Goal: Answer question/provide support: Share knowledge or assist other users

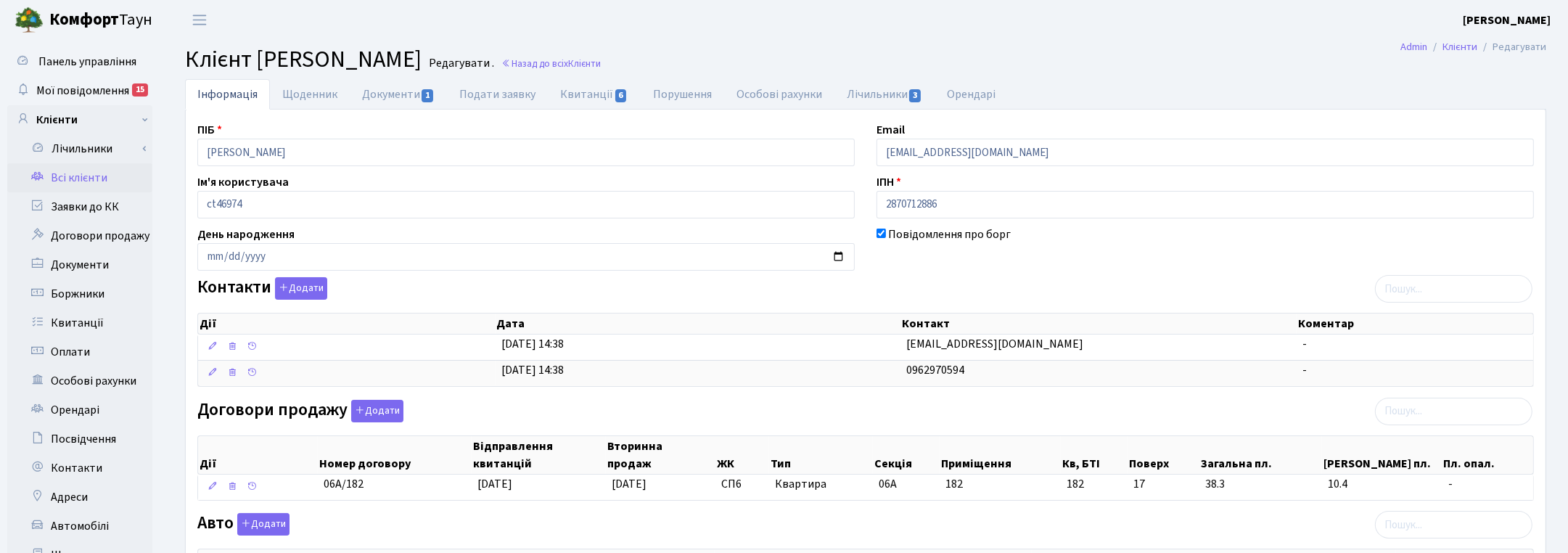
drag, startPoint x: 226, startPoint y: 653, endPoint x: -158, endPoint y: 653, distance: 384.0
click at [601, 58] on link "Назад до всіх Клієнти" at bounding box center [551, 64] width 99 height 14
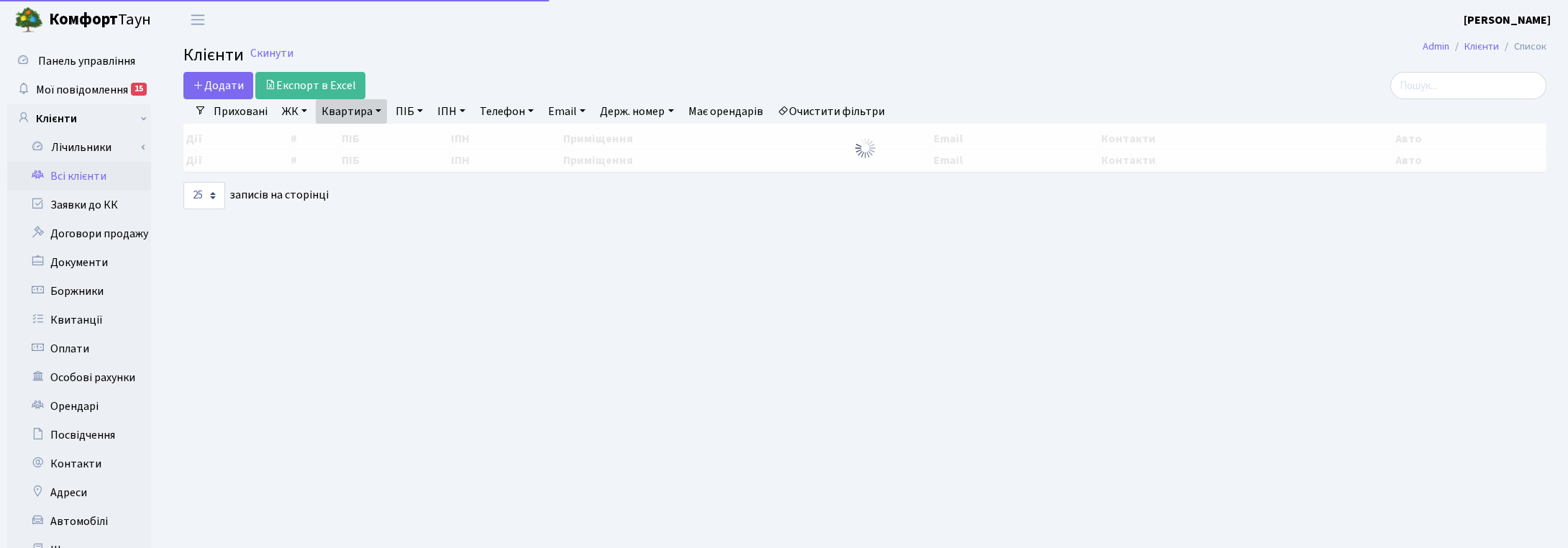
select select "25"
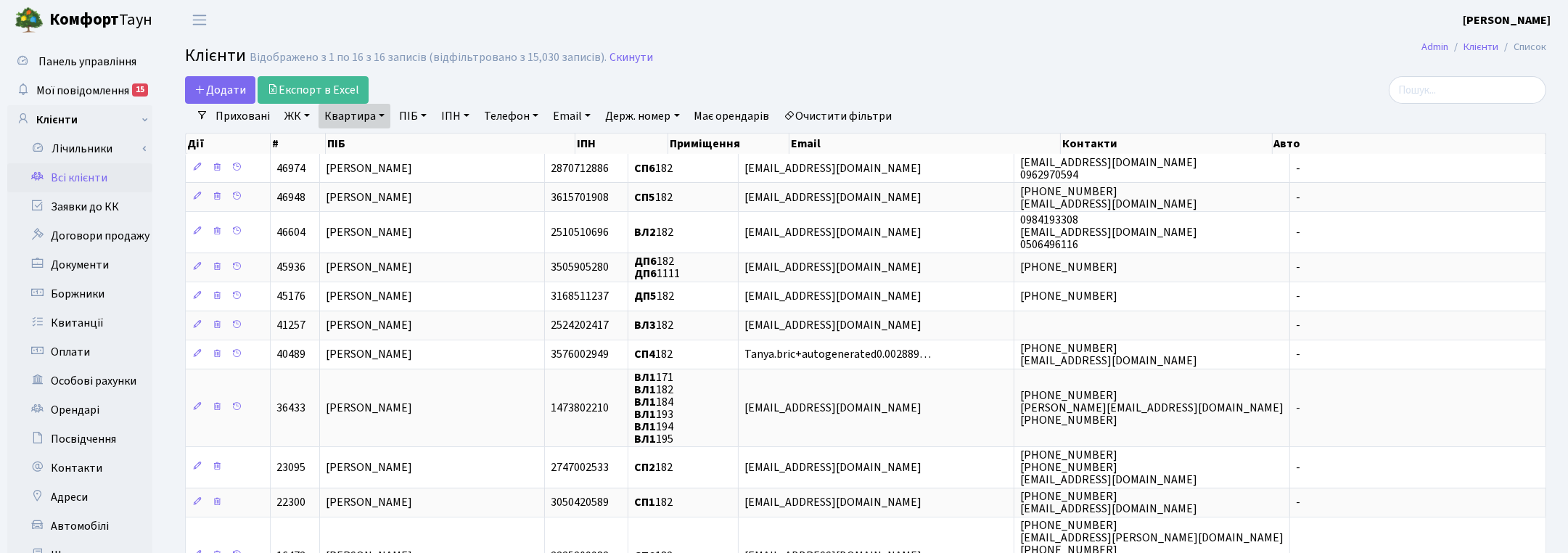
click at [382, 120] on link "Квартира" at bounding box center [354, 116] width 71 height 24
click at [362, 143] on input "182" at bounding box center [361, 145] width 85 height 28
type input "1"
type input "В-21"
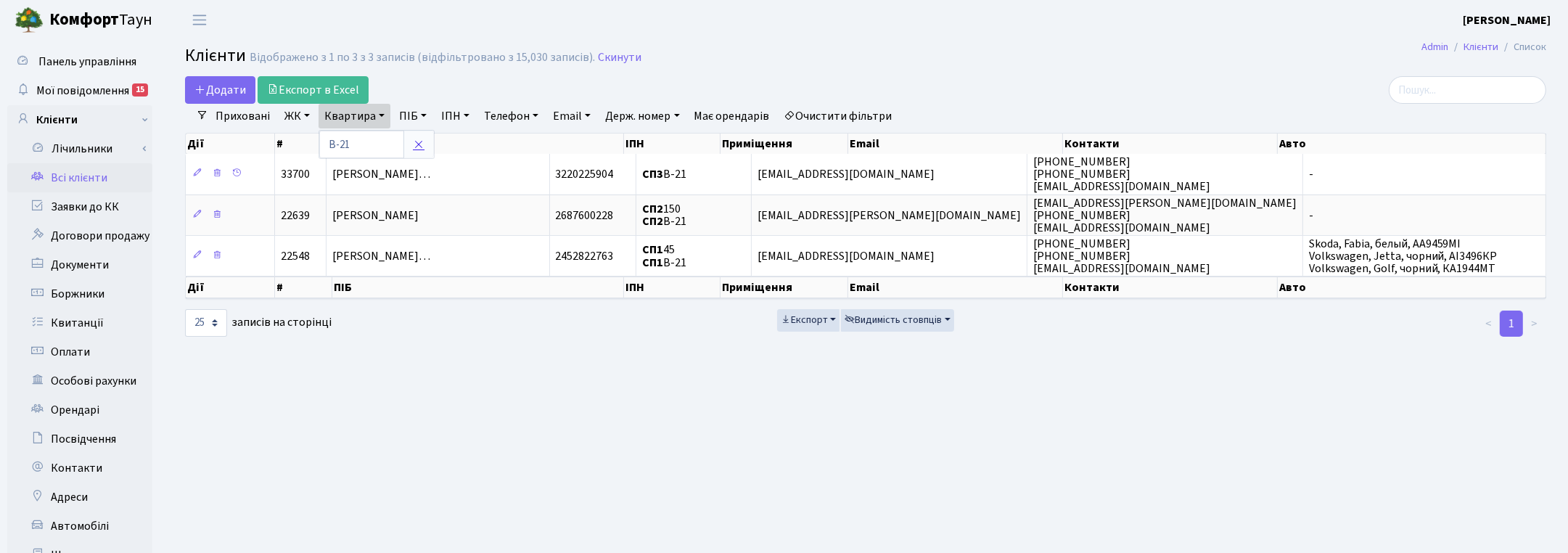
click at [421, 147] on icon at bounding box center [418, 144] width 11 height 11
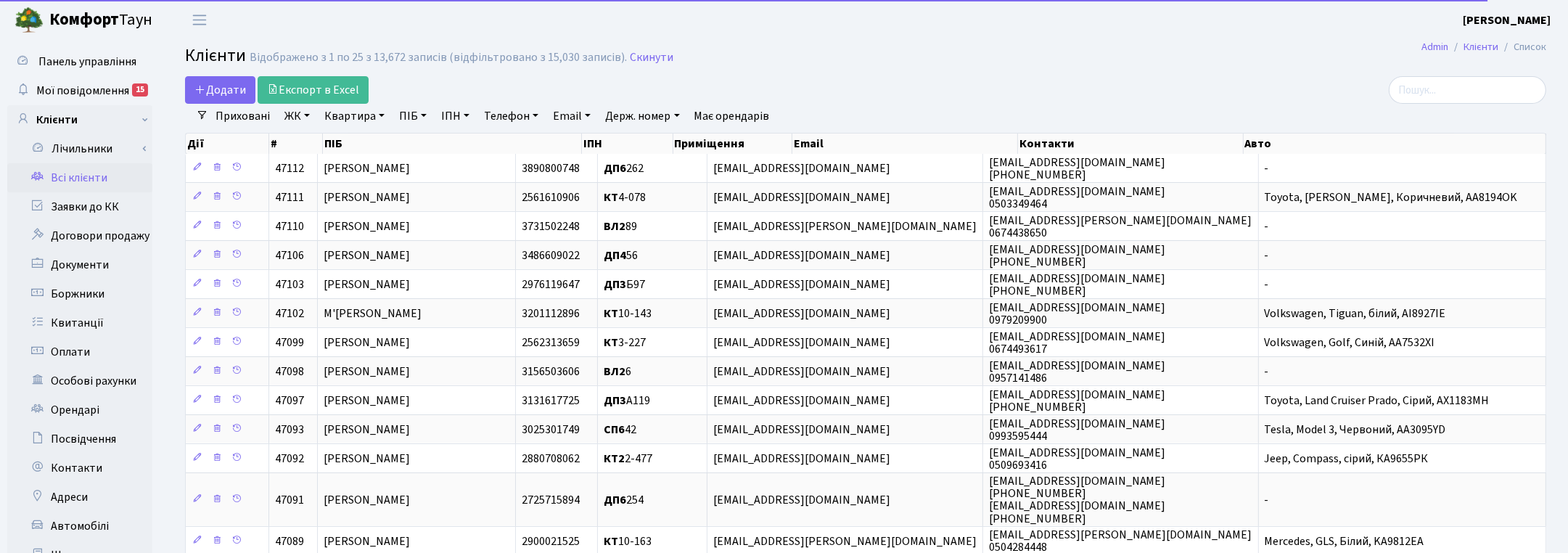
click at [415, 120] on link "ПІБ" at bounding box center [412, 116] width 39 height 24
click at [411, 136] on input "text" at bounding box center [436, 145] width 85 height 28
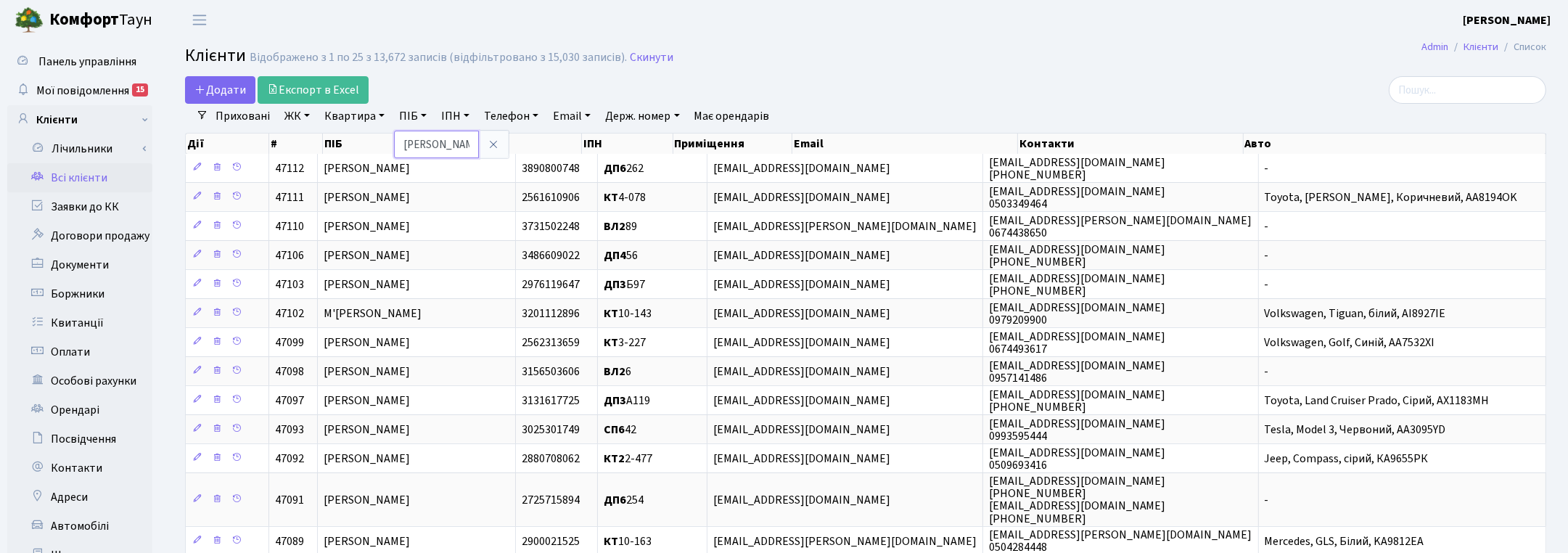
type input "алексєєва"
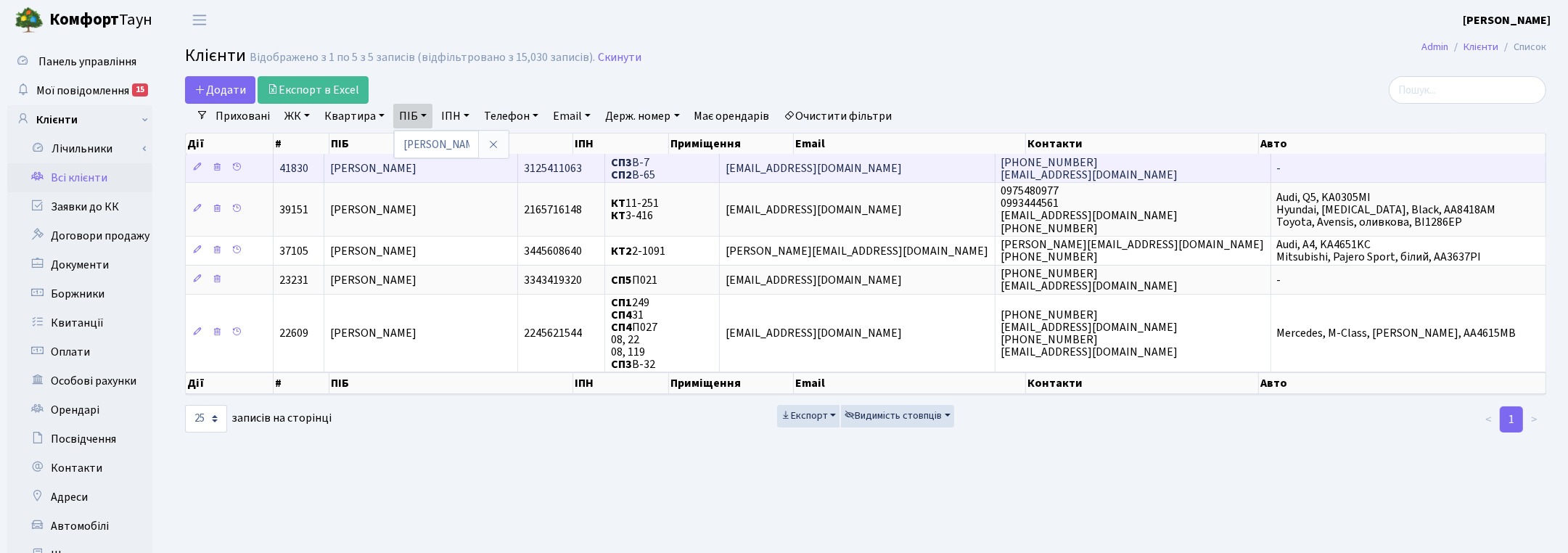
click at [372, 167] on span "[PERSON_NAME]" at bounding box center [373, 168] width 86 height 16
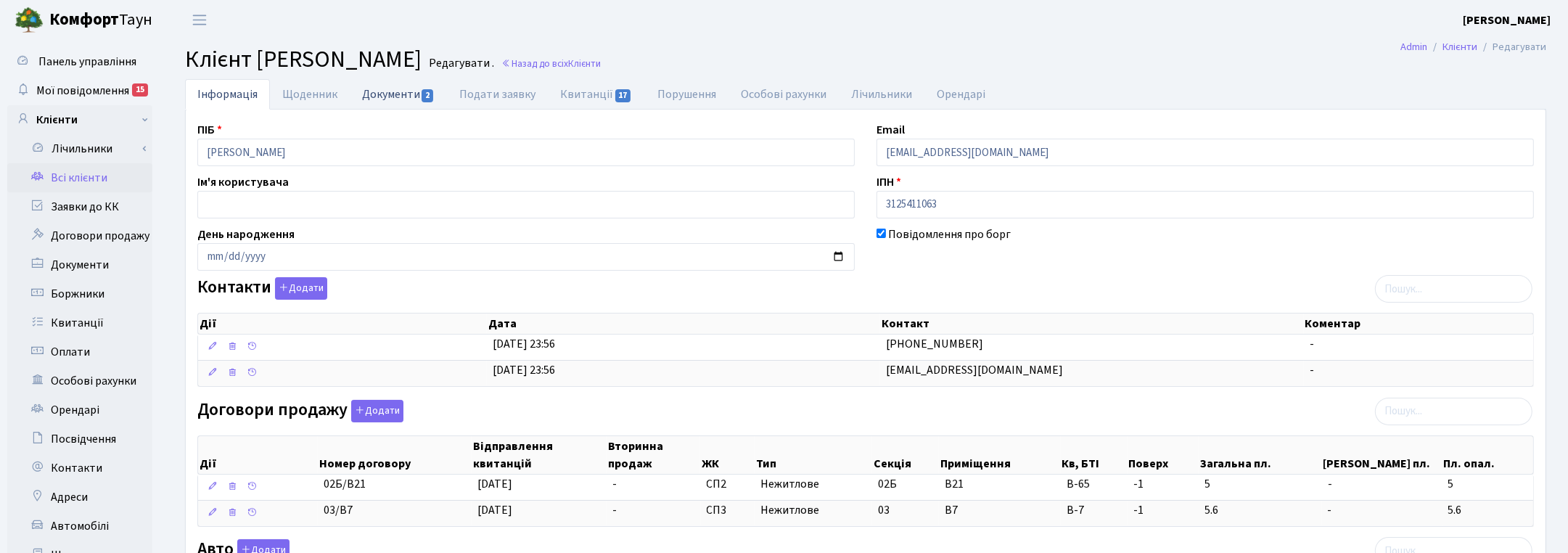
click at [394, 96] on link "Документи 2" at bounding box center [398, 94] width 98 height 30
select select "25"
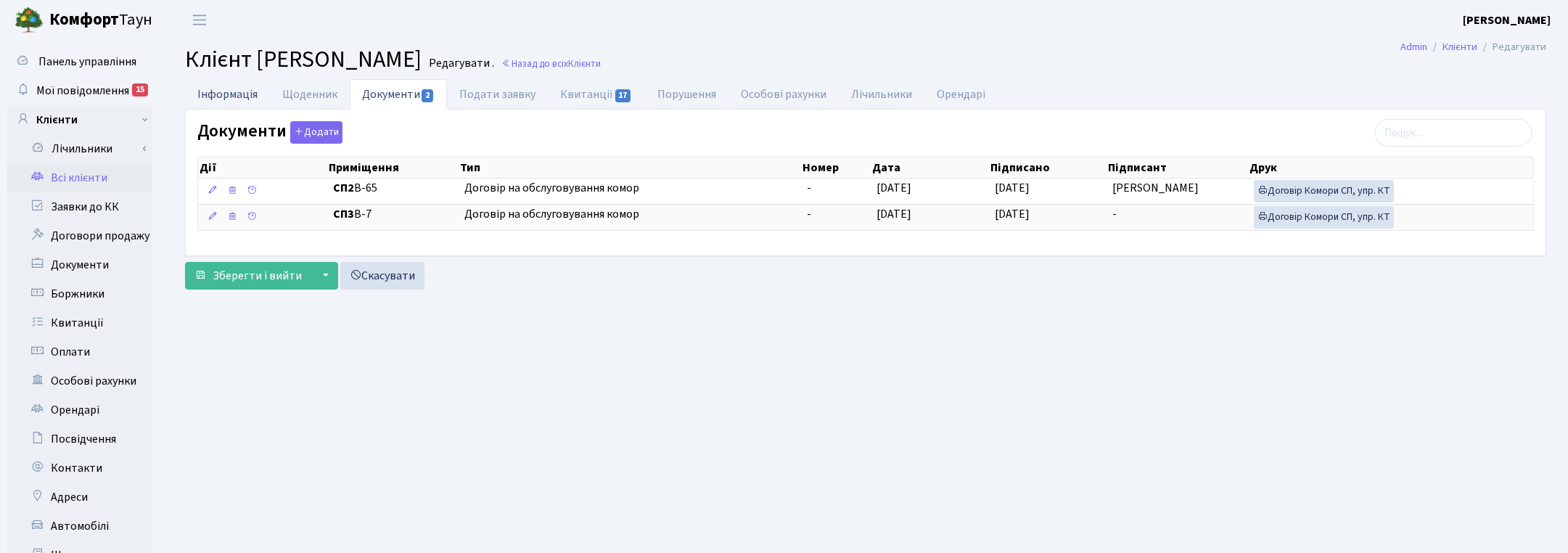
click at [227, 95] on link "Інформація" at bounding box center [227, 94] width 85 height 30
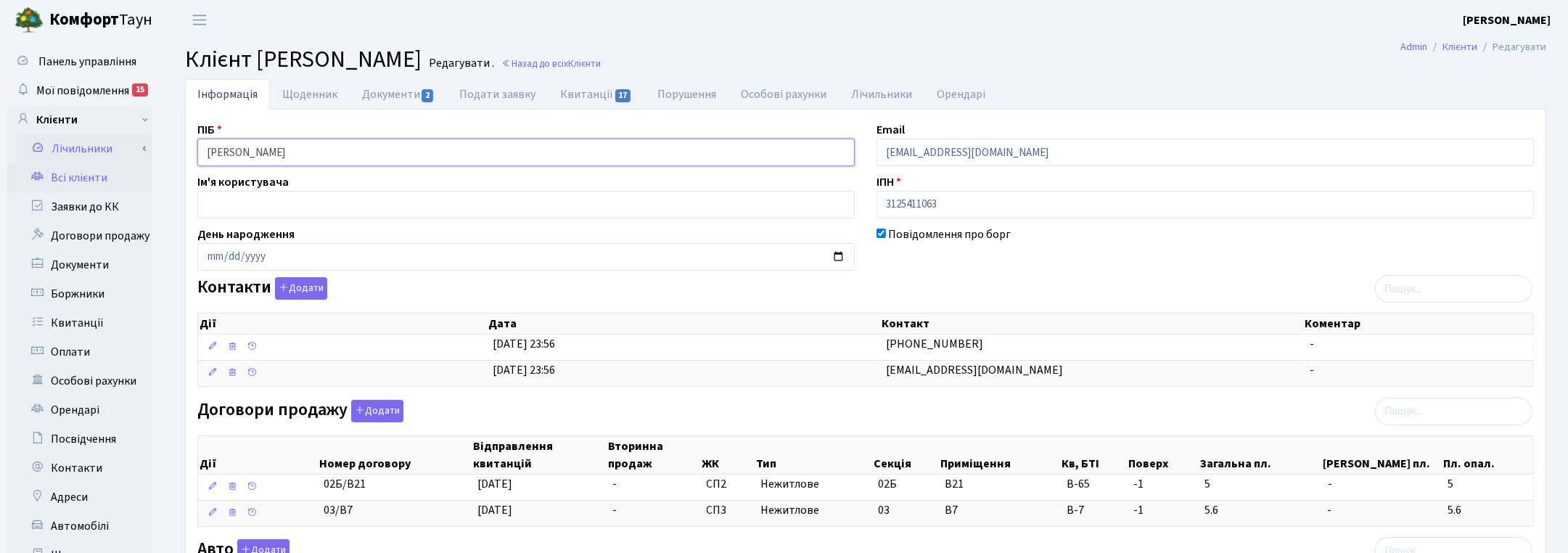
drag, startPoint x: 354, startPoint y: 154, endPoint x: 102, endPoint y: 154, distance: 252.0
click at [102, 154] on div "Панель управління Мої повідомлення 15 Клієнти Лічильники" at bounding box center [784, 470] width 1568 height 861
click at [1089, 99] on ul "Інформація Щоденник Документи 2 Подати заявку Квитанції 17 Порушення Особові ра…" at bounding box center [865, 94] width 1361 height 31
click at [1491, 89] on ul "Інформація Щоденник Документи 2 Подати заявку Квитанції 17 Порушення Особові ра…" at bounding box center [865, 94] width 1361 height 31
click at [601, 64] on link "Назад до всіх Клієнти" at bounding box center [551, 64] width 99 height 14
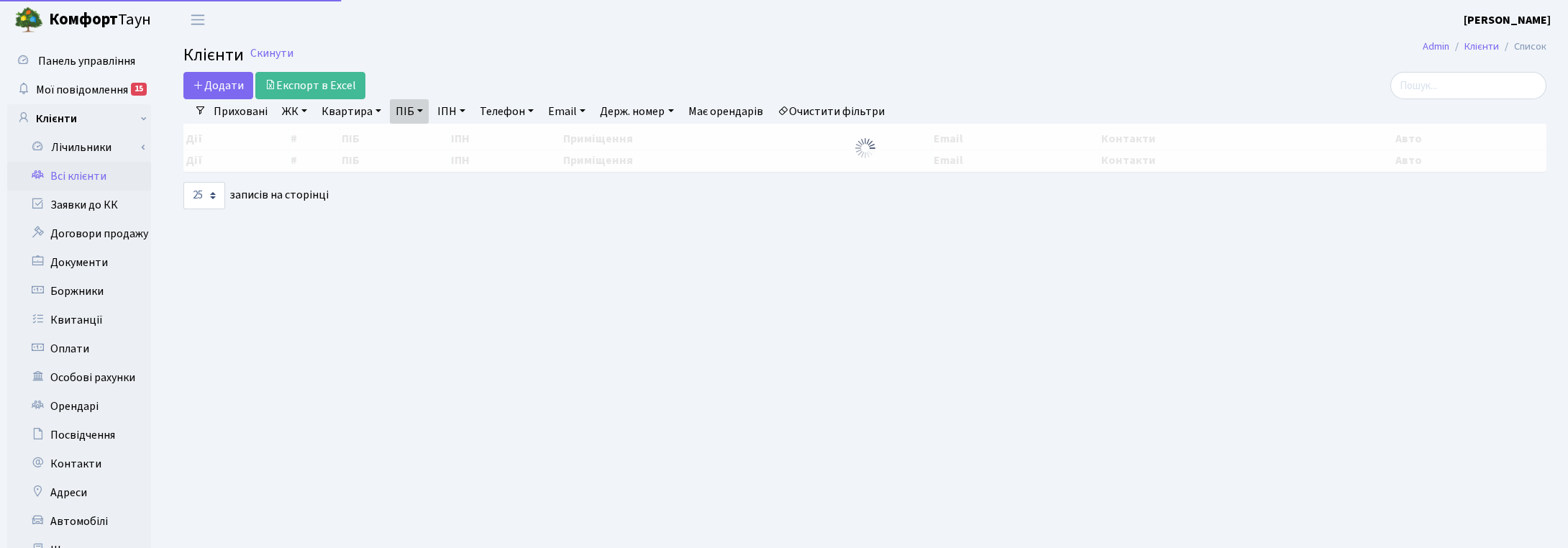
select select "25"
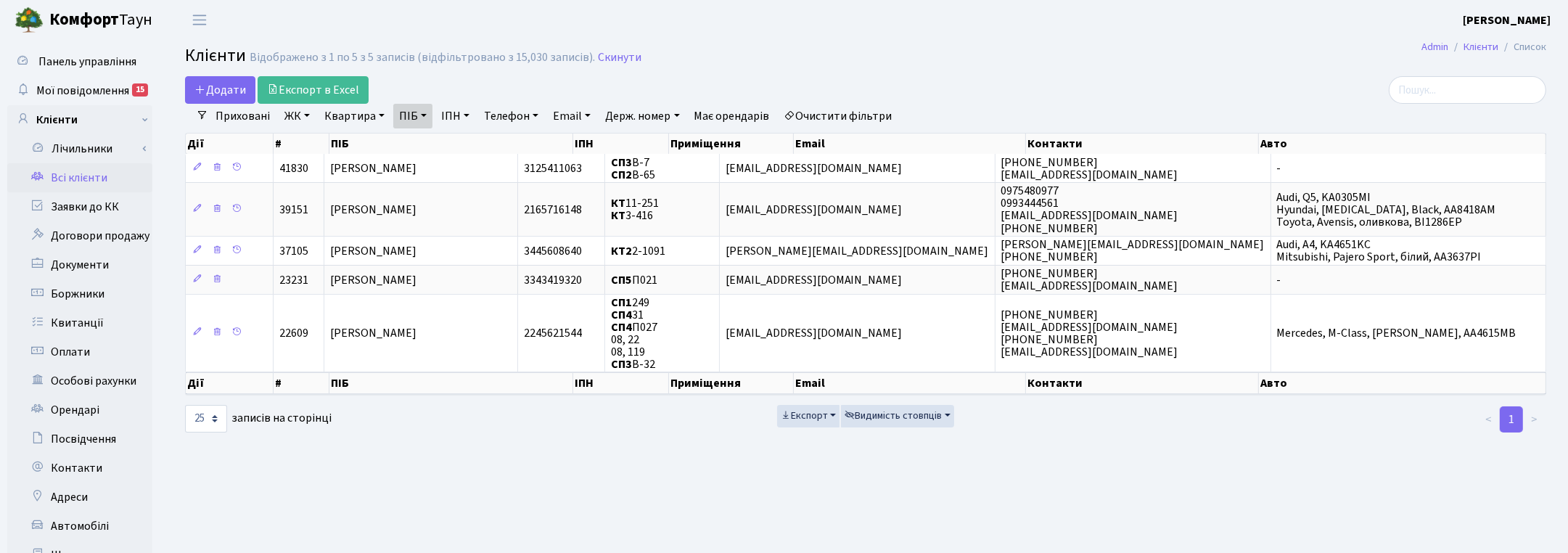
click at [421, 118] on link "ПІБ" at bounding box center [412, 116] width 39 height 24
click at [457, 144] on input "[PERSON_NAME]" at bounding box center [436, 145] width 85 height 28
type input "[PERSON_NAME]"
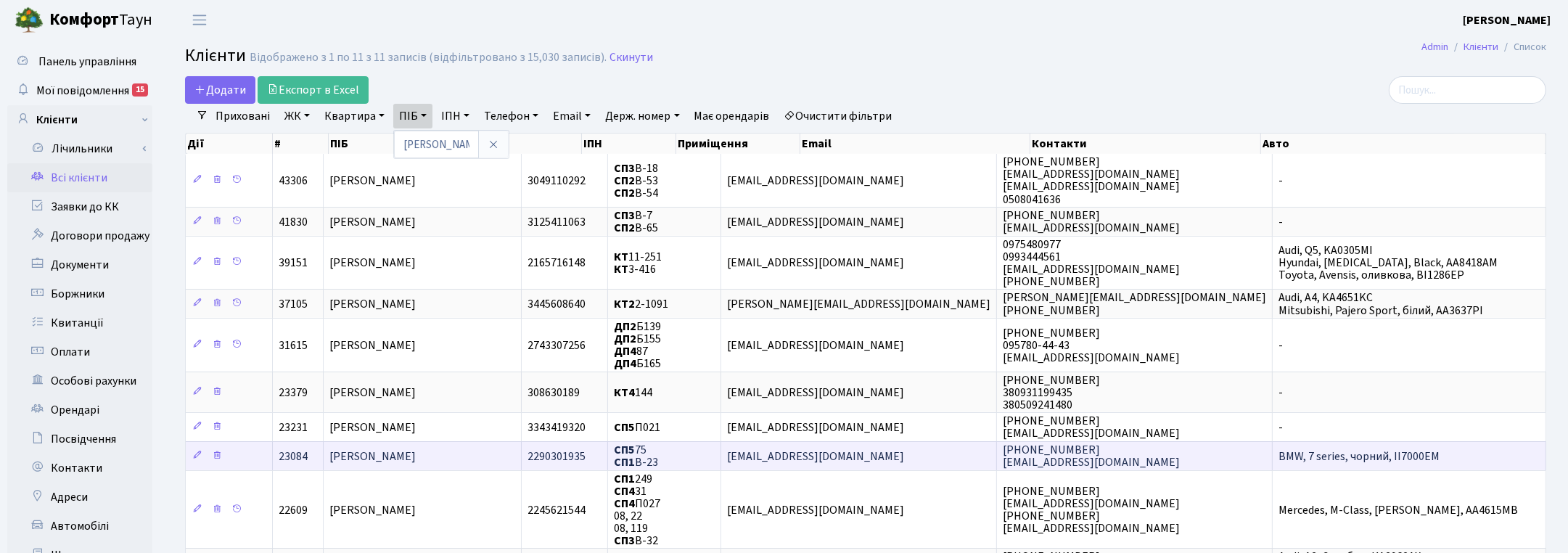
click at [416, 448] on span "[PERSON_NAME]" at bounding box center [372, 456] width 86 height 16
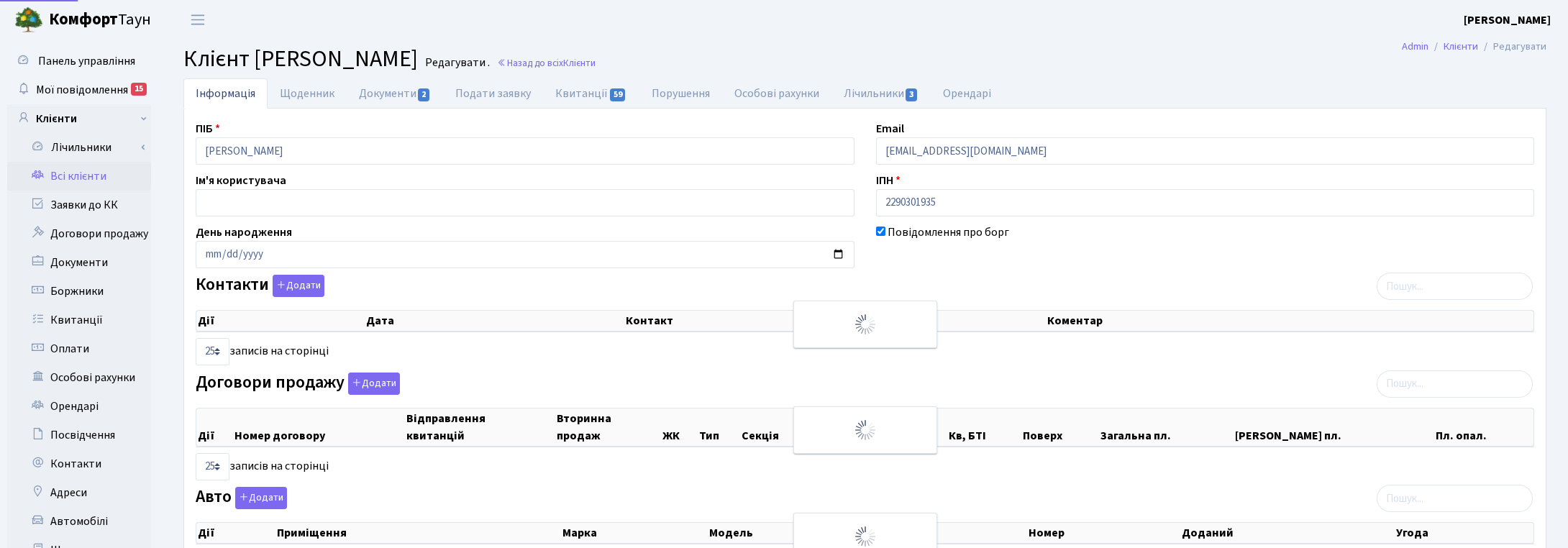
select select "25"
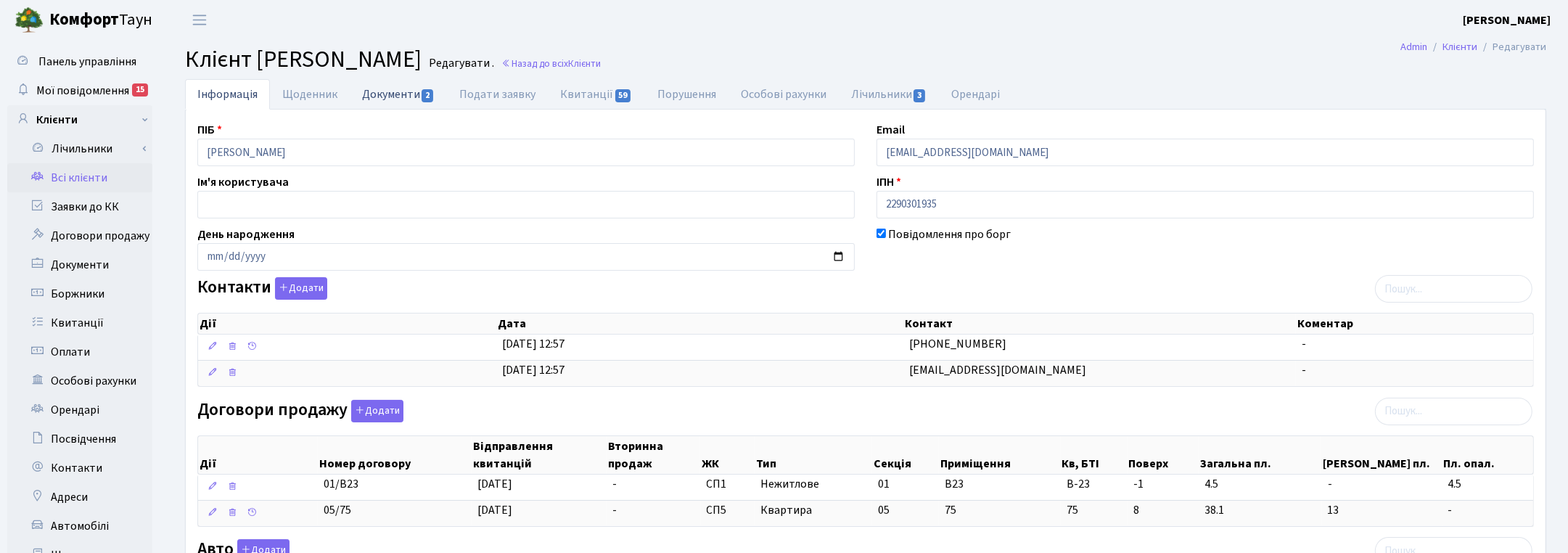
click at [393, 96] on link "Документи 2" at bounding box center [398, 94] width 98 height 30
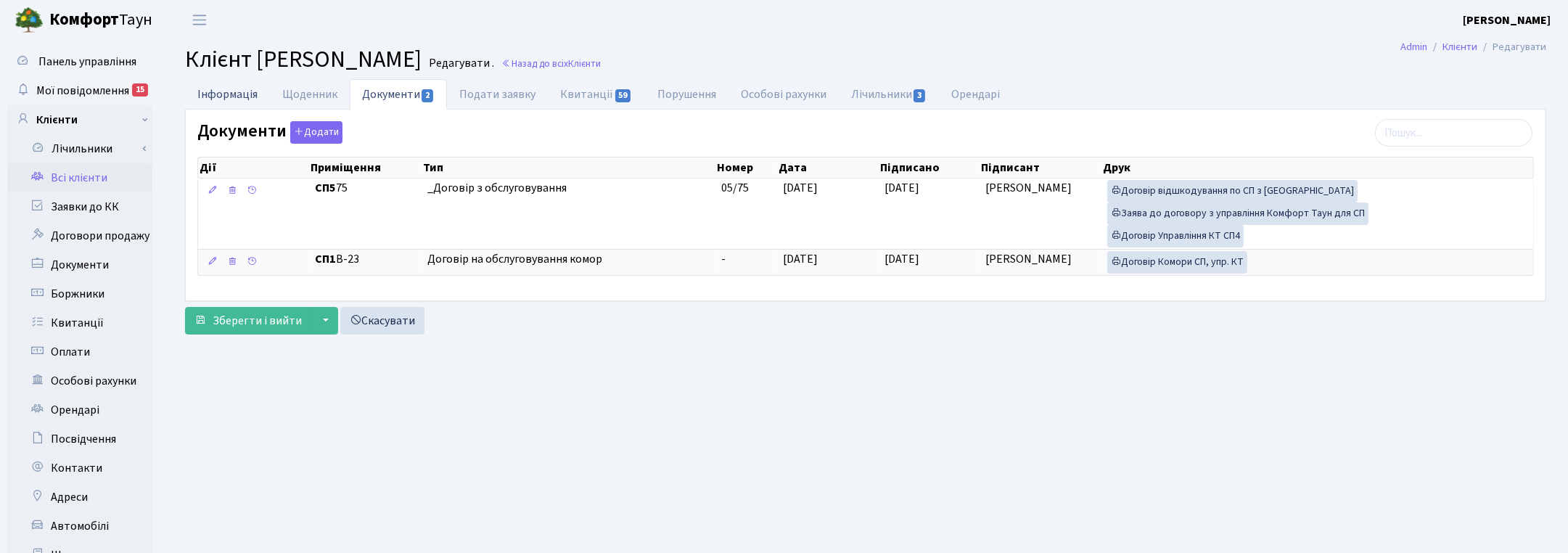
click at [208, 96] on link "Інформація" at bounding box center [227, 94] width 85 height 30
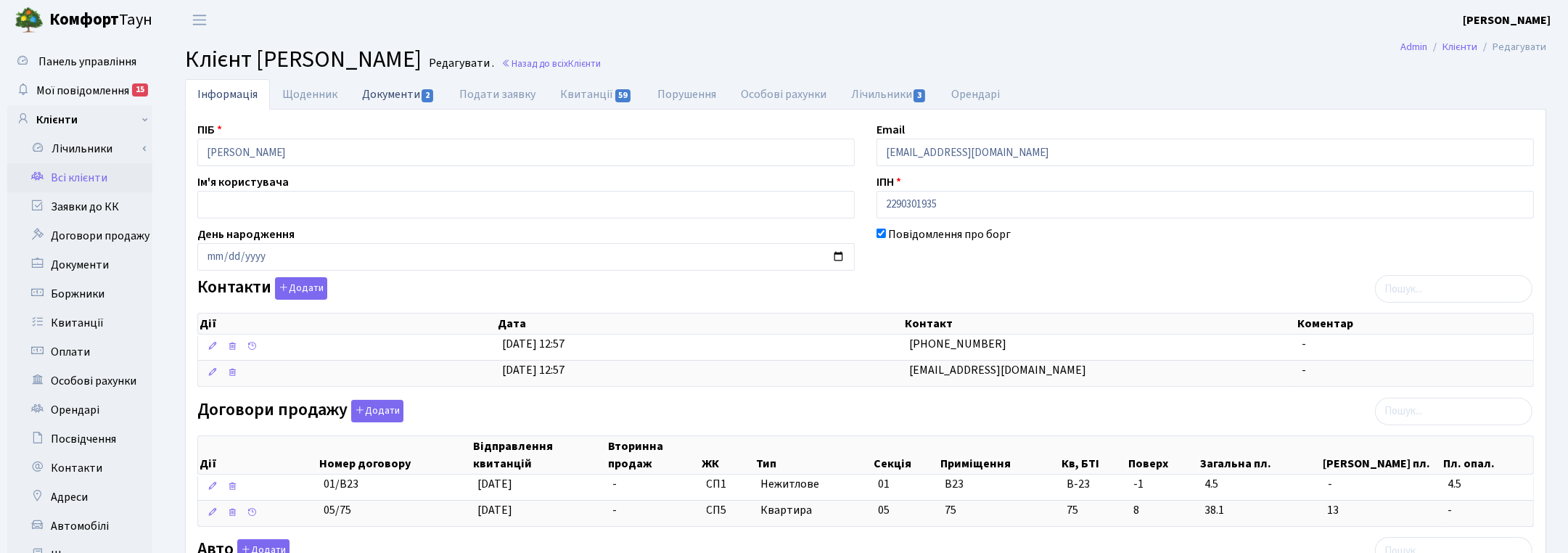
click at [384, 89] on link "Документи 2" at bounding box center [398, 94] width 98 height 30
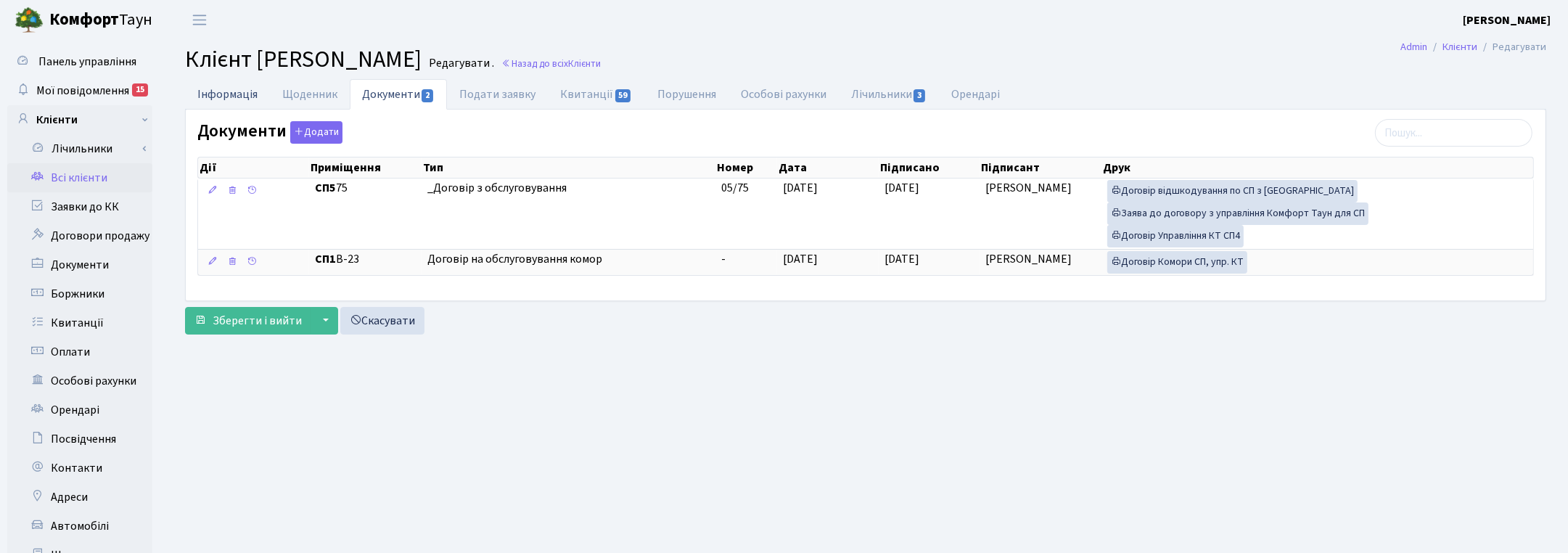
click at [219, 97] on link "Інформація" at bounding box center [227, 94] width 85 height 30
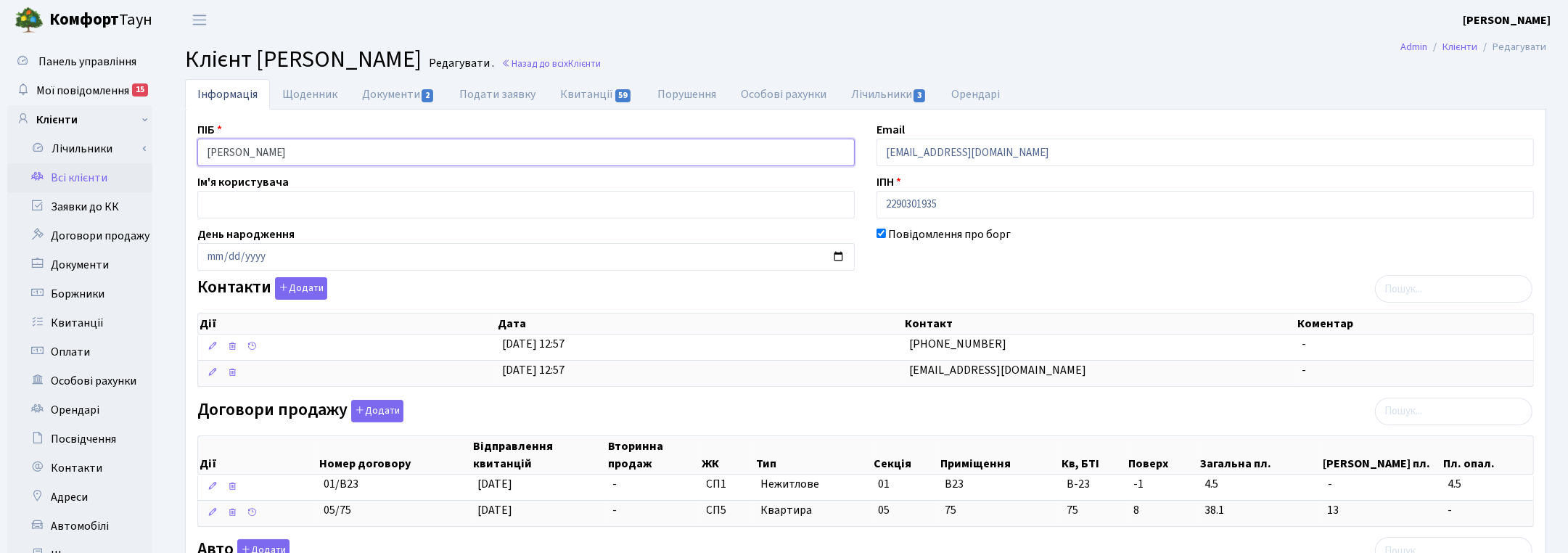
drag, startPoint x: 354, startPoint y: 156, endPoint x: 156, endPoint y: 154, distance: 198.0
click at [156, 154] on div "Панель управління Мої повідомлення 15 Клієнти Лічильники" at bounding box center [784, 553] width 1568 height 1026
click at [1023, 297] on div "Контакти Додати Дії Дата Контакт Коментар Дії Дата Контакт Коментар" at bounding box center [865, 335] width 1358 height 115
click at [601, 59] on link "Назад до всіх Клієнти" at bounding box center [551, 64] width 99 height 14
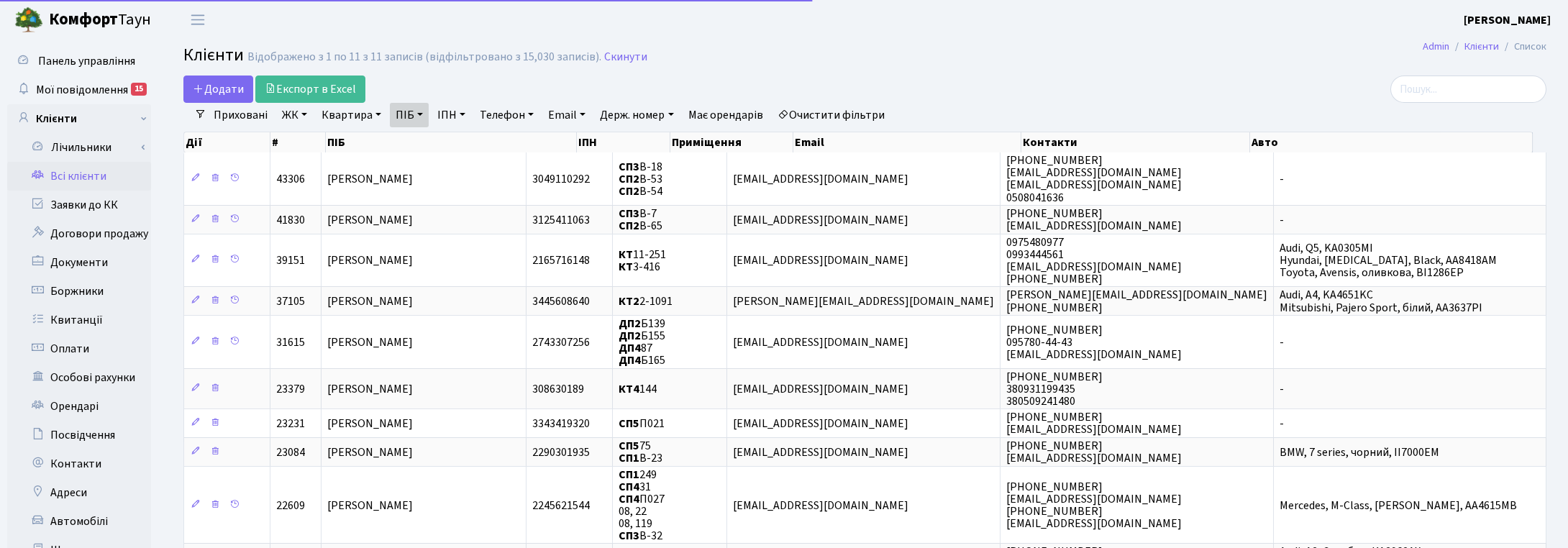
select select "25"
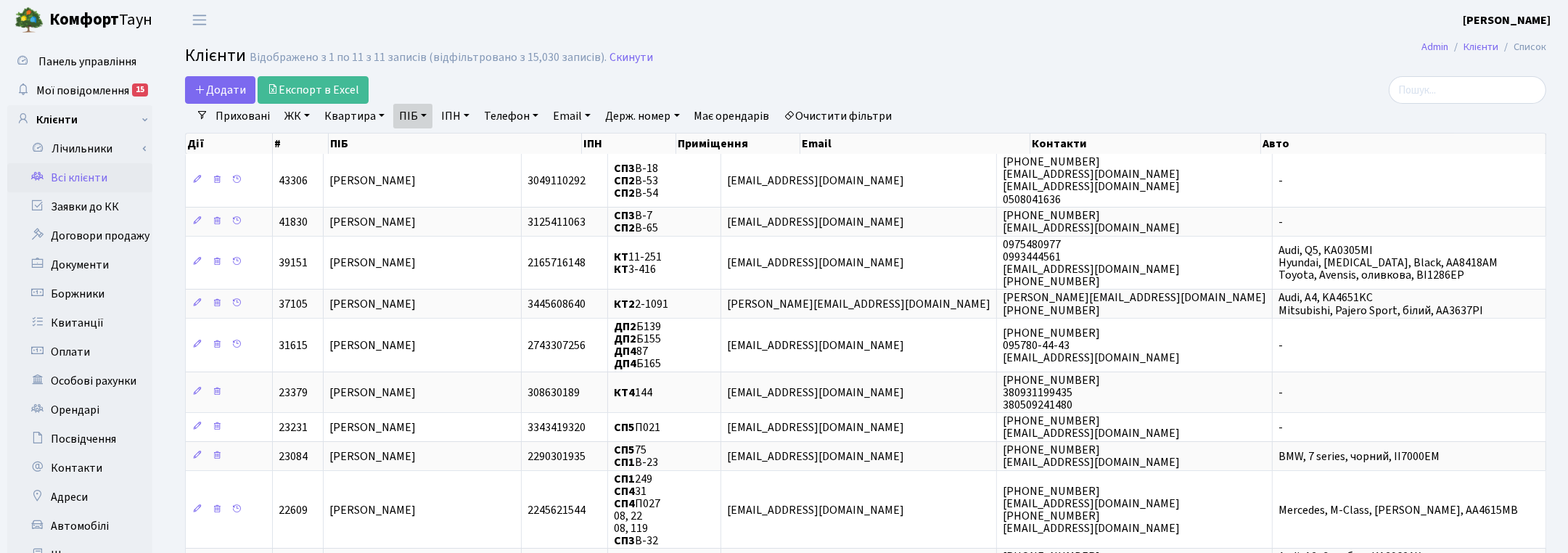
click at [426, 111] on link "ПІБ" at bounding box center [412, 116] width 39 height 24
click at [490, 149] on icon at bounding box center [492, 144] width 11 height 11
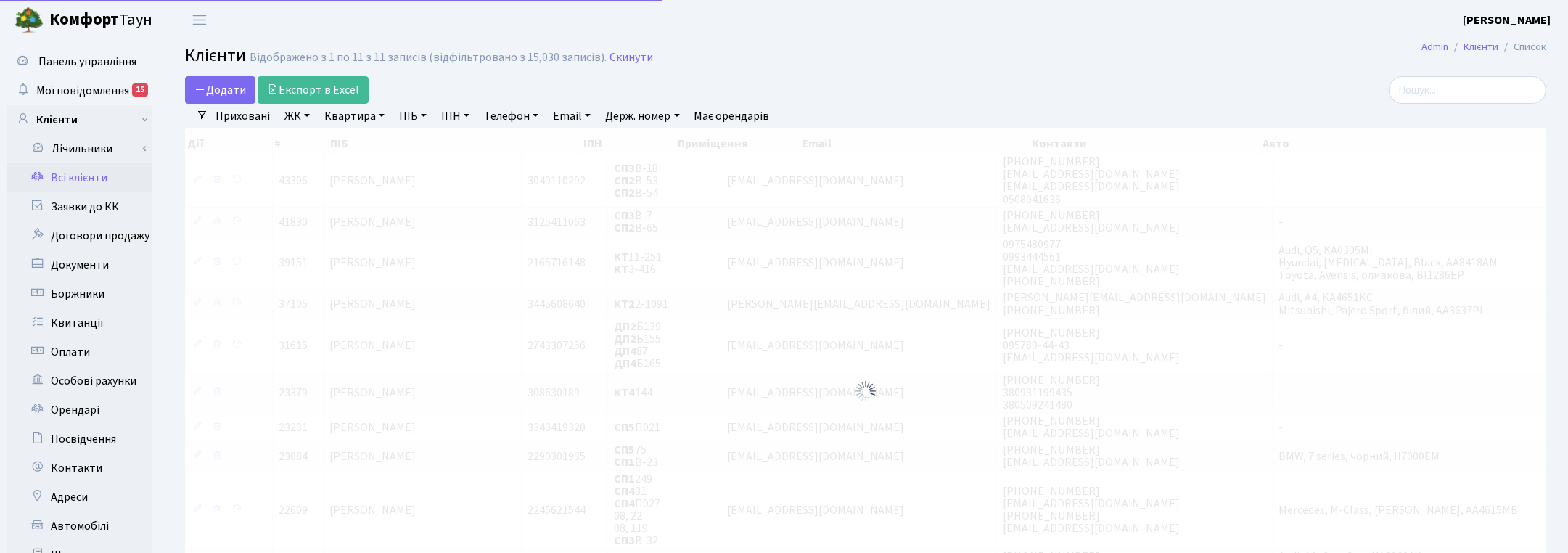
click at [363, 114] on link "Квартира" at bounding box center [354, 116] width 71 height 24
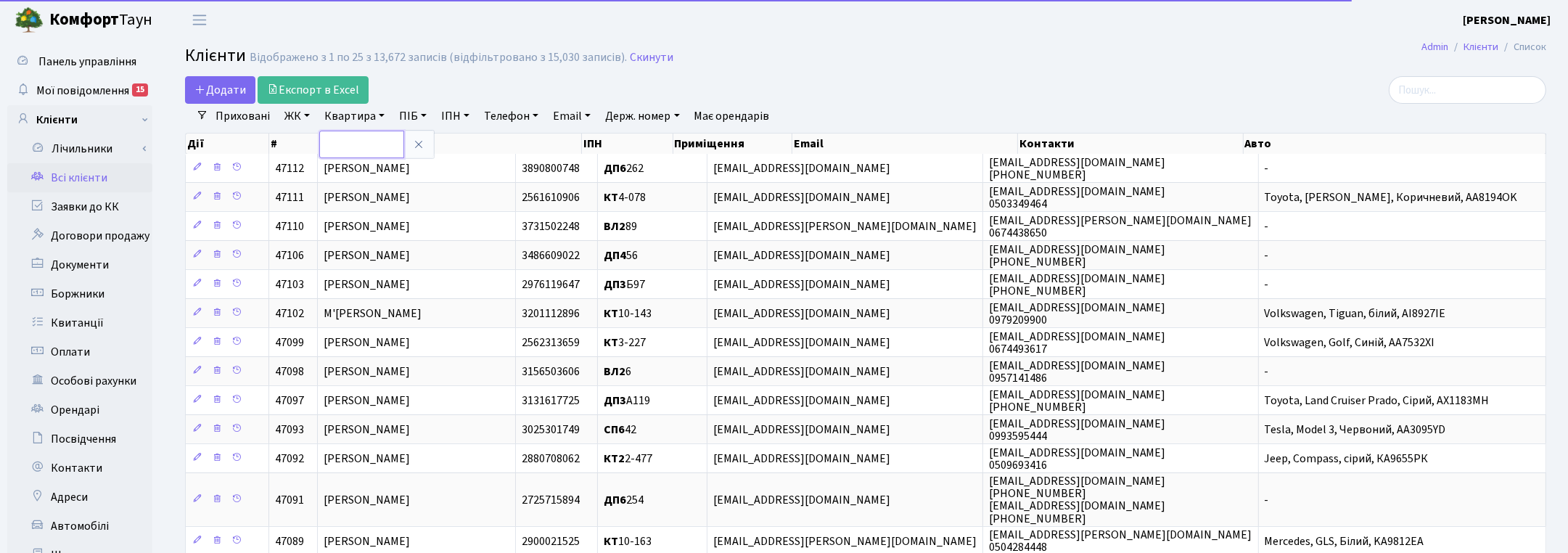
click at [368, 145] on input "text" at bounding box center [361, 145] width 85 height 28
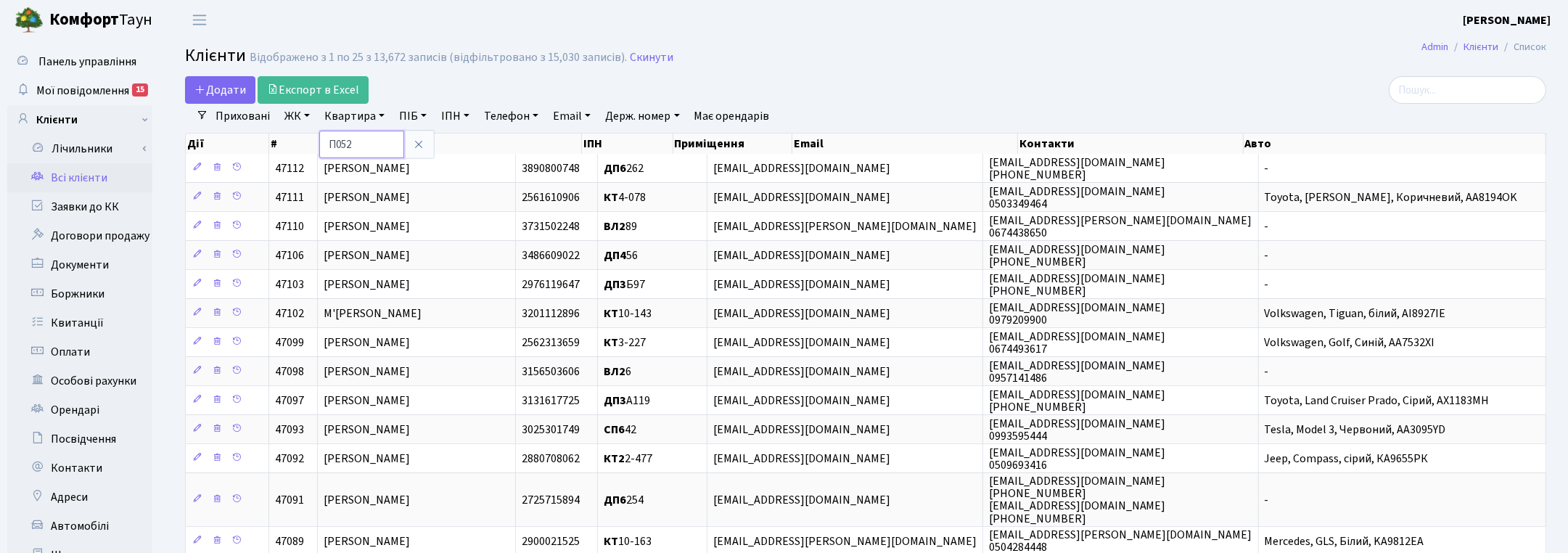
type input "П052"
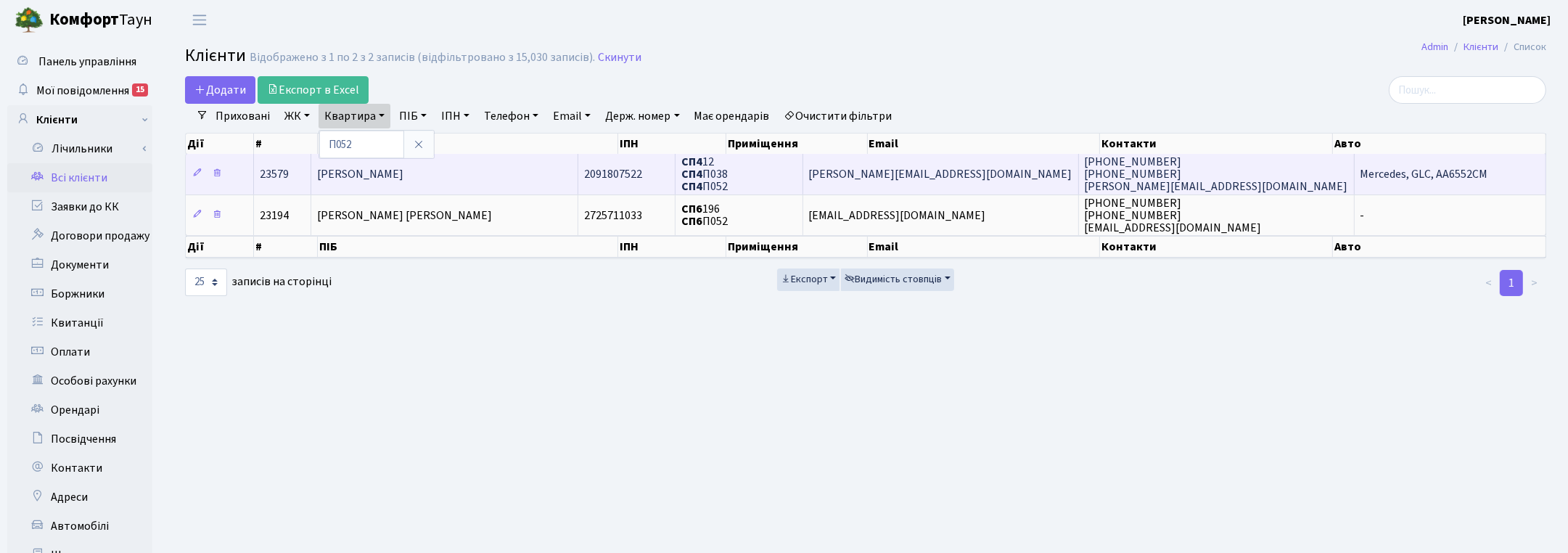
click at [392, 167] on span "[PERSON_NAME]" at bounding box center [360, 174] width 86 height 16
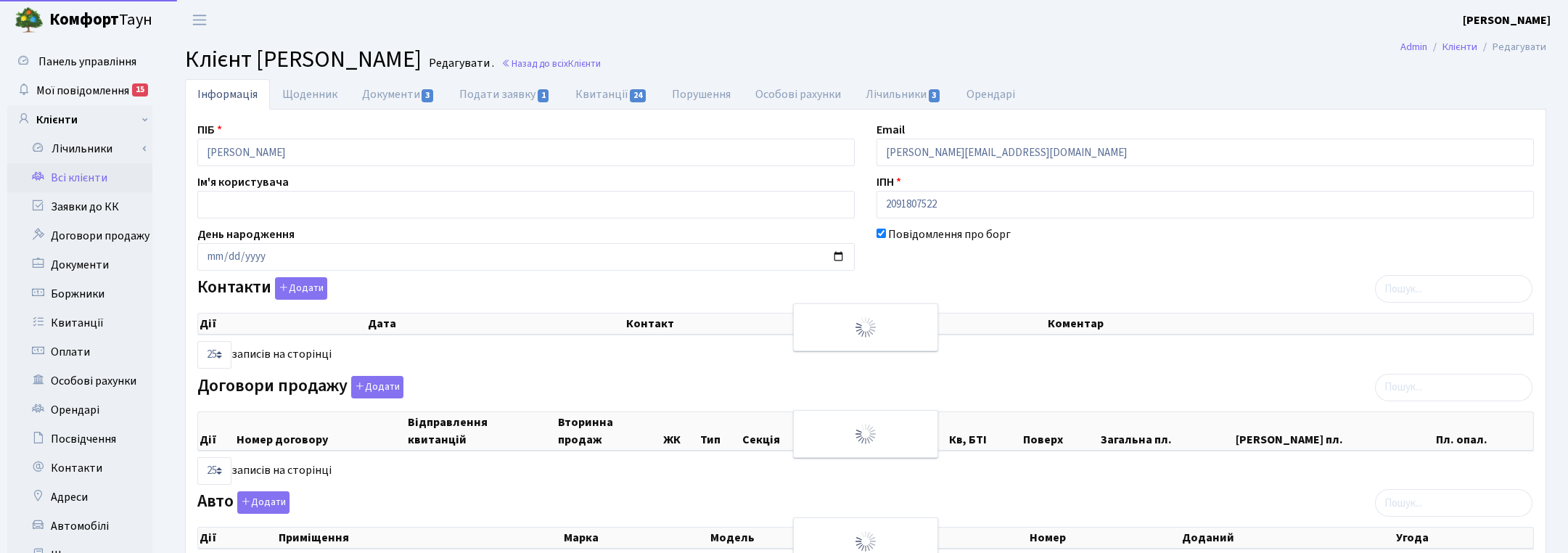
select select "25"
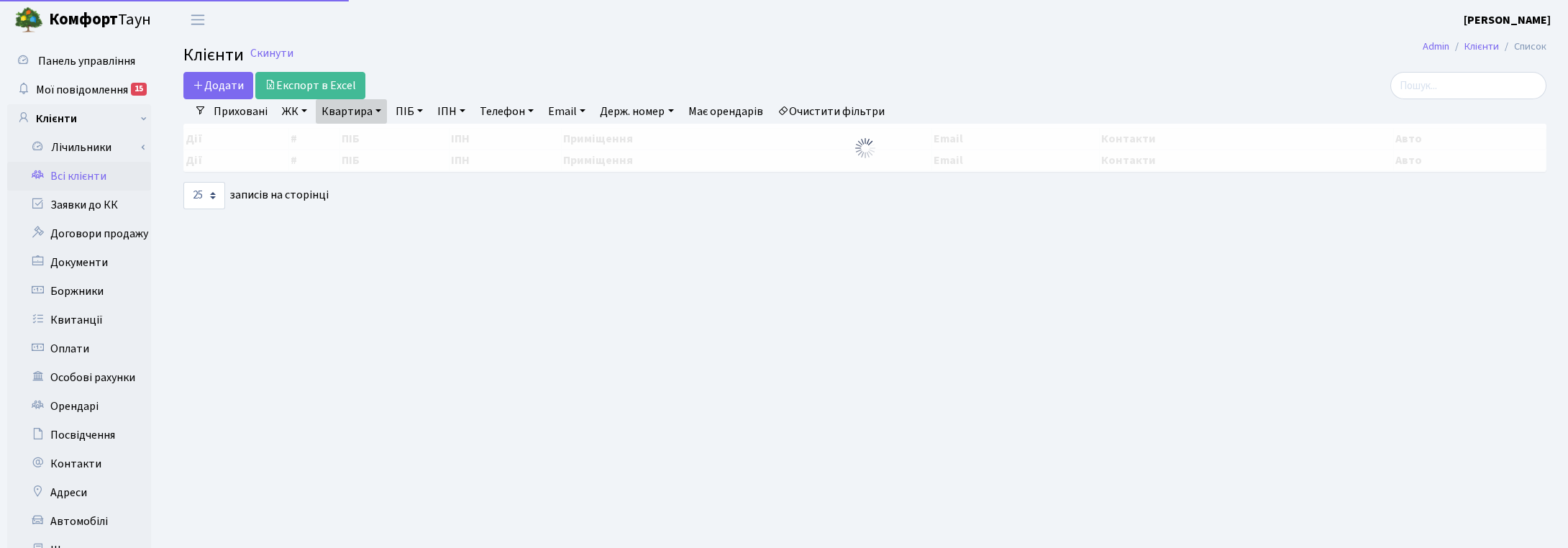
select select "25"
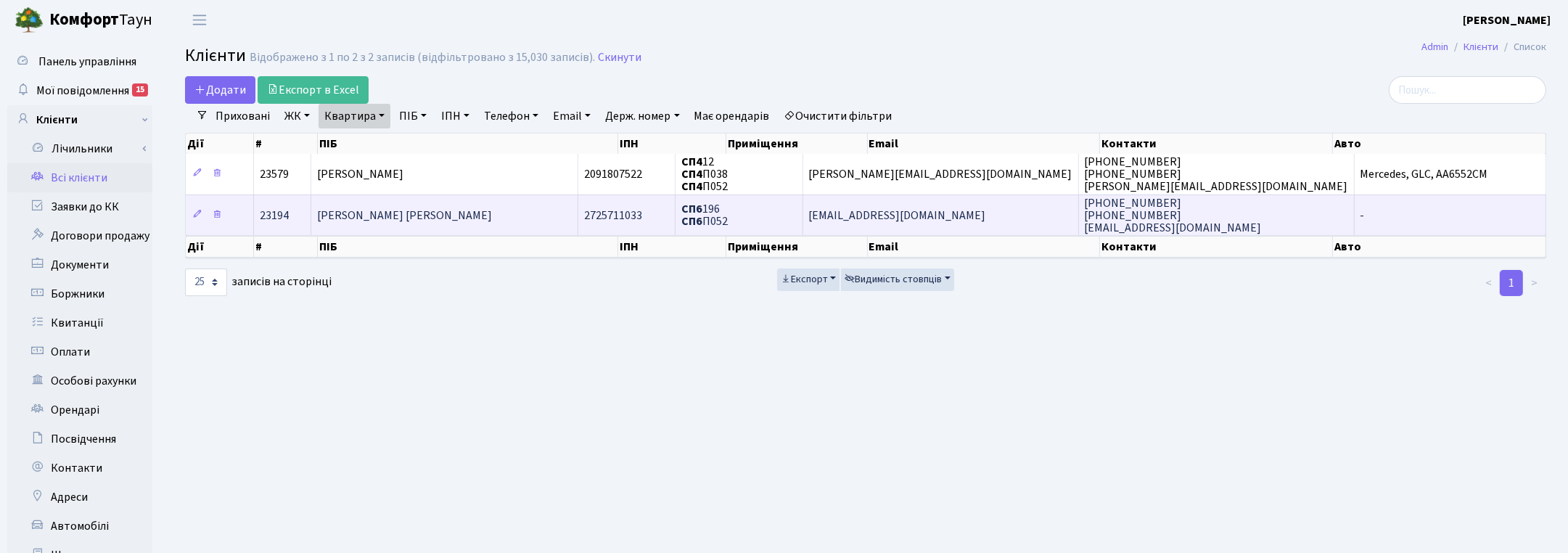
click at [375, 219] on span "[PERSON_NAME] [PERSON_NAME]" at bounding box center [404, 215] width 175 height 16
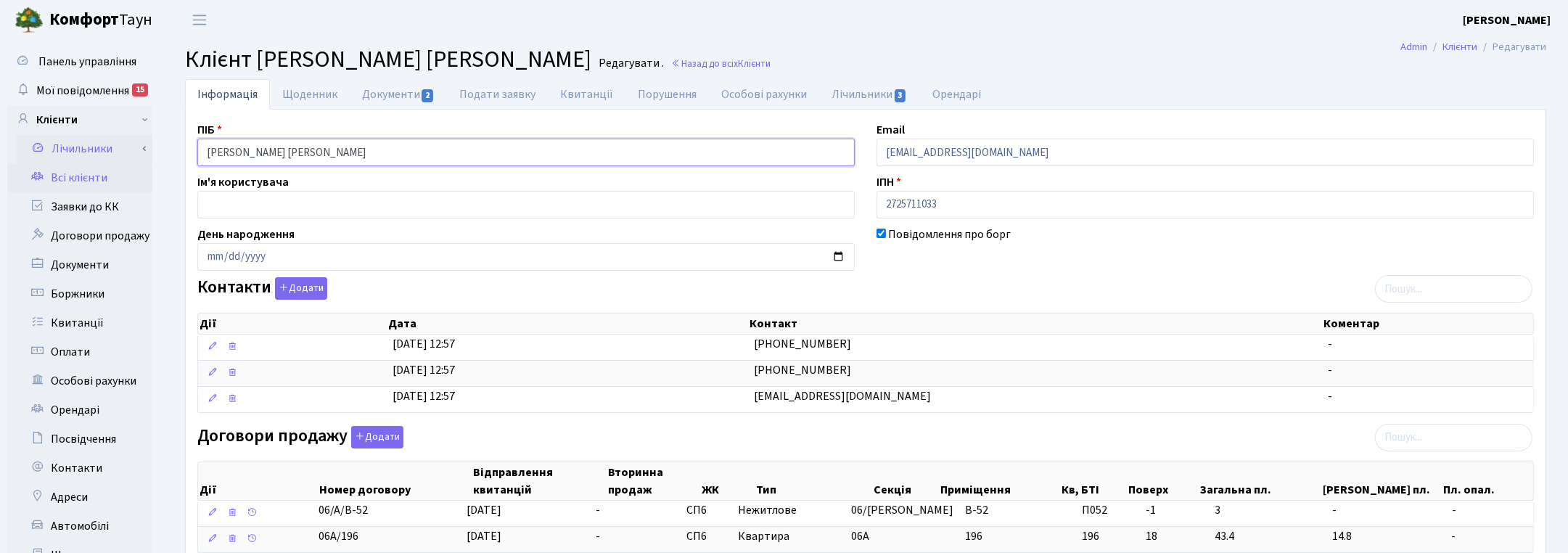
drag, startPoint x: 404, startPoint y: 154, endPoint x: 143, endPoint y: 147, distance: 261.1
click at [143, 147] on div "Панель управління Мої повідомлення 15 Клієнти Лічильники" at bounding box center [784, 562] width 1568 height 1044
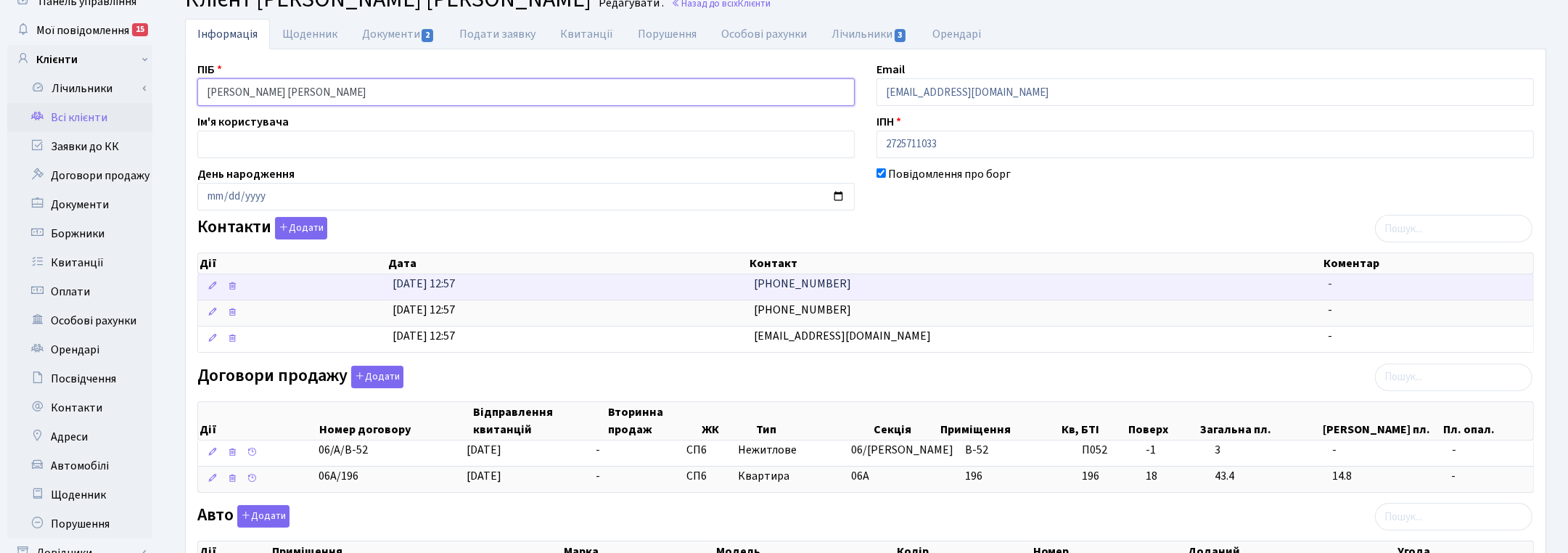
scroll to position [91, 0]
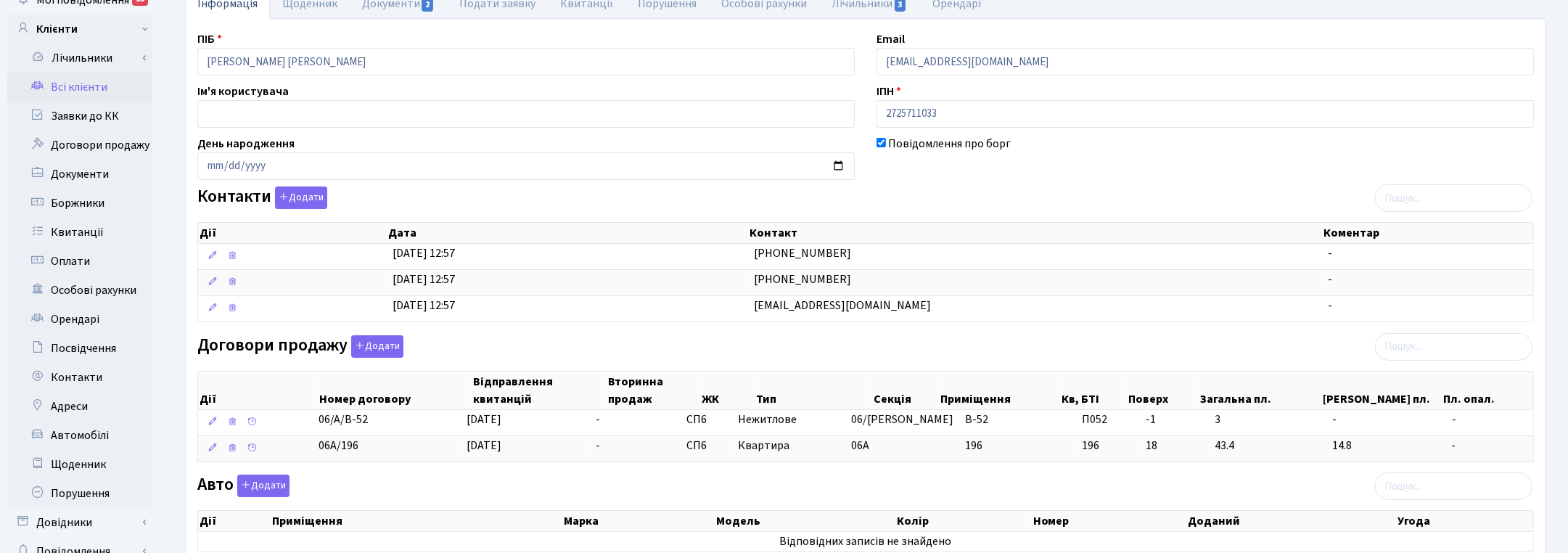
click at [1463, 160] on div "Повідомлення про борг" at bounding box center [1205, 158] width 679 height 45
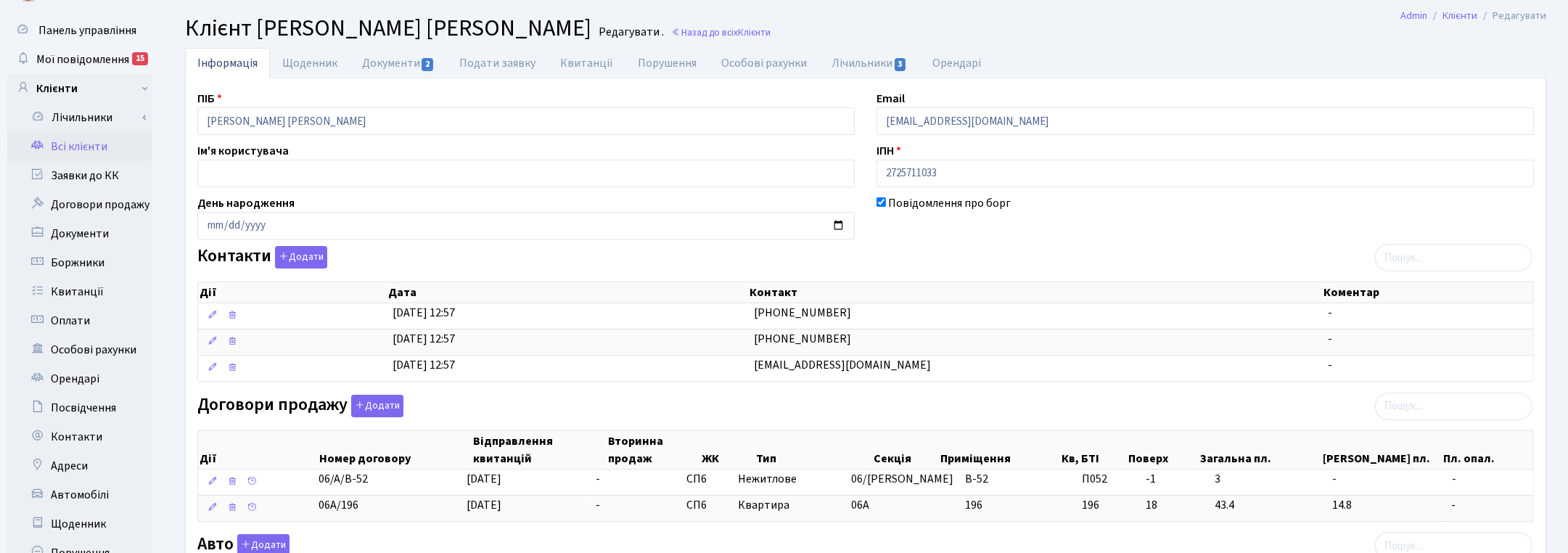
scroll to position [0, 0]
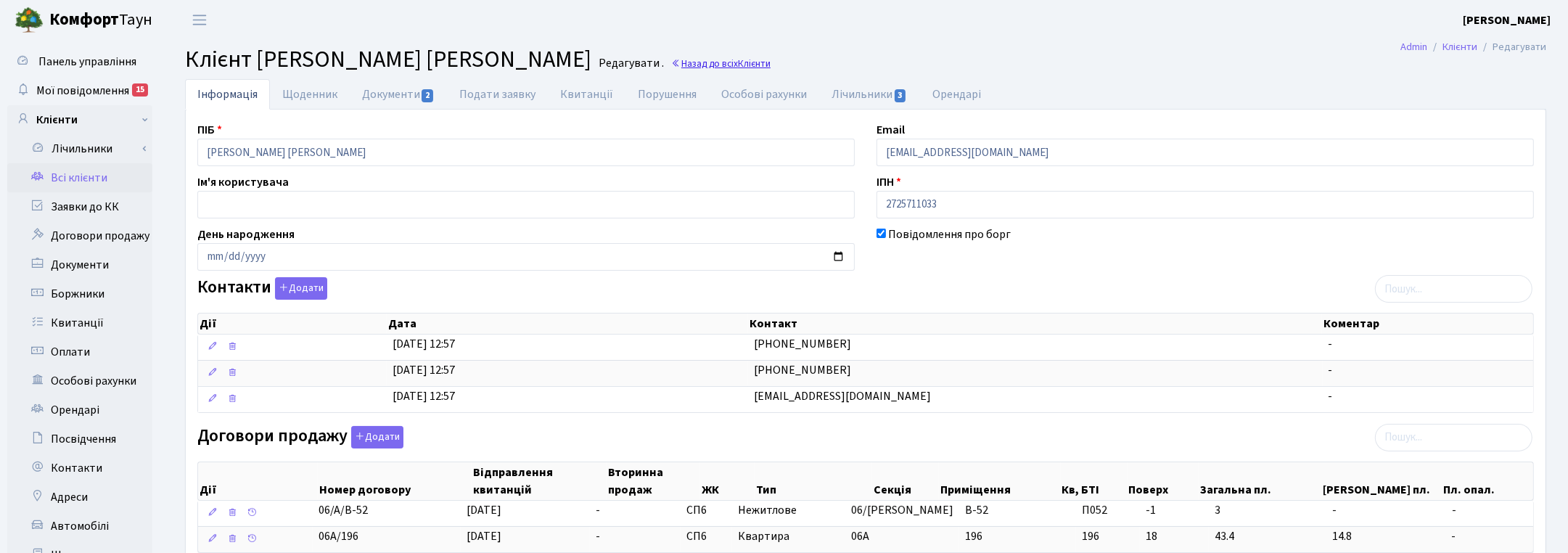
click at [745, 63] on link "Назад до всіх Клієнти" at bounding box center [721, 64] width 99 height 14
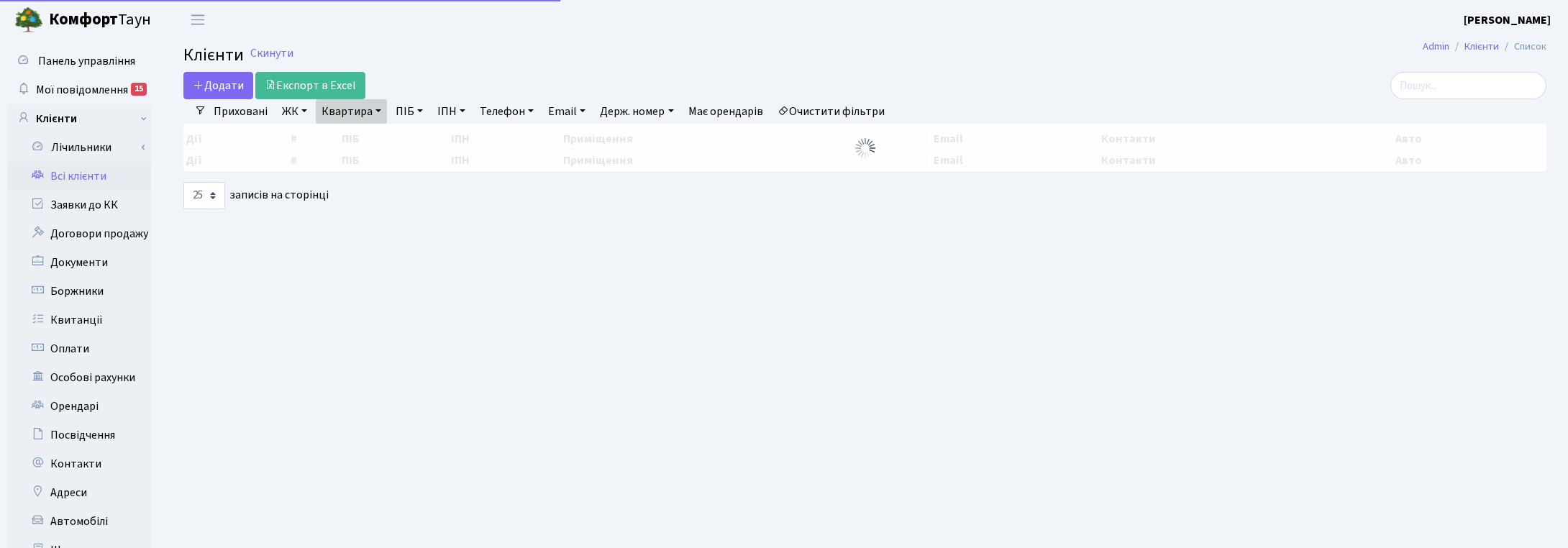
select select "25"
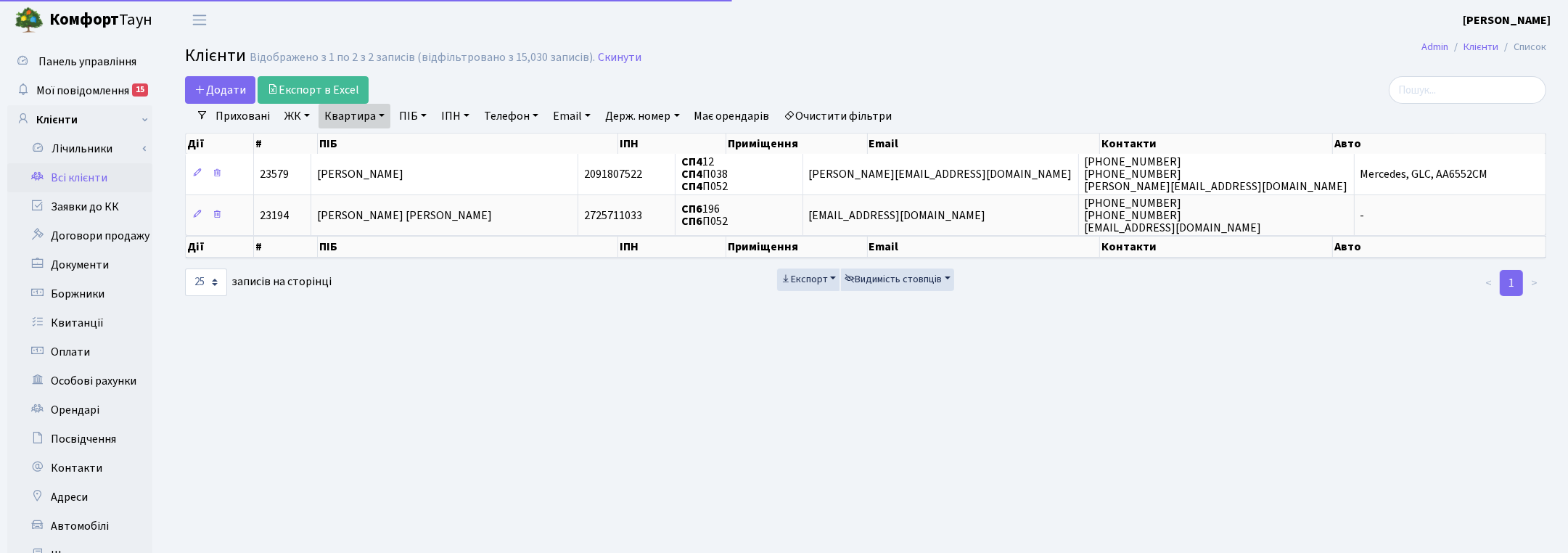
click at [376, 114] on link "Квартира" at bounding box center [354, 116] width 71 height 24
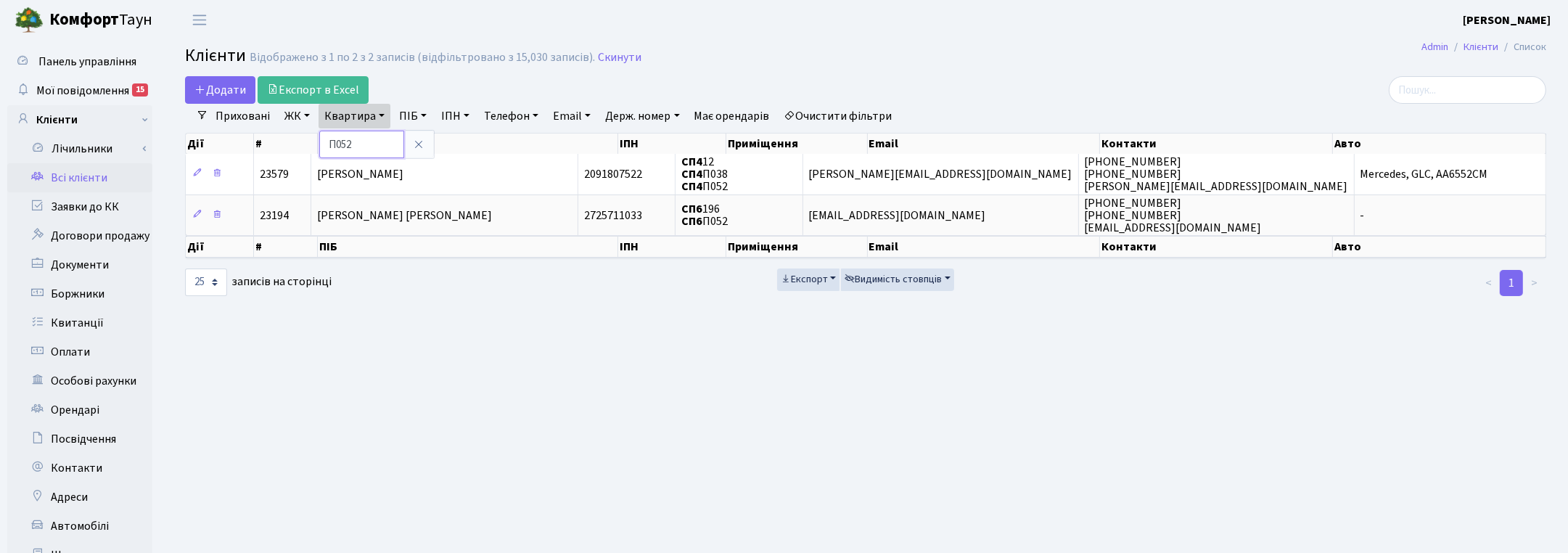
click at [370, 140] on input "П052" at bounding box center [361, 145] width 85 height 28
type input "П075"
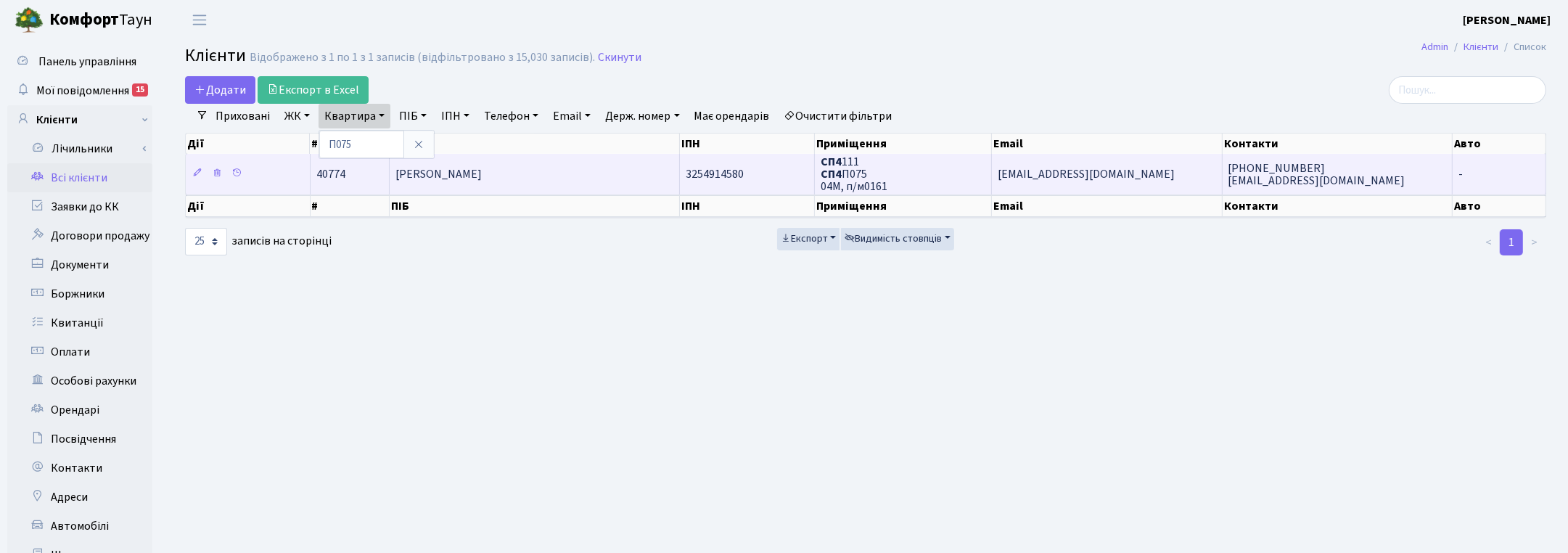
click at [482, 175] on span "[PERSON_NAME]" at bounding box center [438, 174] width 86 height 16
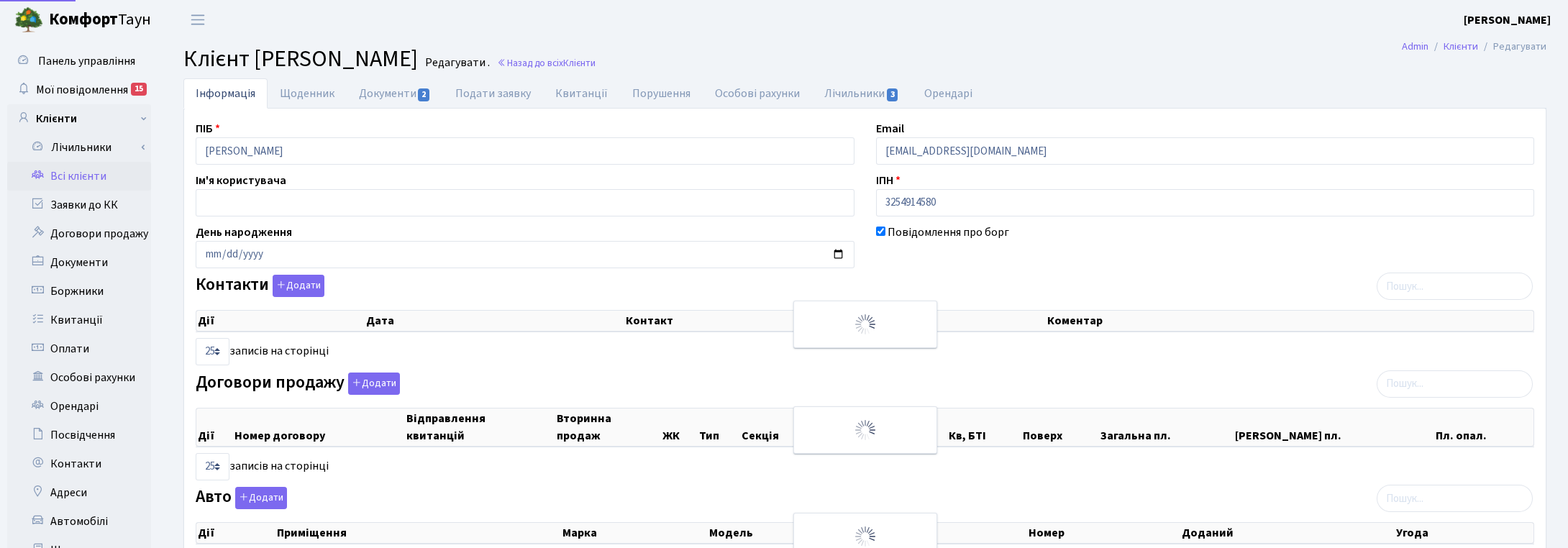
select select "25"
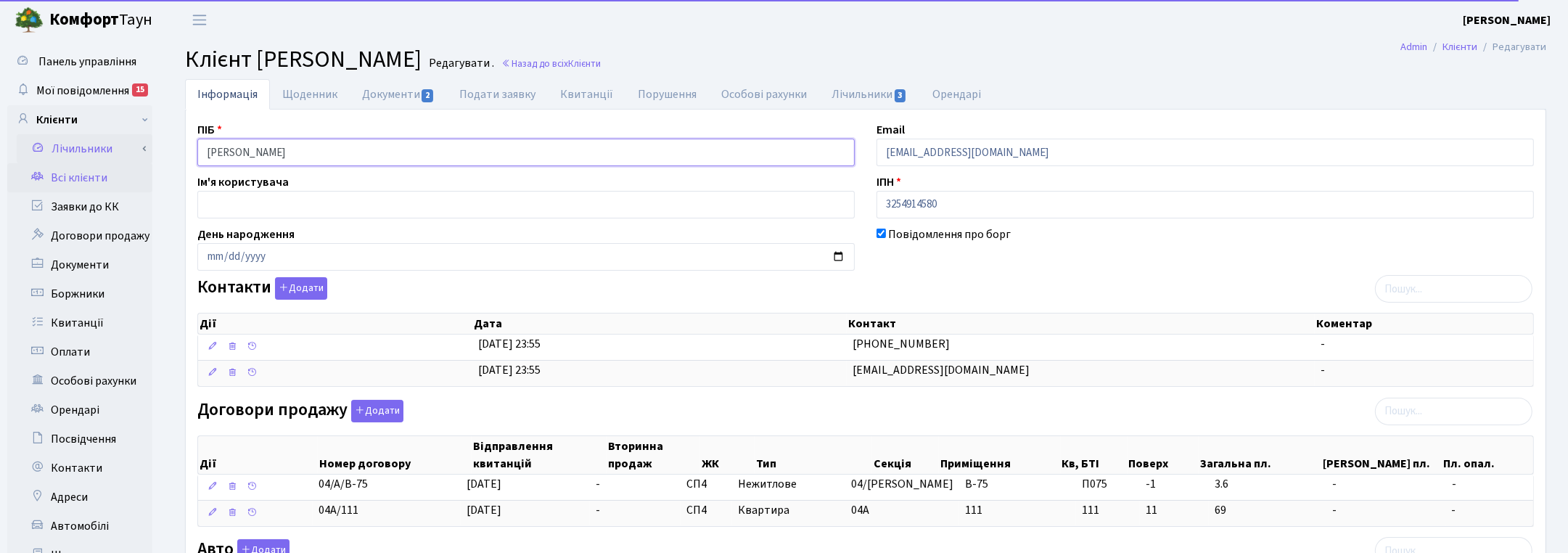
drag, startPoint x: 347, startPoint y: 147, endPoint x: 127, endPoint y: 154, distance: 220.1
click at [127, 154] on div "Панель управління Мої повідомлення 15 Клієнти Лічильники" at bounding box center [784, 470] width 1568 height 861
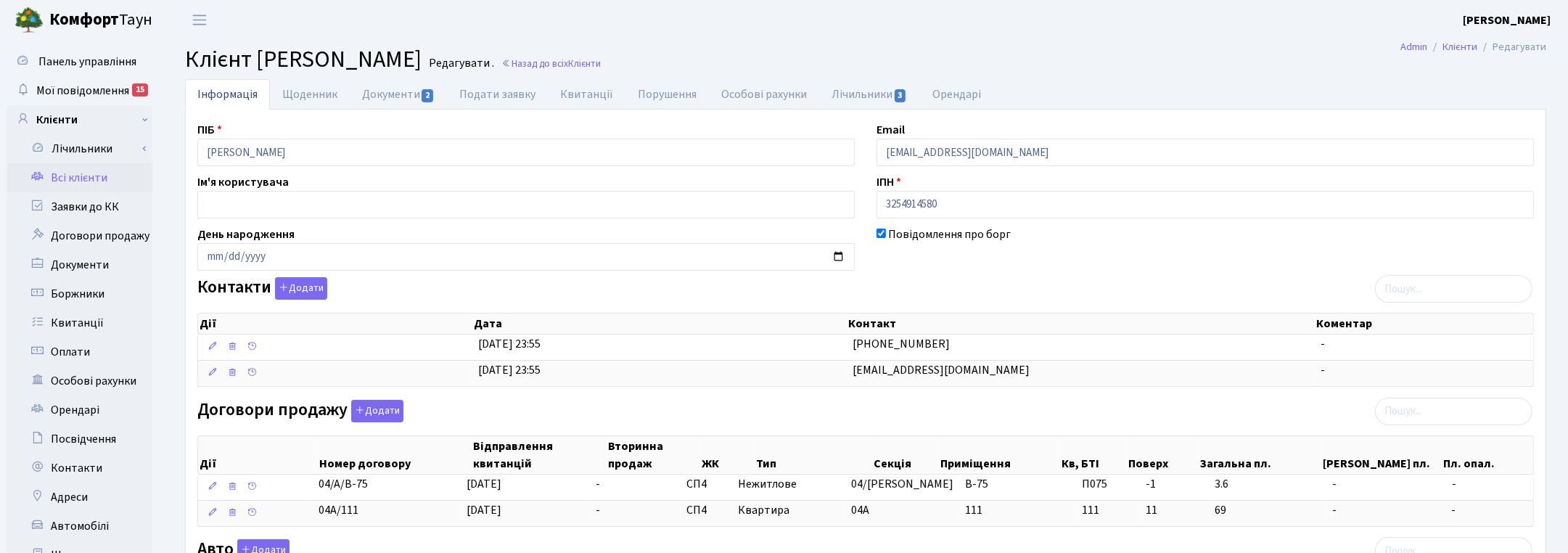
click at [1533, 75] on main "Admin Клієнти Редагувати Клієнт Семеній Олена Миколаївна Редагувати . Назад до …" at bounding box center [865, 470] width 1404 height 861
click at [601, 65] on link "Назад до всіх Клієнти" at bounding box center [551, 64] width 99 height 14
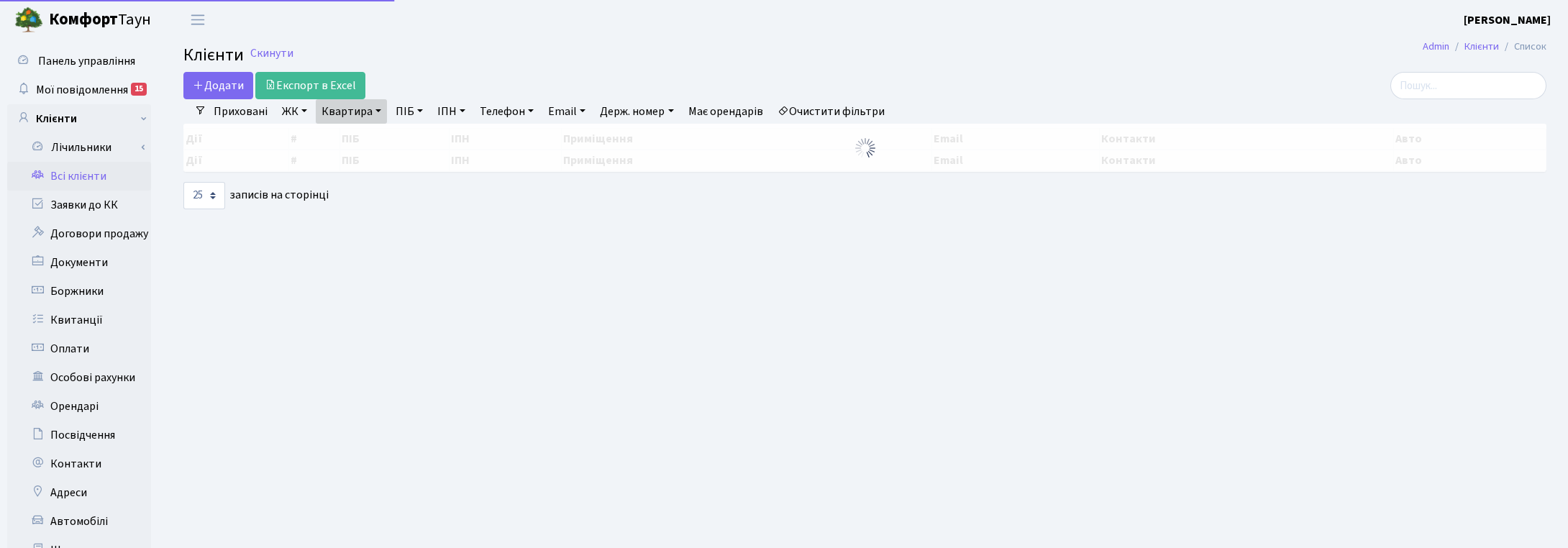
select select "25"
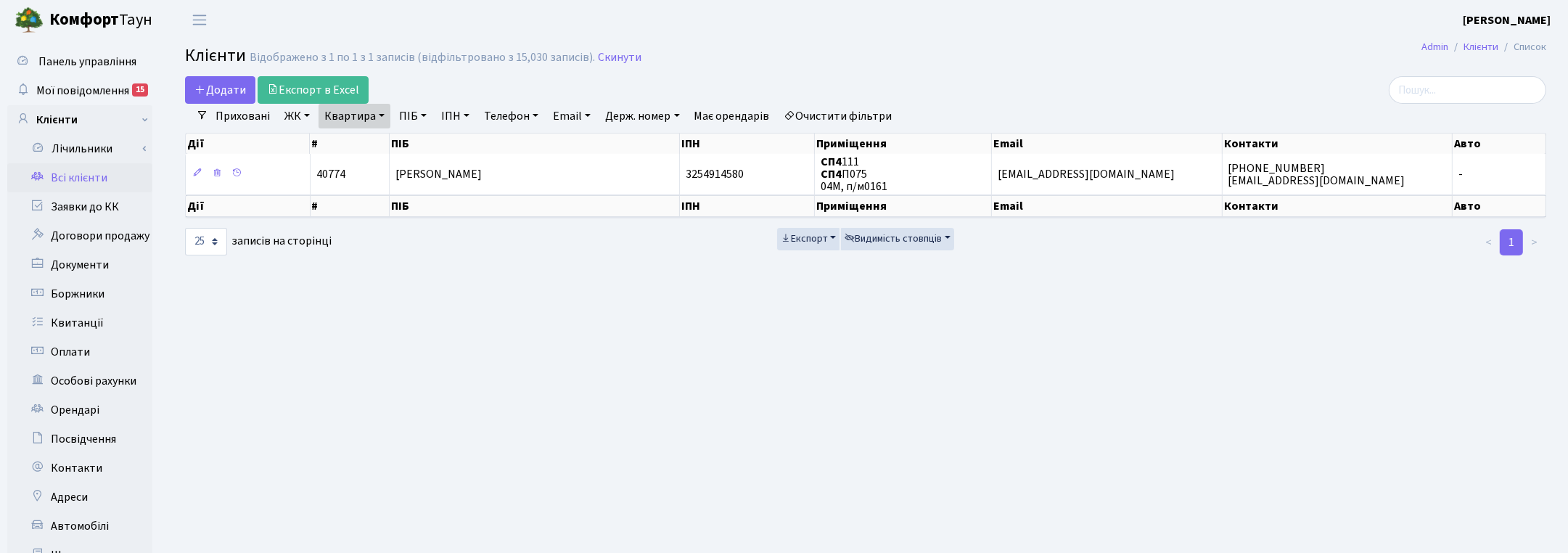
click at [379, 115] on link "Квартира" at bounding box center [354, 116] width 71 height 24
click at [367, 147] on input "П075" at bounding box center [361, 145] width 85 height 28
type input "П051"
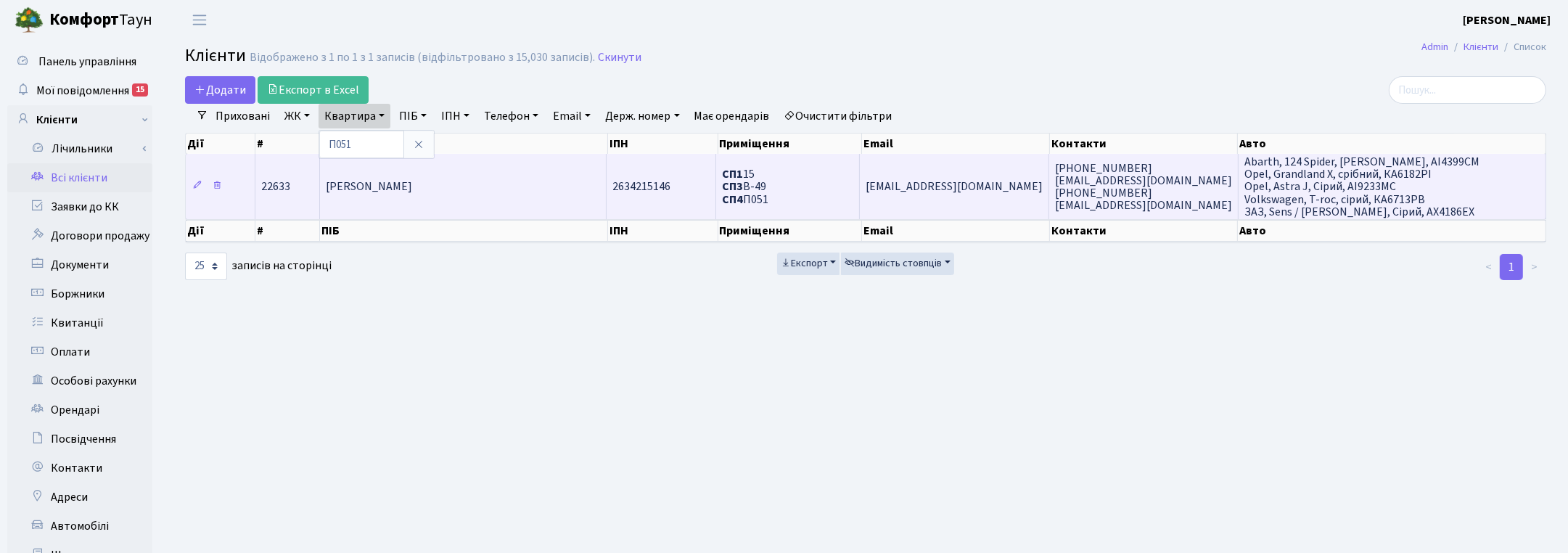
click at [412, 190] on span "[PERSON_NAME]" at bounding box center [369, 188] width 86 height 16
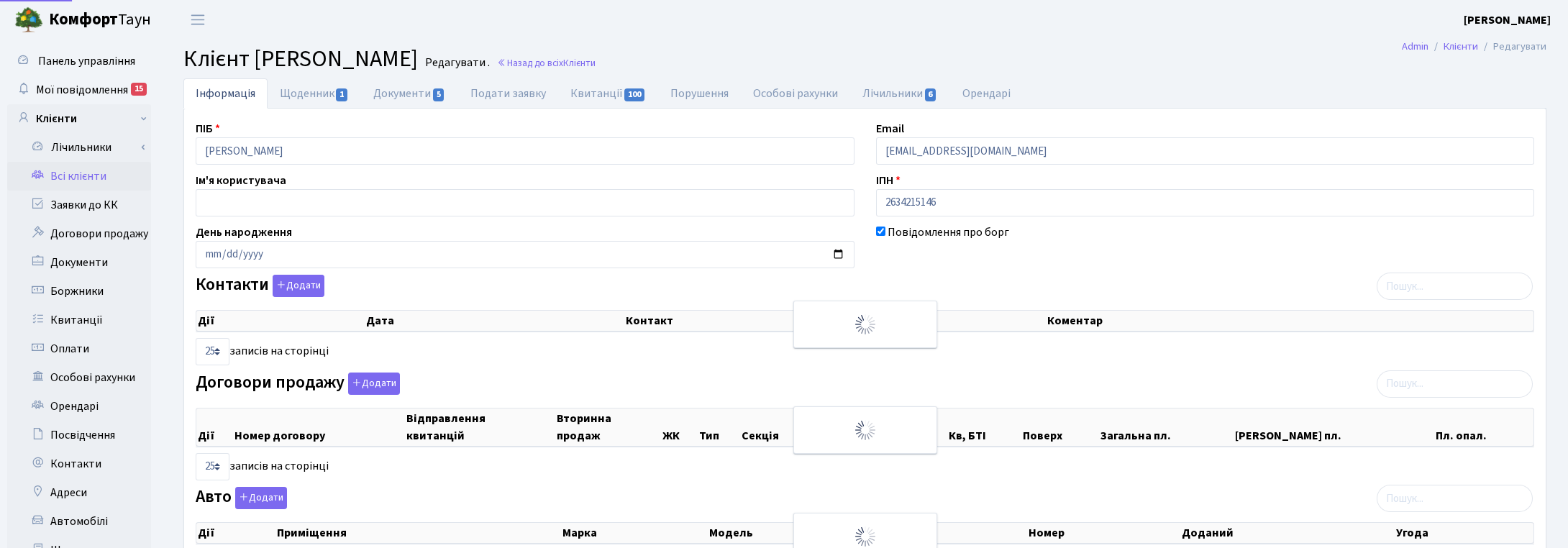
select select "25"
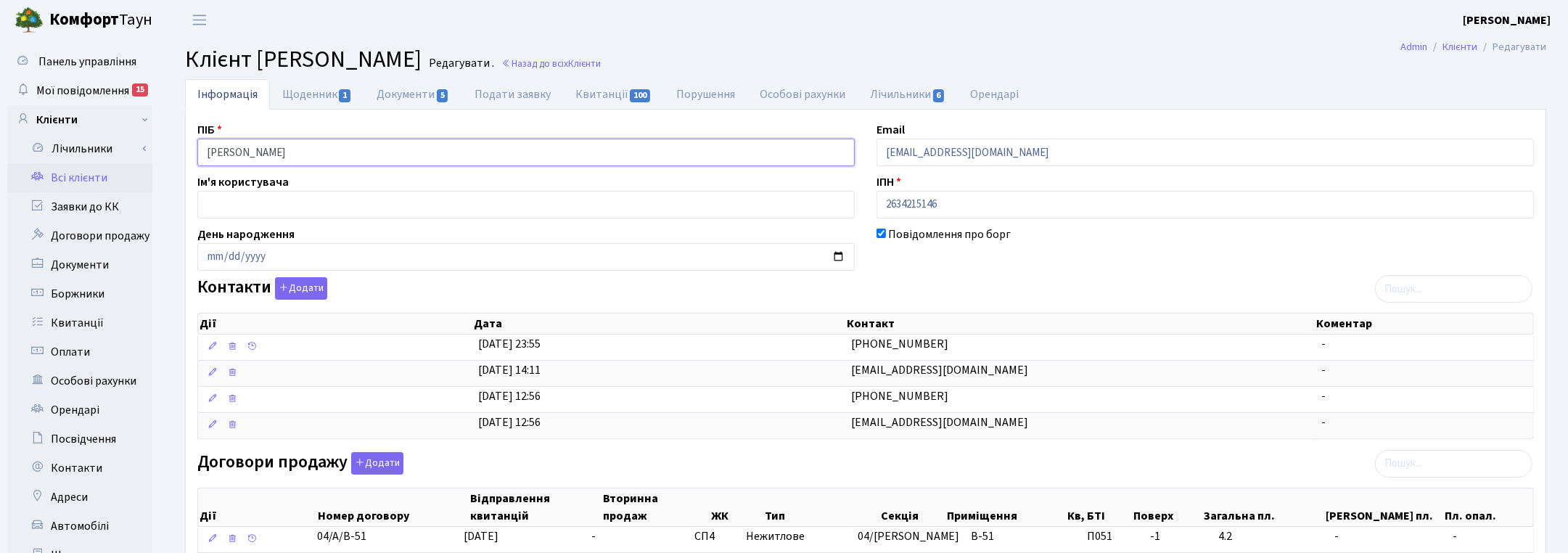
drag, startPoint x: 393, startPoint y: 154, endPoint x: 160, endPoint y: 154, distance: 233.0
click at [1517, 89] on ul "Інформація Щоденник 1 Документи 5 Подати заявку Квитанції 100 Порушення Особові…" at bounding box center [865, 94] width 1361 height 31
click at [601, 59] on link "Назад до всіх Клієнти" at bounding box center [551, 64] width 99 height 14
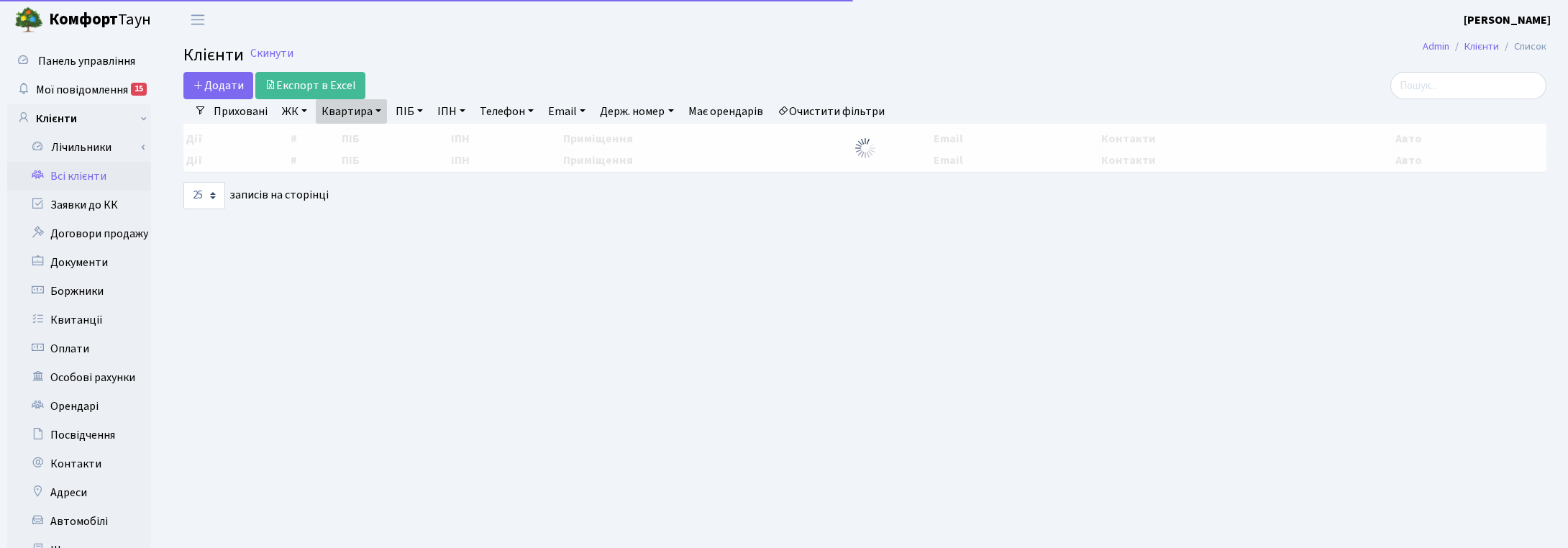
select select "25"
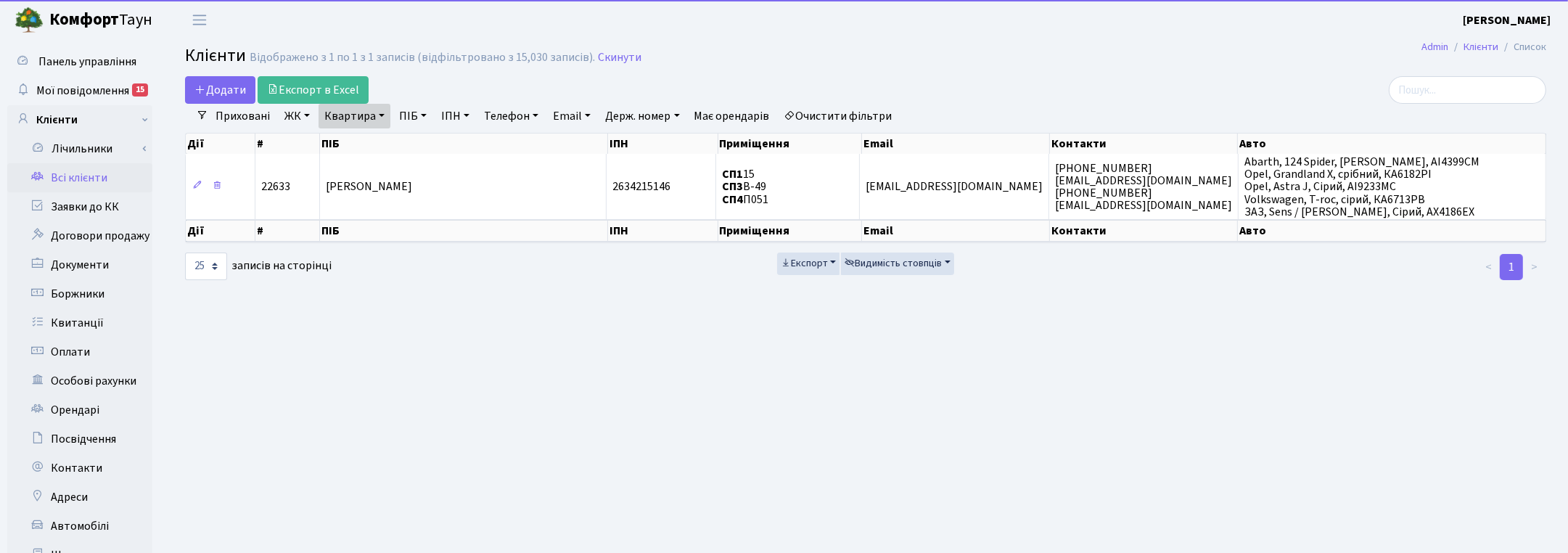
click at [381, 113] on link "Квартира" at bounding box center [354, 116] width 71 height 24
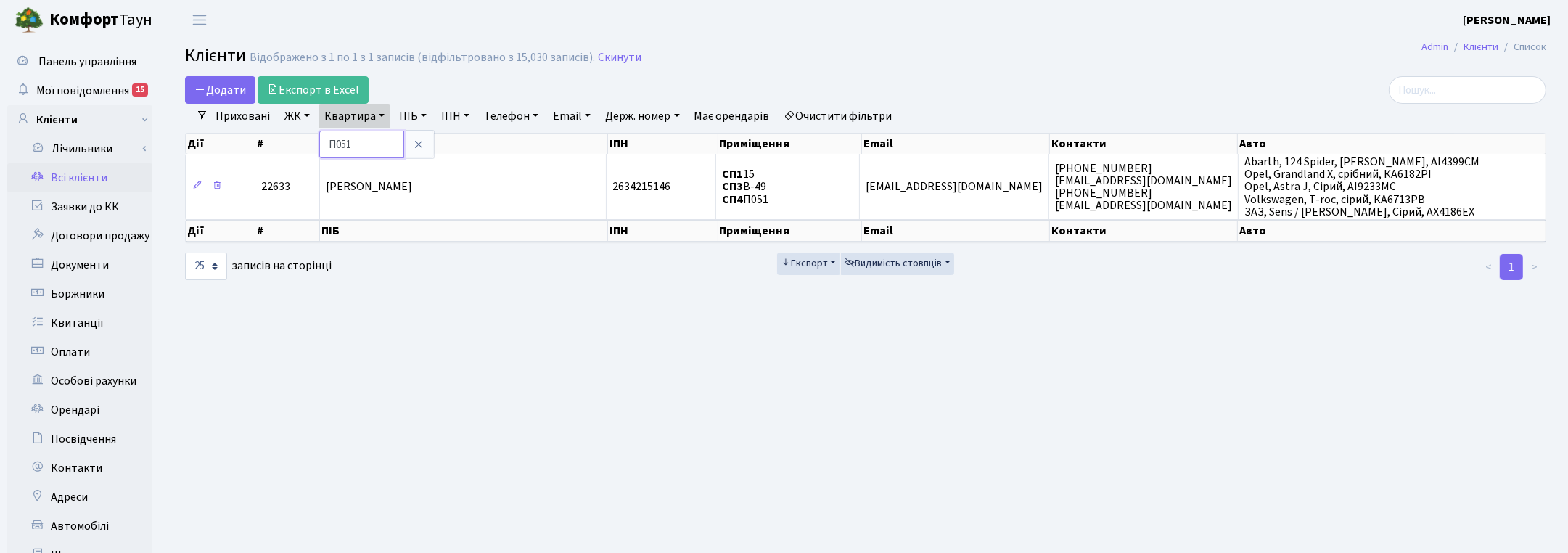
click at [377, 145] on input "П051" at bounding box center [361, 145] width 85 height 28
type input "П067"
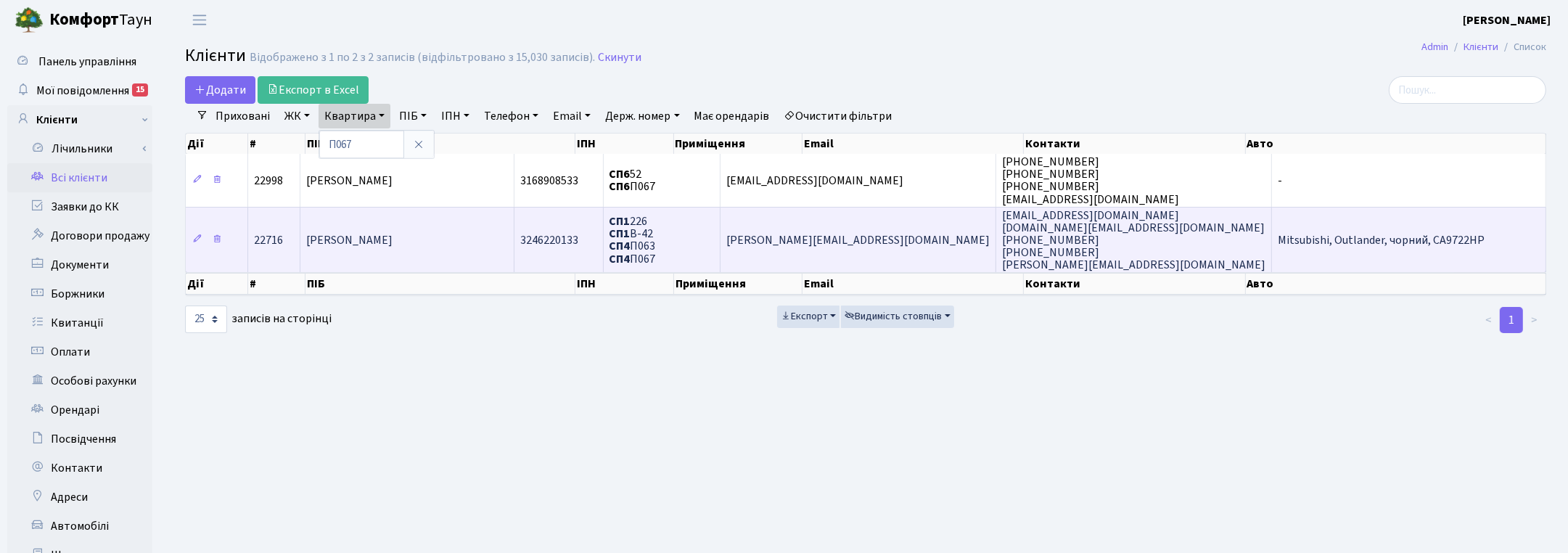
click at [392, 240] on span "[PERSON_NAME]" at bounding box center [349, 240] width 86 height 16
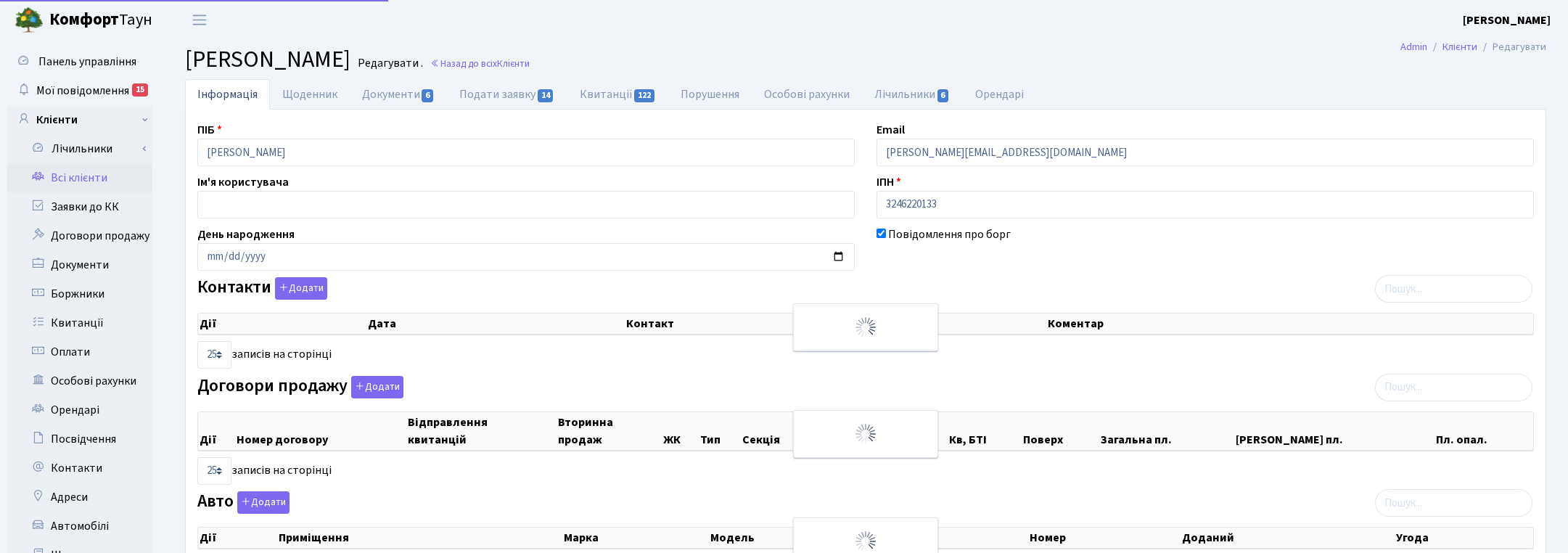
select select "25"
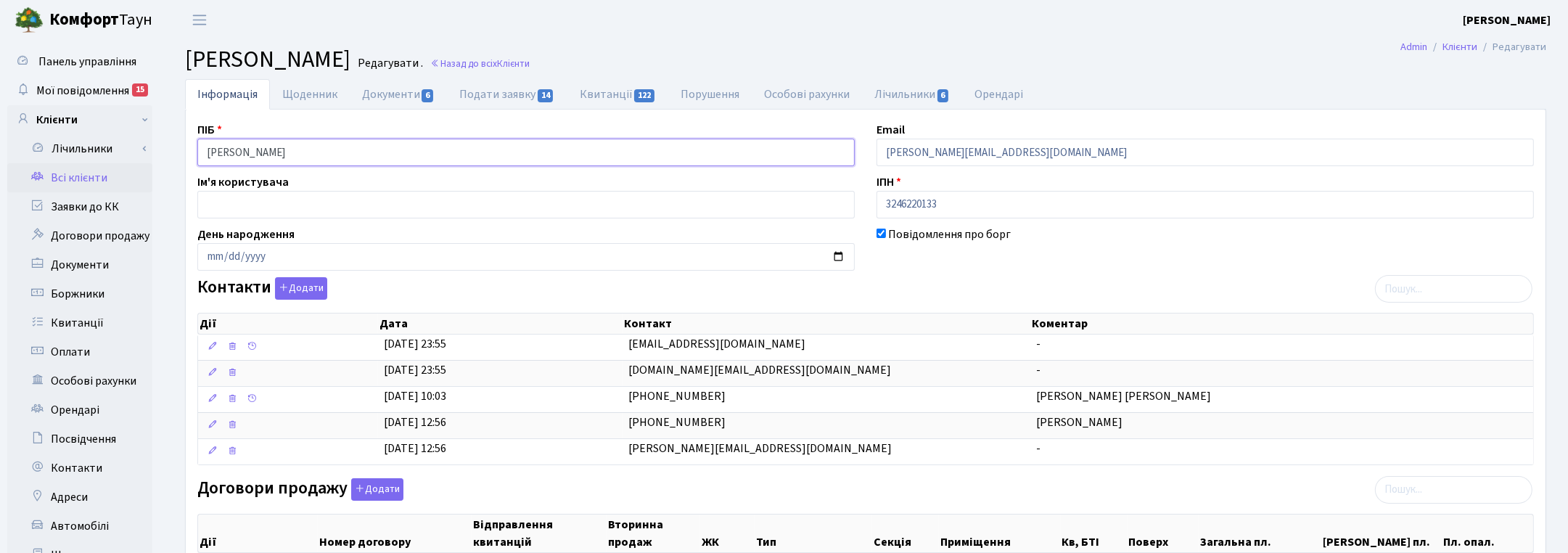
drag, startPoint x: 389, startPoint y: 149, endPoint x: 154, endPoint y: 147, distance: 235.0
click at [394, 92] on link "Документи 6" at bounding box center [398, 94] width 98 height 30
select select "25"
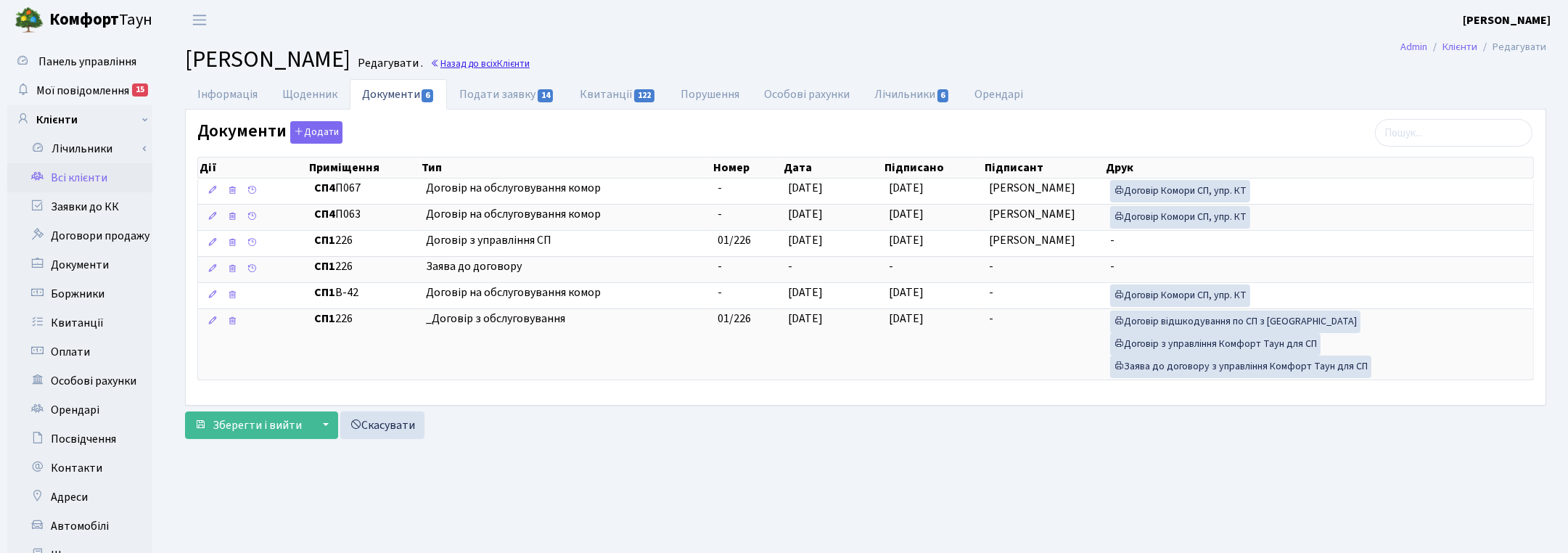
click at [530, 66] on link "Назад до всіх Клієнти" at bounding box center [480, 64] width 99 height 14
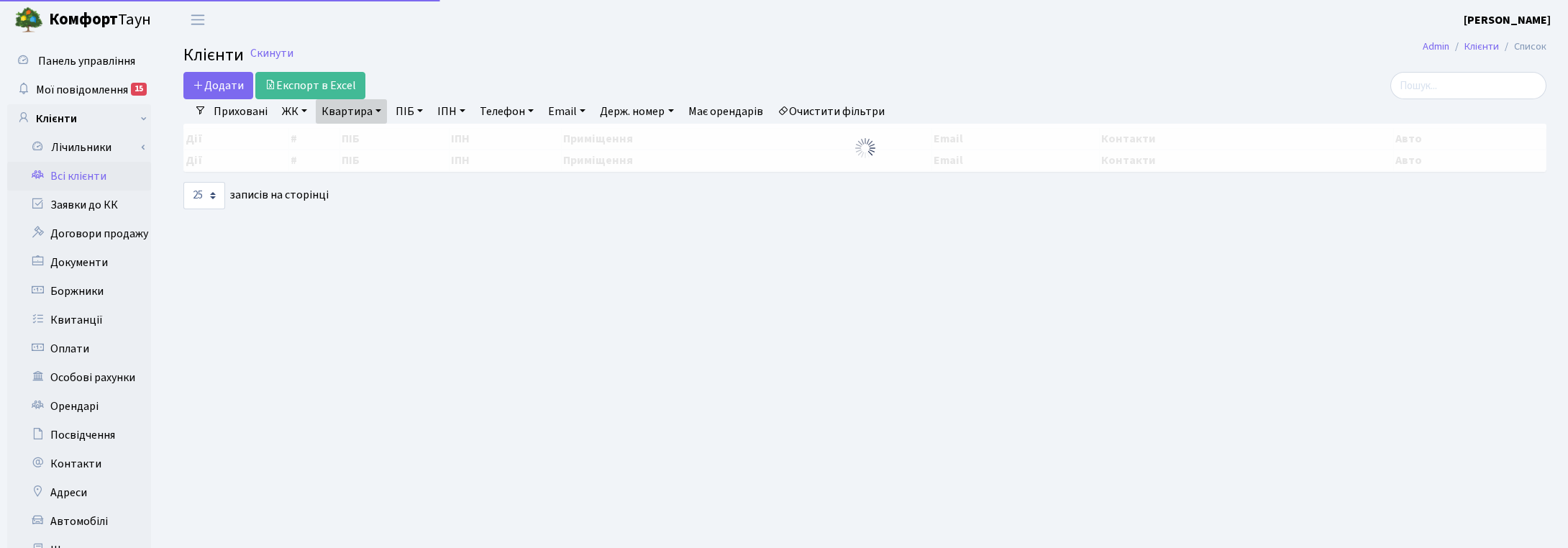
select select "25"
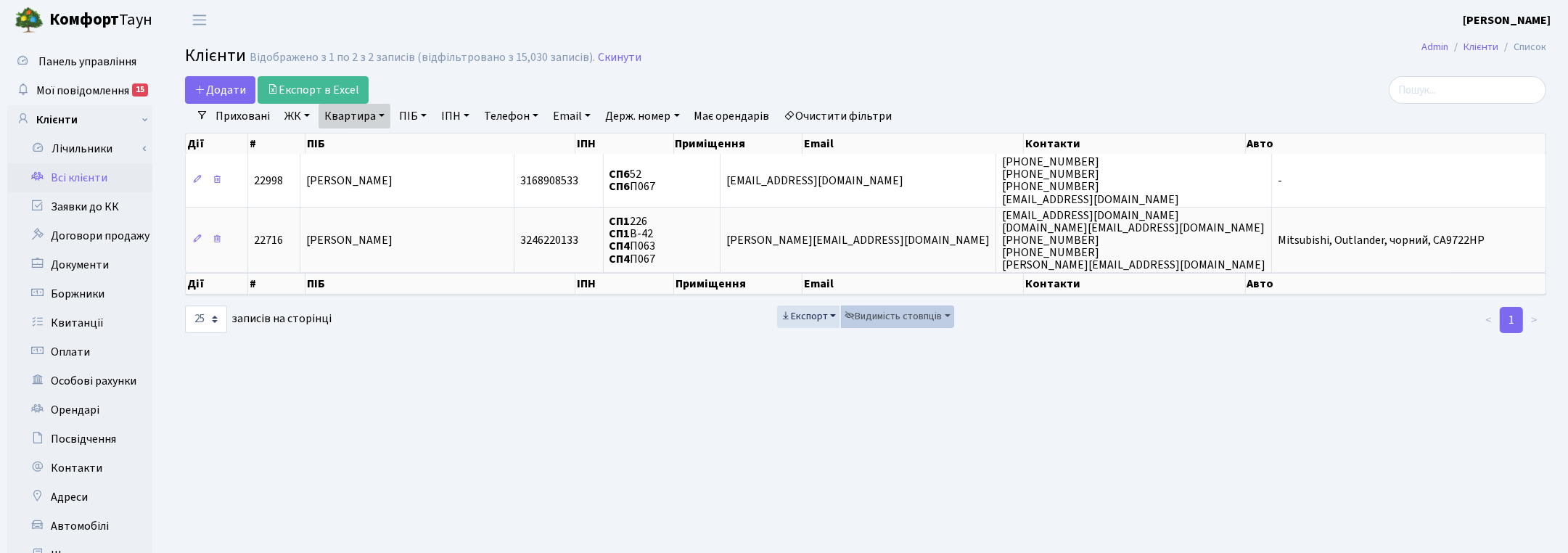
drag, startPoint x: 1028, startPoint y: 408, endPoint x: 952, endPoint y: 305, distance: 128.0
click at [1027, 407] on main "Admin Клієнти Список Клієнти Відображено з 1 по 2 з 2 записів (відфільтровано з…" at bounding box center [865, 366] width 1404 height 653
click at [374, 116] on link "Квартира" at bounding box center [354, 116] width 71 height 24
click at [371, 136] on input "П067" at bounding box center [361, 145] width 85 height 28
type input "П054"
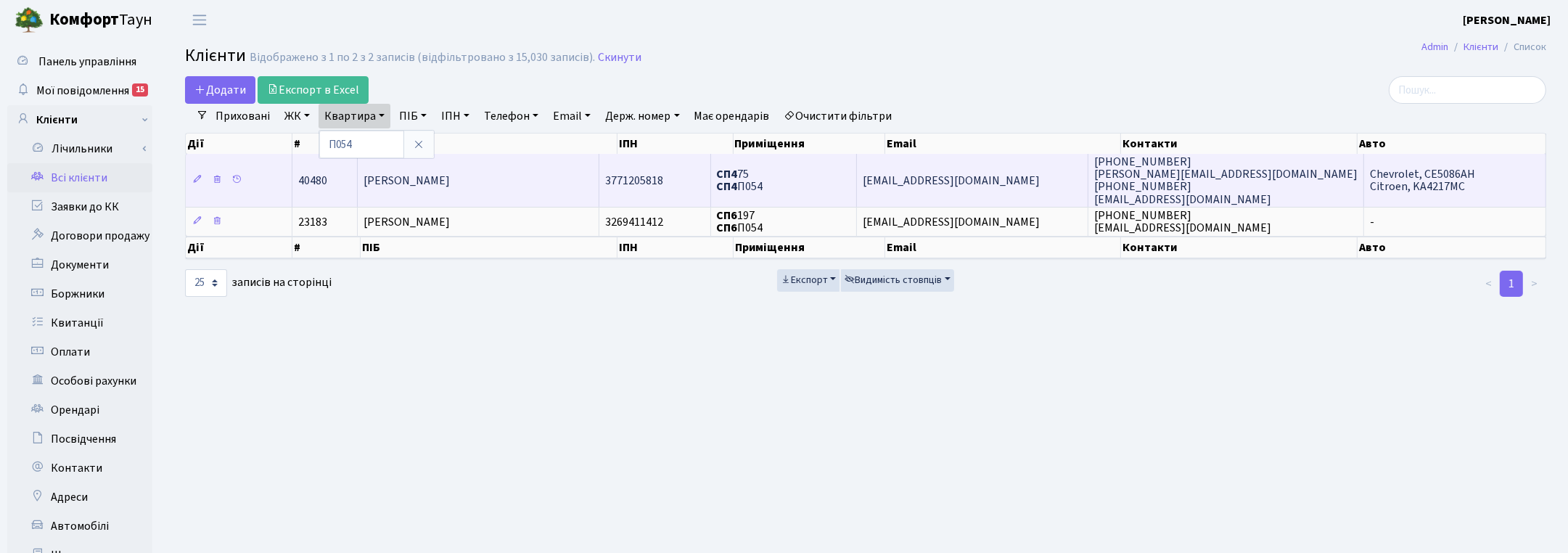
click at [506, 175] on td "[PERSON_NAME]" at bounding box center [478, 180] width 241 height 52
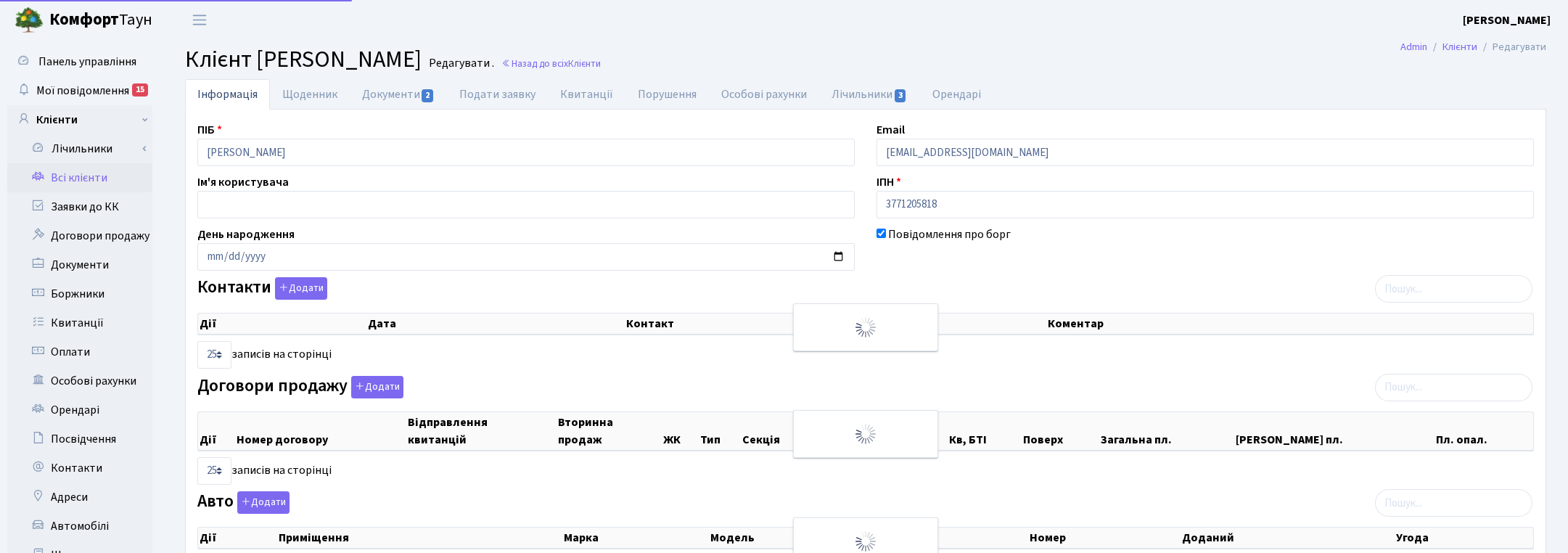
select select "25"
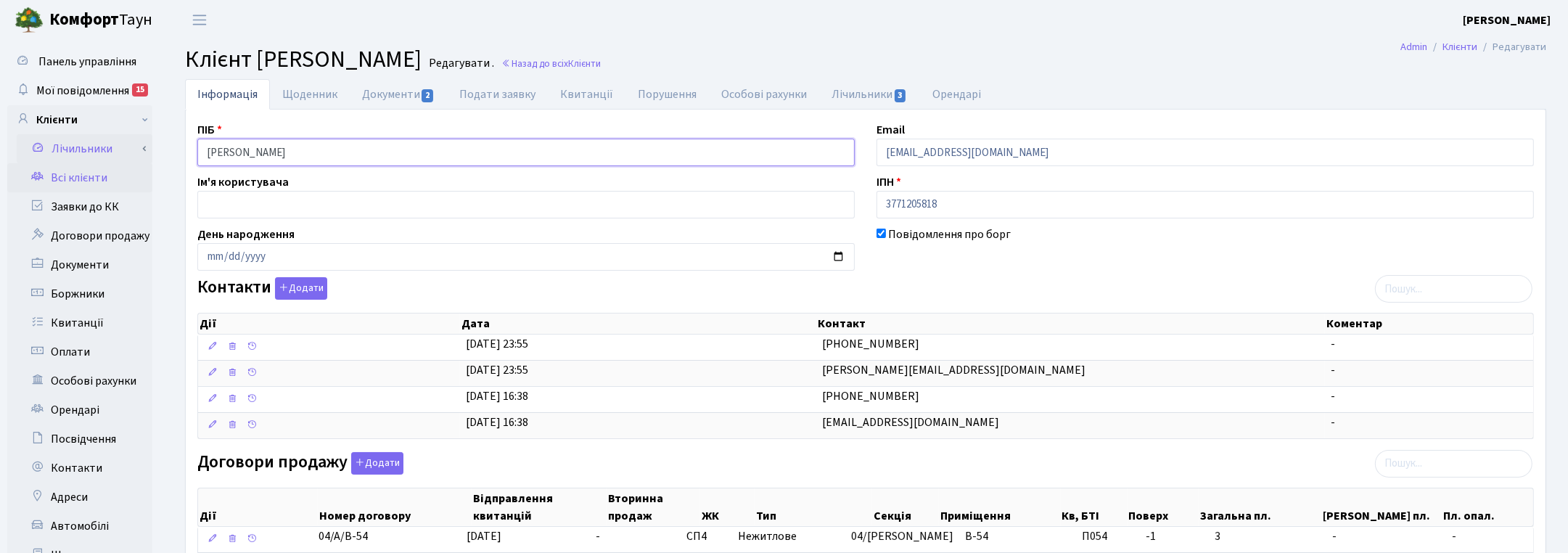
drag, startPoint x: 354, startPoint y: 156, endPoint x: 144, endPoint y: 154, distance: 210.0
click at [144, 154] on div "Панель управління Мої повідомлення 15 Клієнти Лічильники" at bounding box center [784, 515] width 1568 height 949
click at [404, 91] on link "Документи 2" at bounding box center [398, 94] width 98 height 30
select select "25"
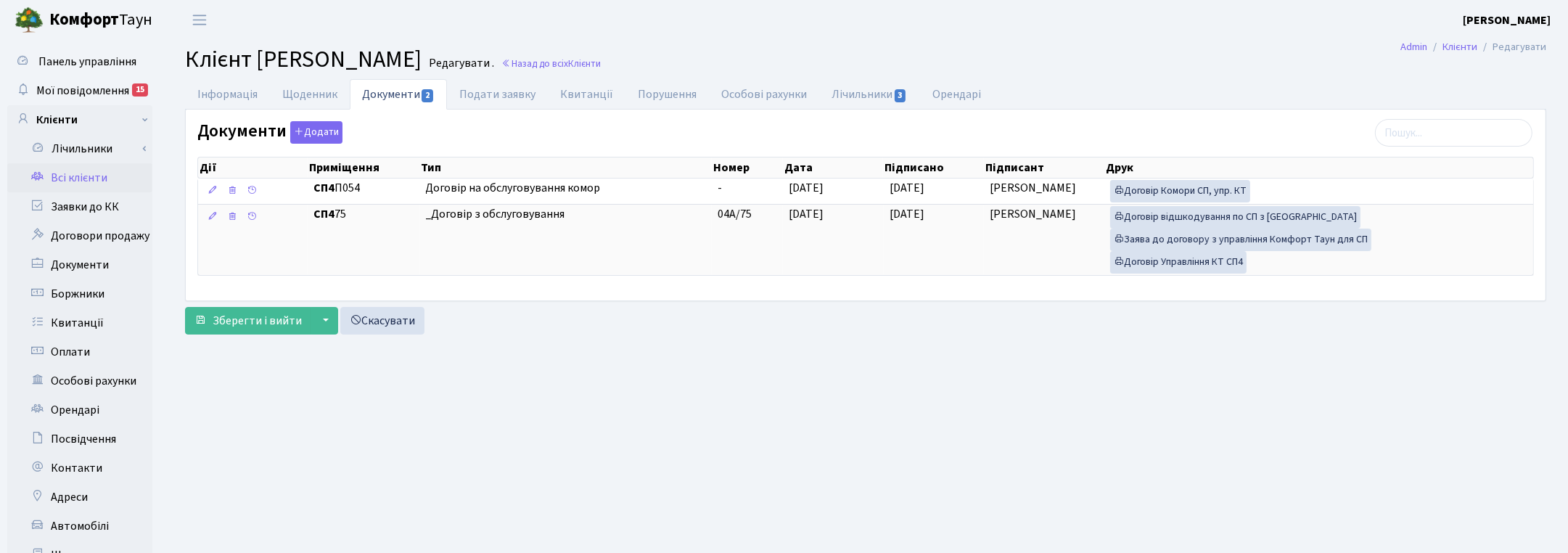
click at [1503, 80] on ul "Інформація Щоденник Документи 2 Подати заявку Квитанції Порушення Особові рахун…" at bounding box center [865, 94] width 1361 height 31
click at [601, 60] on span "Клієнти" at bounding box center [584, 64] width 32 height 14
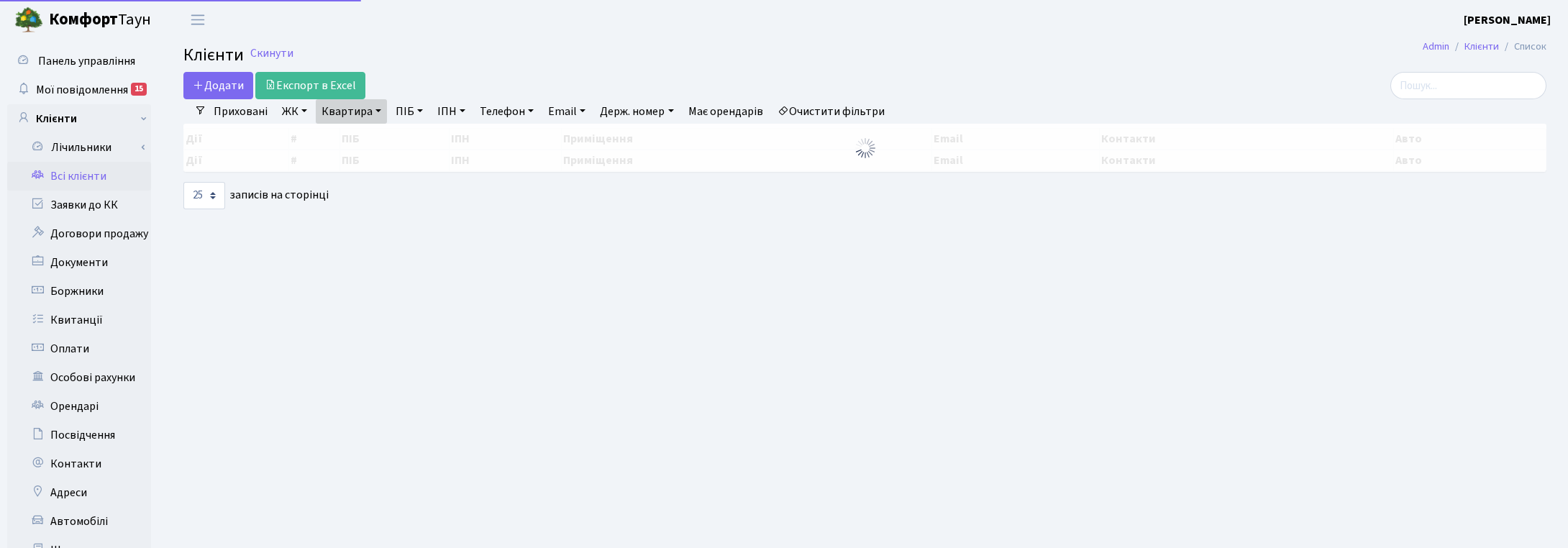
select select "25"
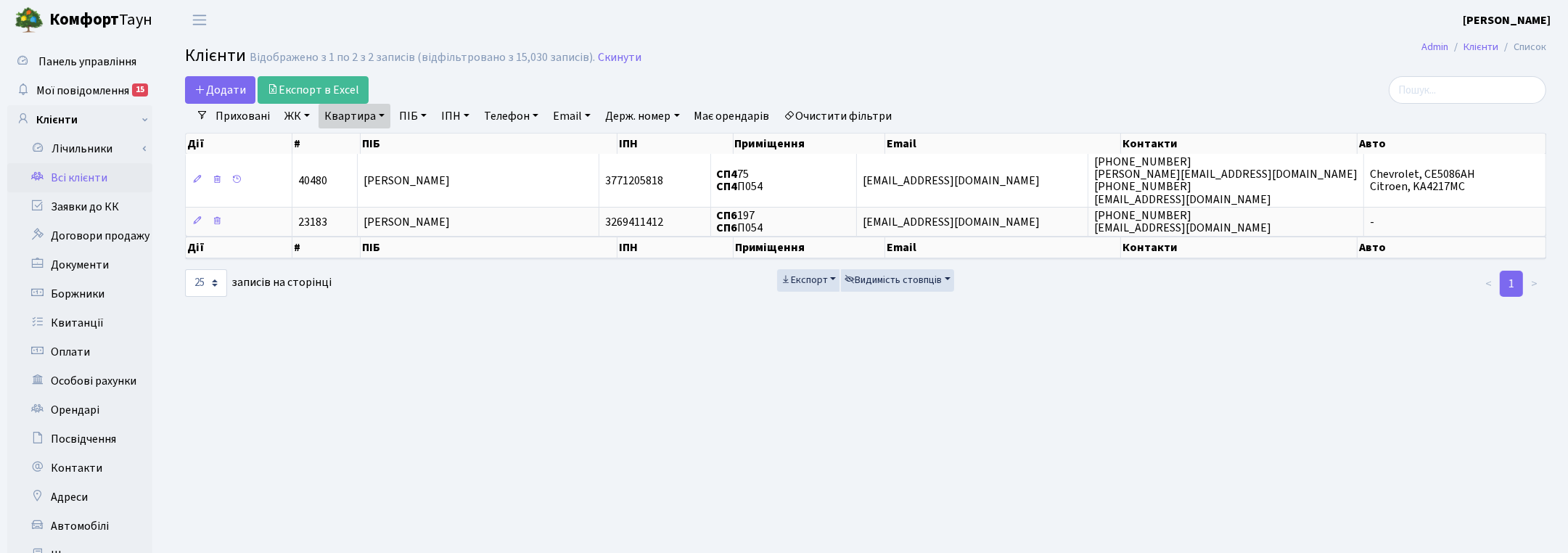
click at [375, 116] on link "Квартира" at bounding box center [354, 116] width 71 height 24
click at [363, 147] on input "П054" at bounding box center [361, 145] width 85 height 28
type input "П068"
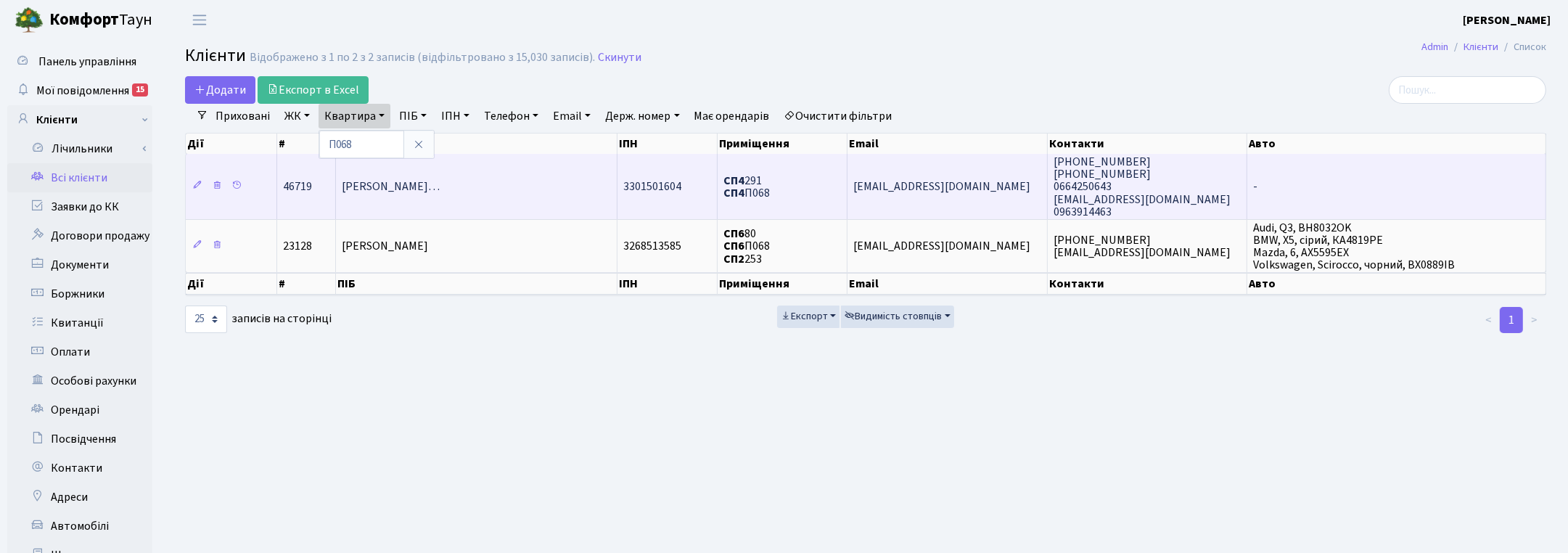
click at [439, 186] on span "Голубенко Анастасія Святославівн…" at bounding box center [390, 188] width 98 height 16
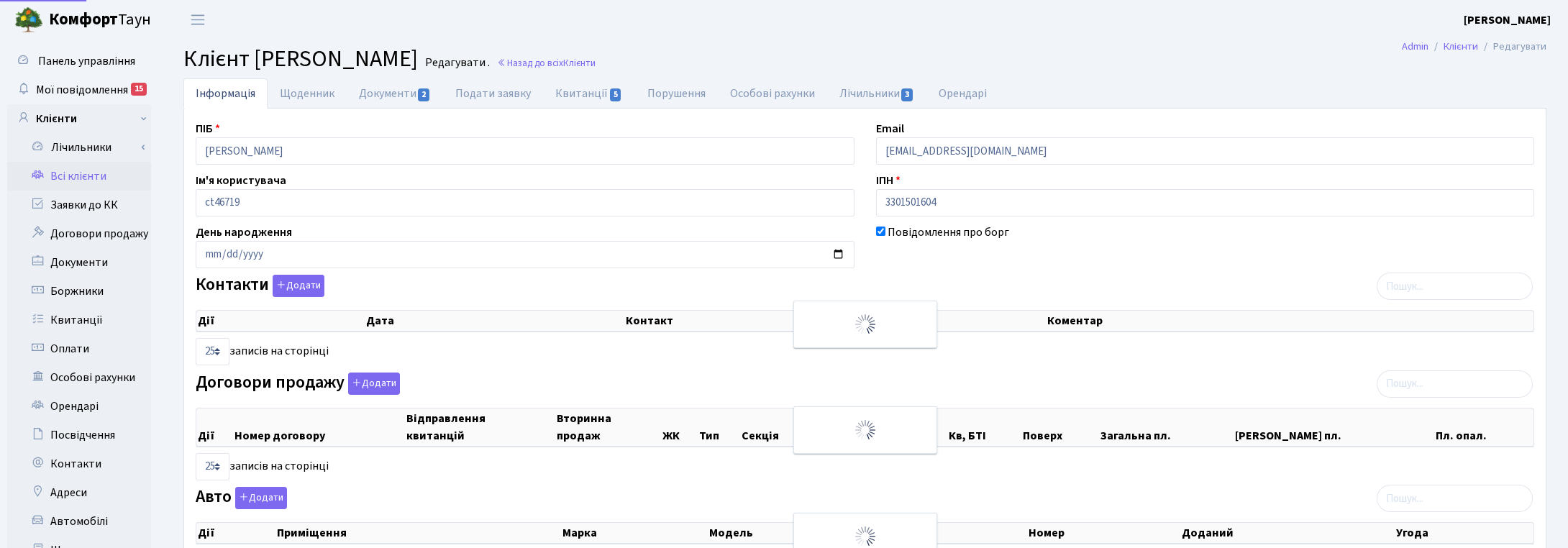
select select "25"
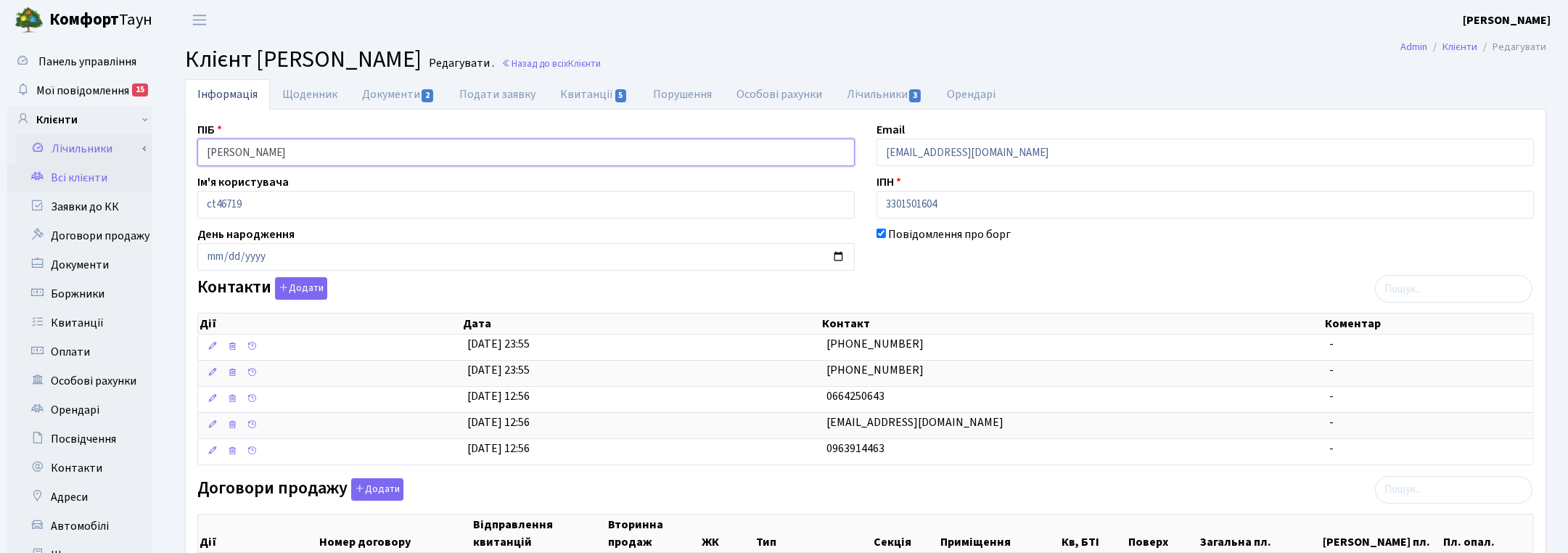
drag, startPoint x: 389, startPoint y: 151, endPoint x: 111, endPoint y: 140, distance: 278.2
click at [111, 140] on div "Панель управління Мої повідомлення 15 Клієнти Лічильники" at bounding box center [784, 549] width 1568 height 1018
click at [399, 91] on link "Документи 2" at bounding box center [398, 94] width 98 height 30
select select "25"
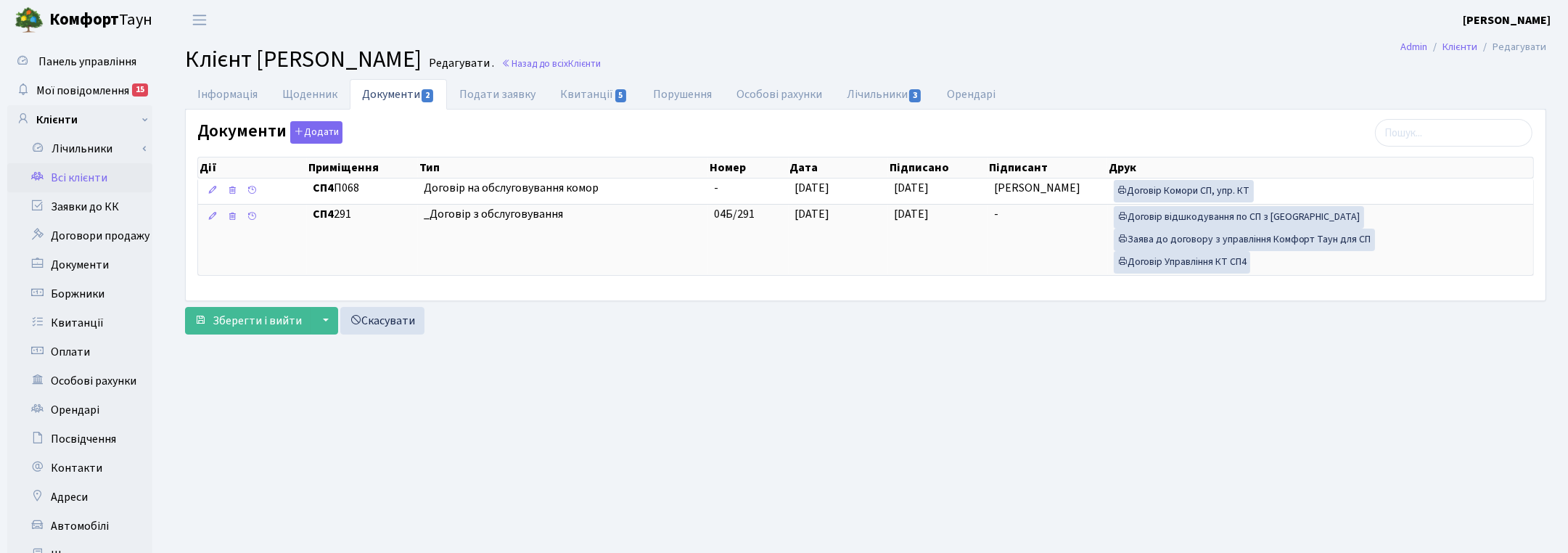
click at [1146, 427] on main "Admin Клієнти Редагувати Клієнт Голубенко Анастасія Святославівна Редагувати . …" at bounding box center [865, 366] width 1404 height 653
click at [601, 65] on link "Назад до всіх Клієнти" at bounding box center [551, 64] width 99 height 14
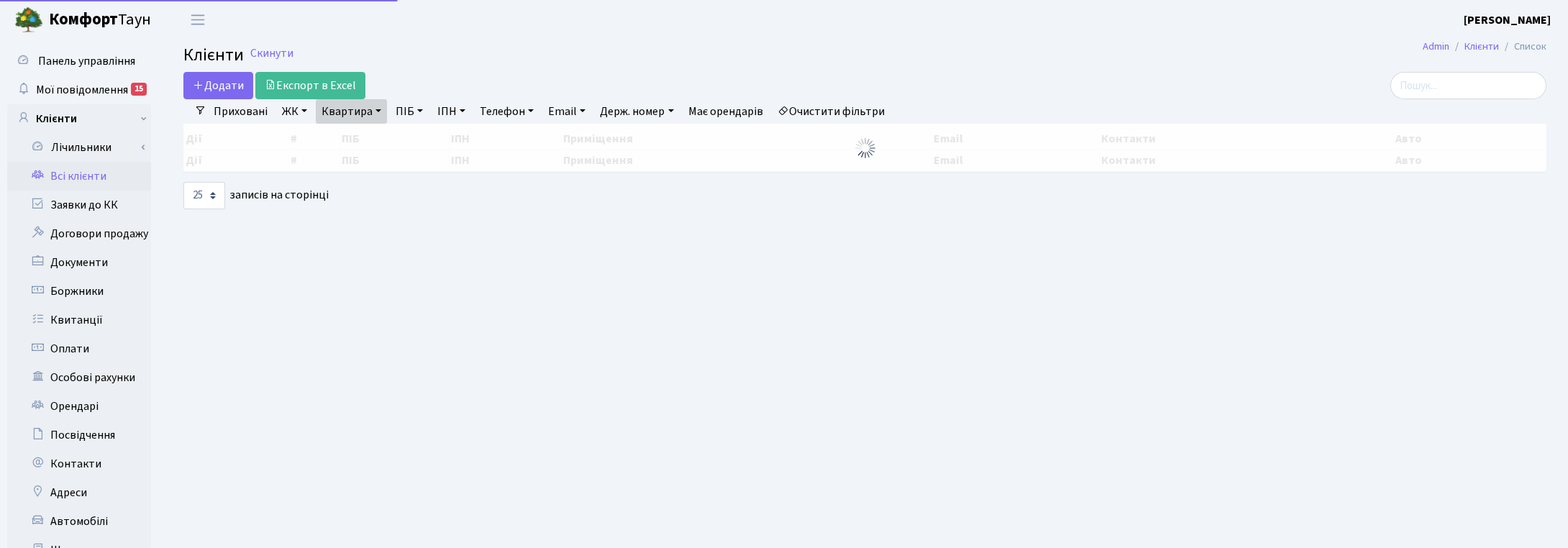
select select "25"
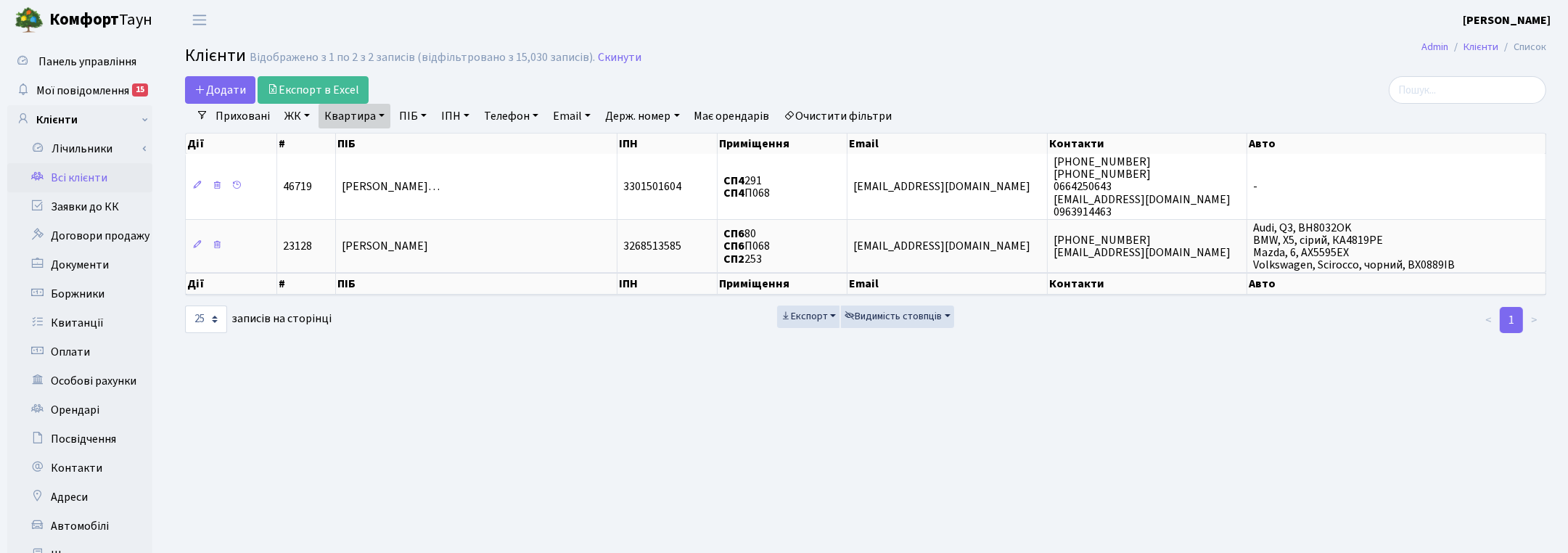
drag, startPoint x: 377, startPoint y: 115, endPoint x: 378, endPoint y: 122, distance: 7.1
click at [377, 115] on link "Квартира" at bounding box center [354, 116] width 71 height 24
click at [375, 136] on input "П068" at bounding box center [361, 145] width 85 height 28
type input "П035"
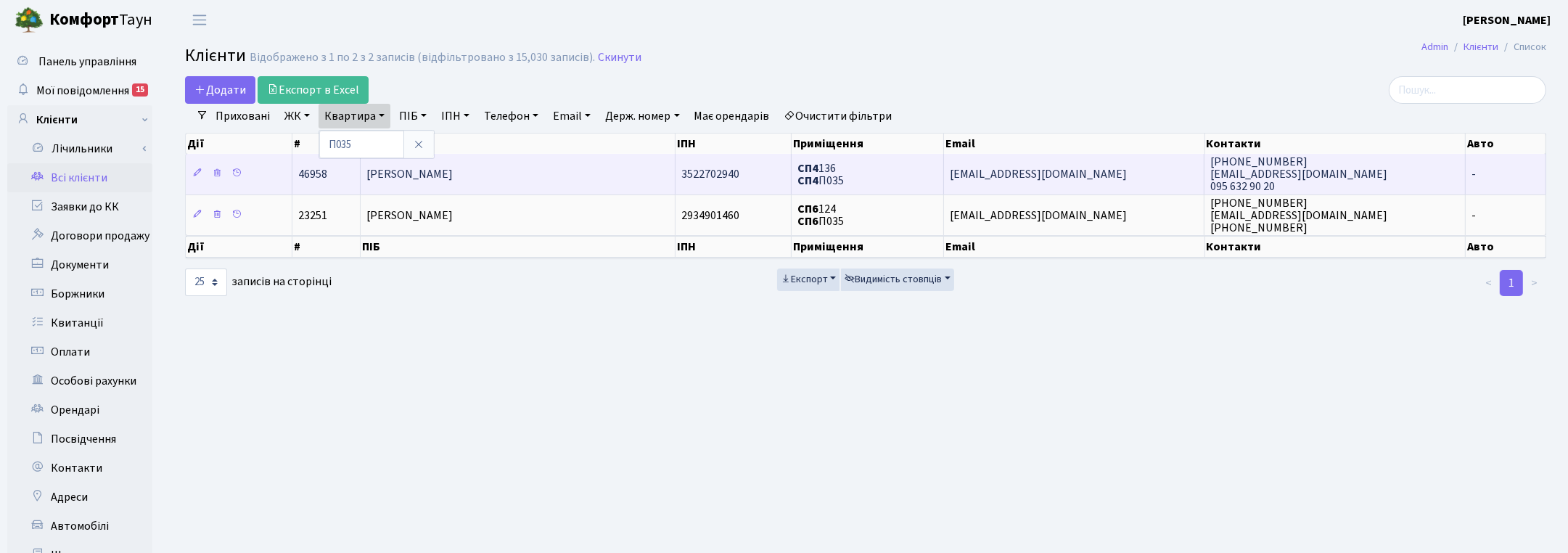
click at [429, 176] on span "[PERSON_NAME]" at bounding box center [409, 174] width 86 height 16
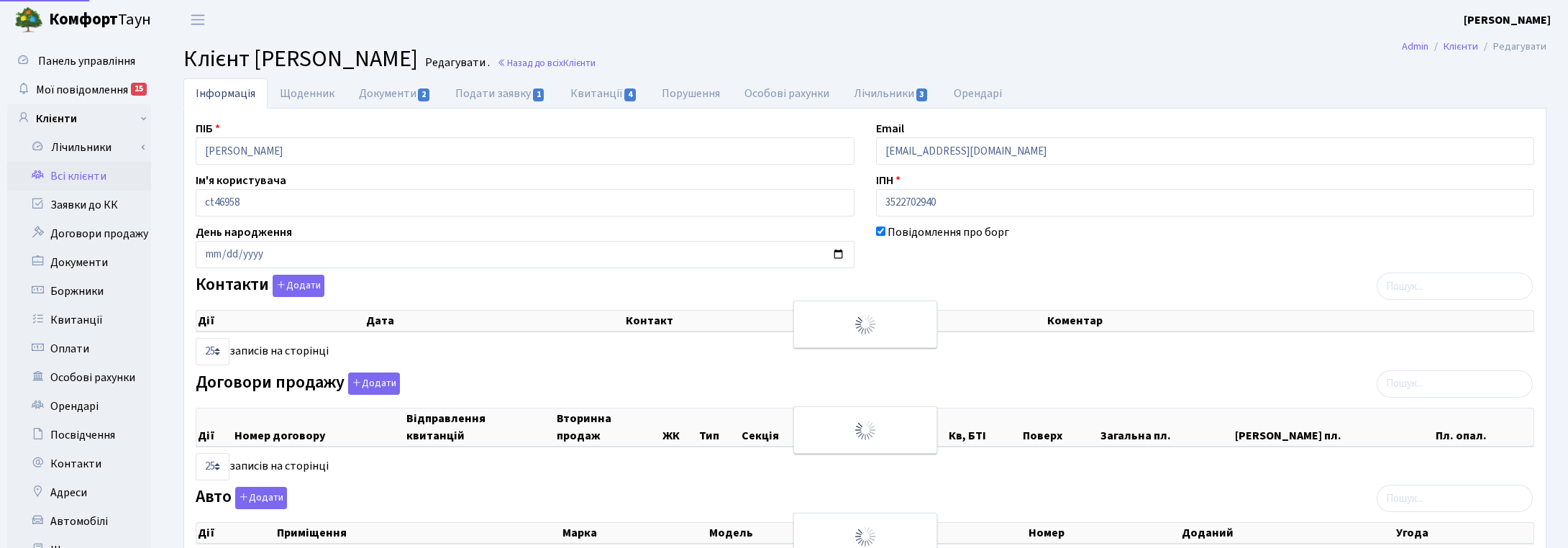
select select "25"
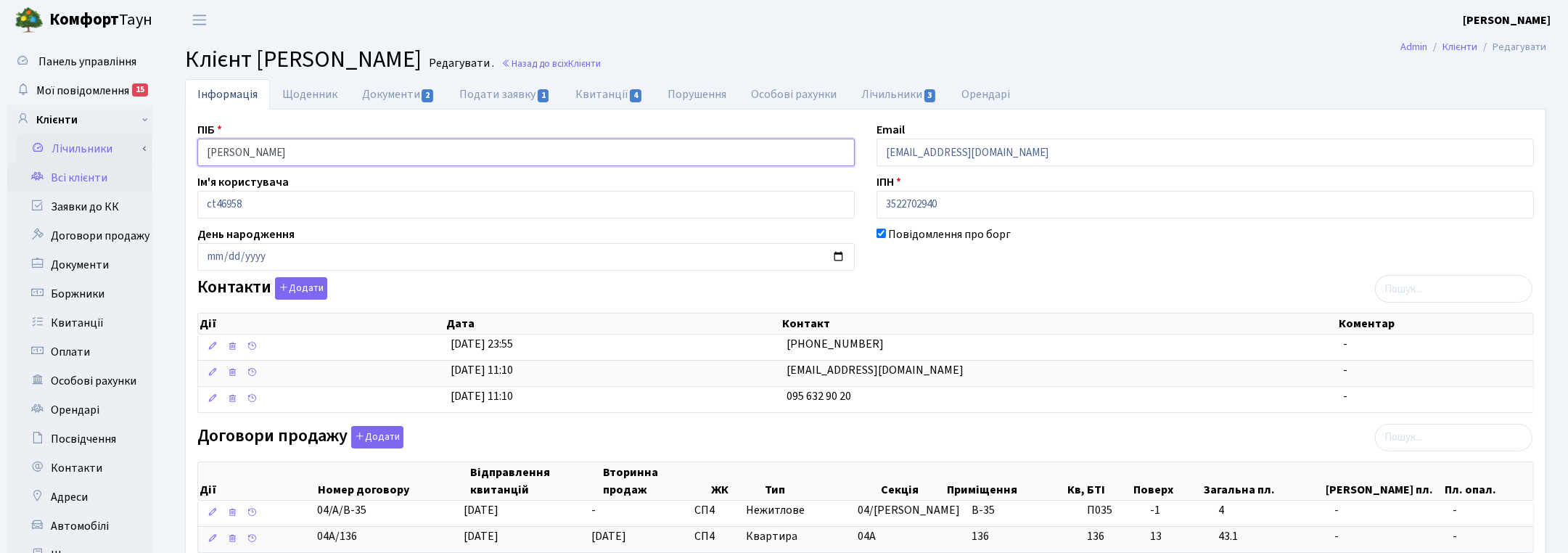
drag, startPoint x: 327, startPoint y: 158, endPoint x: 143, endPoint y: 154, distance: 184.0
click at [143, 154] on div "Панель управління Мої повідомлення 15 Клієнти Лічильники" at bounding box center [784, 509] width 1568 height 939
click at [768, 437] on div "Договори продажу Додати Дії Номер договору Відправлення квитанцій Вторинна прод…" at bounding box center [865, 493] width 1358 height 133
click at [414, 89] on link "Документи 2" at bounding box center [398, 94] width 98 height 30
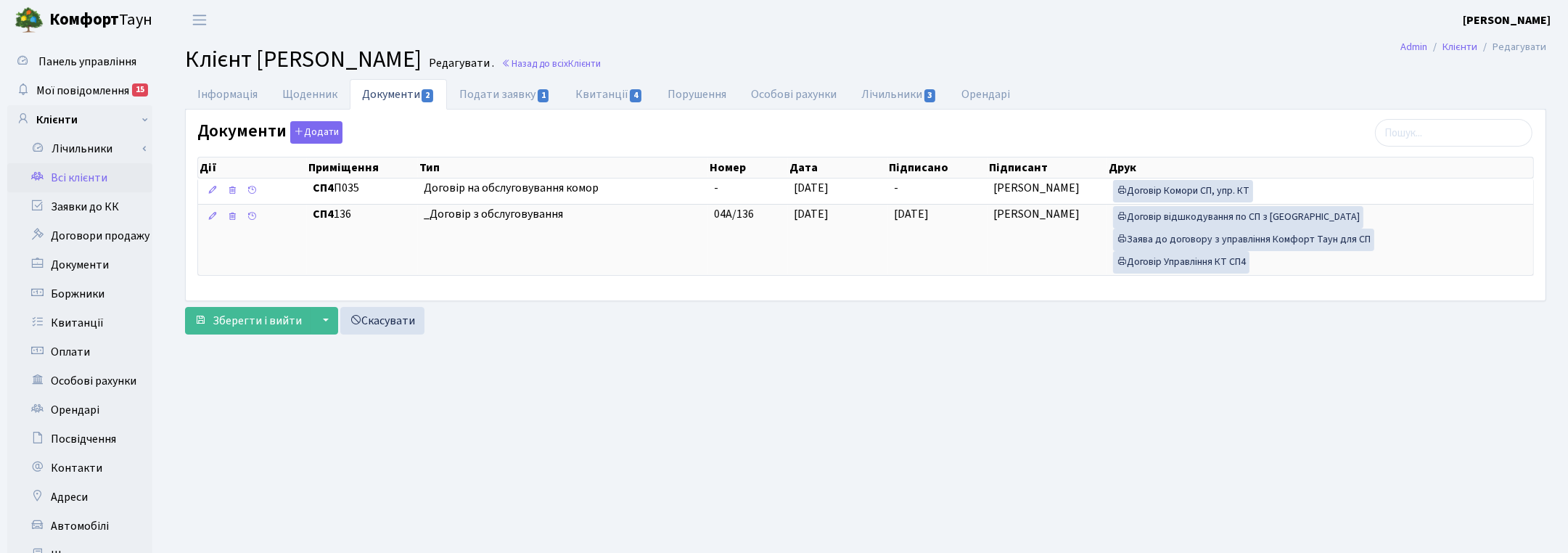
click at [948, 411] on main "Admin Клієнти Редагувати Клієнт Соломон Ірина Ігорівна Редагувати . Назад до вс…" at bounding box center [865, 366] width 1404 height 653
click at [601, 64] on span "Клієнти" at bounding box center [584, 64] width 32 height 14
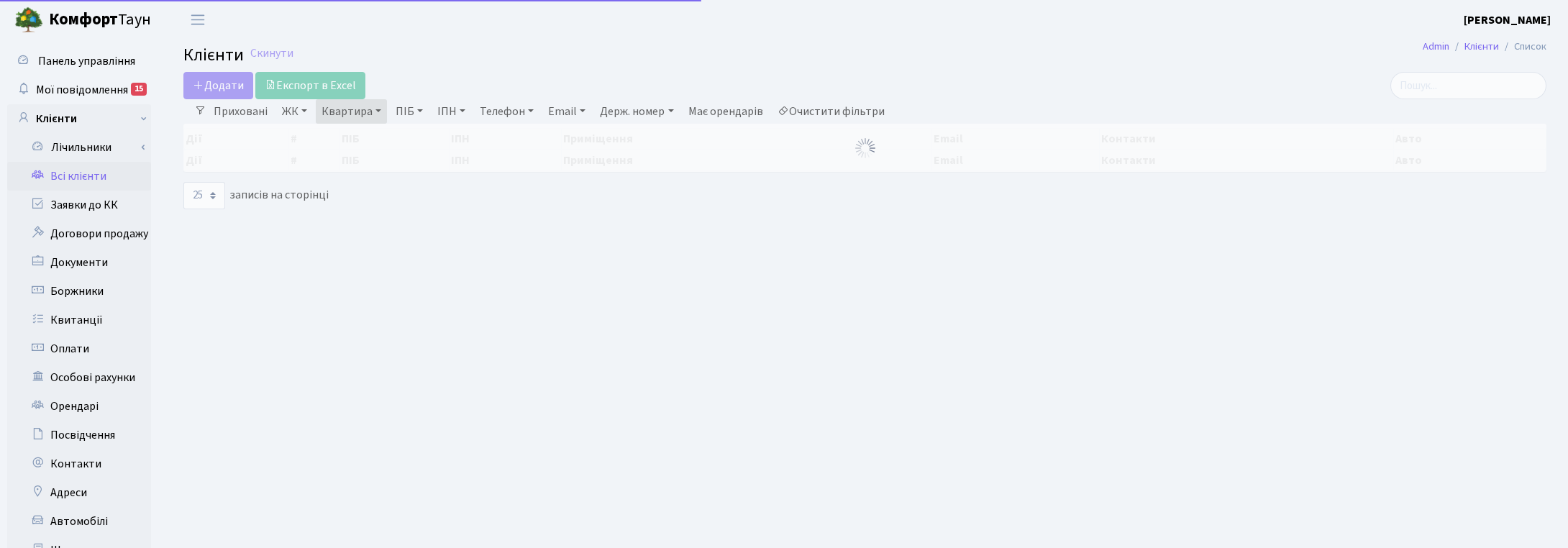
select select "25"
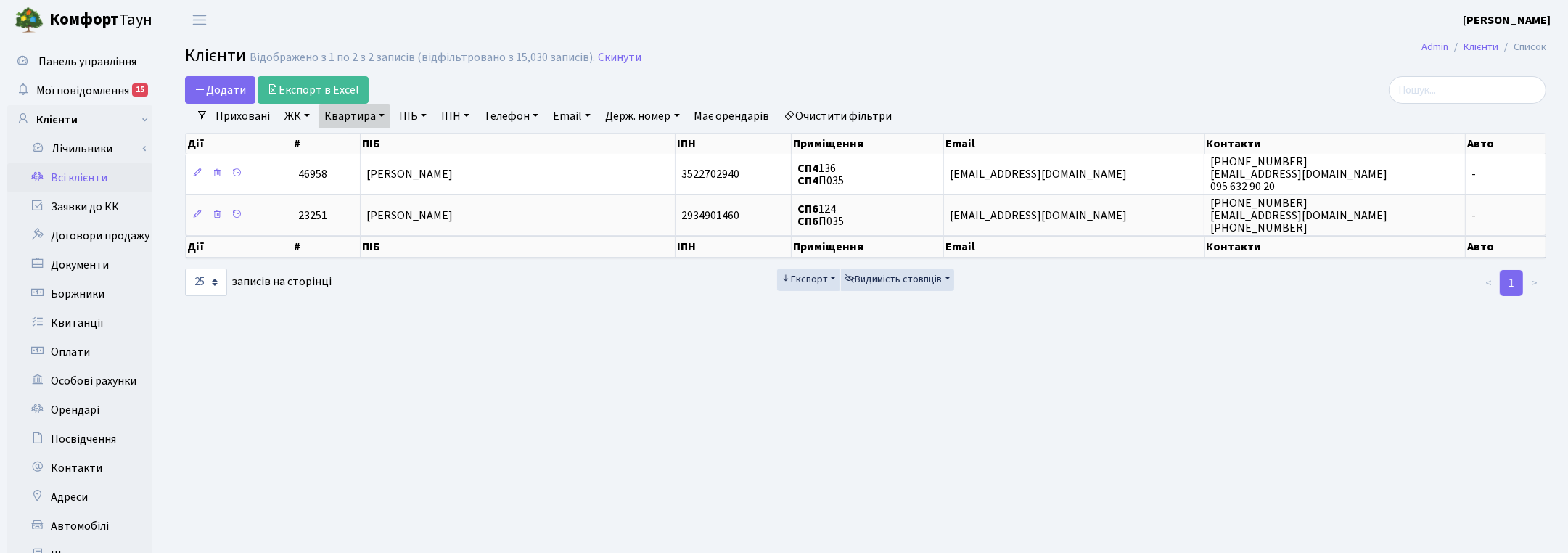
click at [377, 116] on link "Квартира" at bounding box center [354, 116] width 71 height 24
click at [379, 145] on input "П035" at bounding box center [361, 145] width 85 height 28
type input "П064"
click at [306, 119] on link "ЖК" at bounding box center [297, 116] width 37 height 24
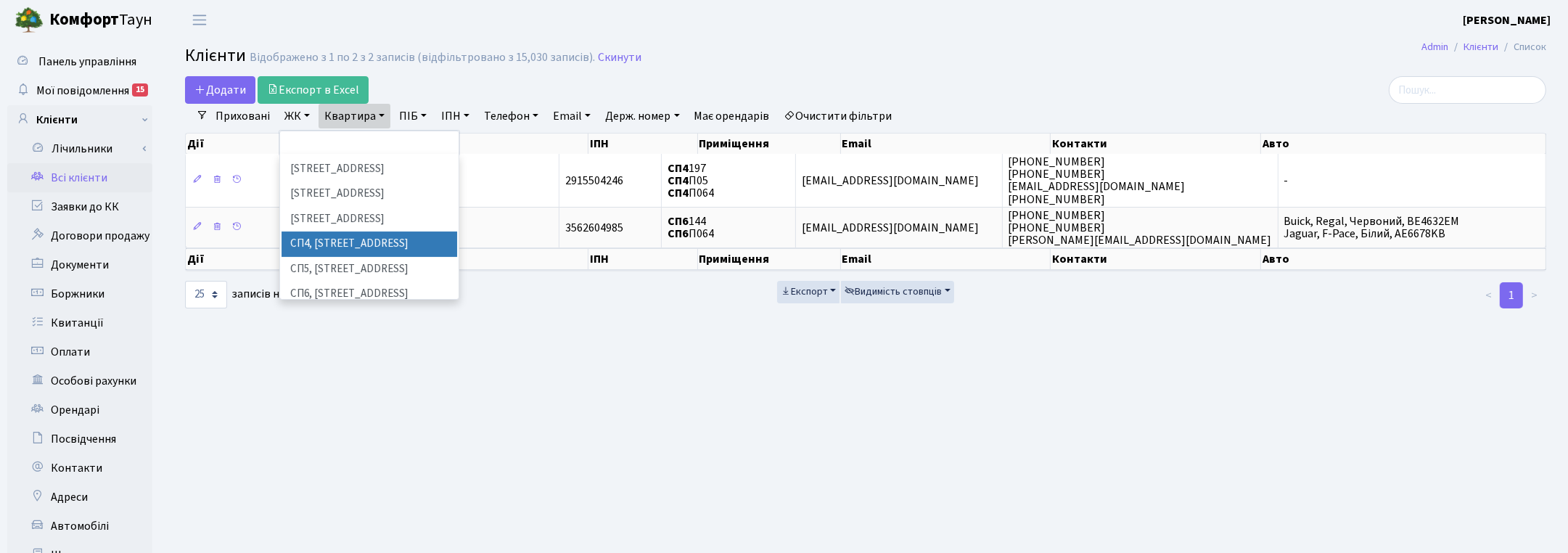
scroll to position [272, 0]
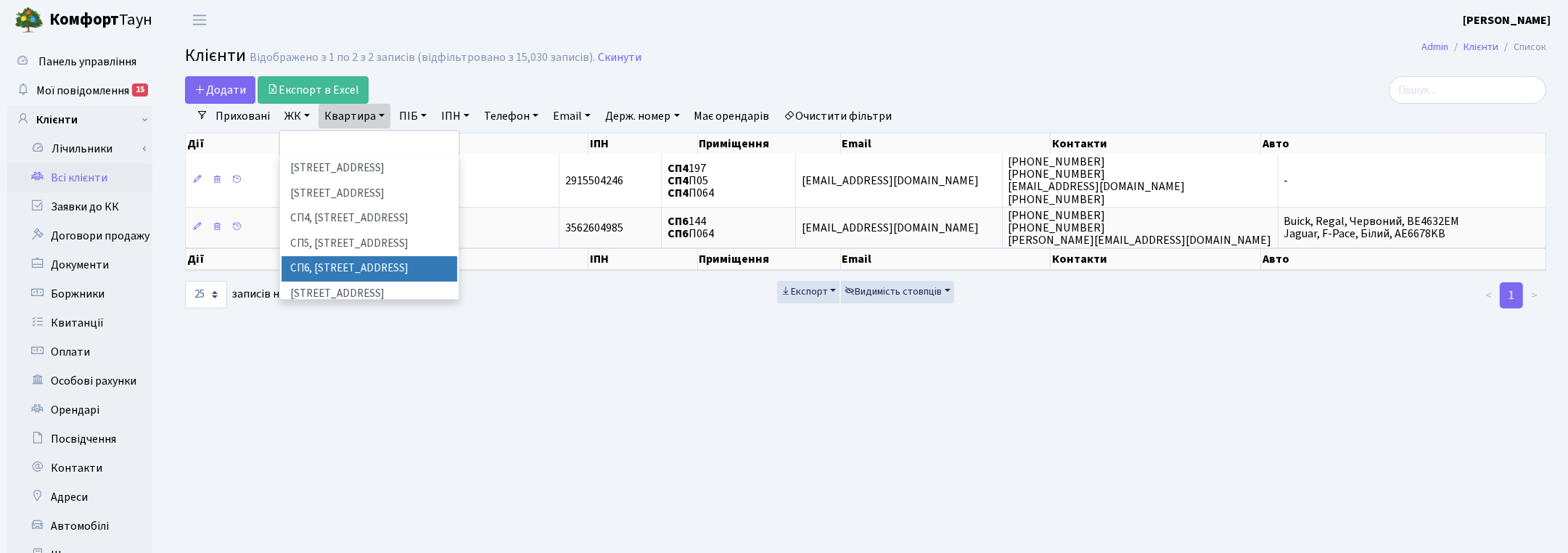
click at [325, 256] on li "СП6, Столичне шосе, 5-А" at bounding box center [369, 269] width 175 height 25
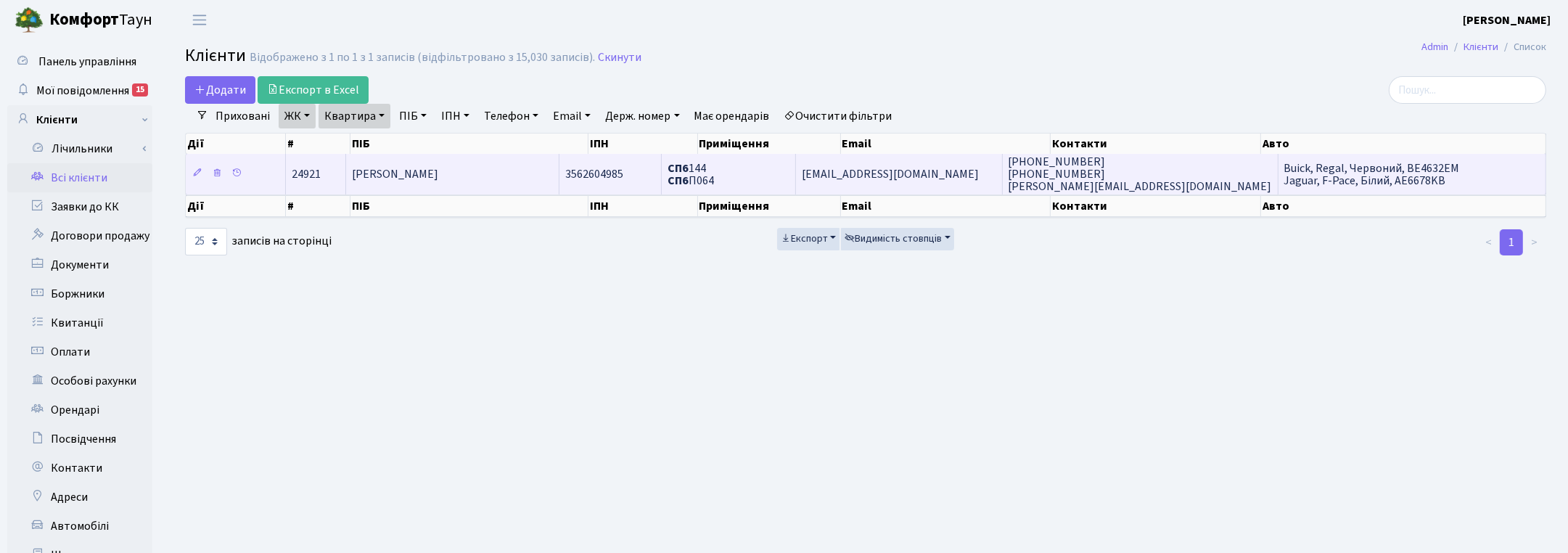
click at [394, 178] on span "[PERSON_NAME]" at bounding box center [395, 174] width 86 height 16
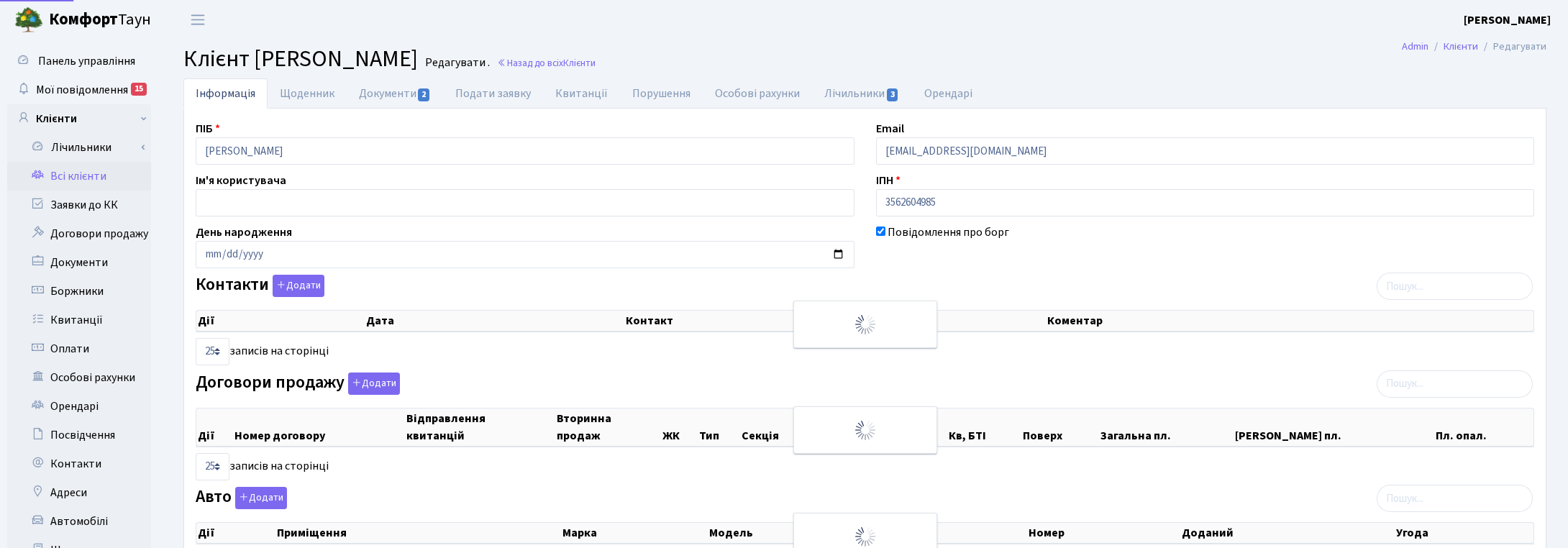
select select "25"
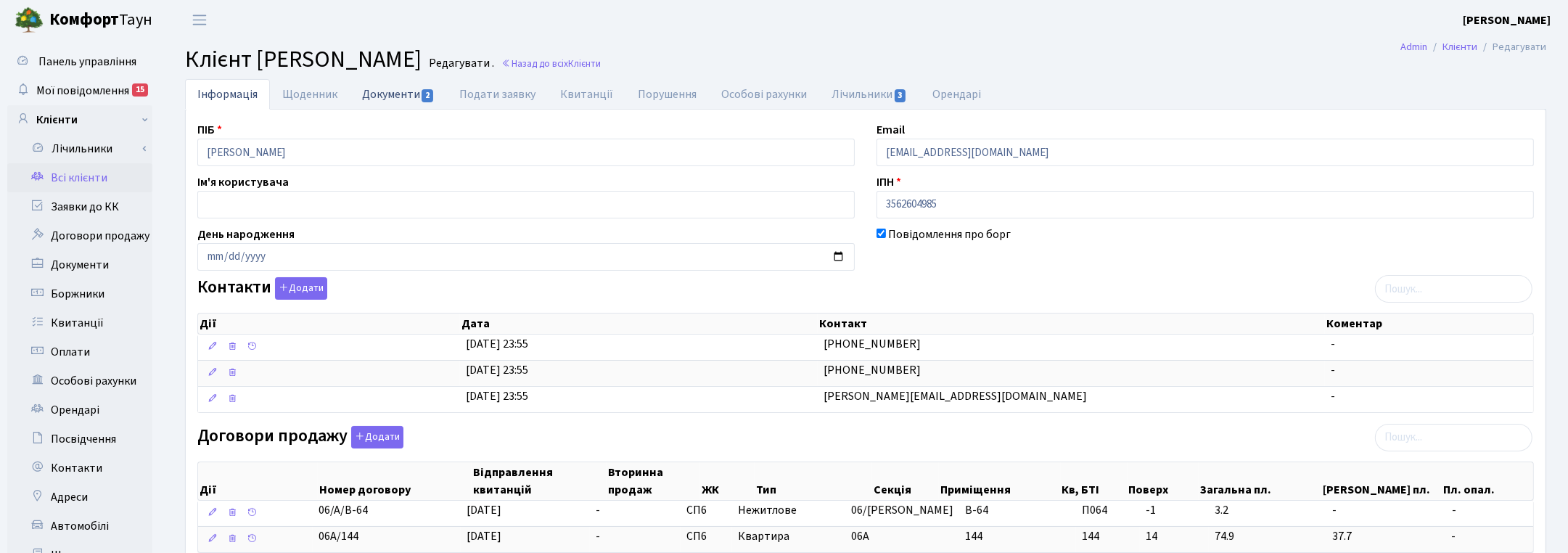
click at [389, 94] on link "Документи 2" at bounding box center [398, 94] width 98 height 30
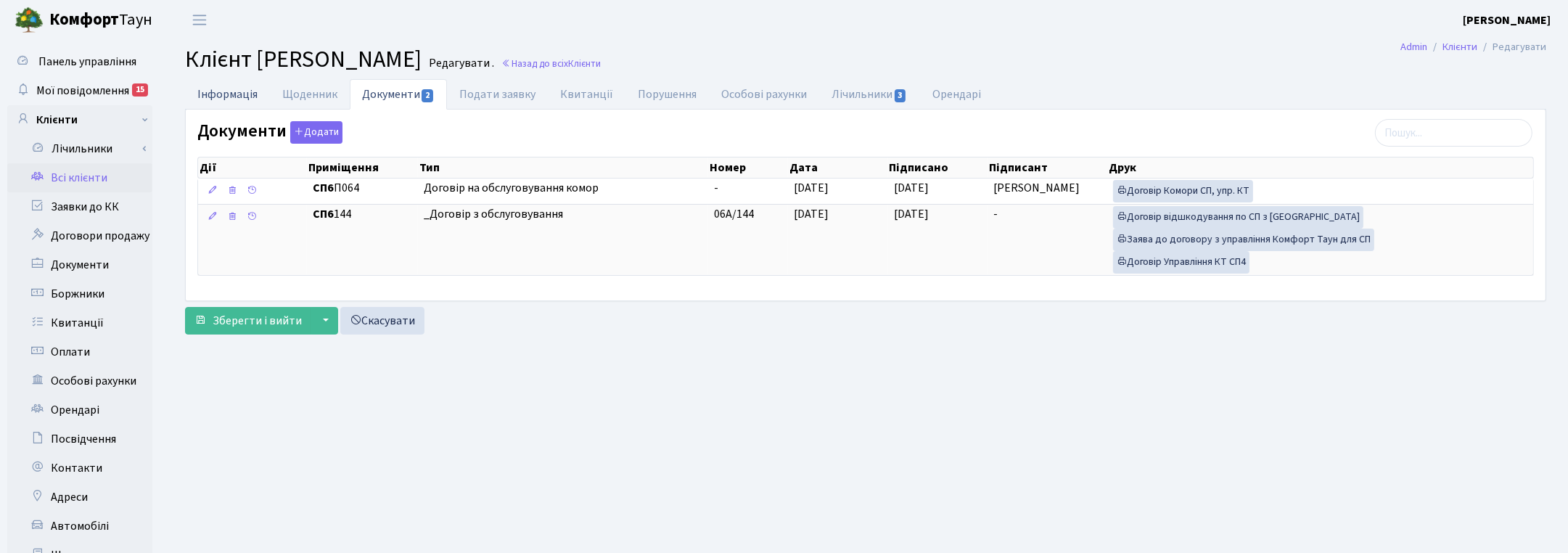
click at [219, 91] on link "Інформація" at bounding box center [227, 94] width 85 height 30
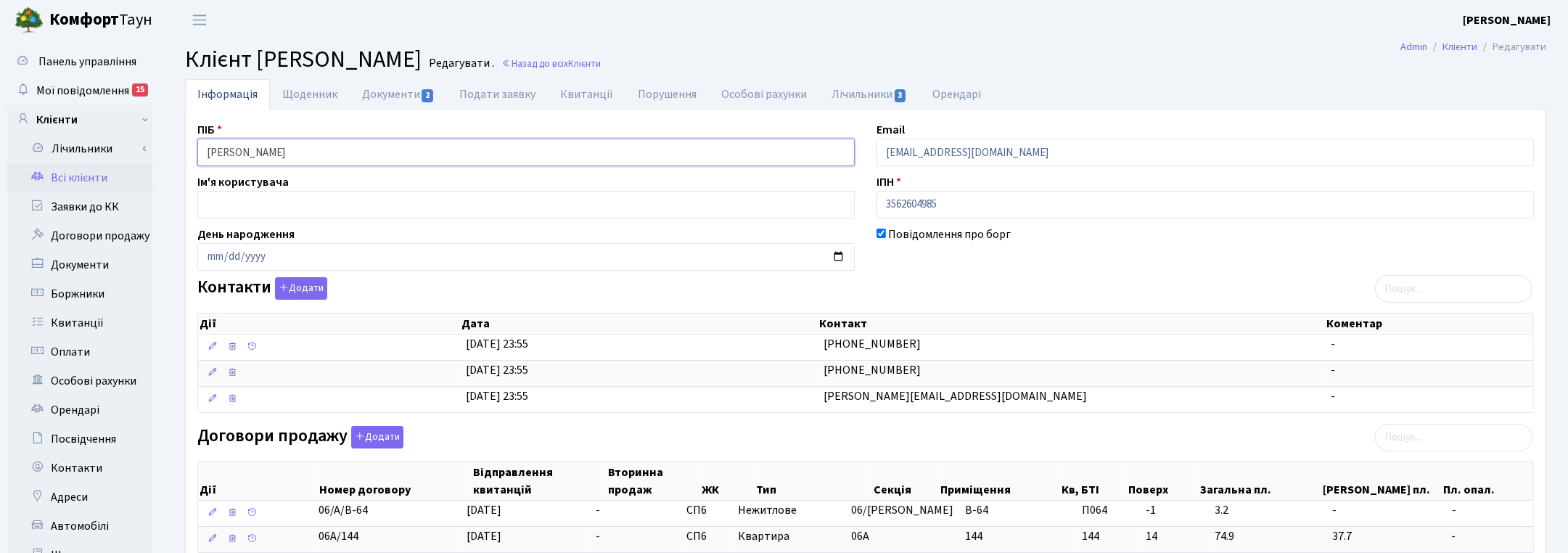
drag, startPoint x: 277, startPoint y: 150, endPoint x: 166, endPoint y: 144, distance: 111.2
drag, startPoint x: 1514, startPoint y: 79, endPoint x: 1455, endPoint y: 77, distance: 59.0
click at [1514, 79] on ul "Інформація Щоденник Документи 2 Подати заявку Квитанції Порушення Особові рахун…" at bounding box center [865, 94] width 1361 height 31
click at [601, 62] on span "Клієнти" at bounding box center [584, 64] width 32 height 14
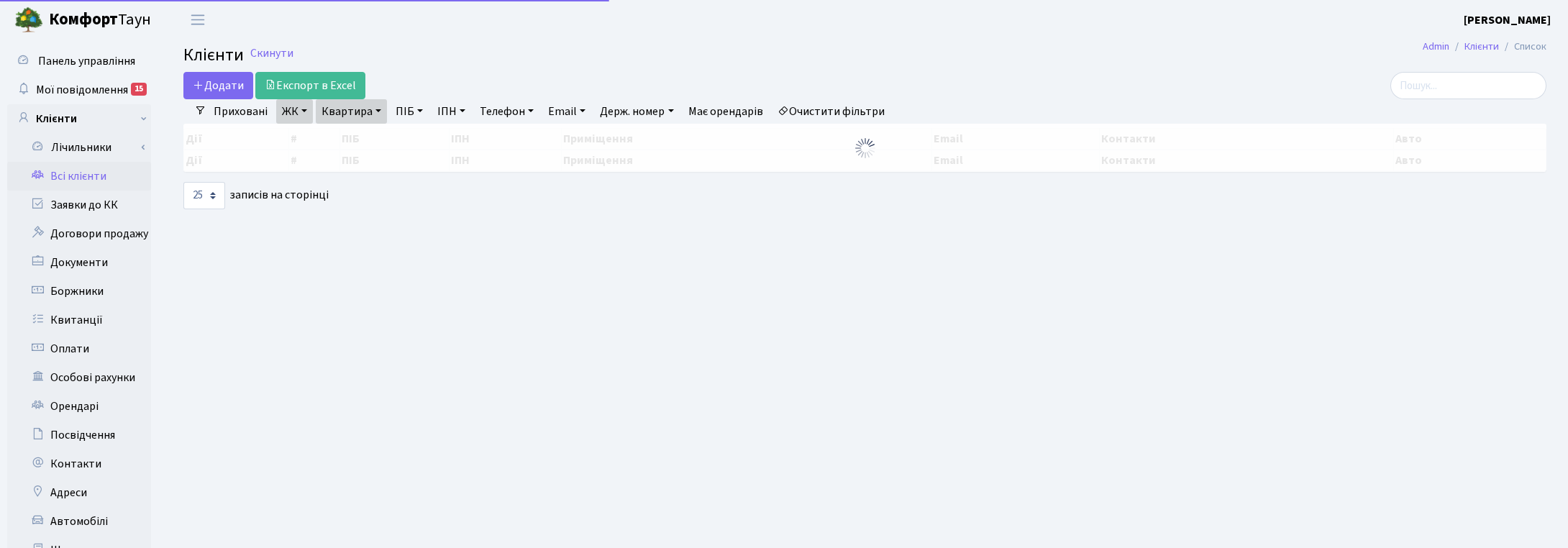
select select "25"
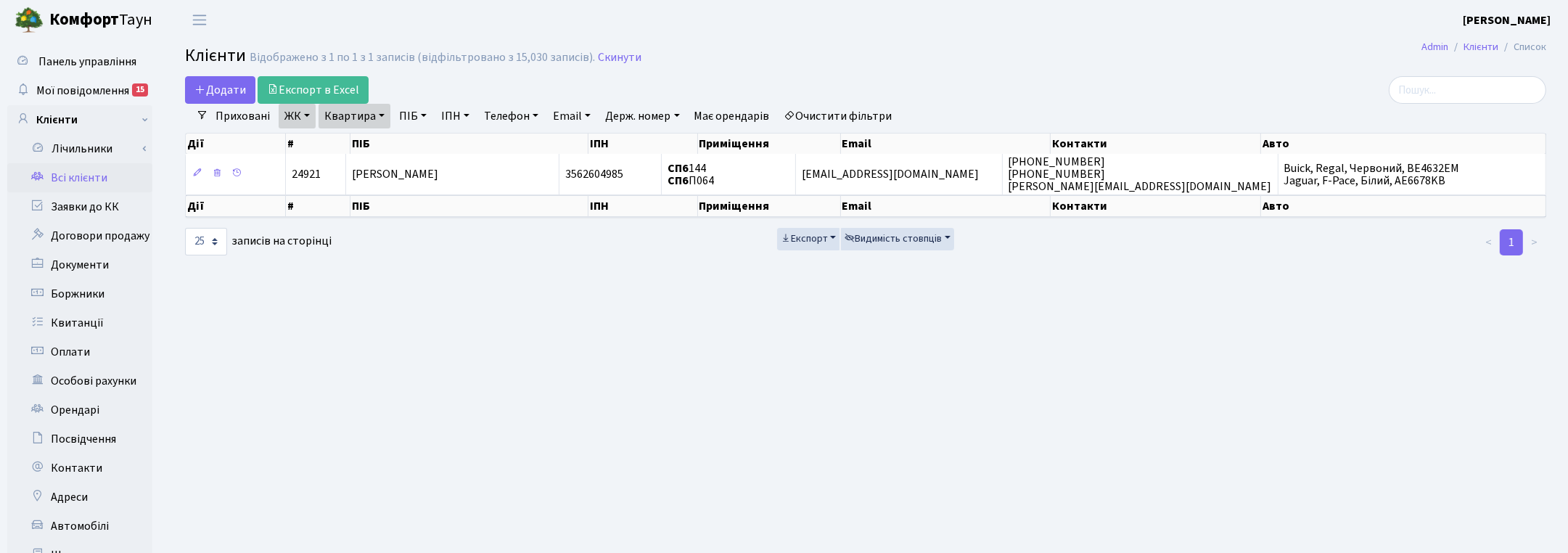
click at [375, 124] on link "Квартира" at bounding box center [354, 116] width 71 height 24
click at [361, 144] on input "П064" at bounding box center [361, 145] width 85 height 28
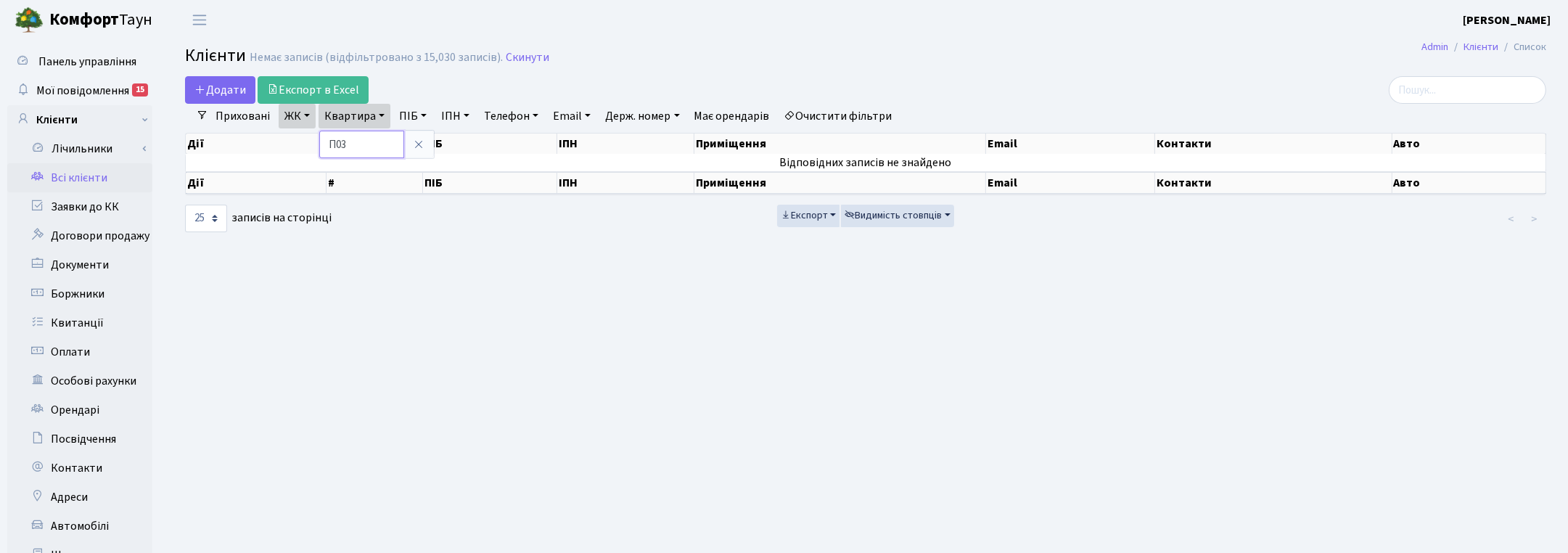
type input "П03"
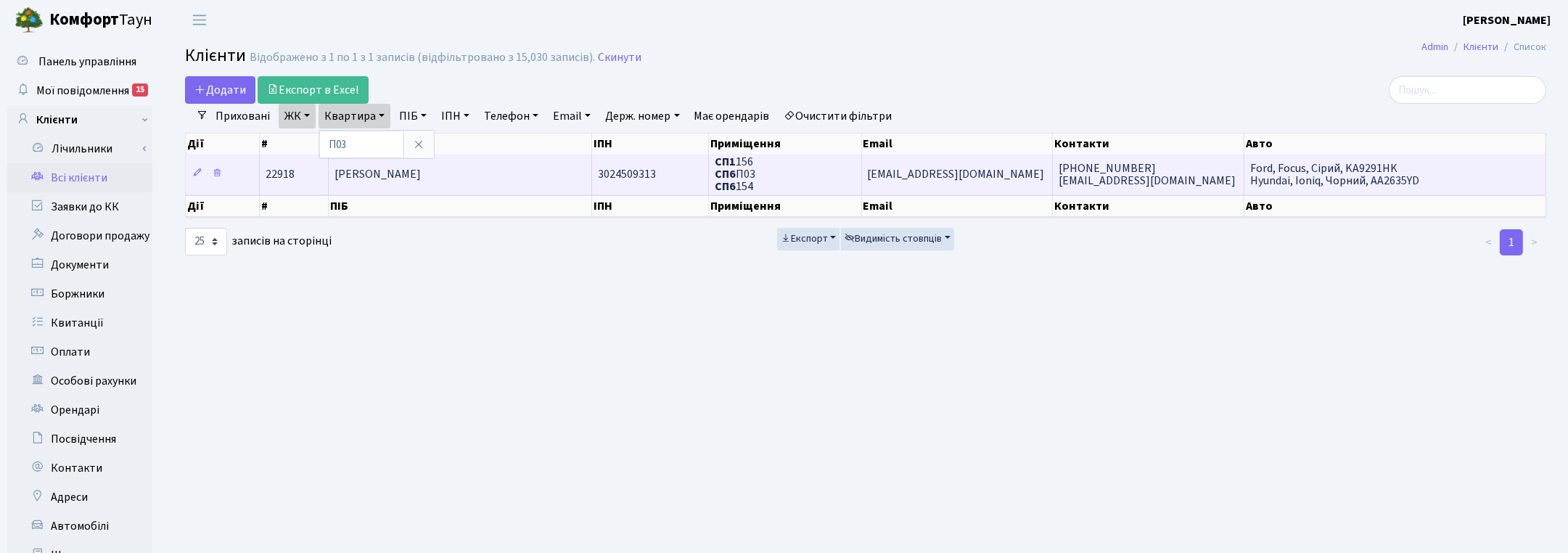
click at [353, 178] on span "[PERSON_NAME]" at bounding box center [377, 174] width 86 height 16
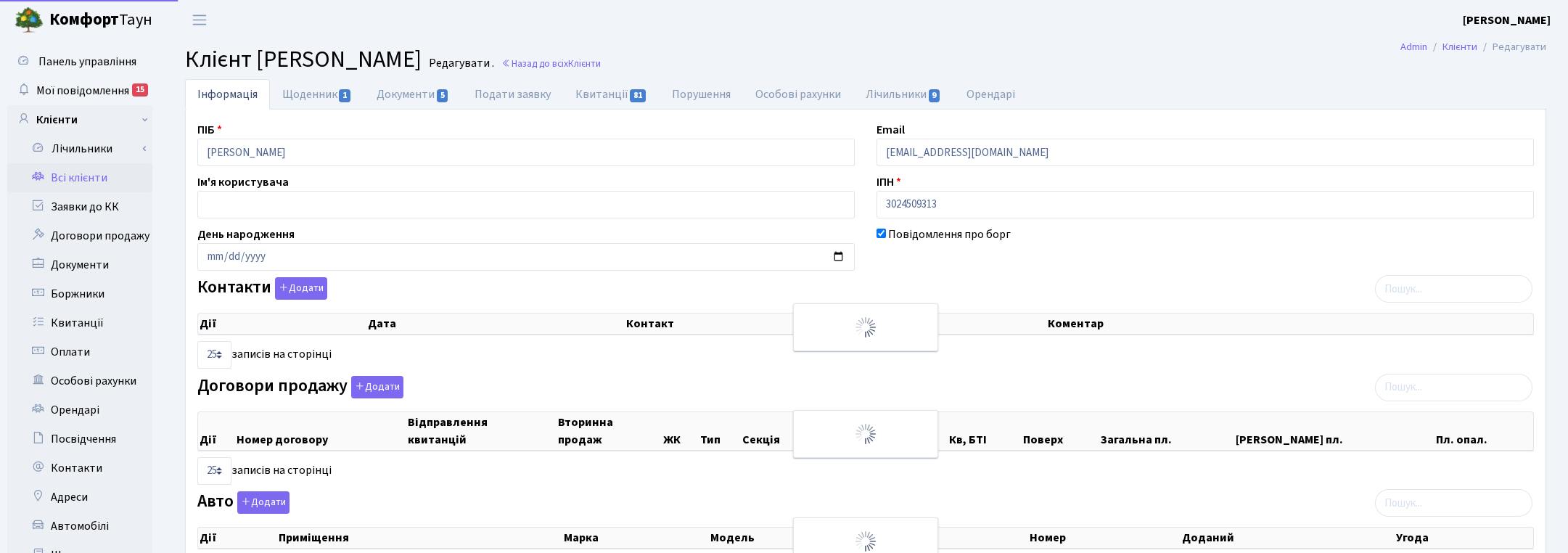
select select "25"
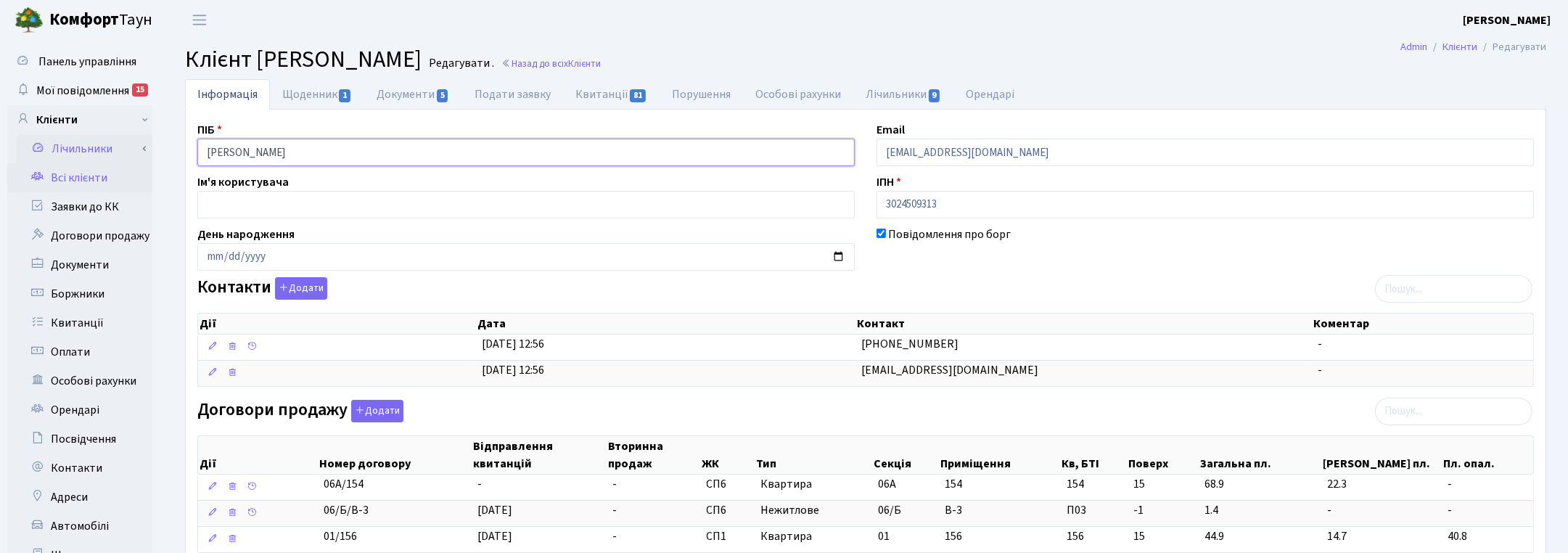
drag, startPoint x: 363, startPoint y: 151, endPoint x: 136, endPoint y: 144, distance: 227.1
click at [422, 92] on link "Документи 5" at bounding box center [413, 94] width 98 height 30
select select "25"
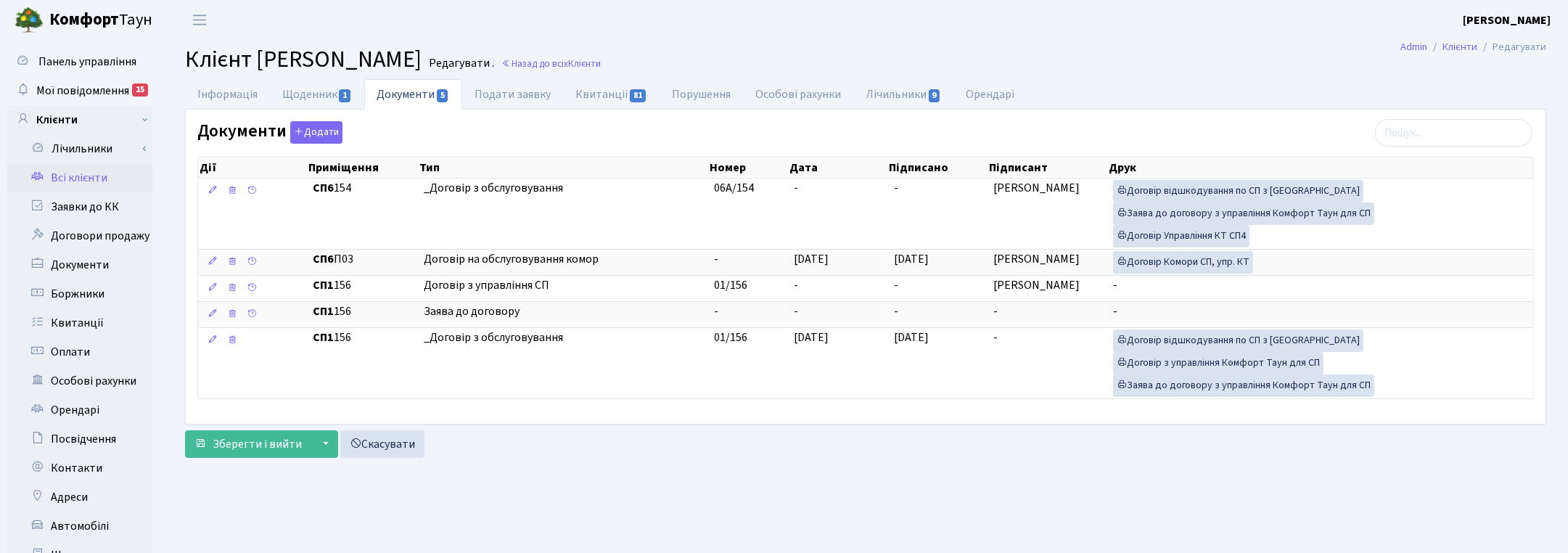
click at [1504, 85] on ul "Інформація Щоденник 1 Документи 5 Подати заявку Квитанції 81 Порушення Особові …" at bounding box center [865, 94] width 1361 height 31
click at [601, 60] on link "Назад до всіх Клієнти" at bounding box center [551, 64] width 99 height 14
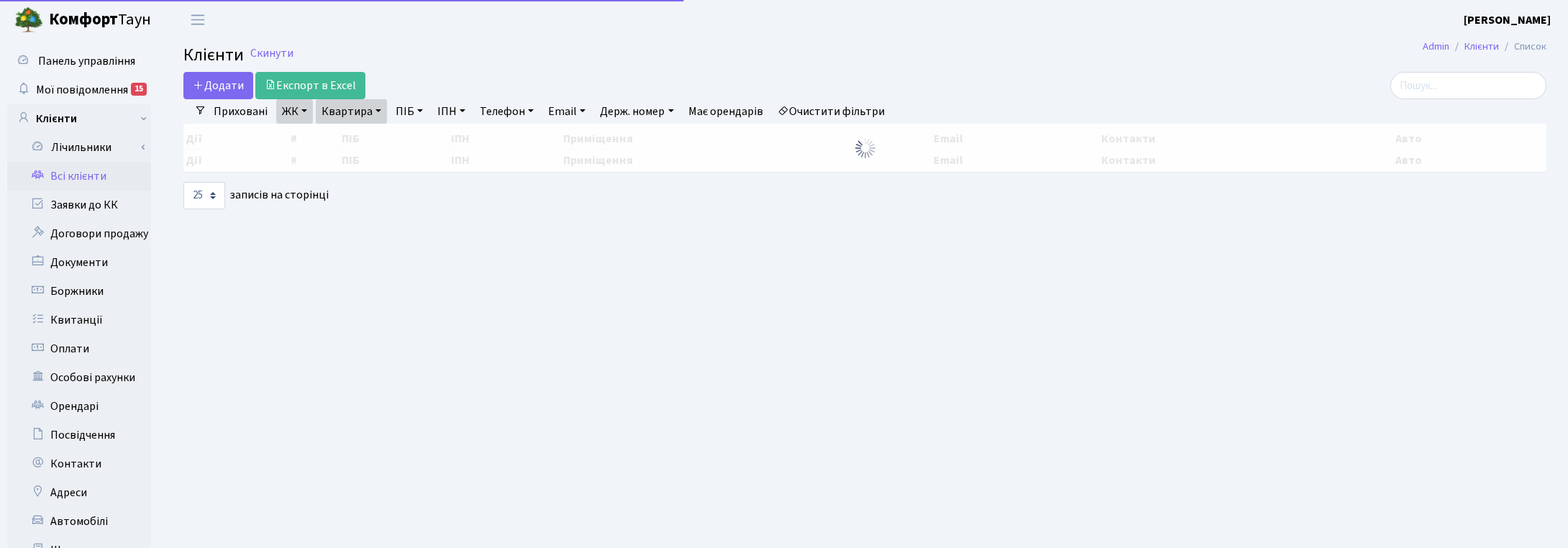
select select "25"
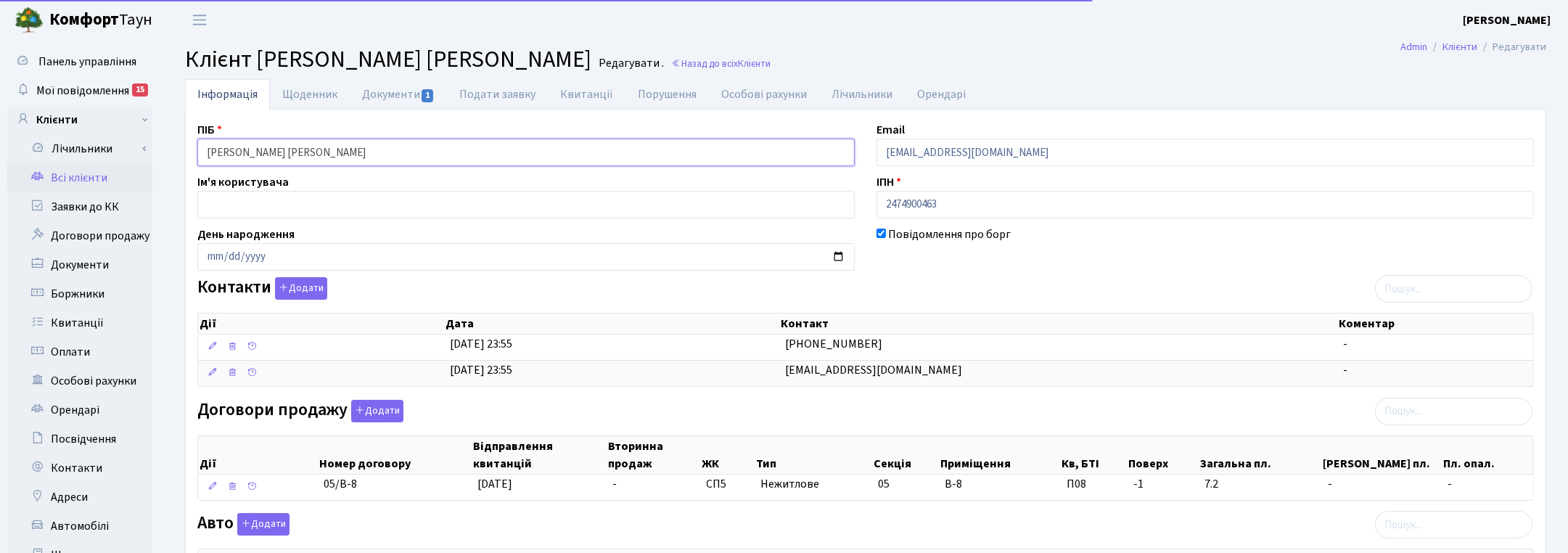
drag, startPoint x: 411, startPoint y: 158, endPoint x: 187, endPoint y: 163, distance: 224.1
click at [187, 163] on div "ПІБ [PERSON_NAME] [PERSON_NAME]" at bounding box center [526, 144] width 679 height 45
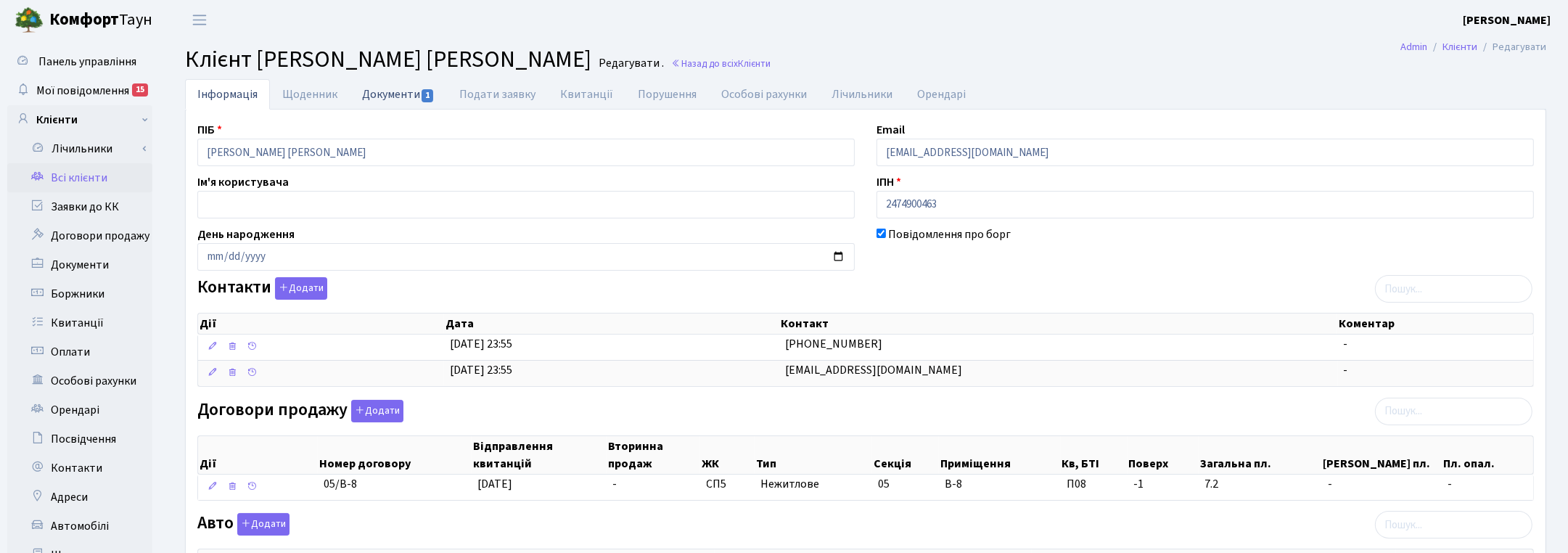
click at [400, 89] on link "Документи 1" at bounding box center [398, 94] width 98 height 30
select select "25"
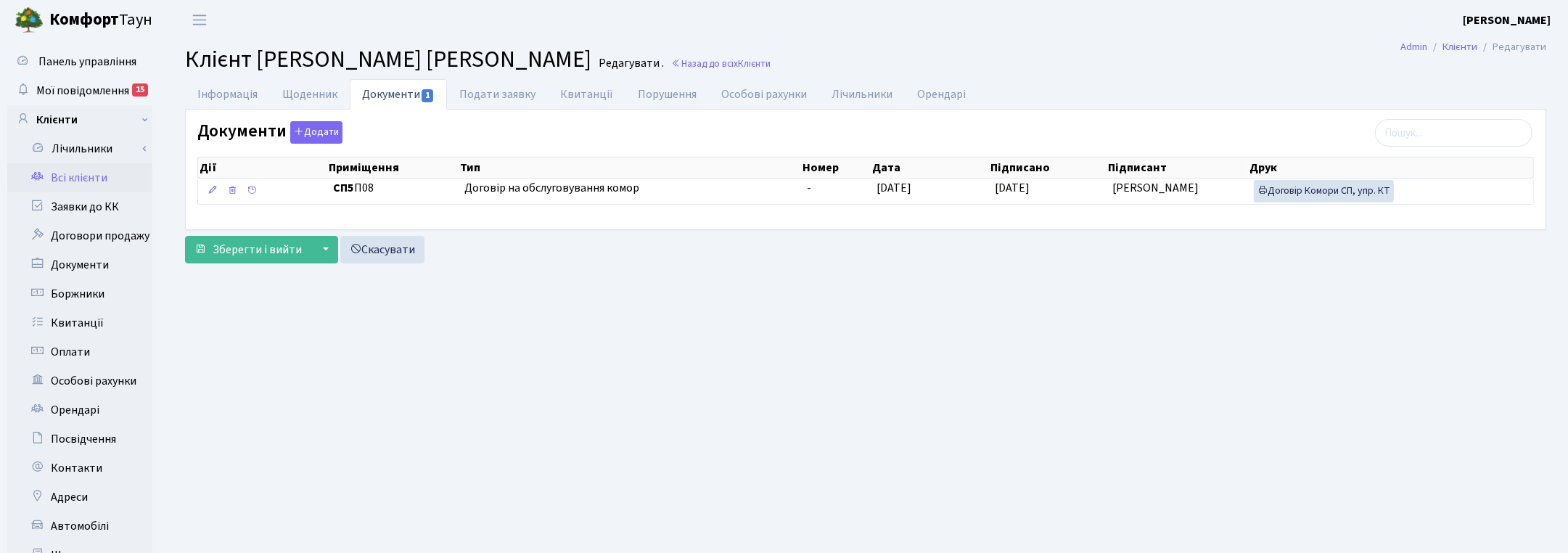
drag, startPoint x: 941, startPoint y: 409, endPoint x: 958, endPoint y: 400, distance: 19.2
click at [943, 409] on main "Admin Клієнти Редагувати Клієнт [PERSON_NAME] [PERSON_NAME] . Назад до всіх Клі…" at bounding box center [865, 366] width 1404 height 653
click at [736, 60] on link "Назад до всіх Клієнти" at bounding box center [721, 64] width 99 height 14
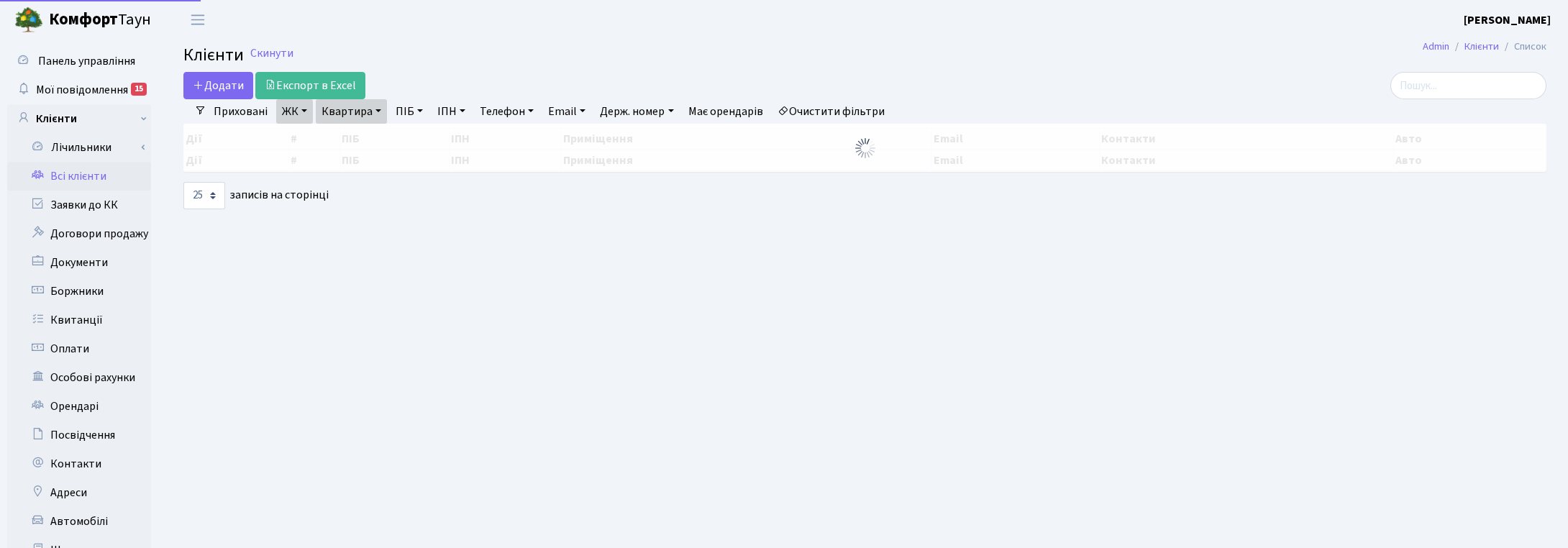
select select "25"
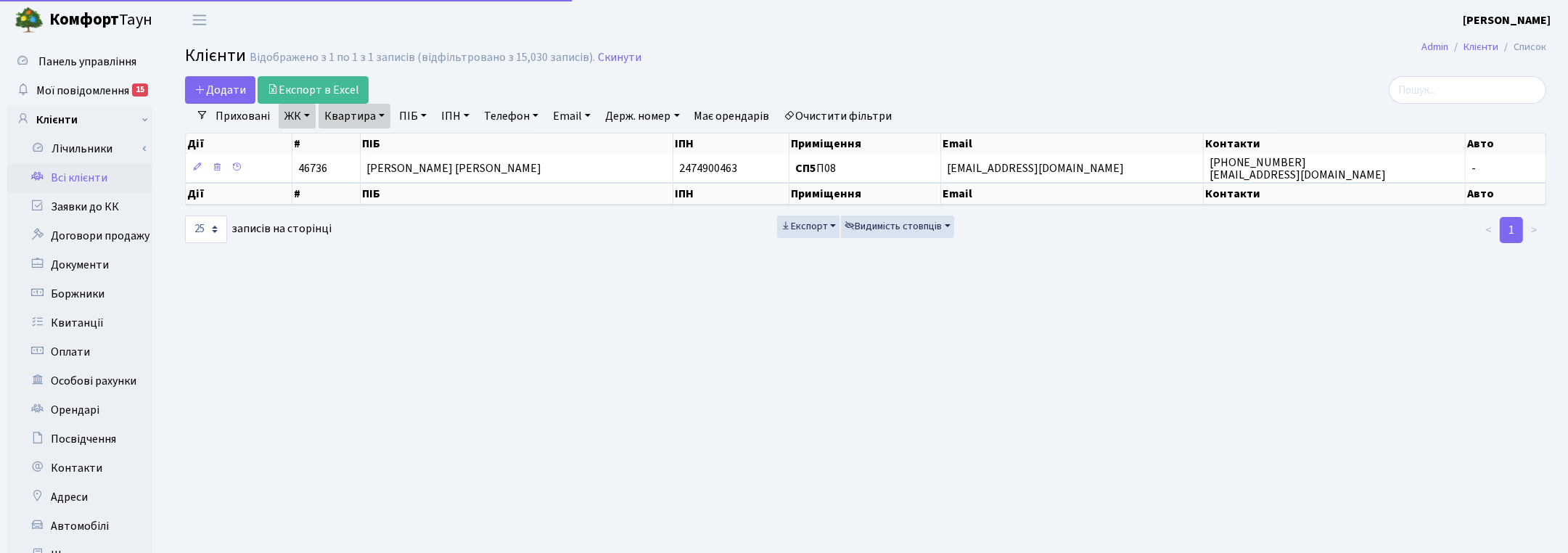
click at [376, 114] on link "Квартира" at bounding box center [354, 116] width 71 height 24
click at [384, 146] on input "П08" at bounding box center [361, 145] width 85 height 28
type input "П031"
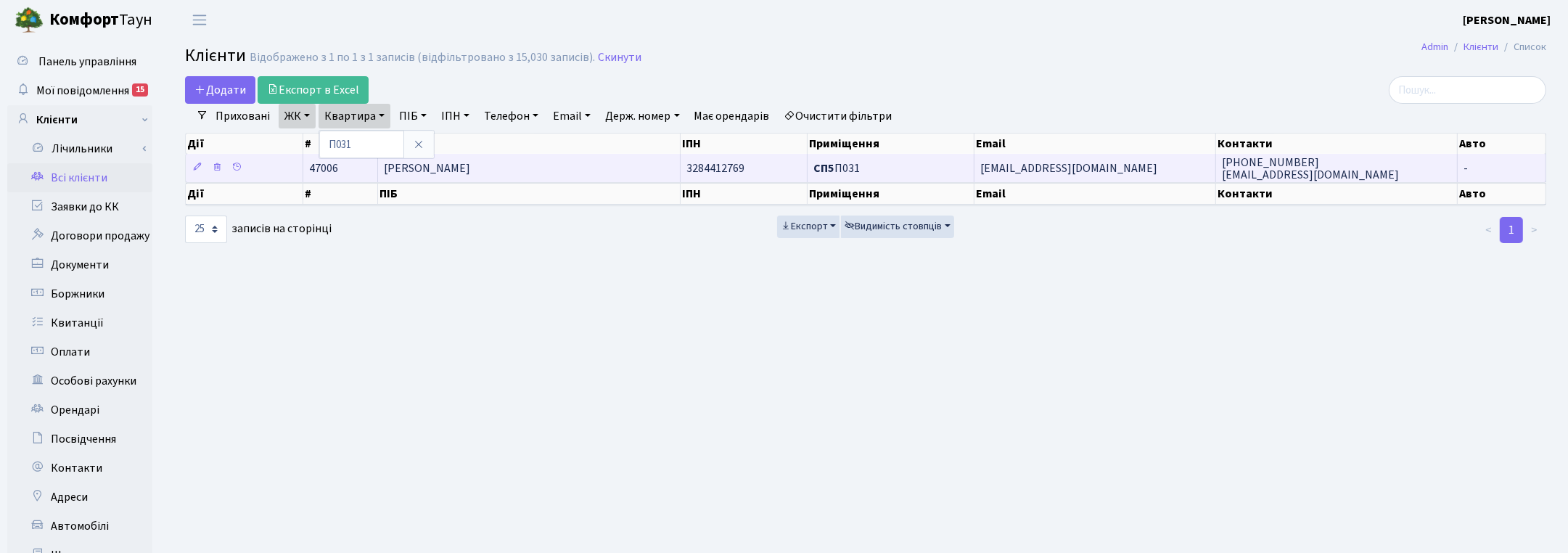
click at [470, 167] on span "[PERSON_NAME]" at bounding box center [426, 168] width 86 height 16
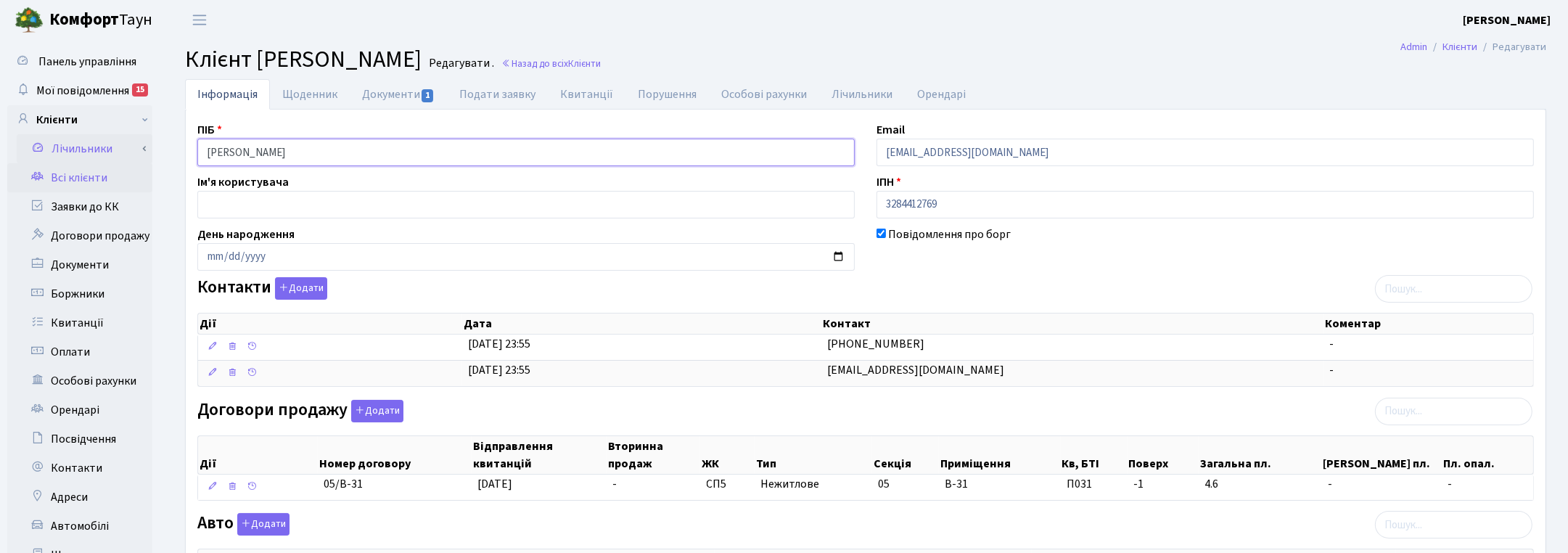
drag, startPoint x: 378, startPoint y: 158, endPoint x: 132, endPoint y: 160, distance: 246.0
click at [132, 160] on div "Панель управління Мої повідомлення 15 Клієнти Лічильники" at bounding box center [784, 457] width 1568 height 835
click at [1184, 299] on div "Контакти Додати Дії Дата Контакт Коментар Дії Дата Контакт Коментар" at bounding box center [865, 335] width 1358 height 115
click at [78, 97] on span "Мої повідомлення" at bounding box center [83, 91] width 93 height 16
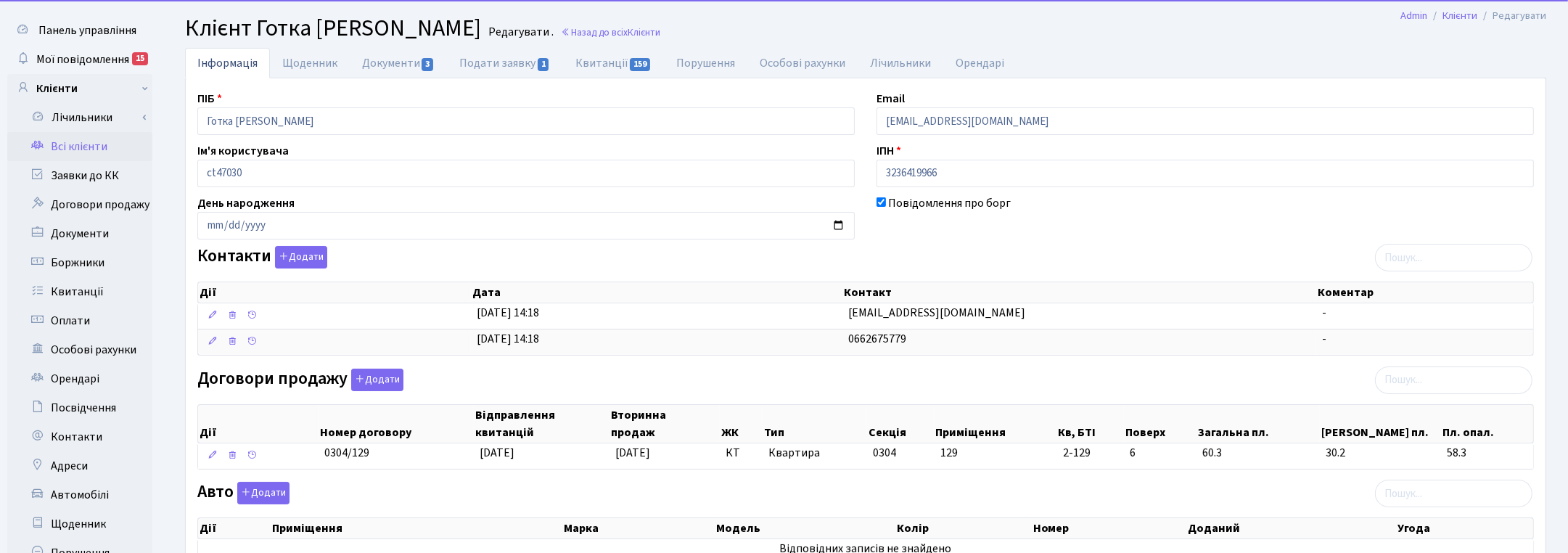
scroll to position [31, 0]
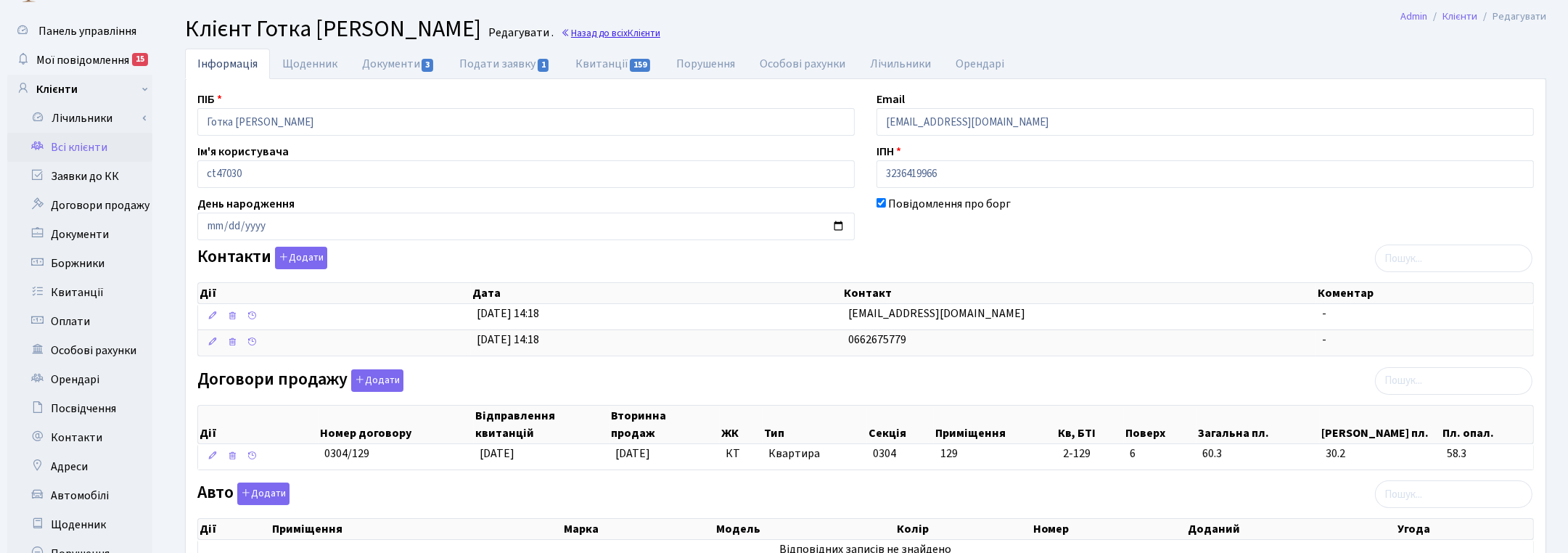
click at [592, 32] on link "Назад до всіх Клієнти" at bounding box center [610, 33] width 99 height 14
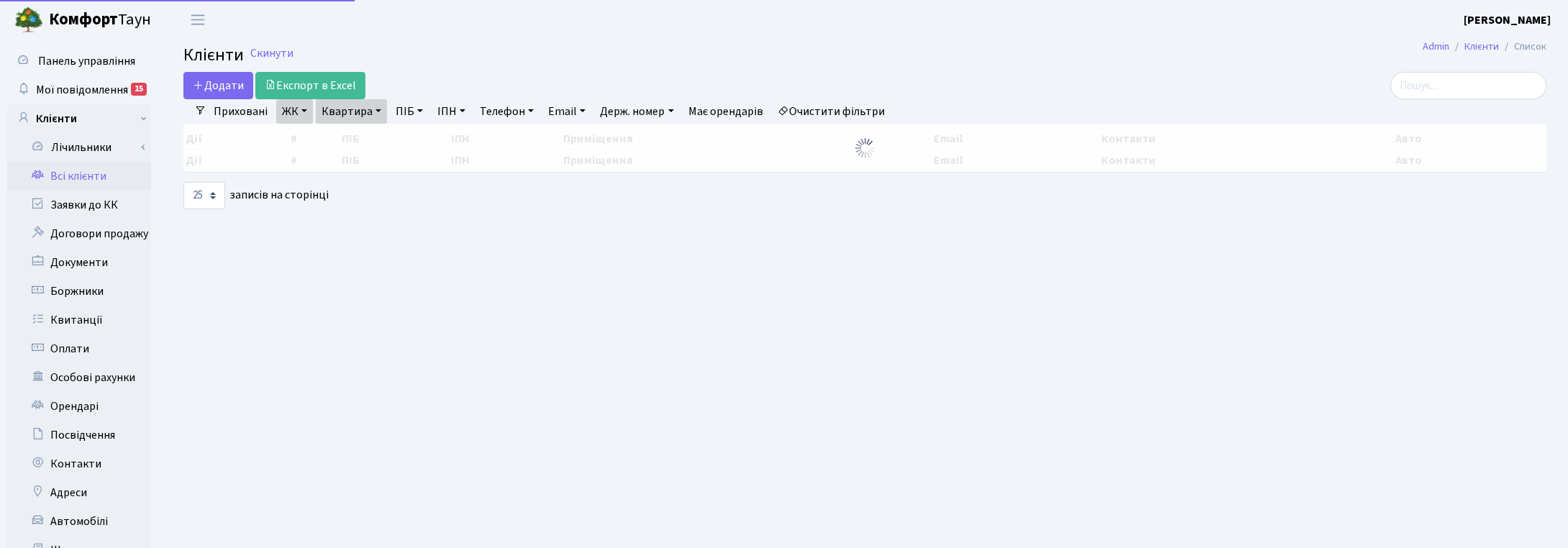
select select "25"
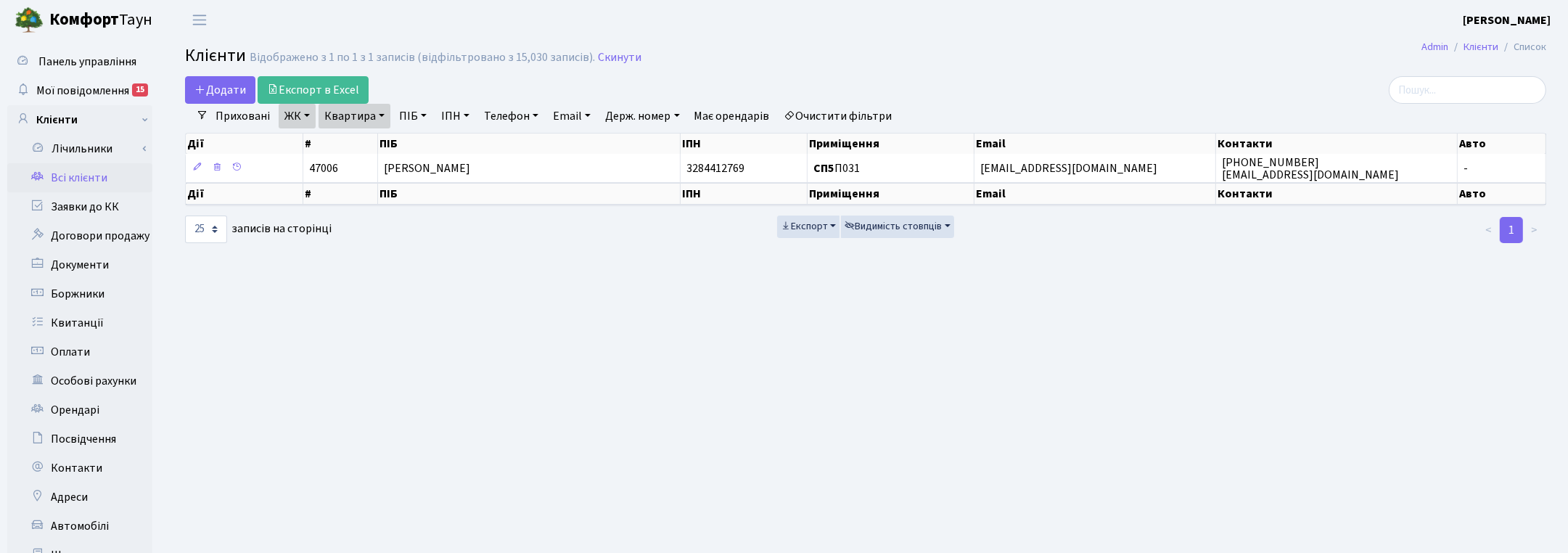
click at [382, 124] on link "Квартира" at bounding box center [354, 116] width 71 height 24
click at [363, 147] on input "П031" at bounding box center [361, 145] width 85 height 28
type input "П"
type input "10-34"
click at [292, 114] on link "ЖК" at bounding box center [297, 116] width 37 height 24
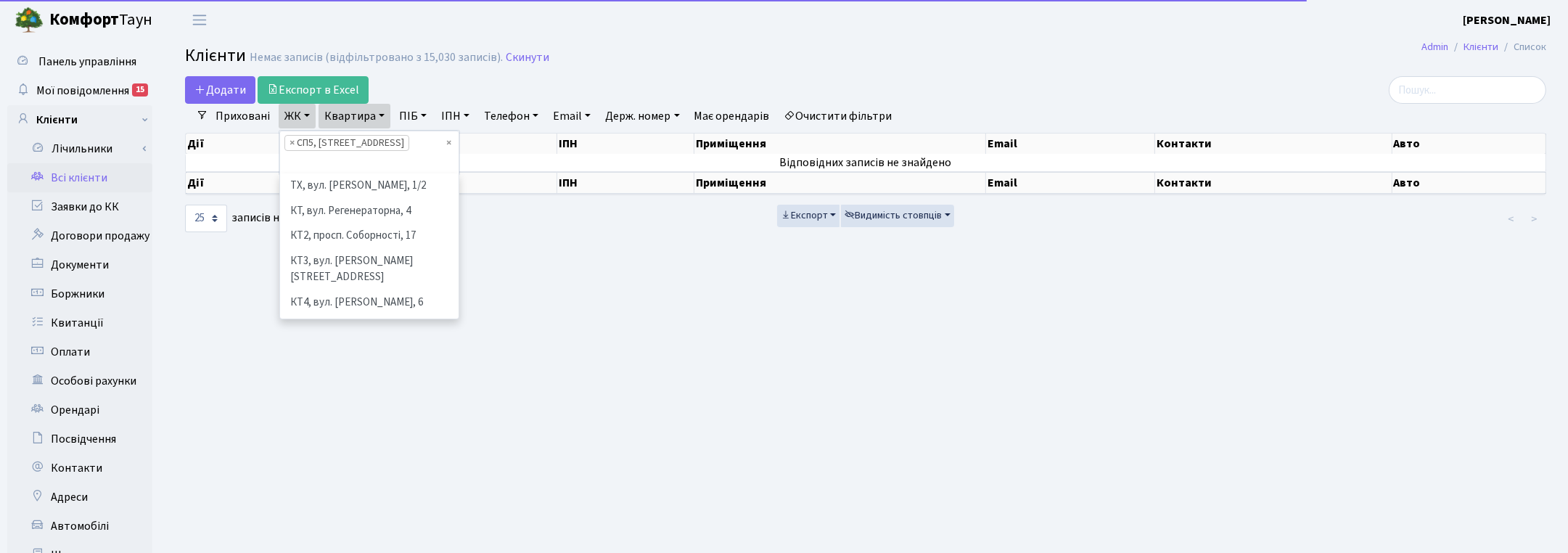
scroll to position [250, 0]
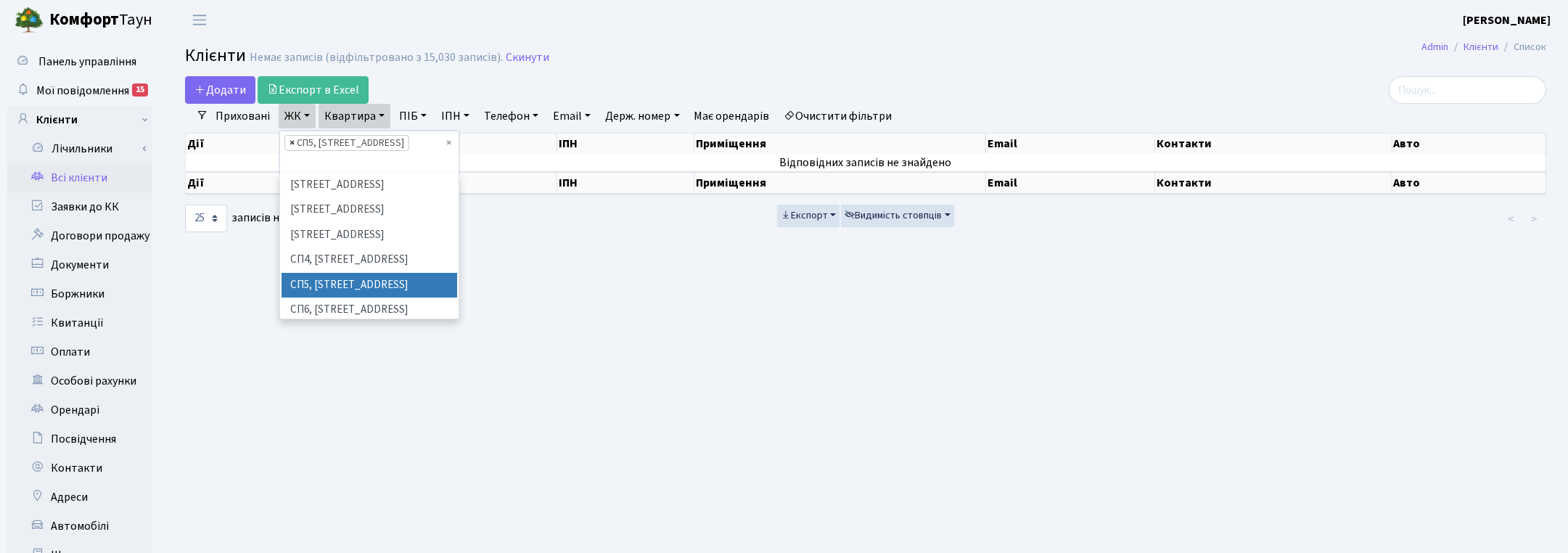
click at [289, 138] on span "×" at bounding box center [292, 143] width 5 height 15
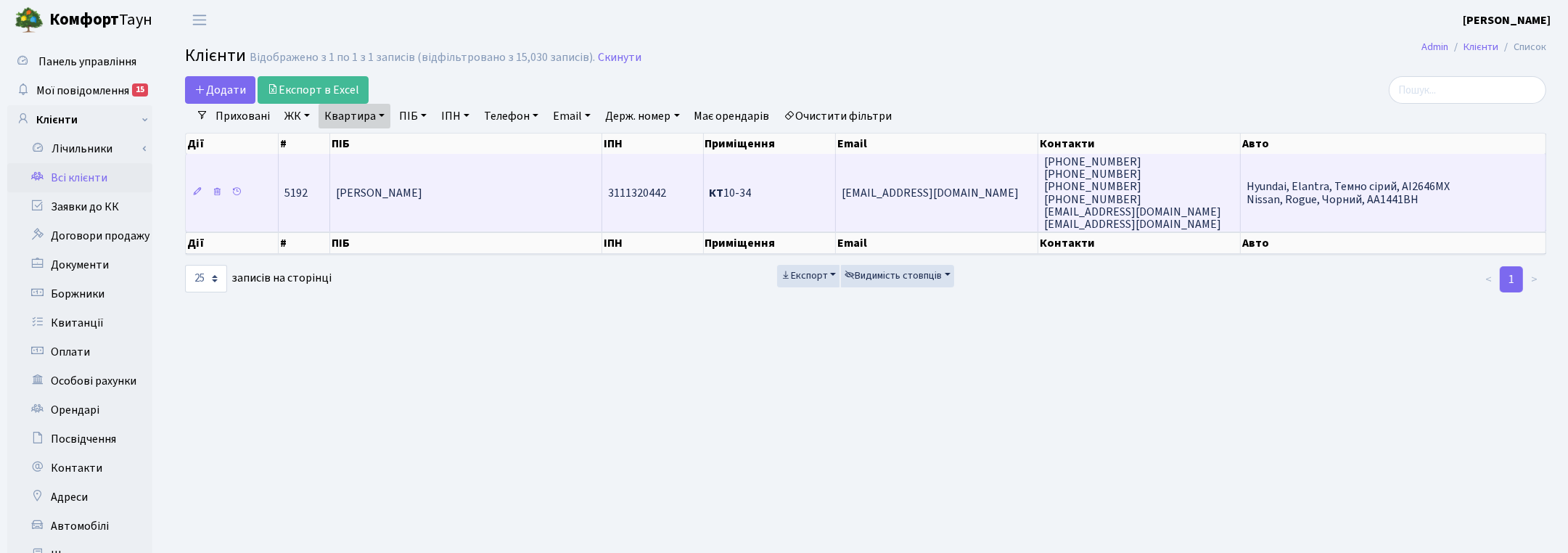
click at [397, 189] on span "Сусіденко Вікторія Володимирівна" at bounding box center [378, 193] width 86 height 16
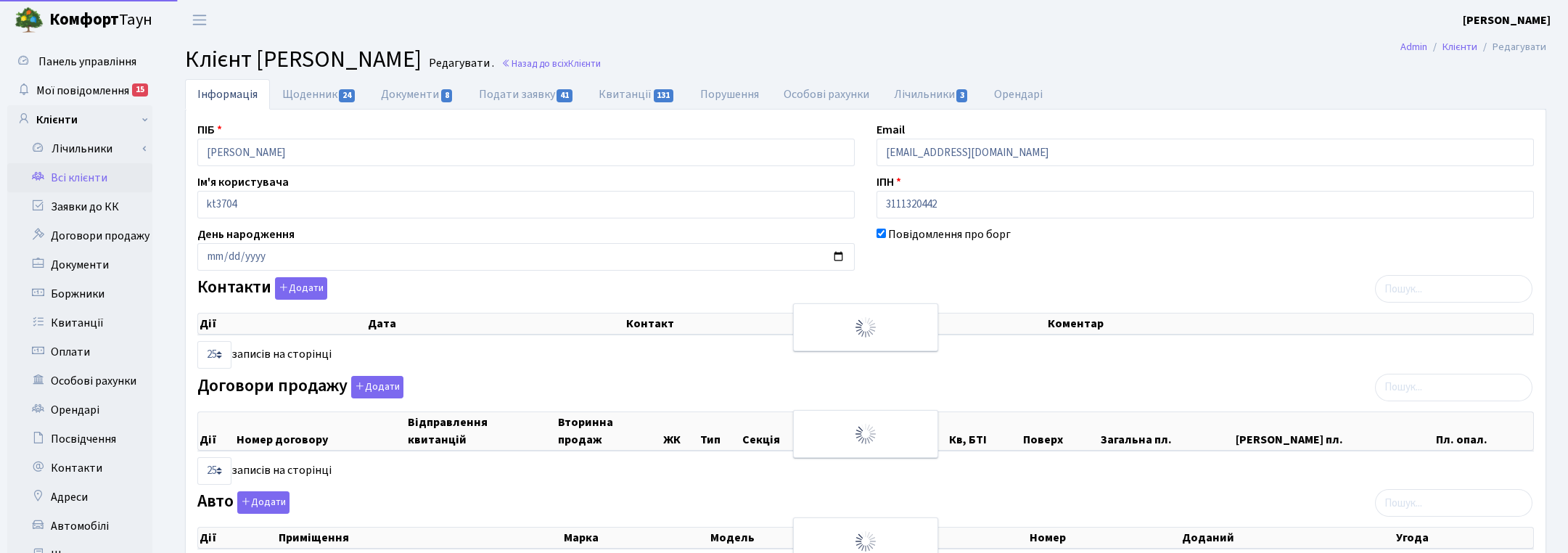
select select "25"
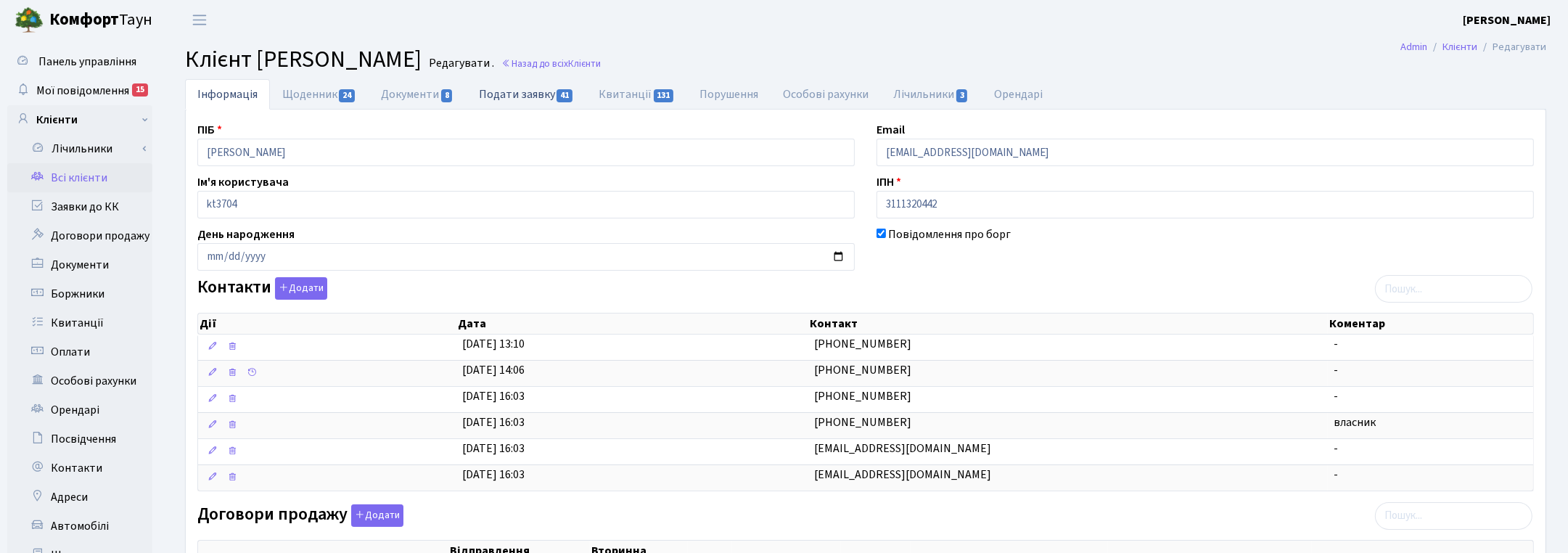
click at [519, 96] on link "Подати заявку 41" at bounding box center [526, 94] width 119 height 30
select select "25"
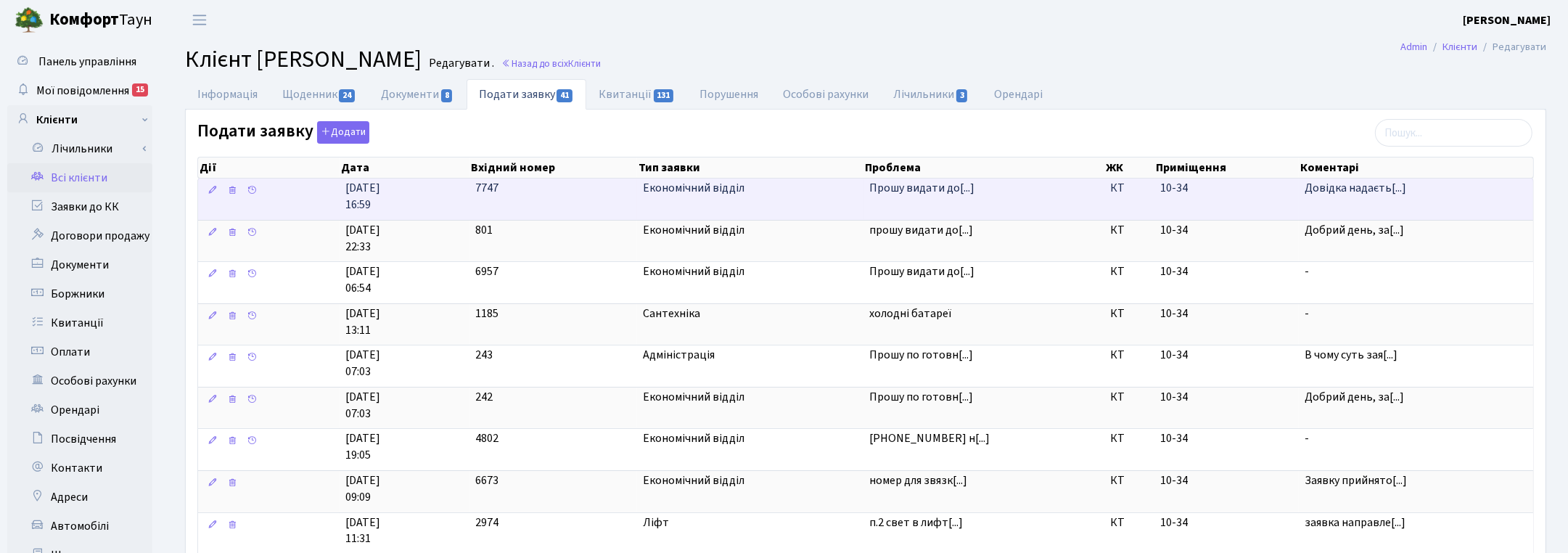
click at [669, 209] on td "Економічний відділ" at bounding box center [750, 199] width 227 height 41
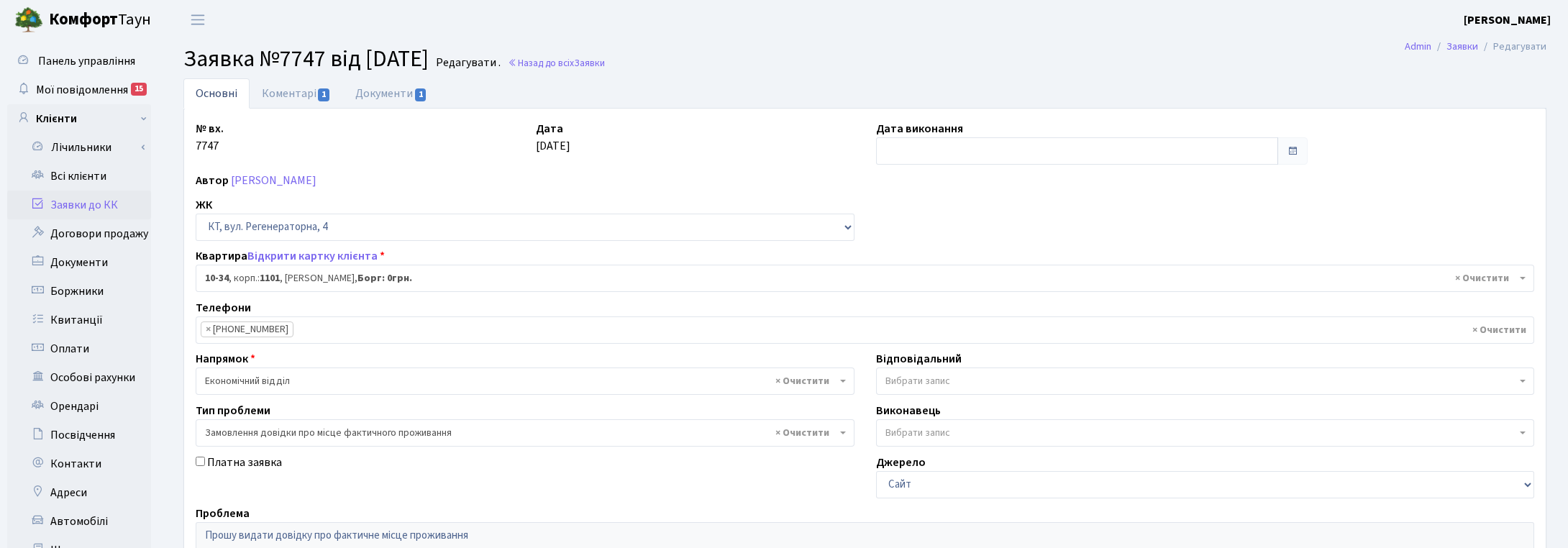
select select "6603"
select select "8"
click at [881, 153] on input "text" at bounding box center [1068, 151] width 397 height 28
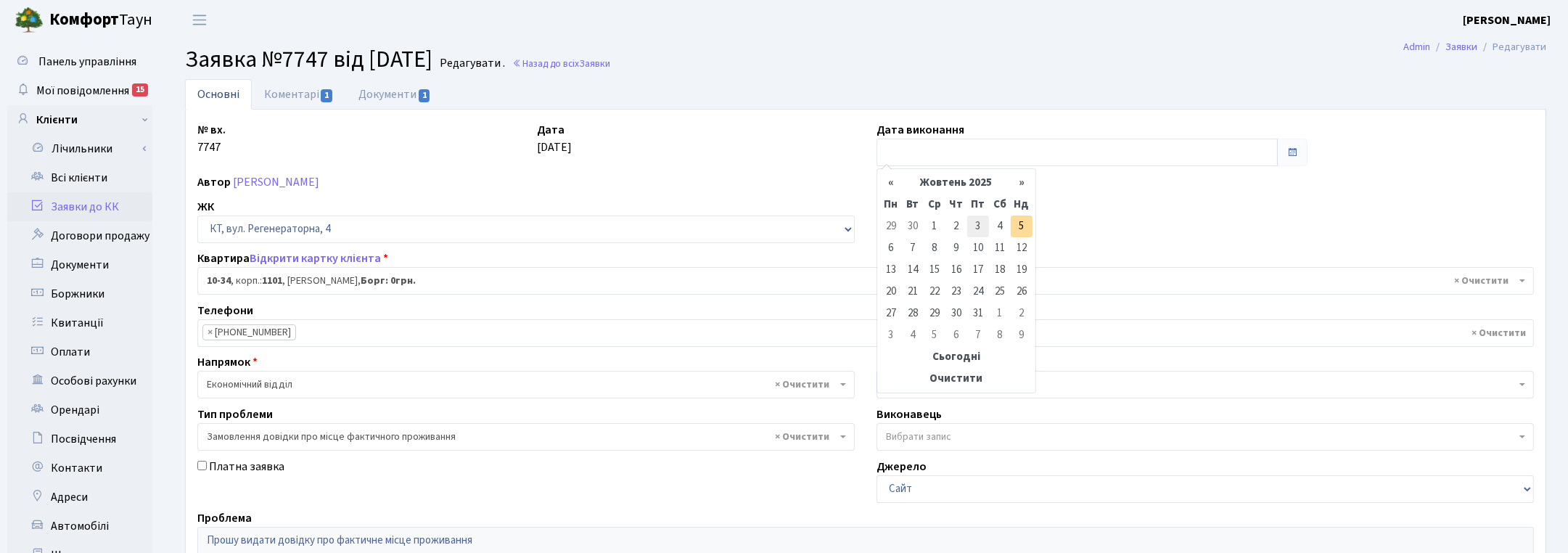
click at [984, 229] on td "3" at bounding box center [978, 226] width 22 height 22
type input "03.10.2025"
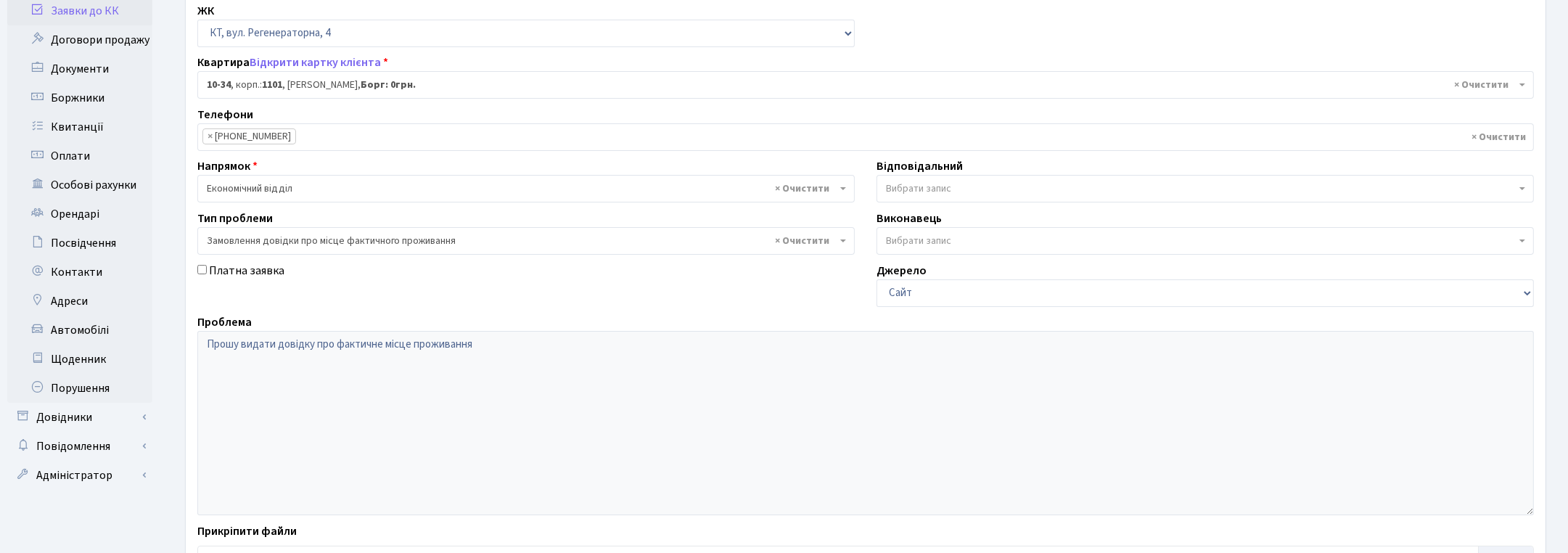
scroll to position [313, 0]
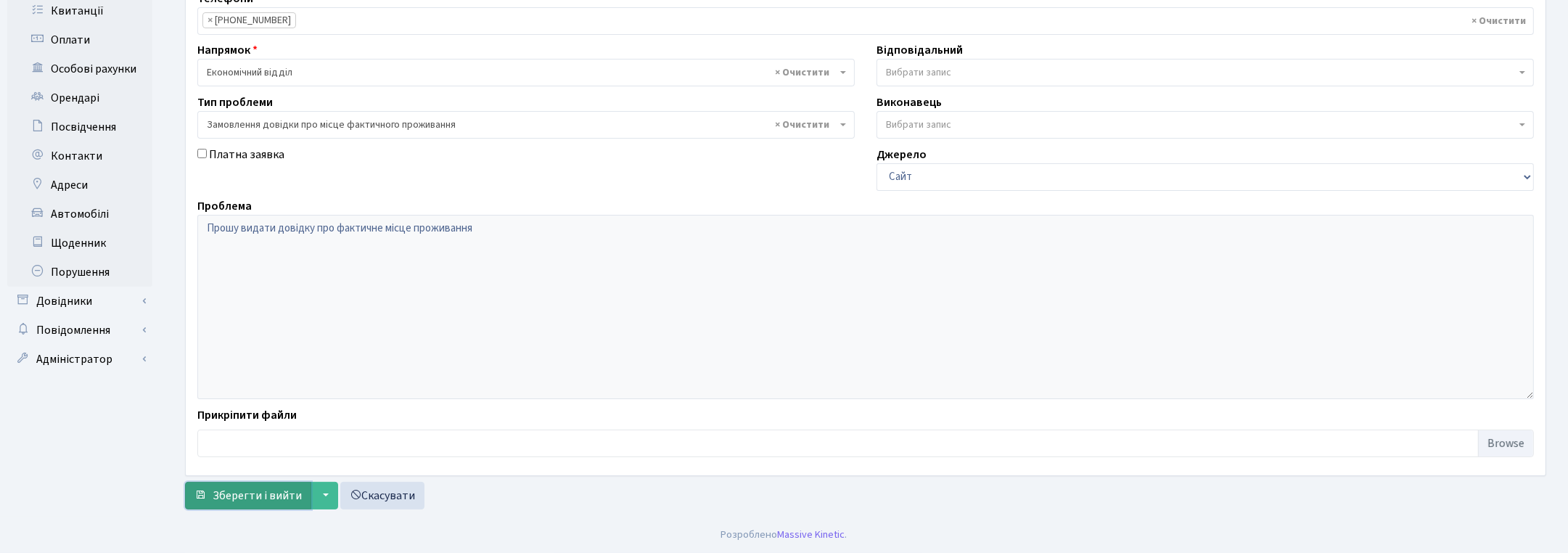
click at [266, 499] on span "Зберегти і вийти" at bounding box center [257, 495] width 89 height 16
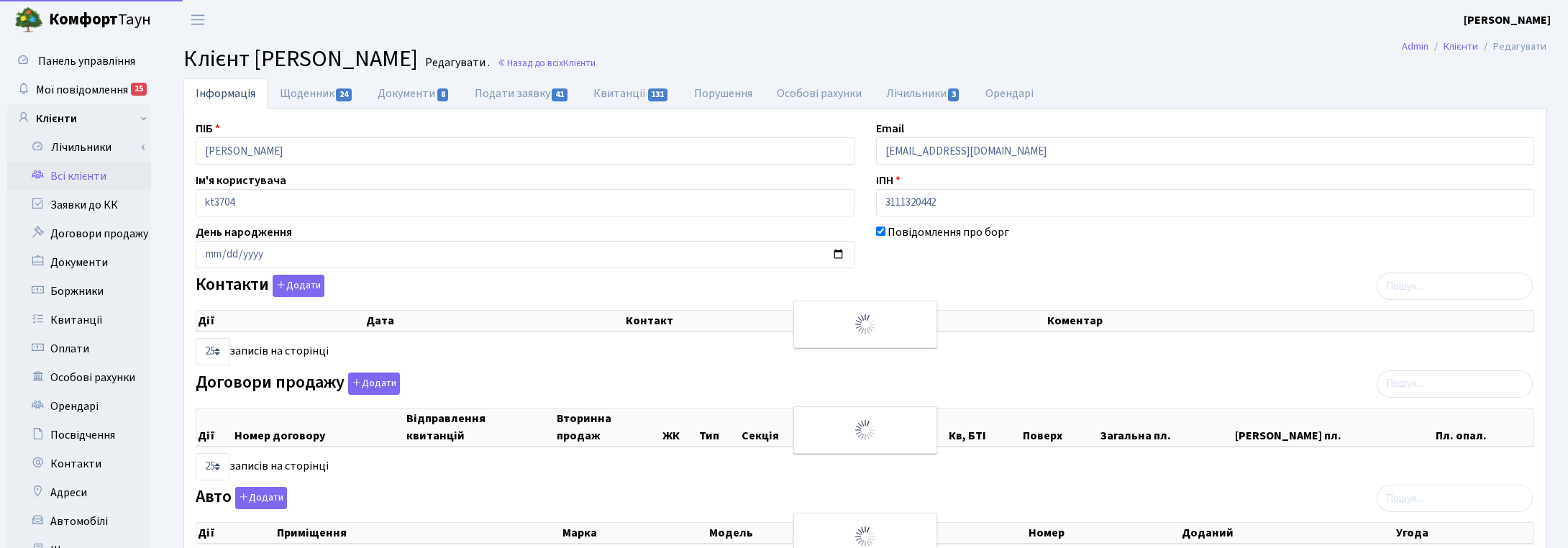
select select "25"
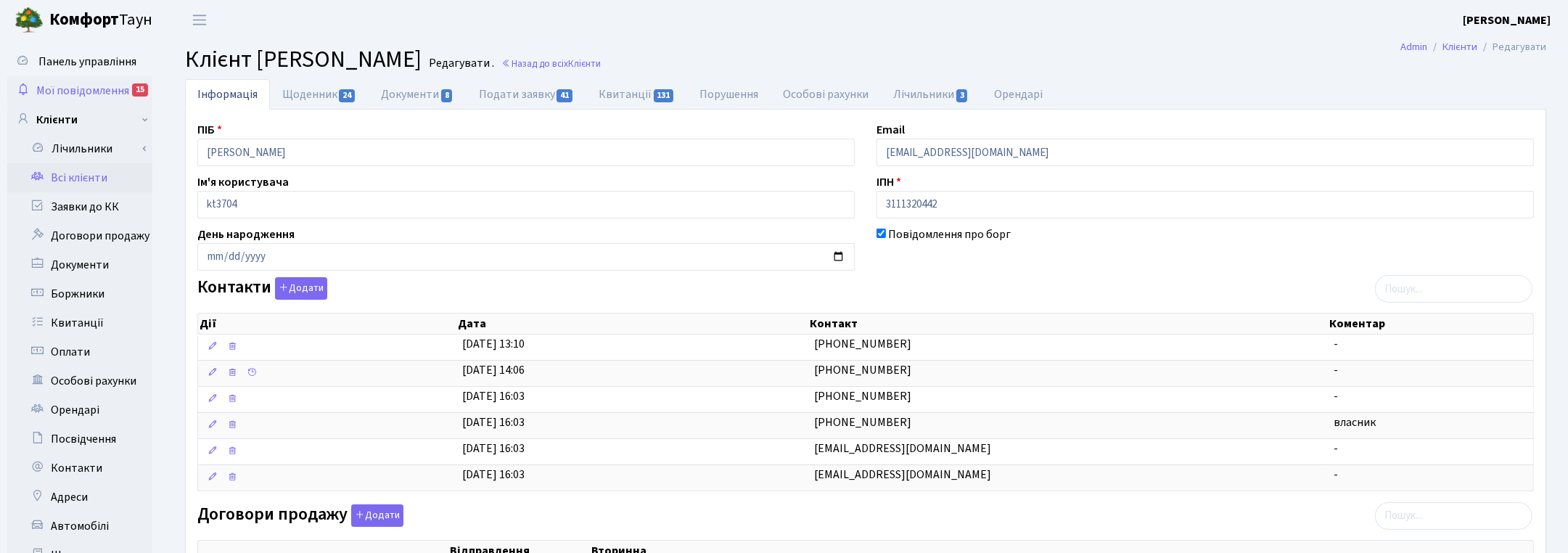
click at [51, 87] on span "Мої повідомлення" at bounding box center [83, 91] width 93 height 16
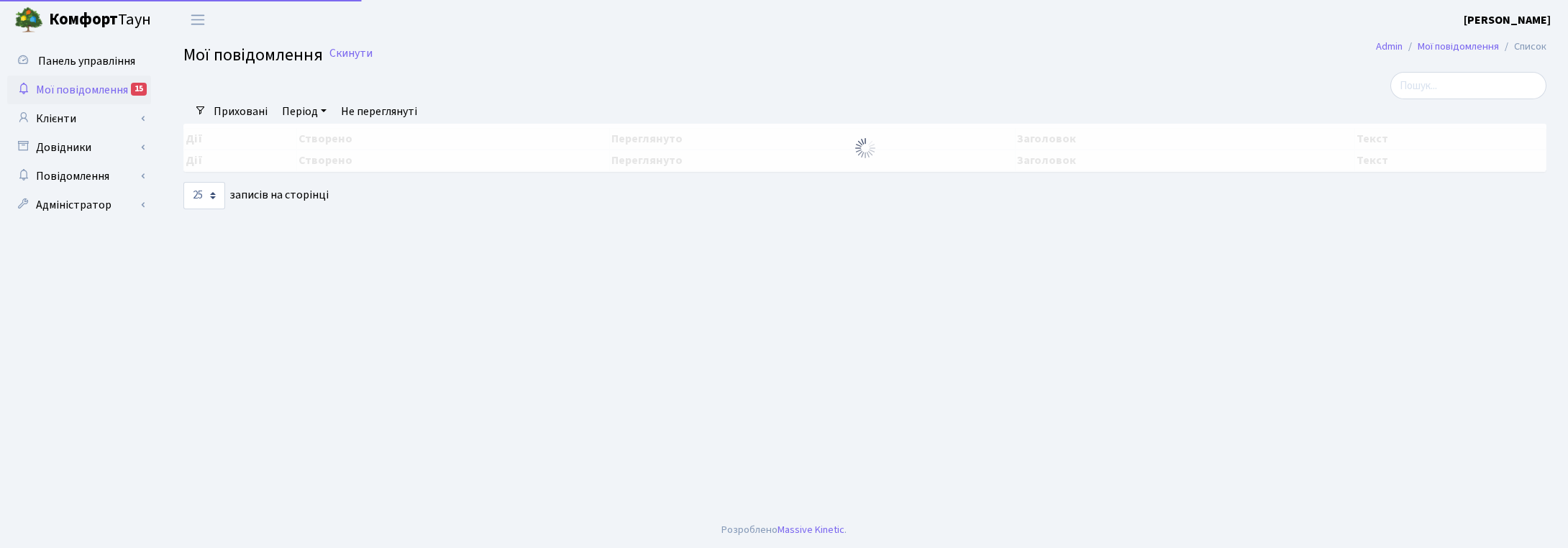
select select "25"
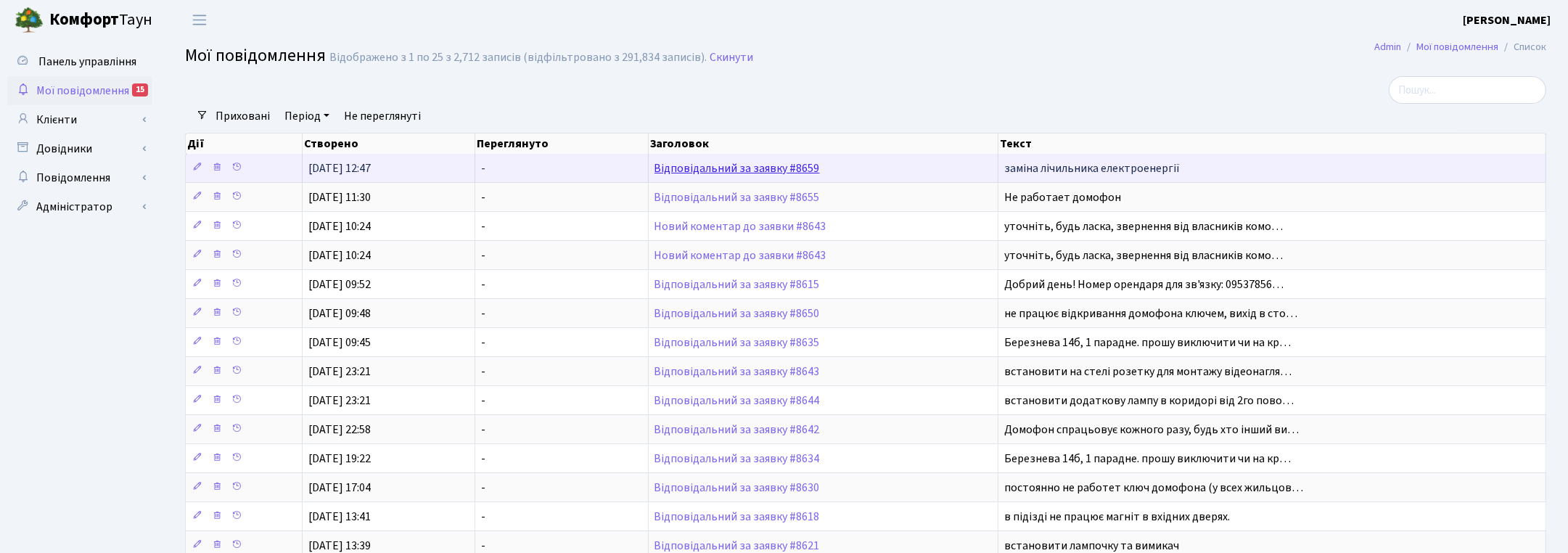
click at [777, 172] on link "Відповідальний за заявку #8659" at bounding box center [737, 168] width 166 height 16
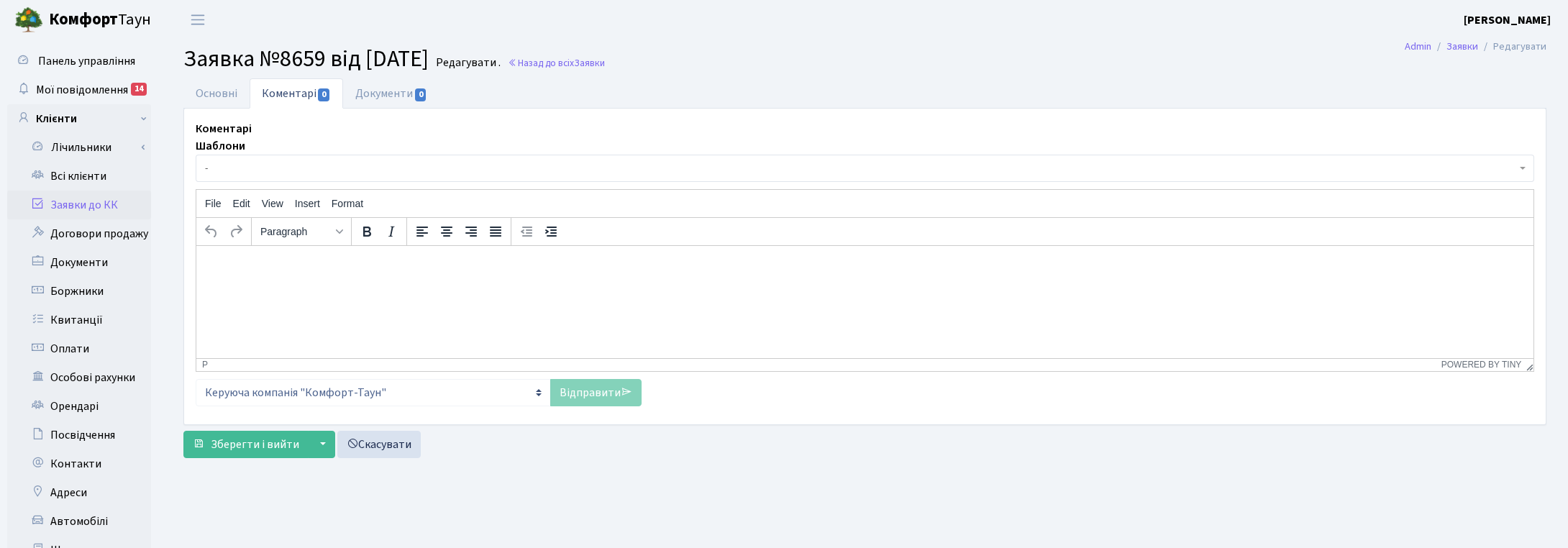
select select "440"
select select "11"
click at [206, 91] on link "Основні" at bounding box center [216, 93] width 67 height 29
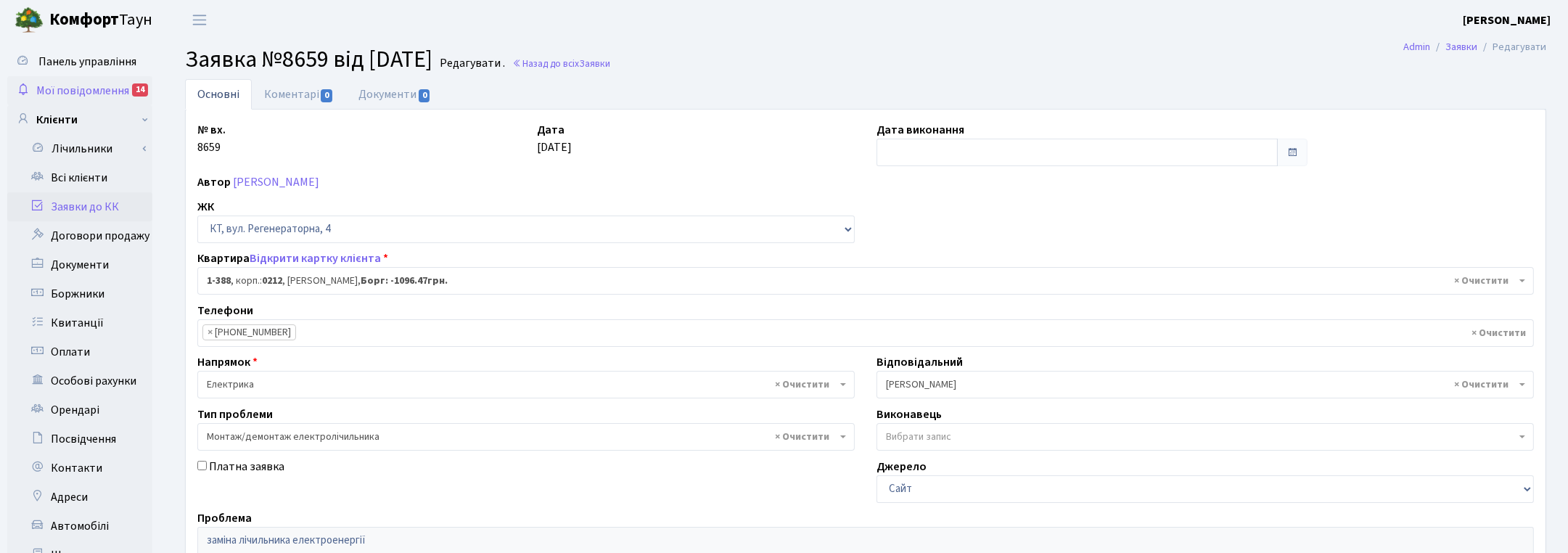
click at [94, 83] on span "Мої повідомлення" at bounding box center [83, 91] width 93 height 16
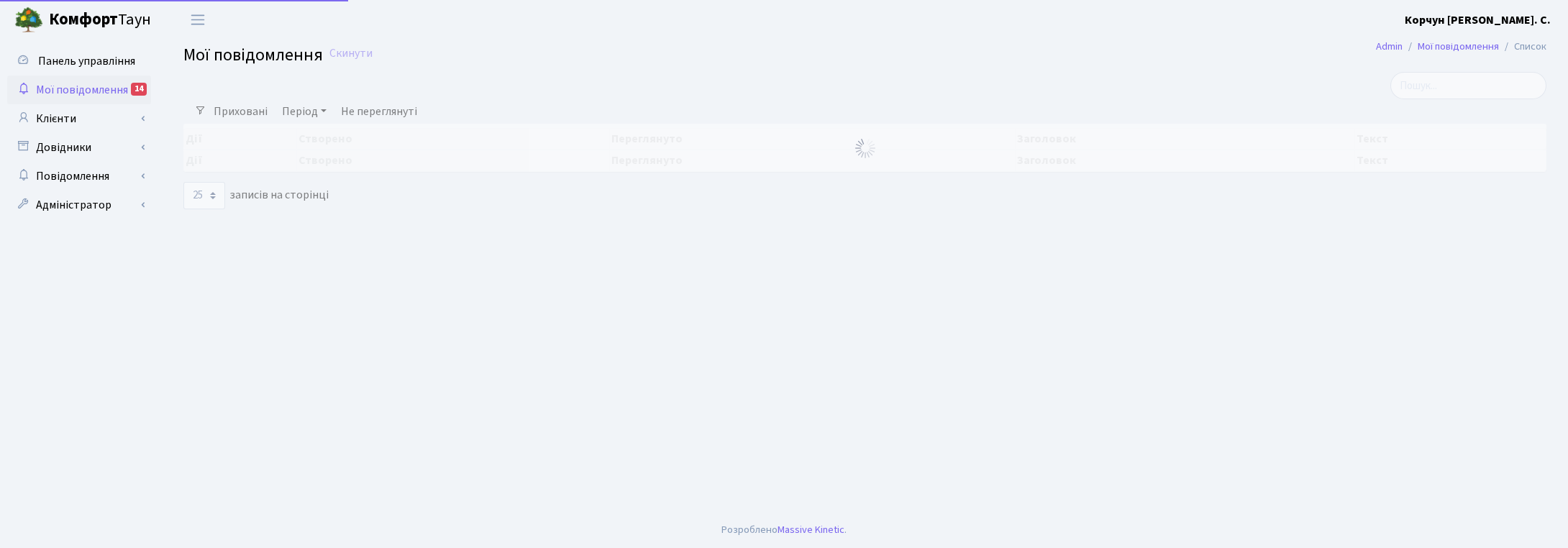
select select "25"
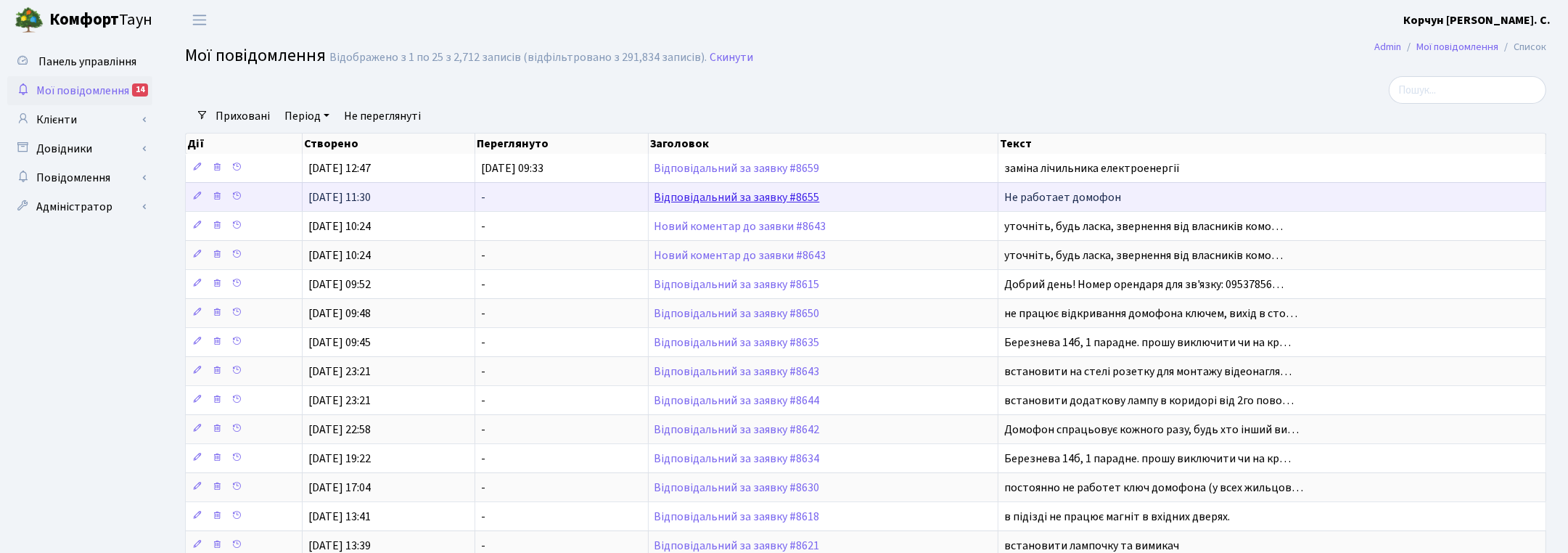
click at [686, 201] on link "Відповідальний за заявку #8655" at bounding box center [737, 197] width 166 height 16
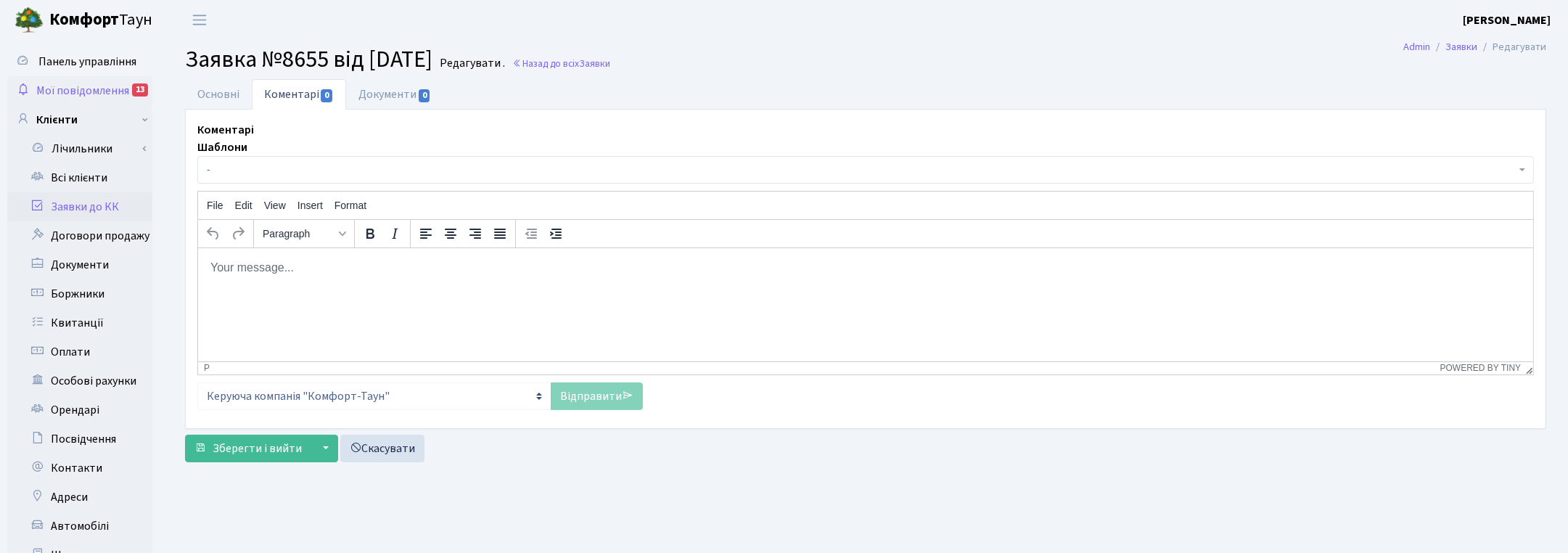
click at [114, 84] on span "Мої повідомлення" at bounding box center [83, 91] width 93 height 16
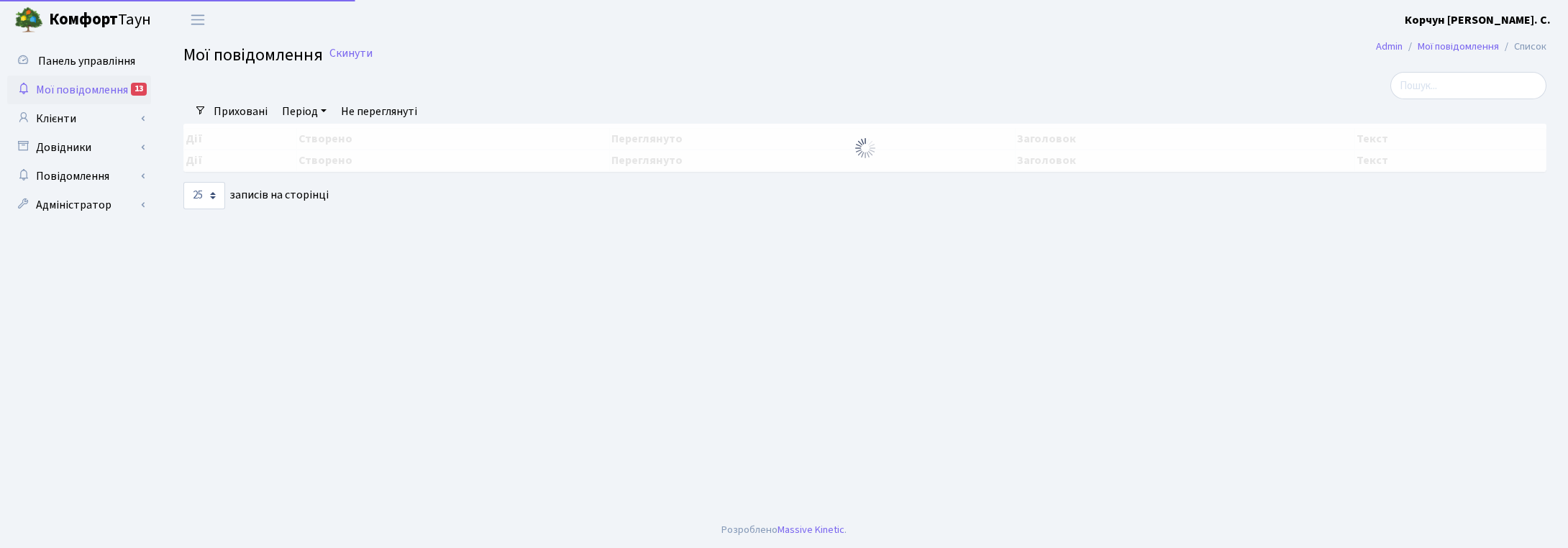
select select "25"
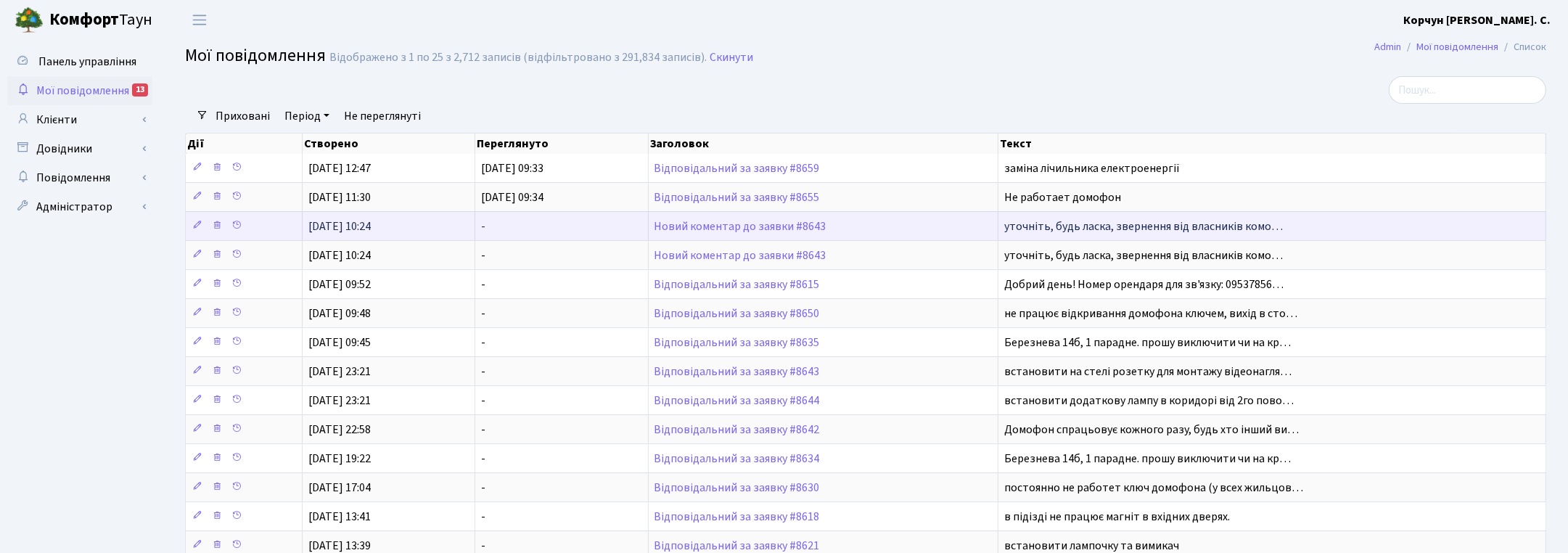
click at [709, 237] on td "Новий коментар до заявки #8643" at bounding box center [824, 225] width 350 height 29
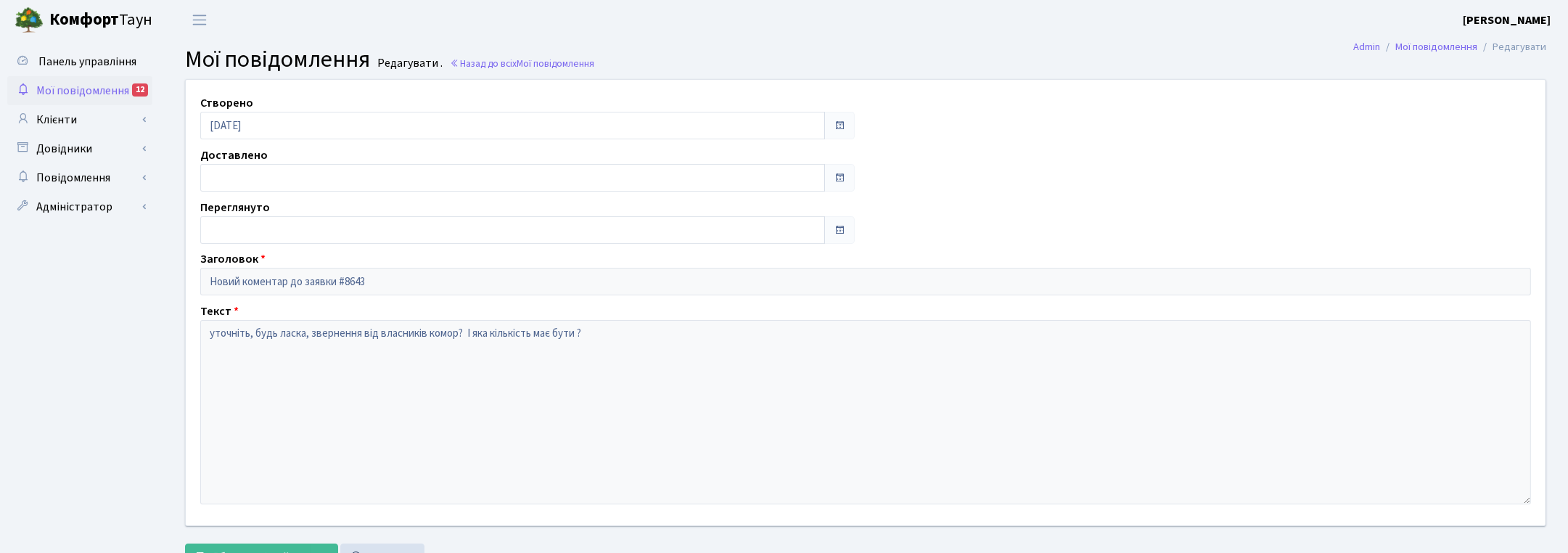
click at [89, 85] on span "Мої повідомлення" at bounding box center [83, 91] width 93 height 16
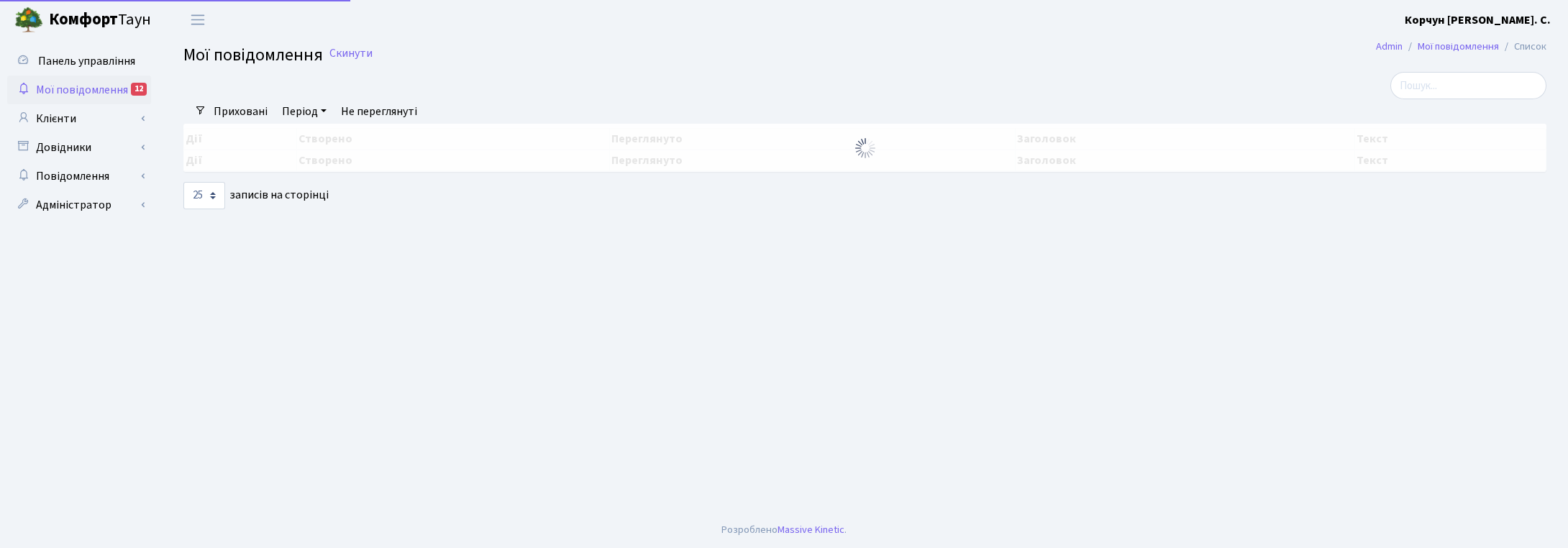
select select "25"
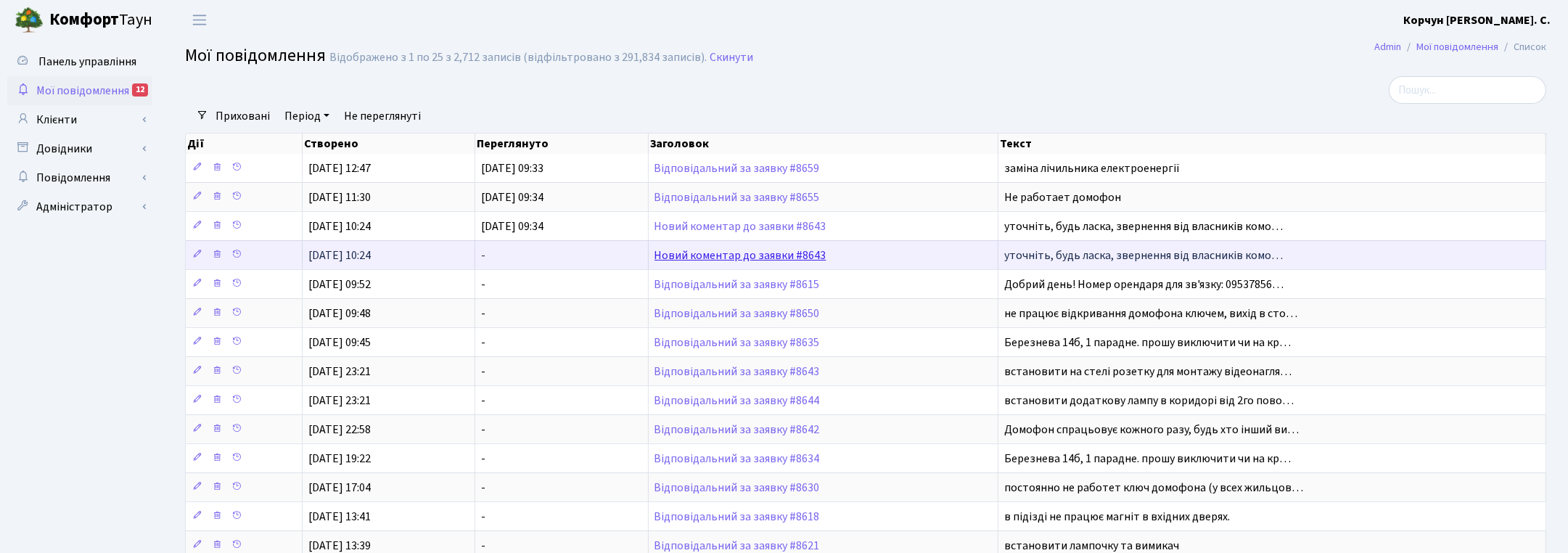
click at [733, 253] on link "Новий коментар до заявки #8643" at bounding box center [740, 256] width 172 height 16
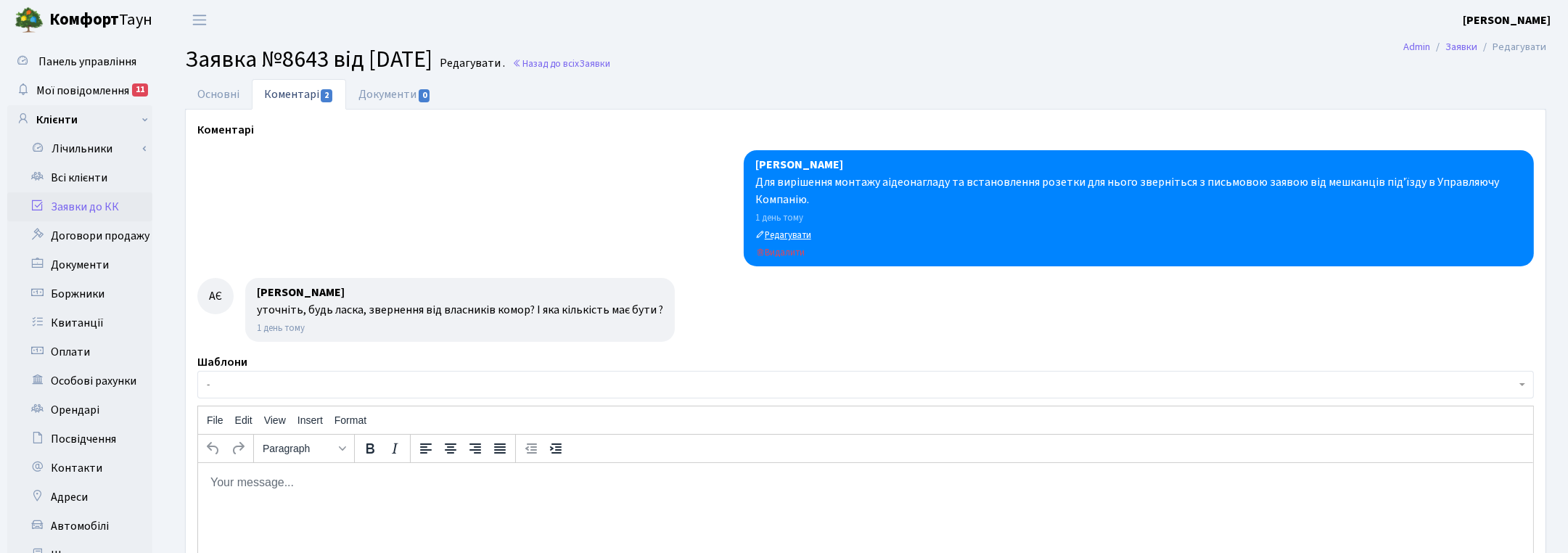
click at [782, 233] on small "Редагувати" at bounding box center [784, 235] width 56 height 13
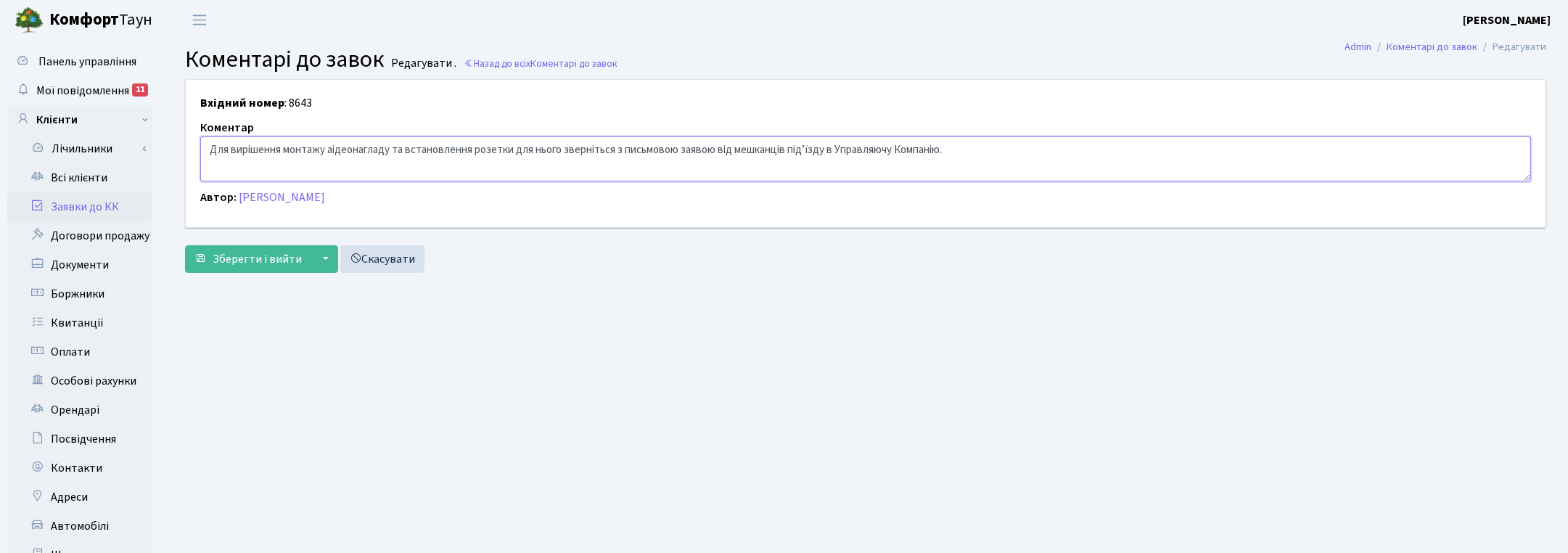
click at [327, 151] on textarea "Для вирішення монтажу аідеонагладу та встановлення розетки для нього зверніться…" at bounding box center [865, 159] width 1331 height 45
click at [521, 153] on textarea "Для вирішення монтажу аідеонагладу та встановлення розетки для нього зверніться…" at bounding box center [865, 159] width 1331 height 45
type textarea "Для вирішення монтажу відеонагладу та встановлення розетки до нього зверніться …"
click at [241, 259] on span "Зберегти і вийти" at bounding box center [257, 259] width 89 height 16
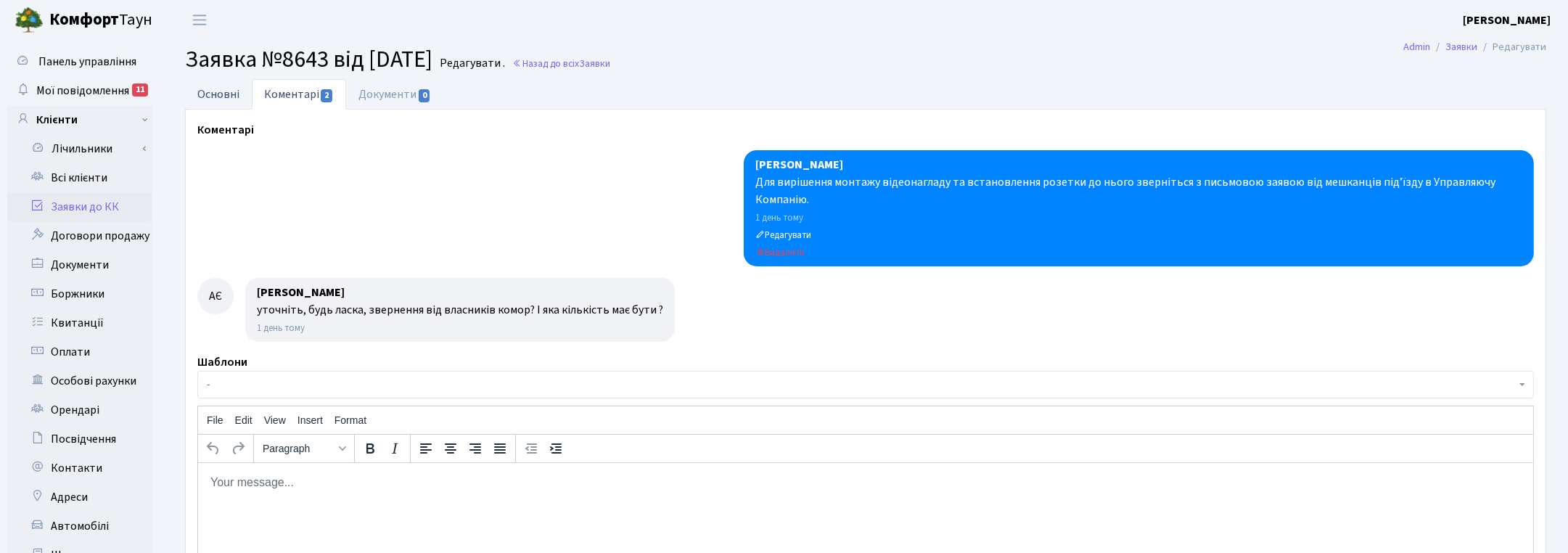
click at [211, 89] on link "Основні" at bounding box center [218, 94] width 67 height 30
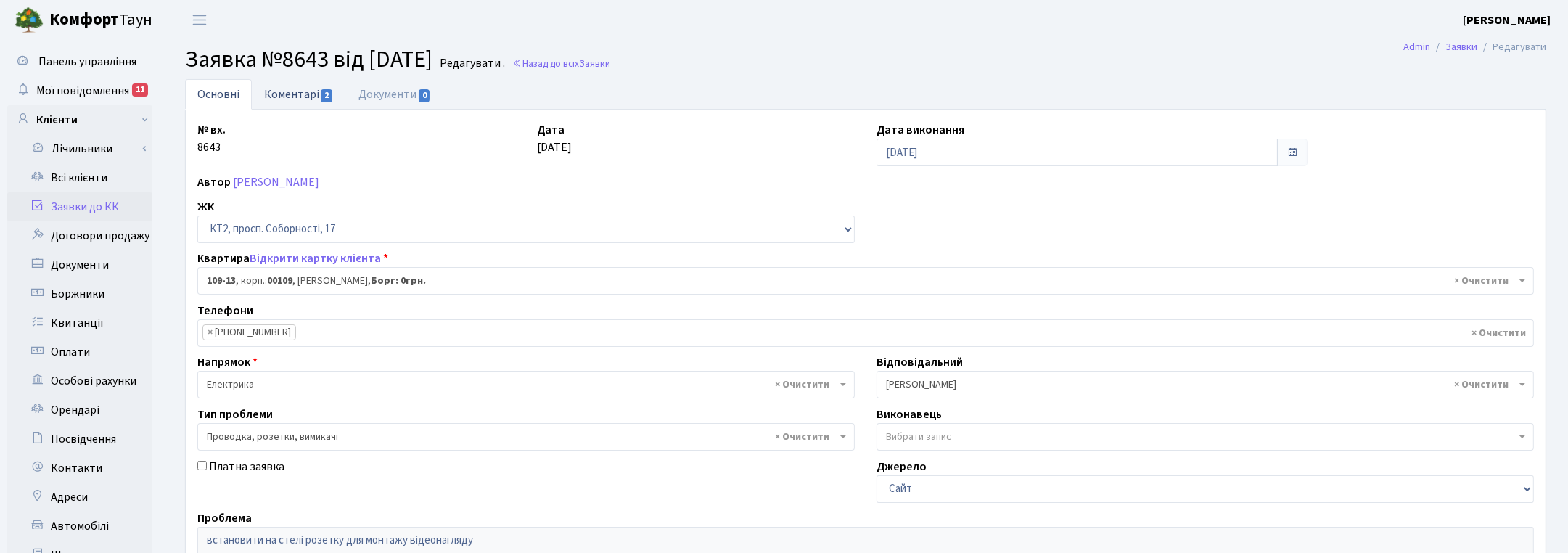
click at [283, 88] on link "Коментарі 2" at bounding box center [299, 94] width 94 height 30
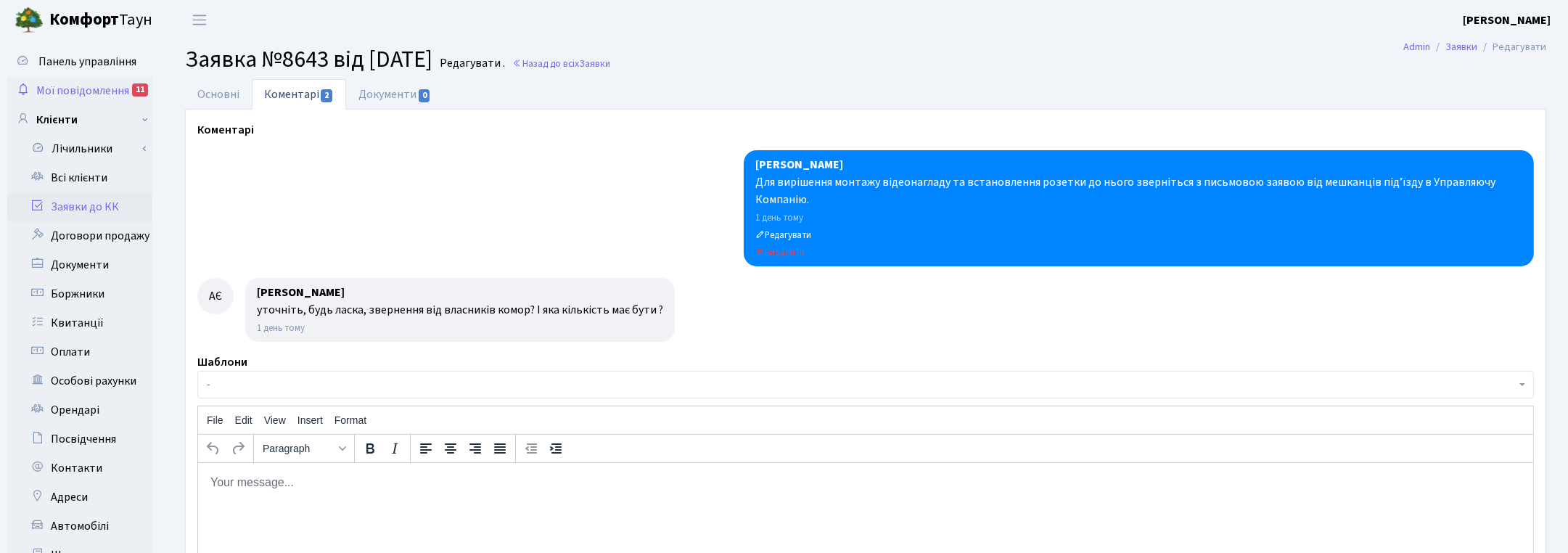
click at [67, 87] on span "Мої повідомлення" at bounding box center [83, 91] width 93 height 16
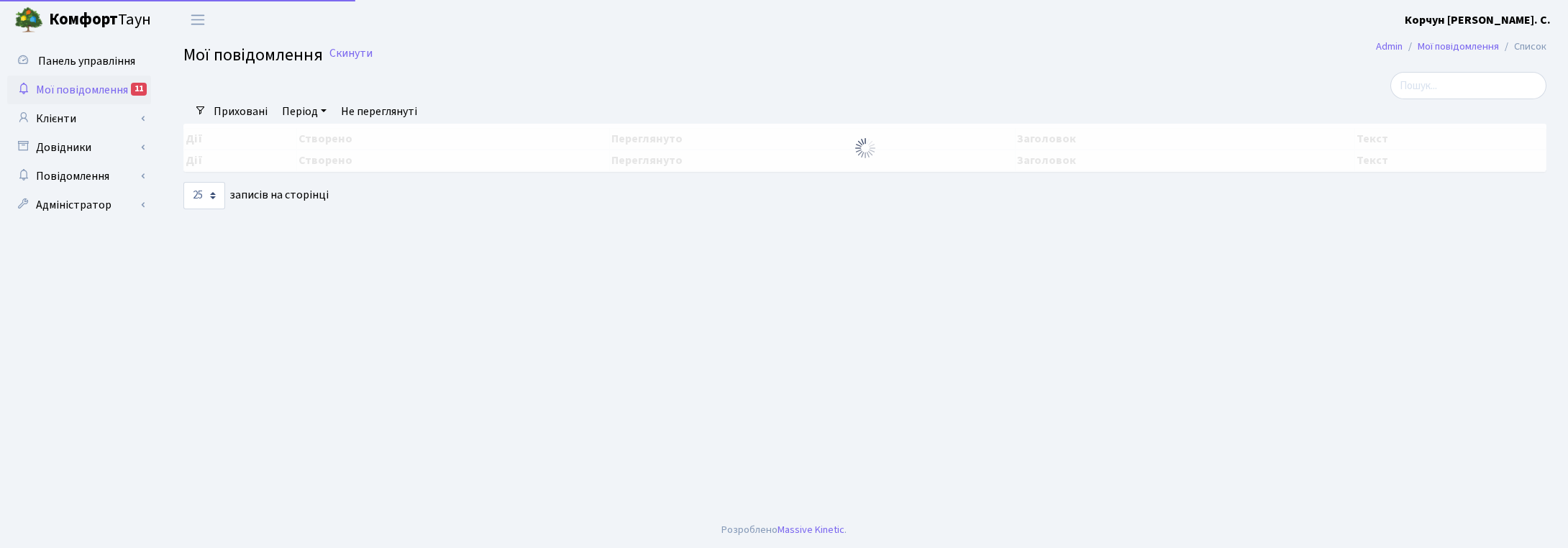
select select "25"
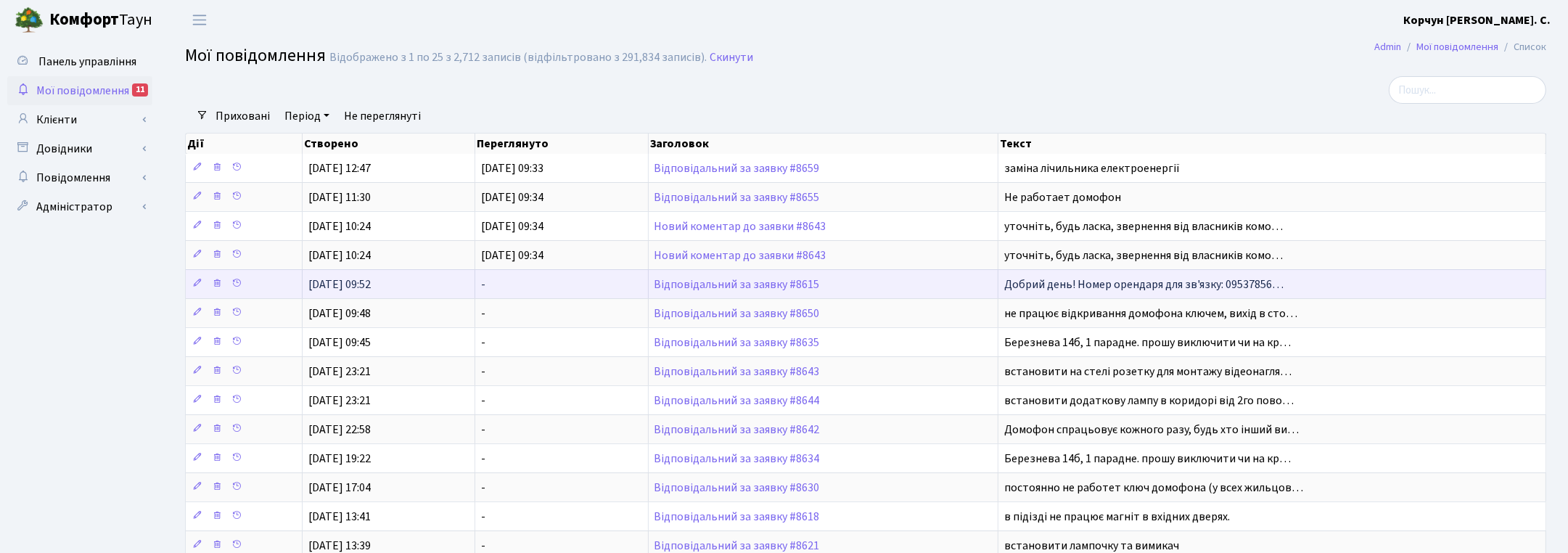
click at [771, 279] on td "Відповідальний за заявку #8615" at bounding box center [824, 283] width 350 height 29
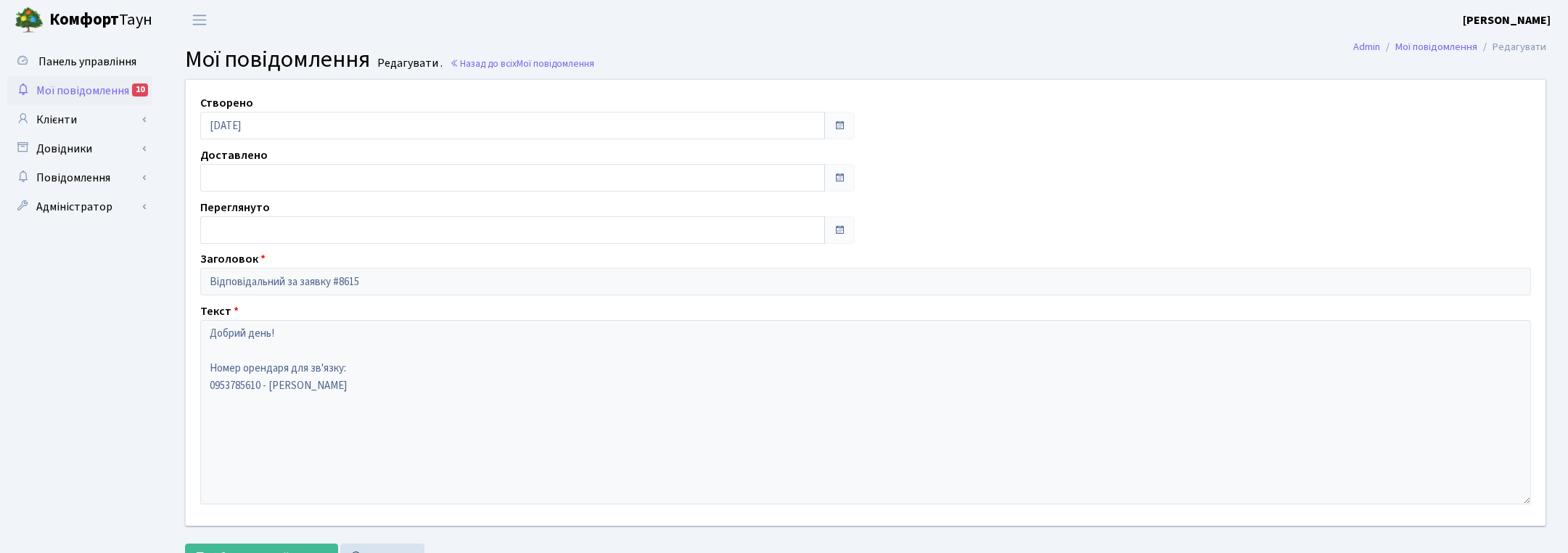
click at [70, 84] on span "Мої повідомлення" at bounding box center [83, 91] width 93 height 16
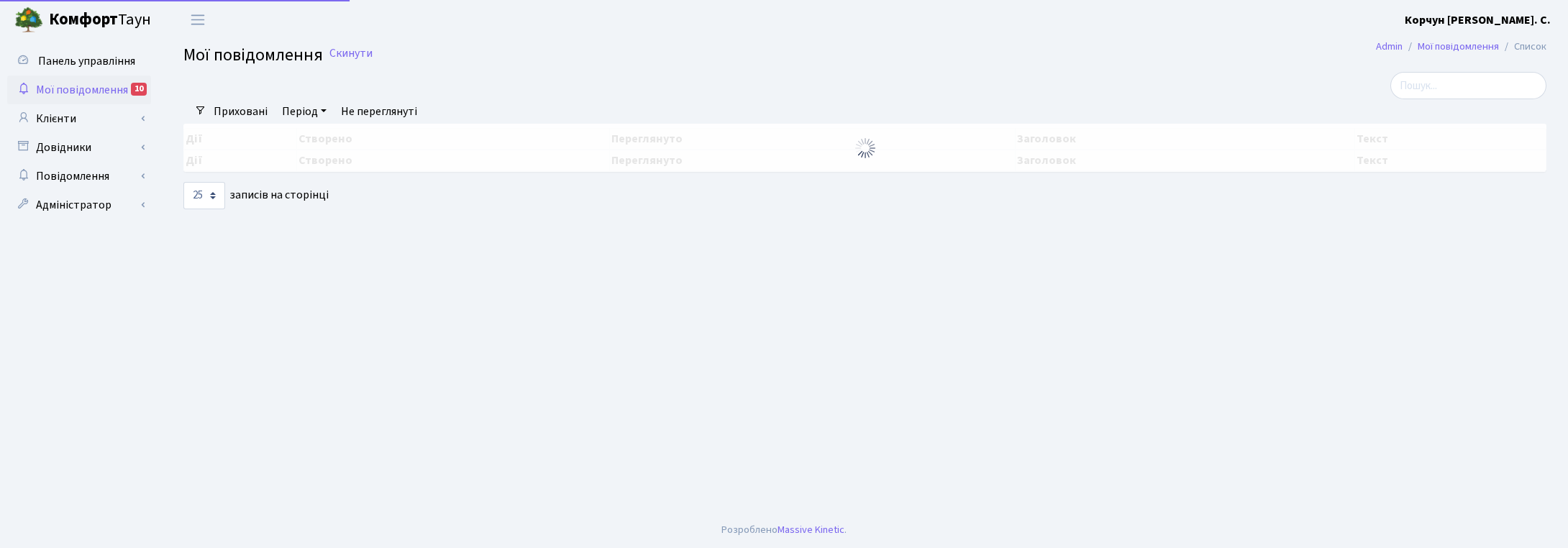
select select "25"
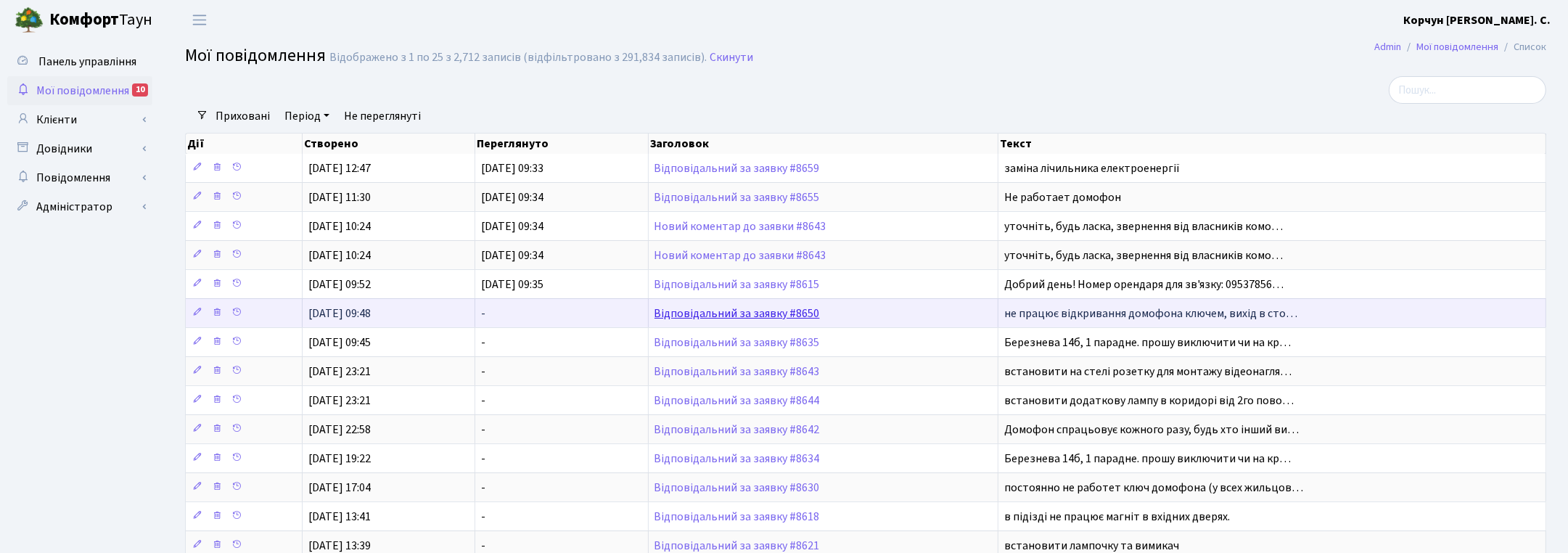
click at [778, 314] on link "Відповідальний за заявку #8650" at bounding box center [737, 313] width 166 height 16
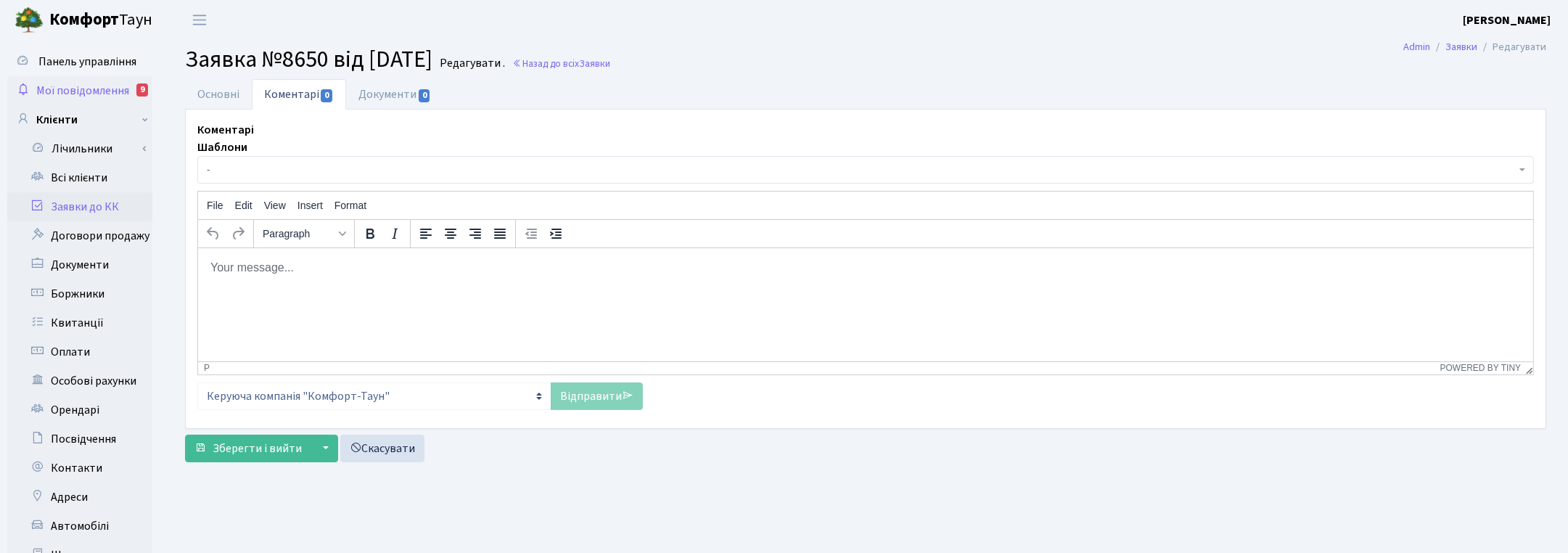
click at [87, 84] on span "Мої повідомлення" at bounding box center [83, 91] width 93 height 16
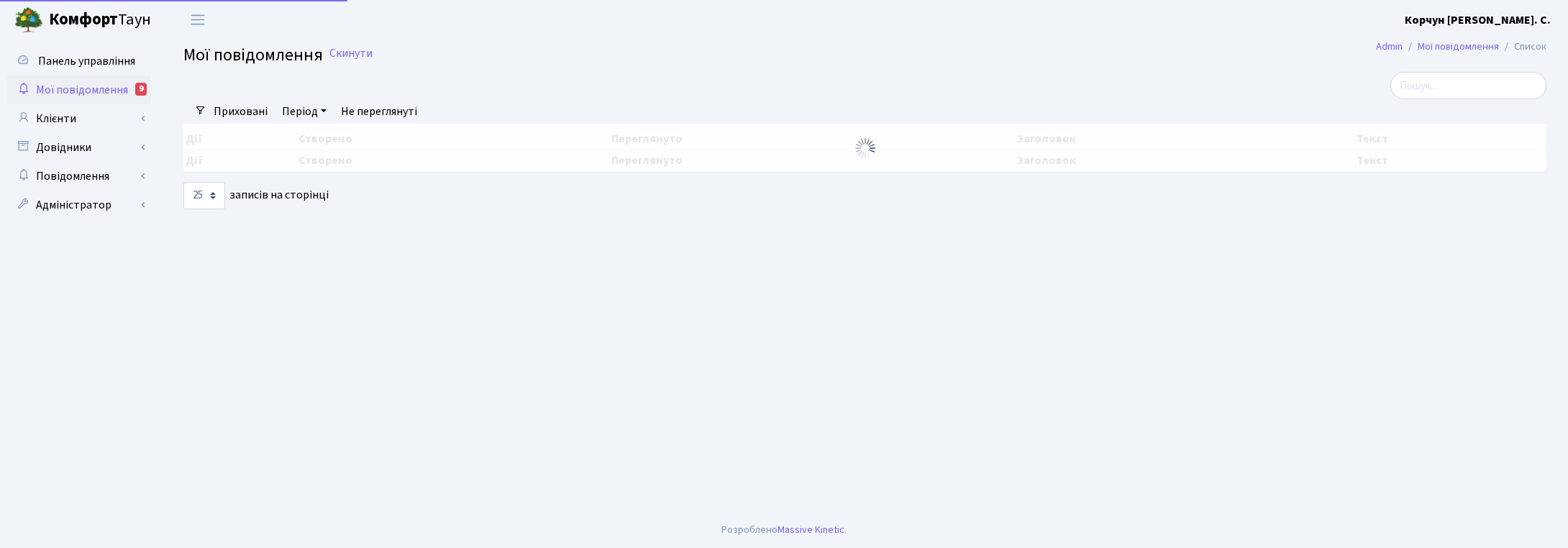
select select "25"
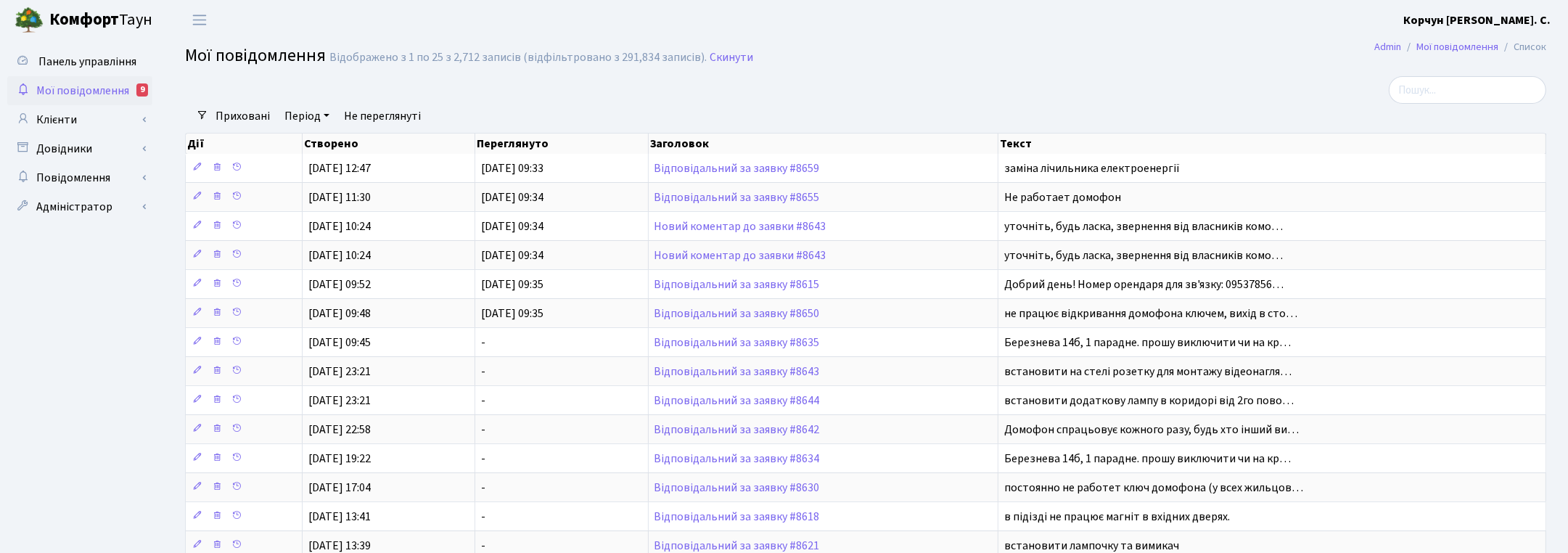
click at [384, 119] on link "Не переглянуті" at bounding box center [383, 116] width 89 height 24
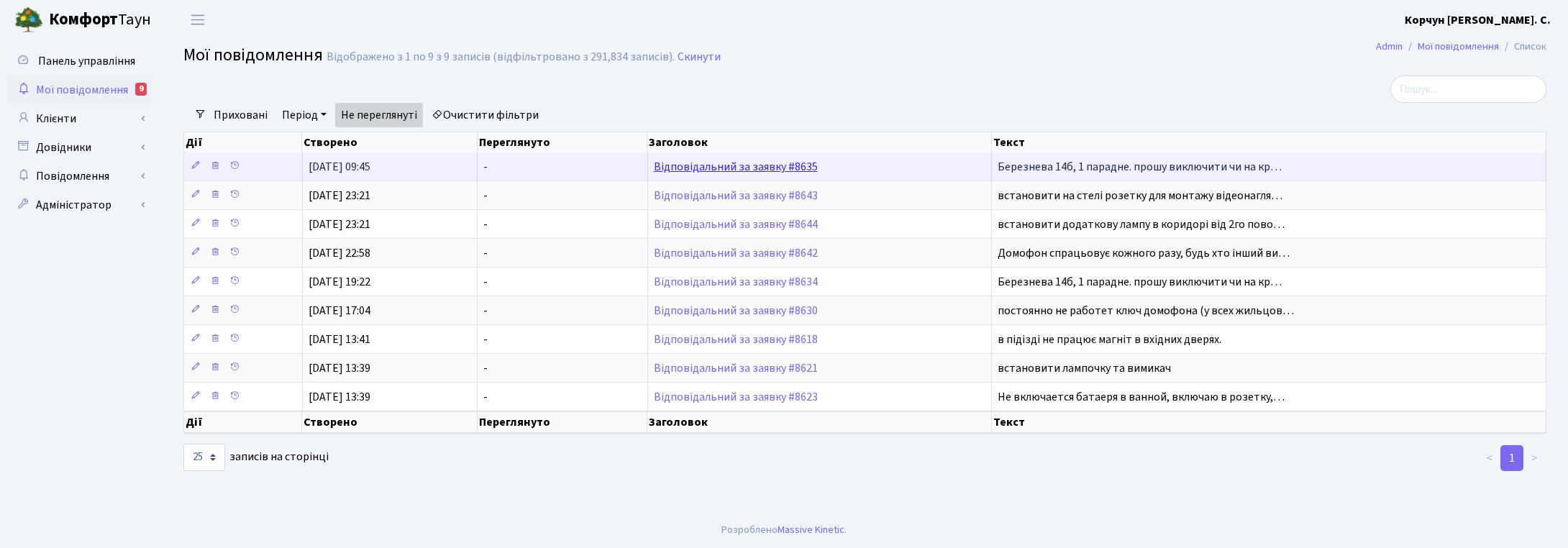
click at [692, 169] on link "Відповідальний за заявку #8635" at bounding box center [736, 167] width 164 height 16
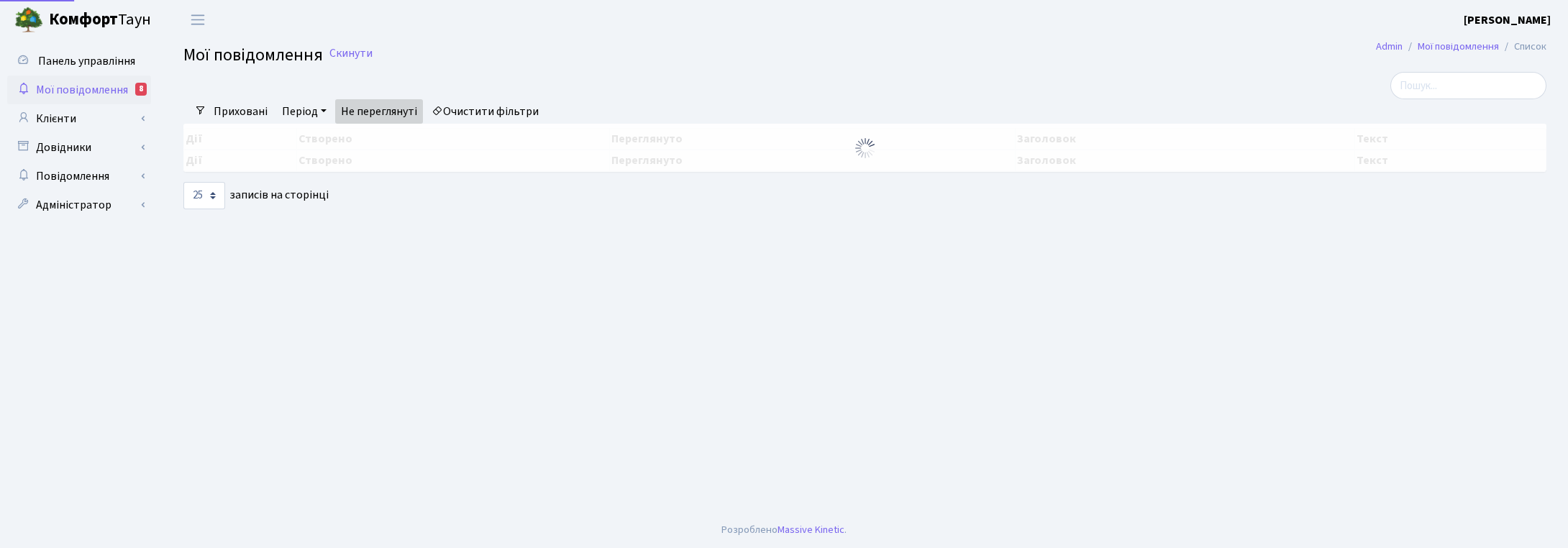
select select "25"
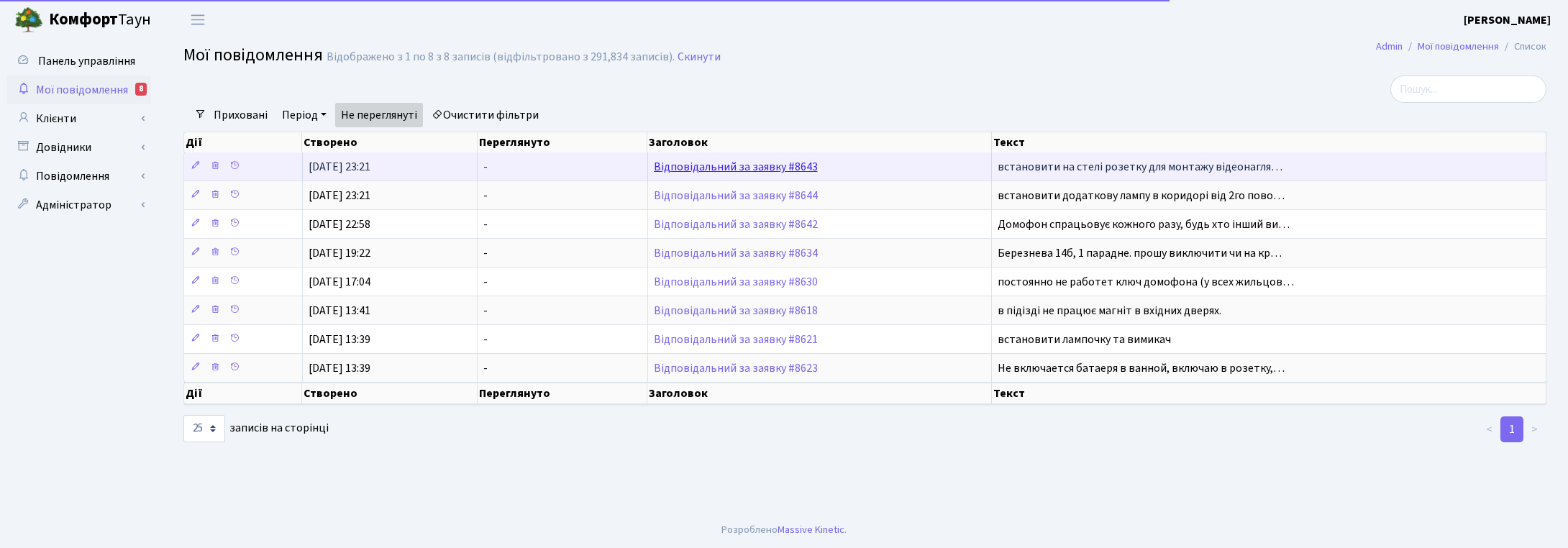
click at [774, 173] on link "Відповідальний за заявку #8643" at bounding box center [736, 167] width 164 height 16
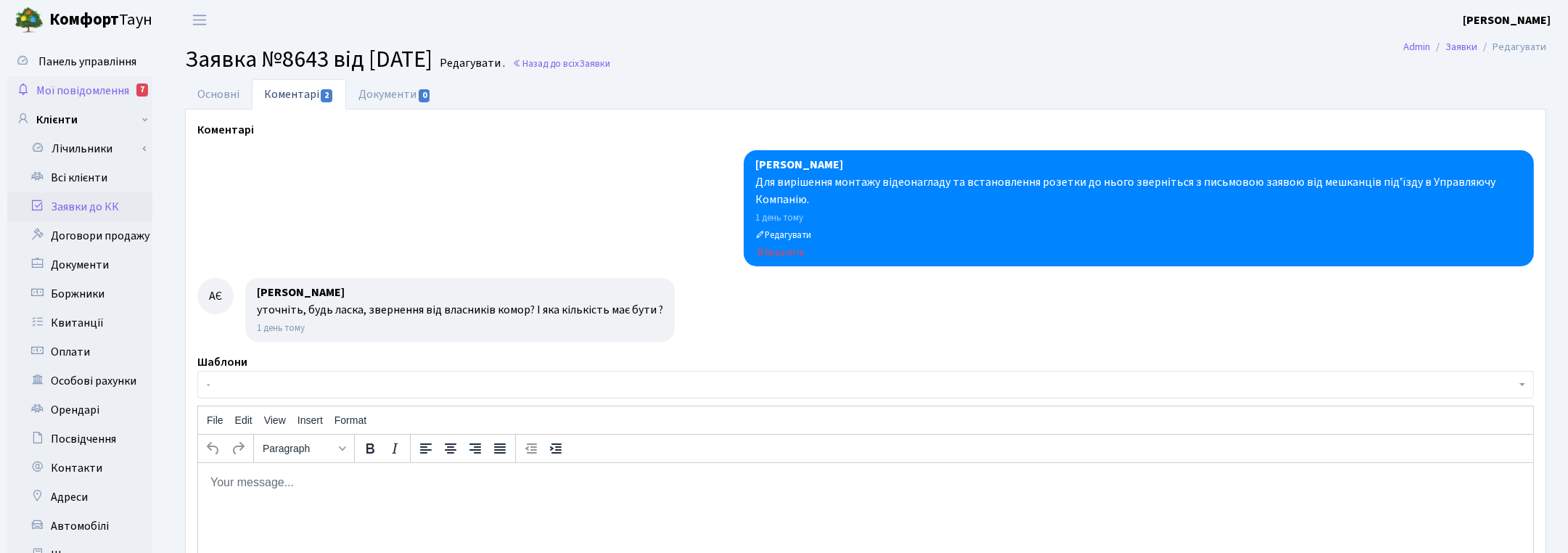
click at [109, 85] on span "Мої повідомлення" at bounding box center [83, 91] width 93 height 16
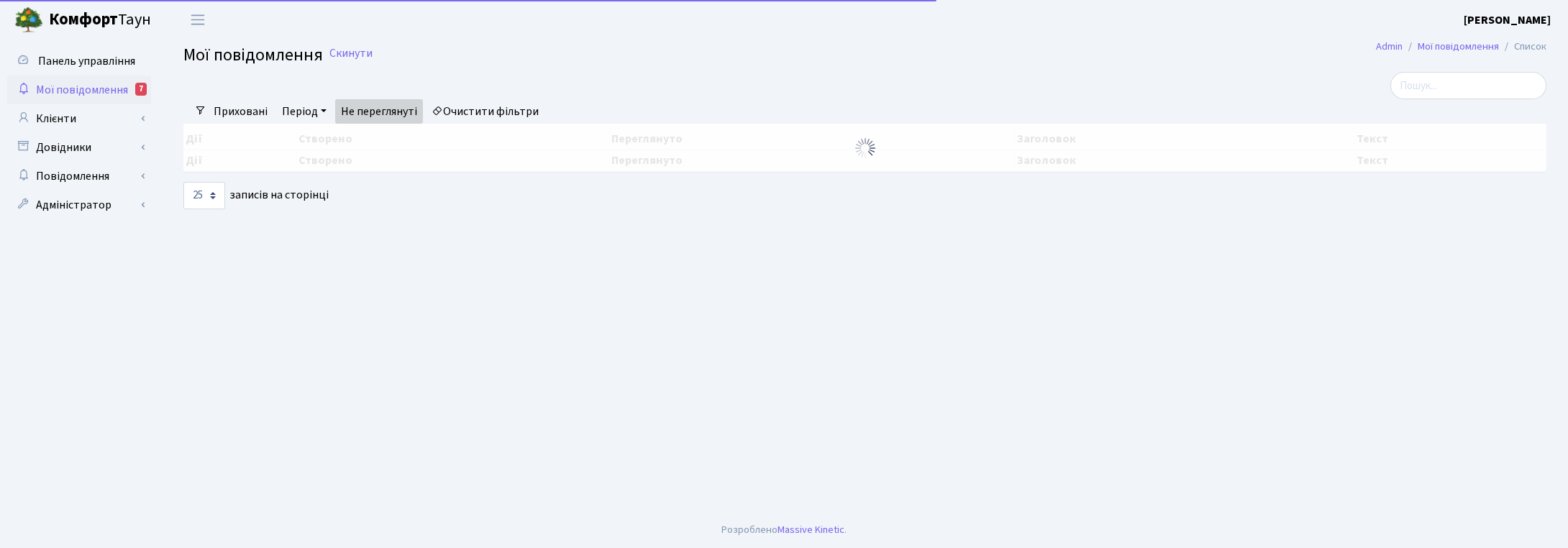
select select "25"
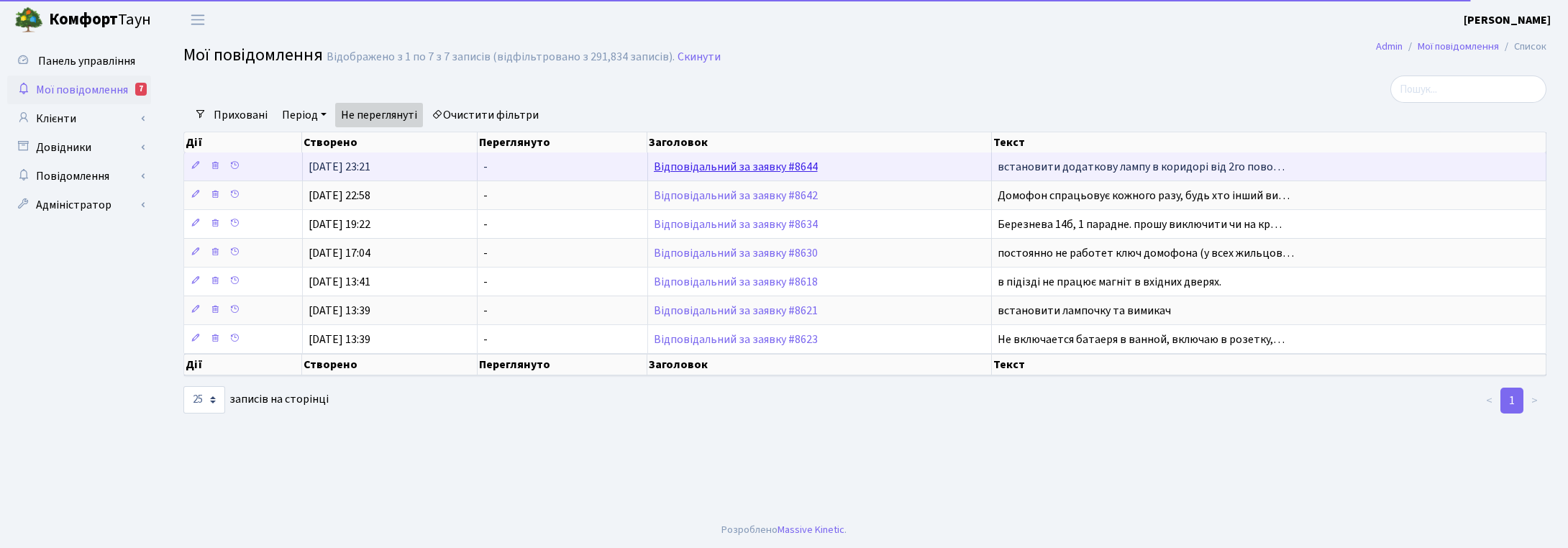
click at [705, 165] on link "Відповідальний за заявку #8644" at bounding box center [736, 167] width 164 height 16
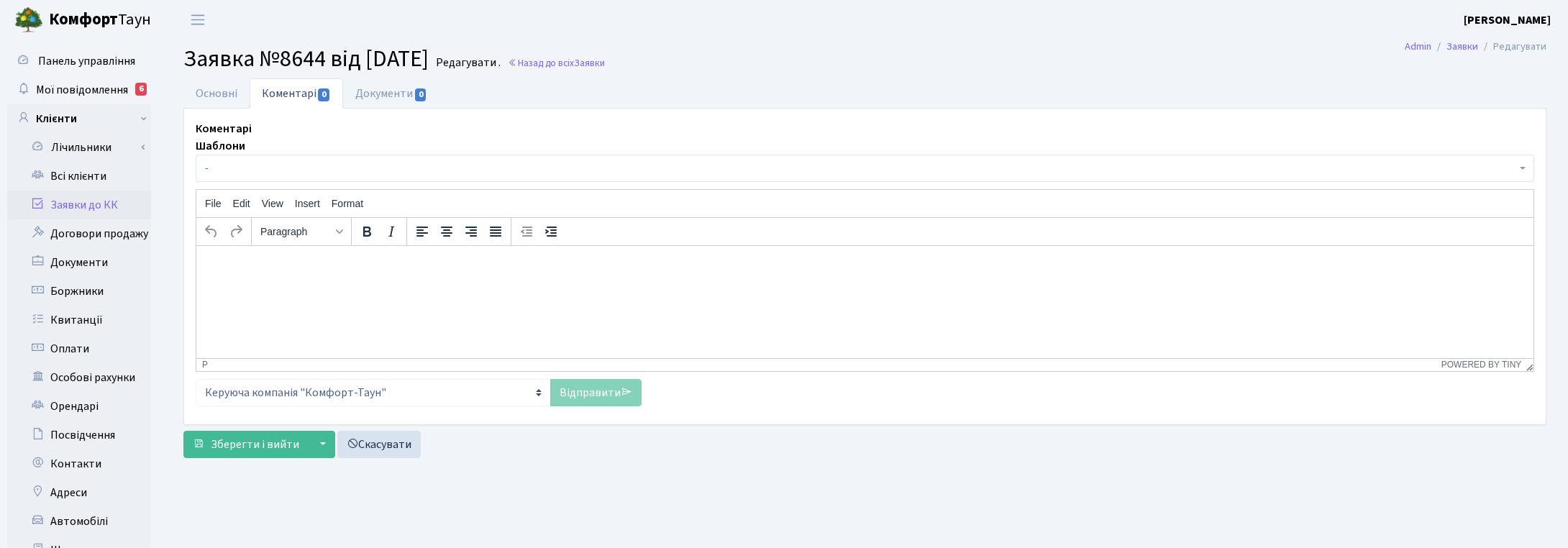
select select "16130"
select select "40"
click at [210, 99] on link "Основні" at bounding box center [216, 93] width 67 height 29
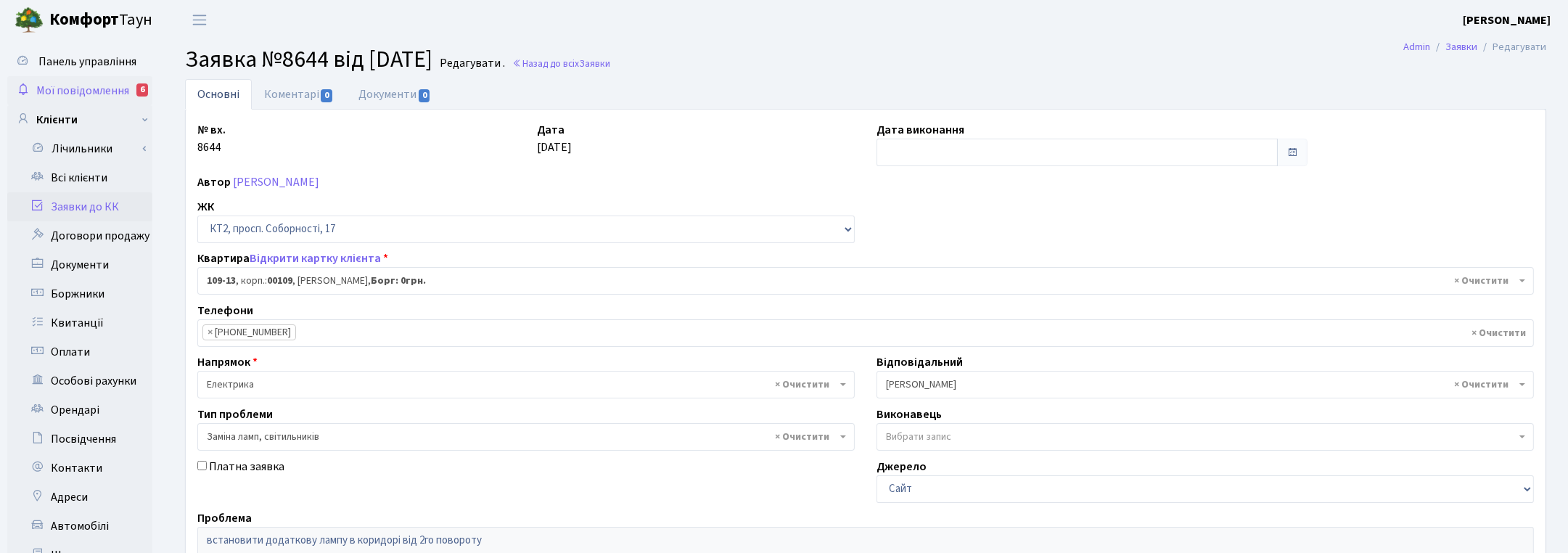
click at [78, 87] on span "Мої повідомлення" at bounding box center [83, 91] width 93 height 16
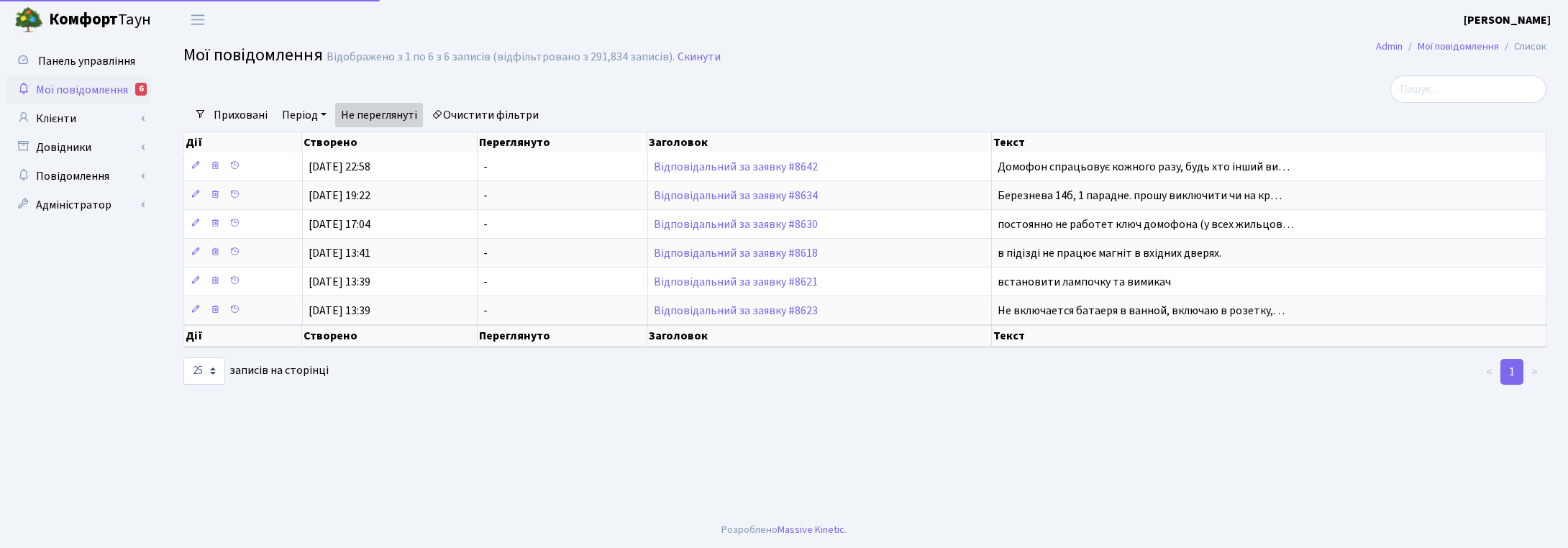
select select "25"
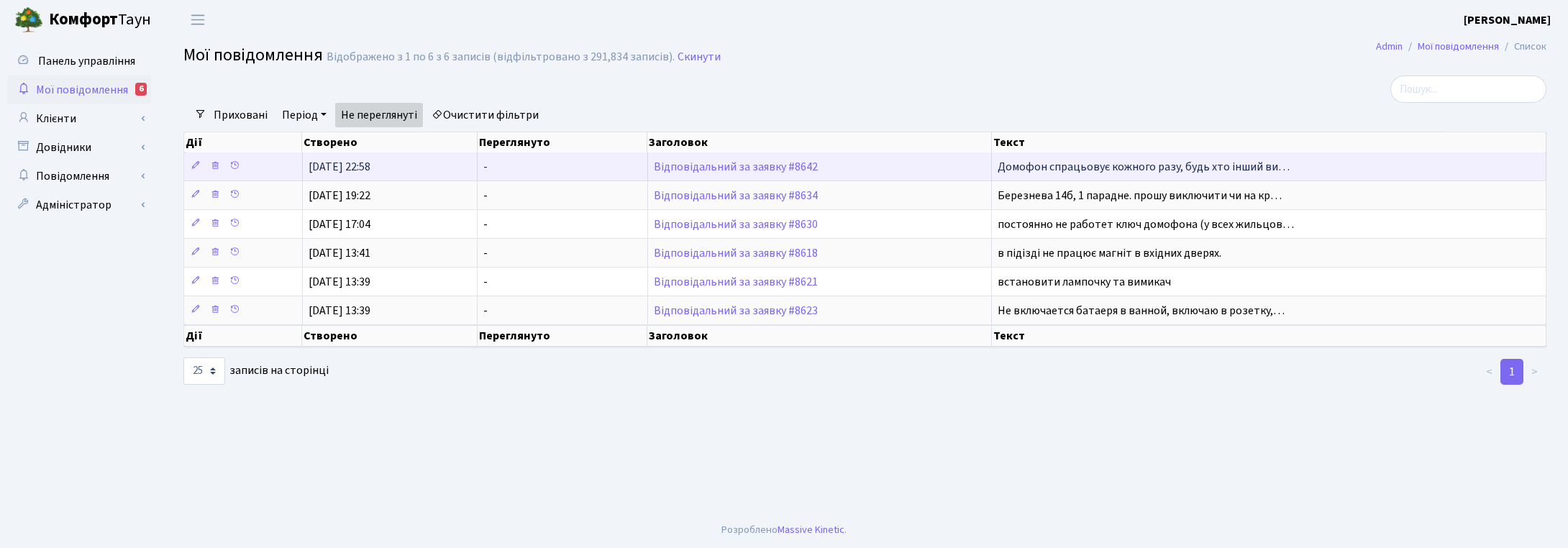
click at [765, 174] on td "Відповідальний за заявку #8642" at bounding box center [820, 166] width 345 height 28
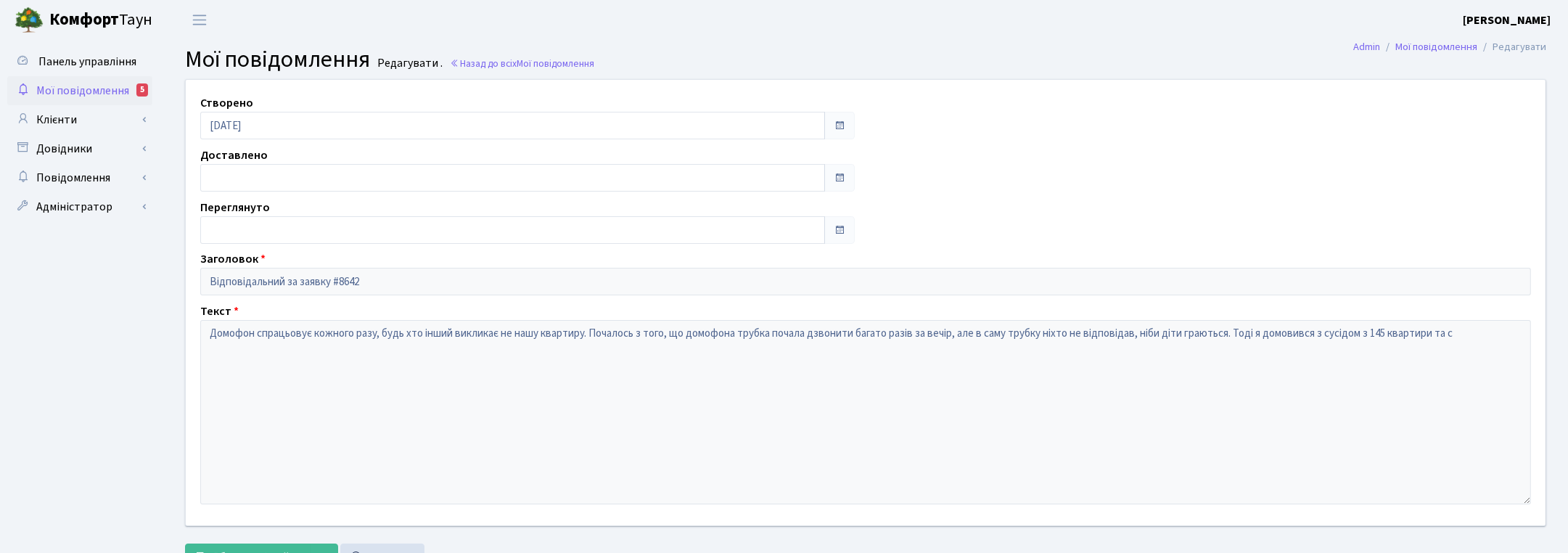
click at [81, 89] on span "Мої повідомлення" at bounding box center [83, 91] width 93 height 16
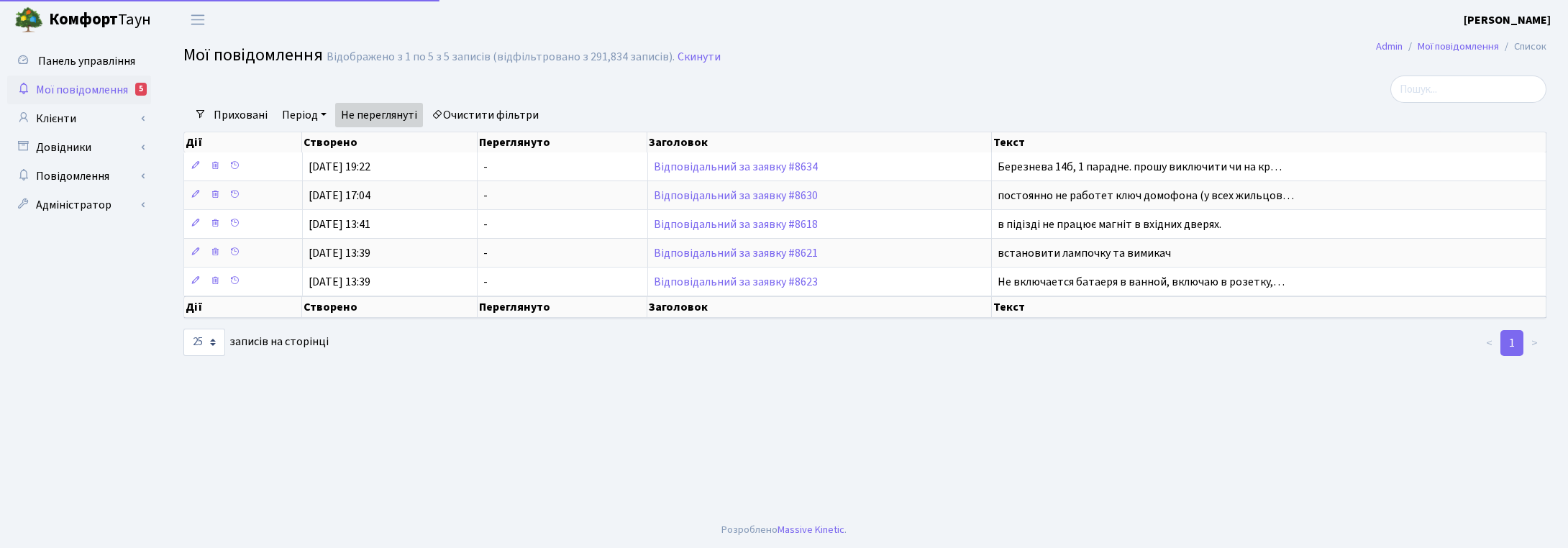
select select "25"
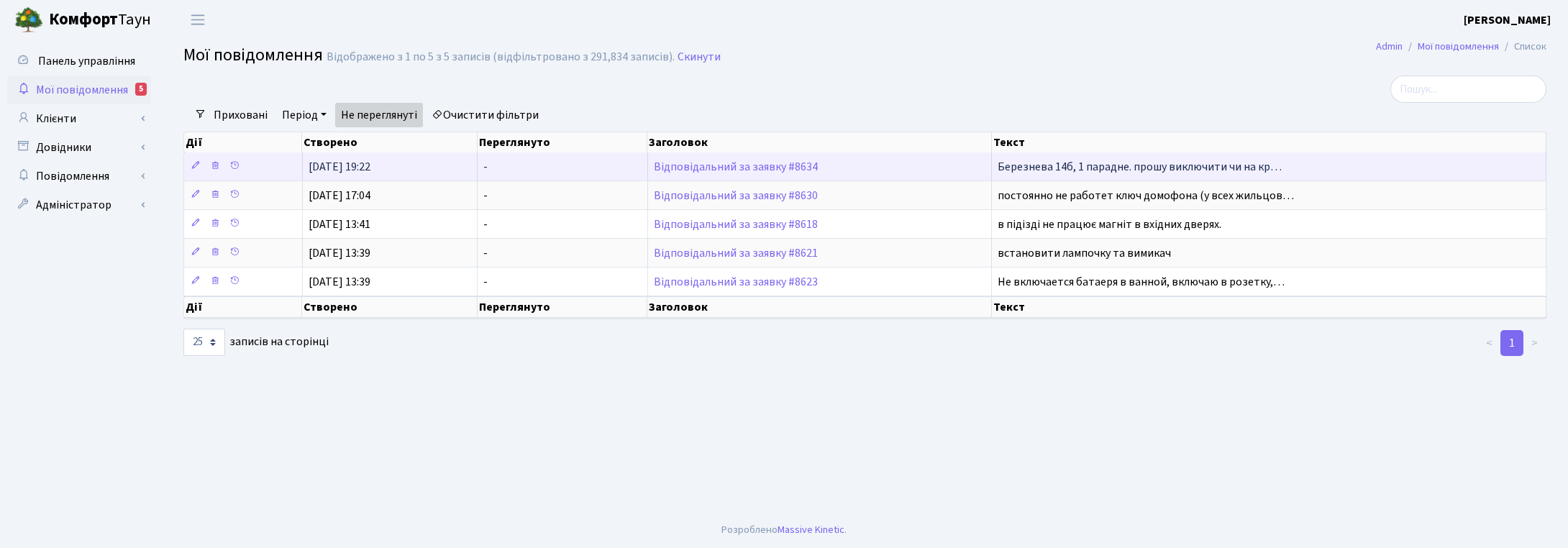
click at [701, 175] on td "Відповідальний за заявку #8634" at bounding box center [820, 166] width 345 height 28
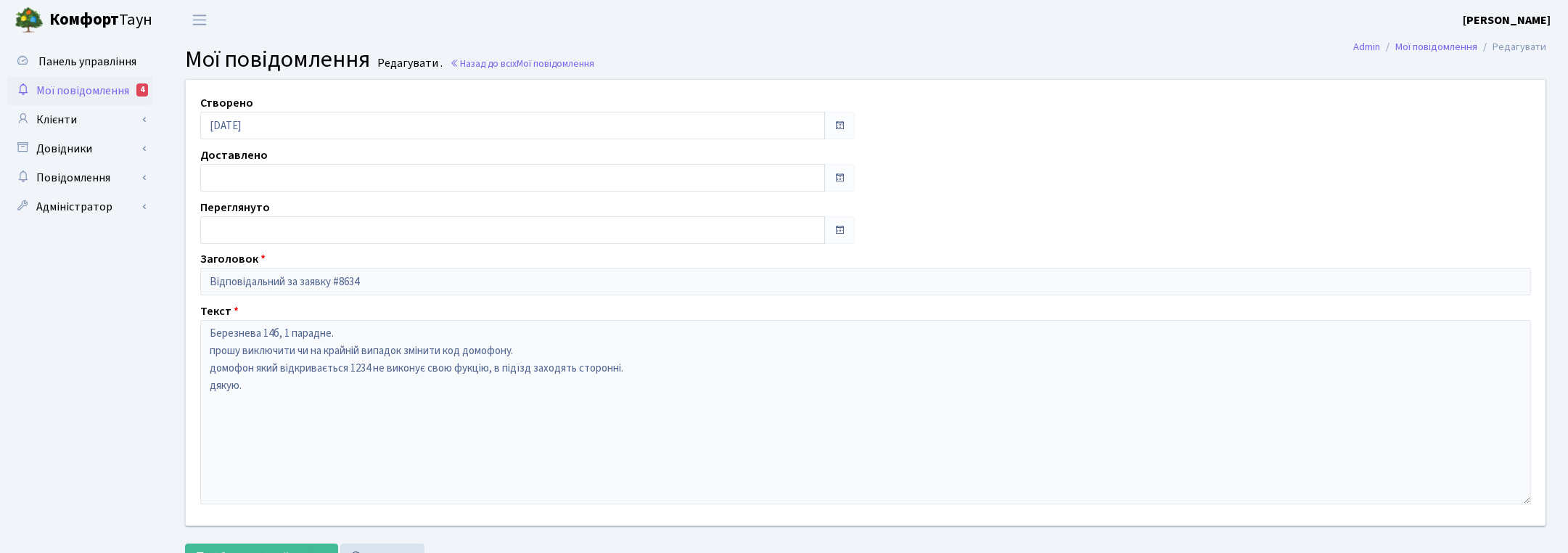
click at [74, 92] on span "Мої повідомлення" at bounding box center [83, 91] width 93 height 16
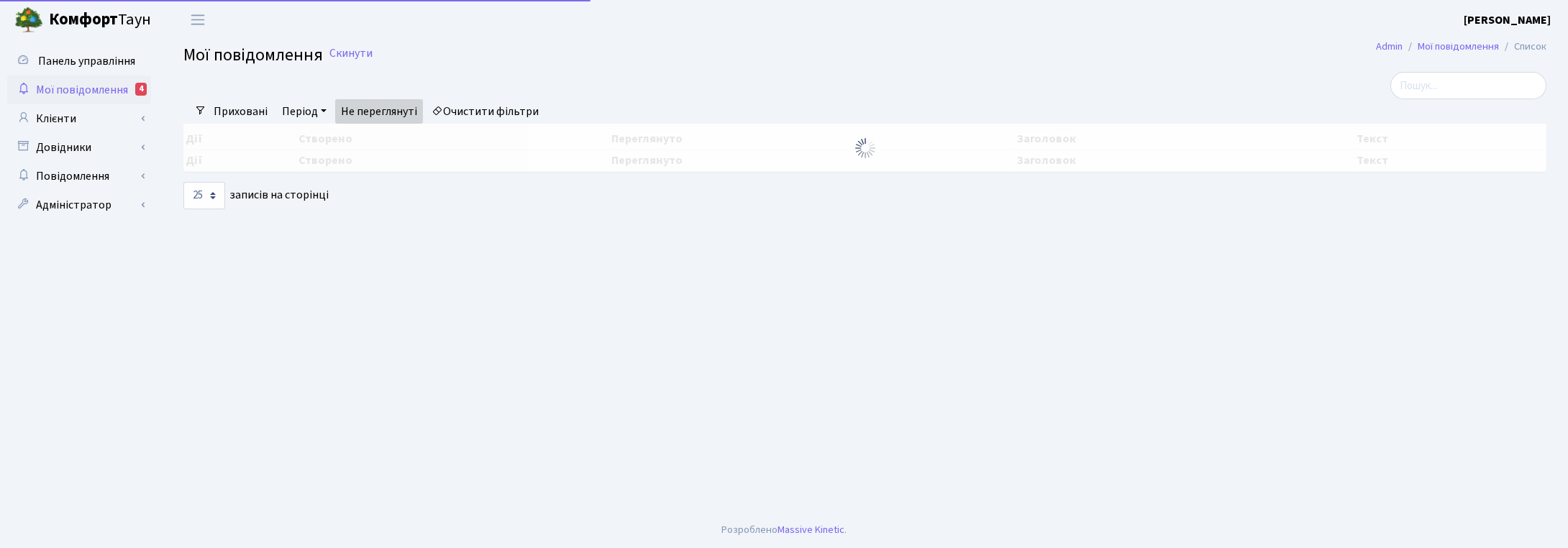
select select "25"
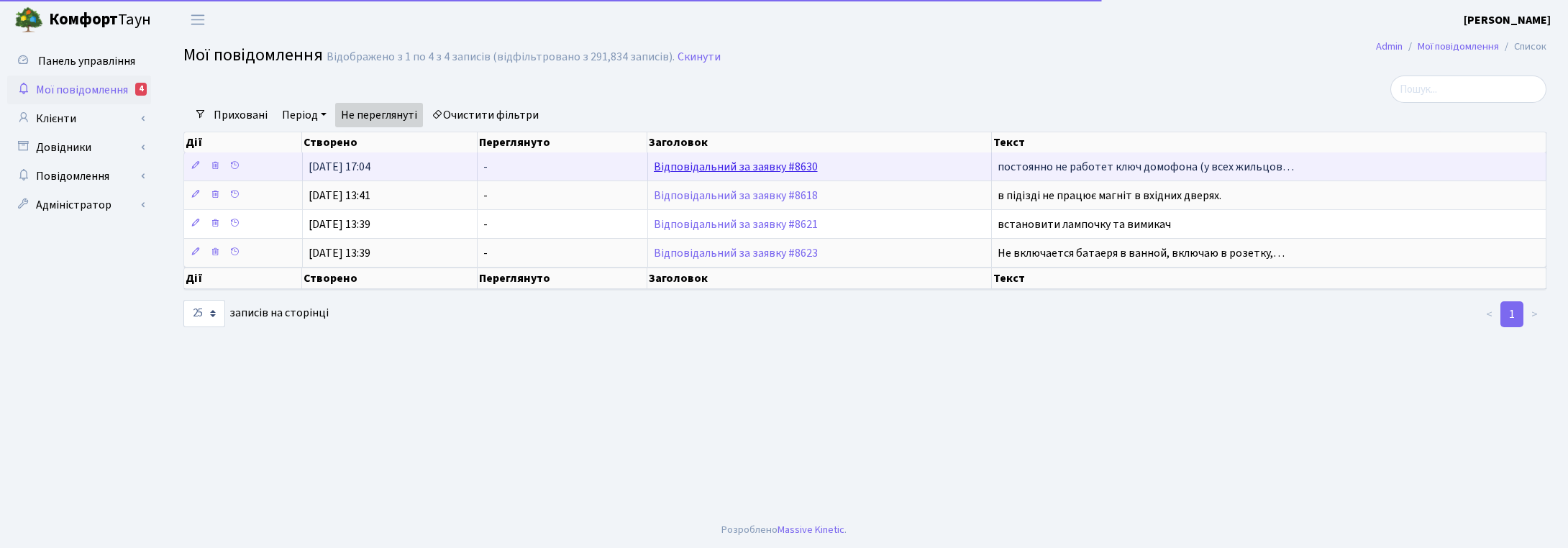
click at [699, 169] on link "Відповідальний за заявку #8630" at bounding box center [736, 167] width 164 height 16
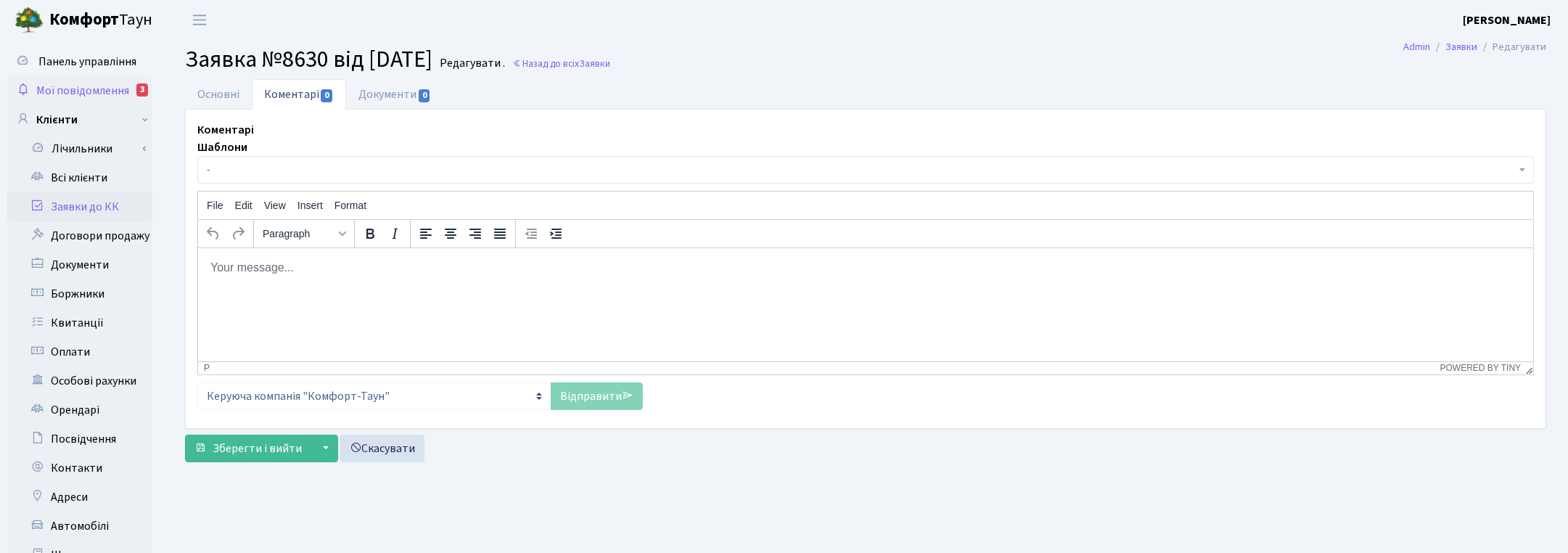
click at [84, 92] on span "Мої повідомлення" at bounding box center [83, 91] width 93 height 16
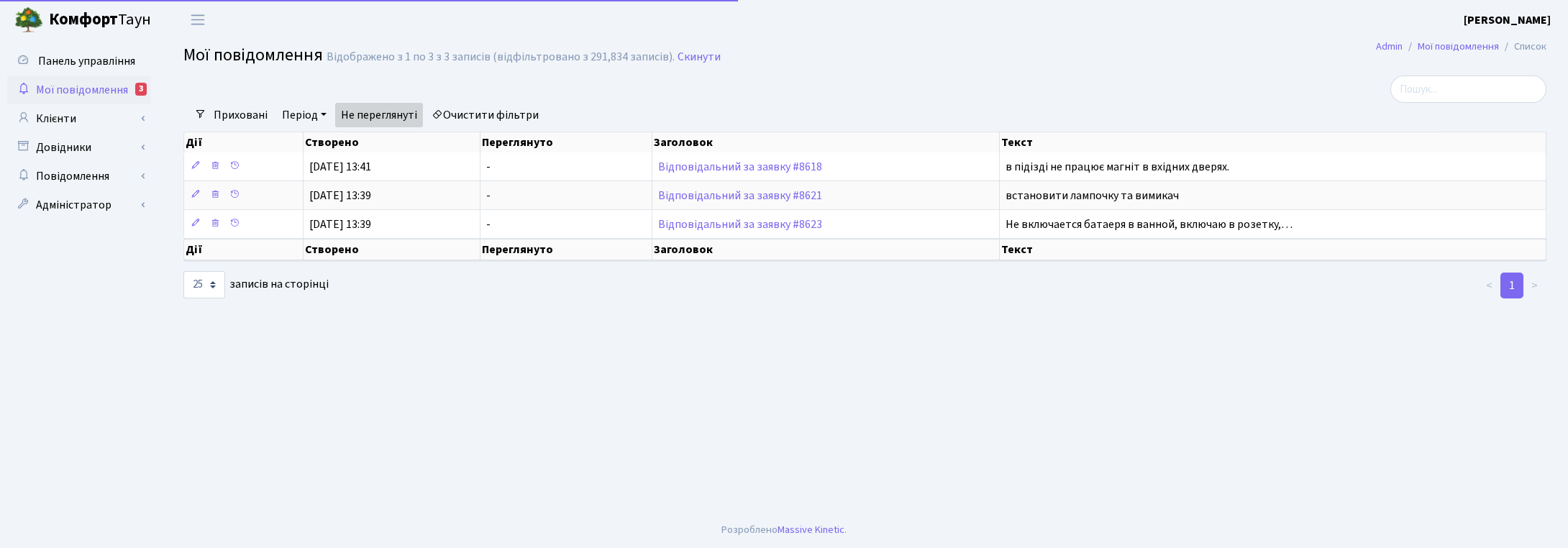
select select "25"
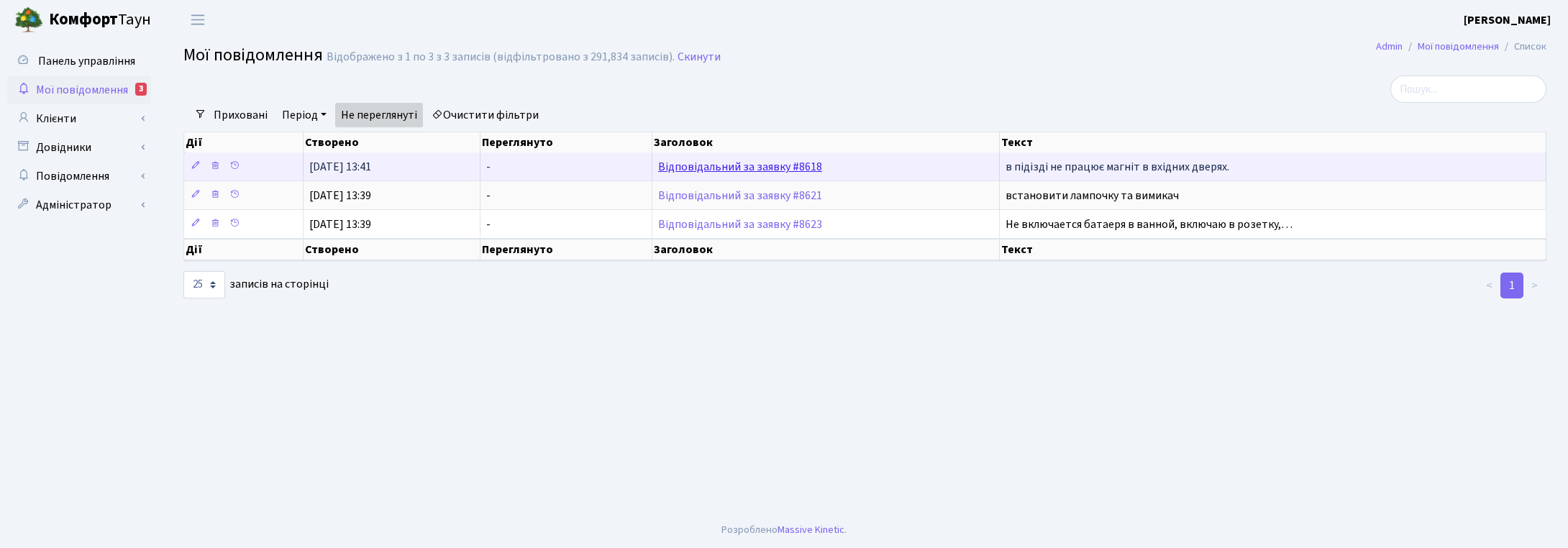
click at [730, 169] on link "Відповідальний за заявку #8618" at bounding box center [740, 167] width 164 height 16
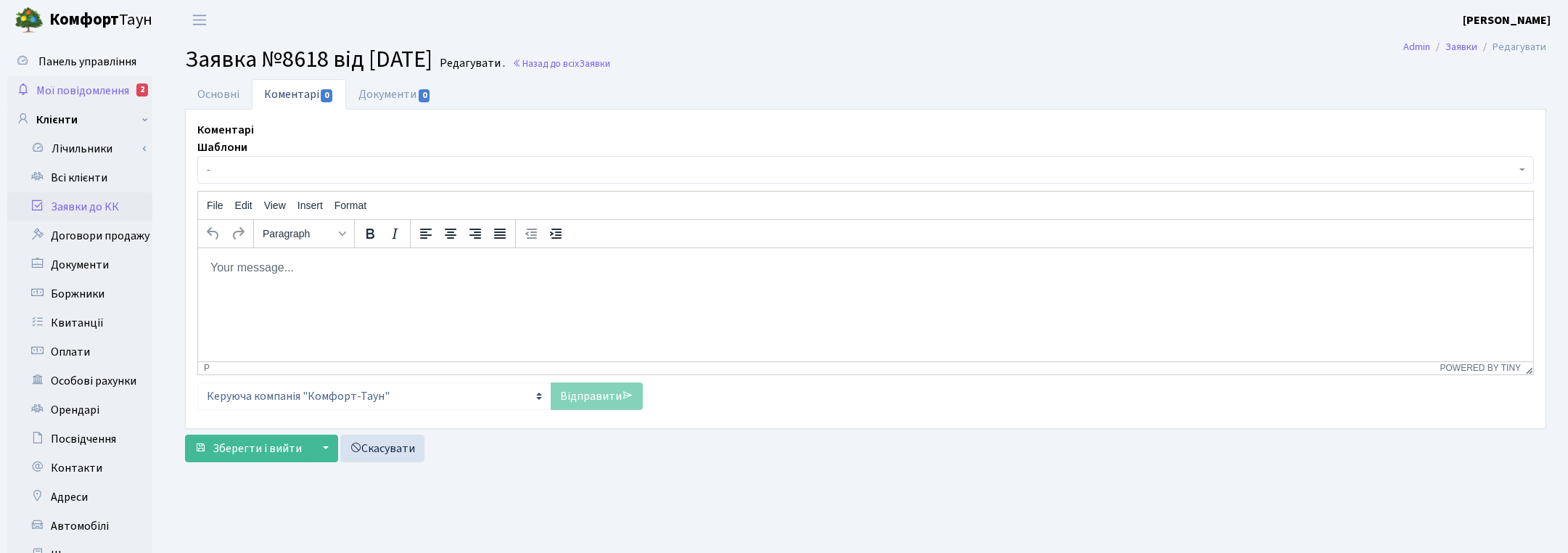
click at [85, 85] on span "Мої повідомлення" at bounding box center [83, 91] width 93 height 16
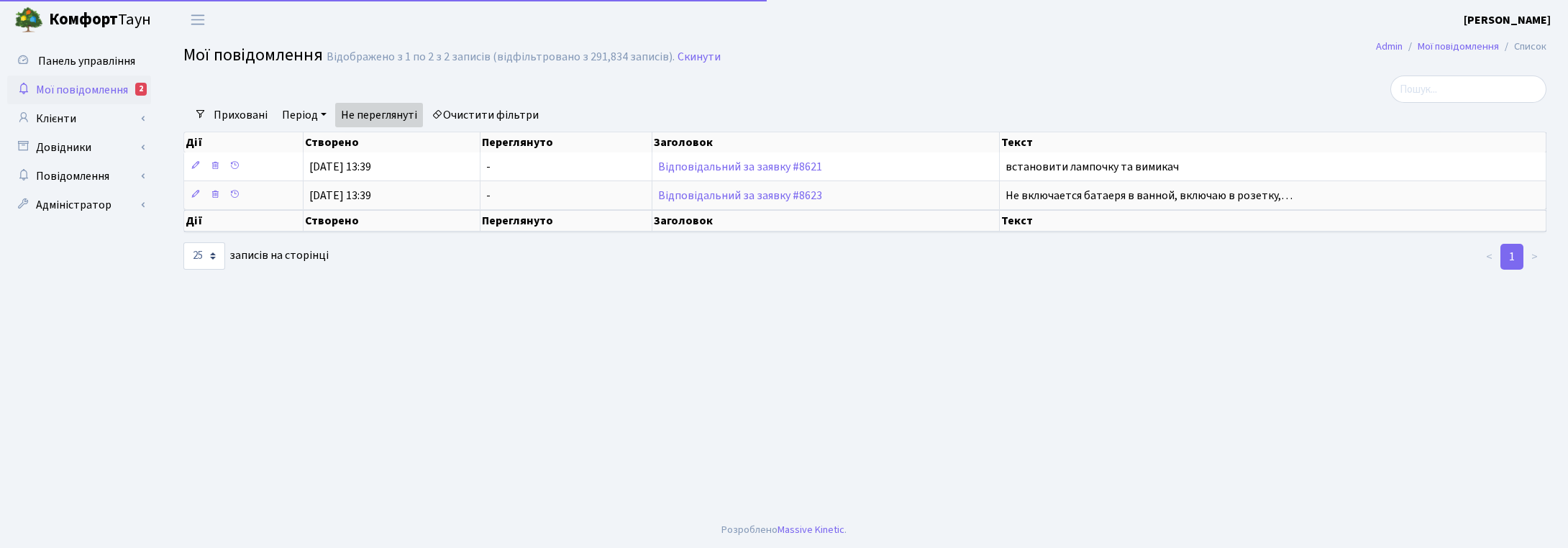
select select "25"
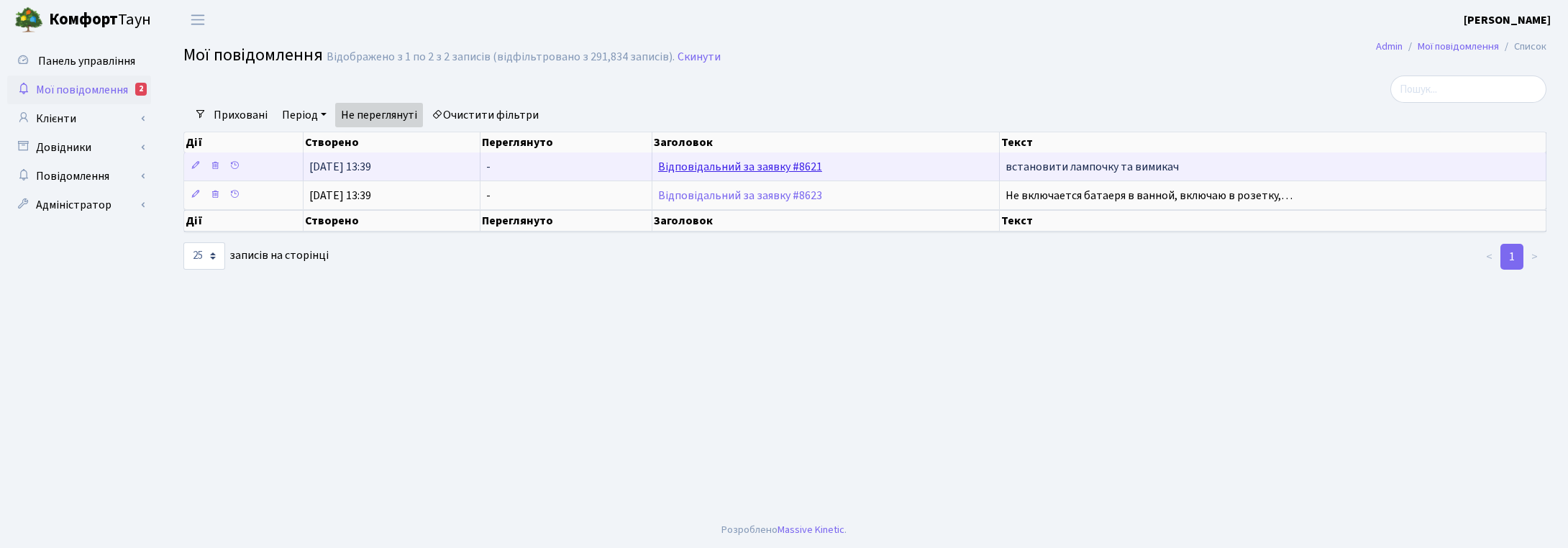
click at [733, 169] on link "Відповідальний за заявку #8621" at bounding box center [740, 167] width 164 height 16
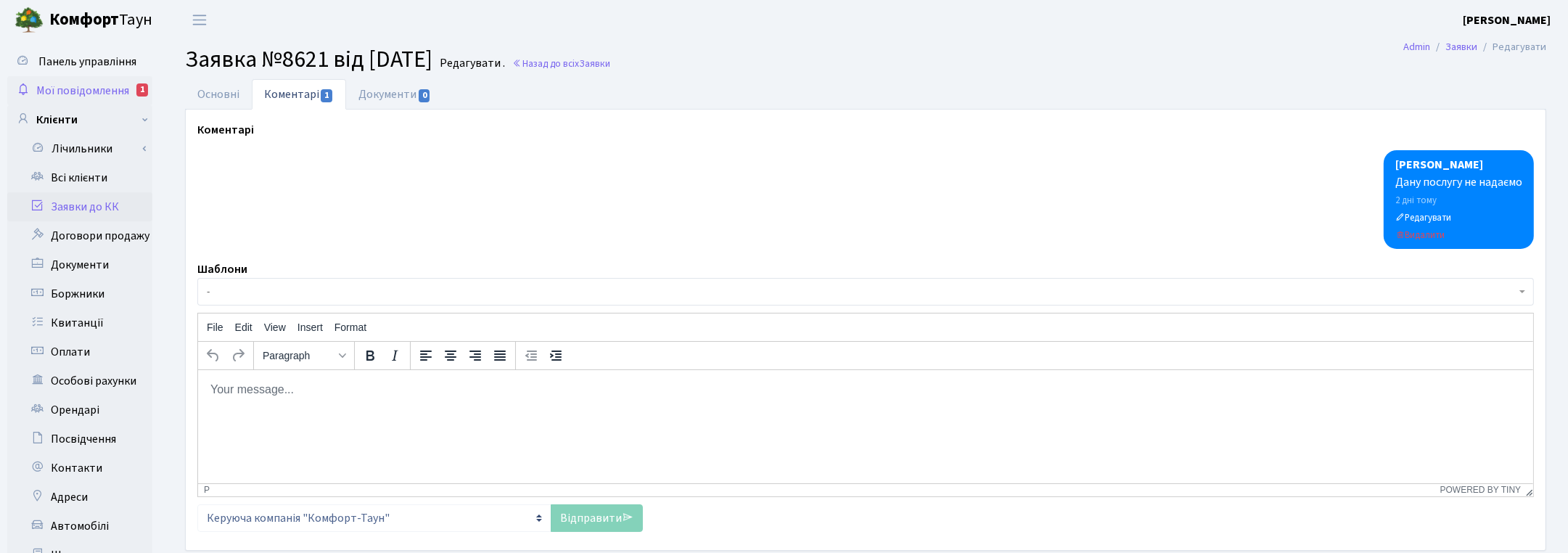
click at [71, 85] on span "Мої повідомлення" at bounding box center [83, 91] width 93 height 16
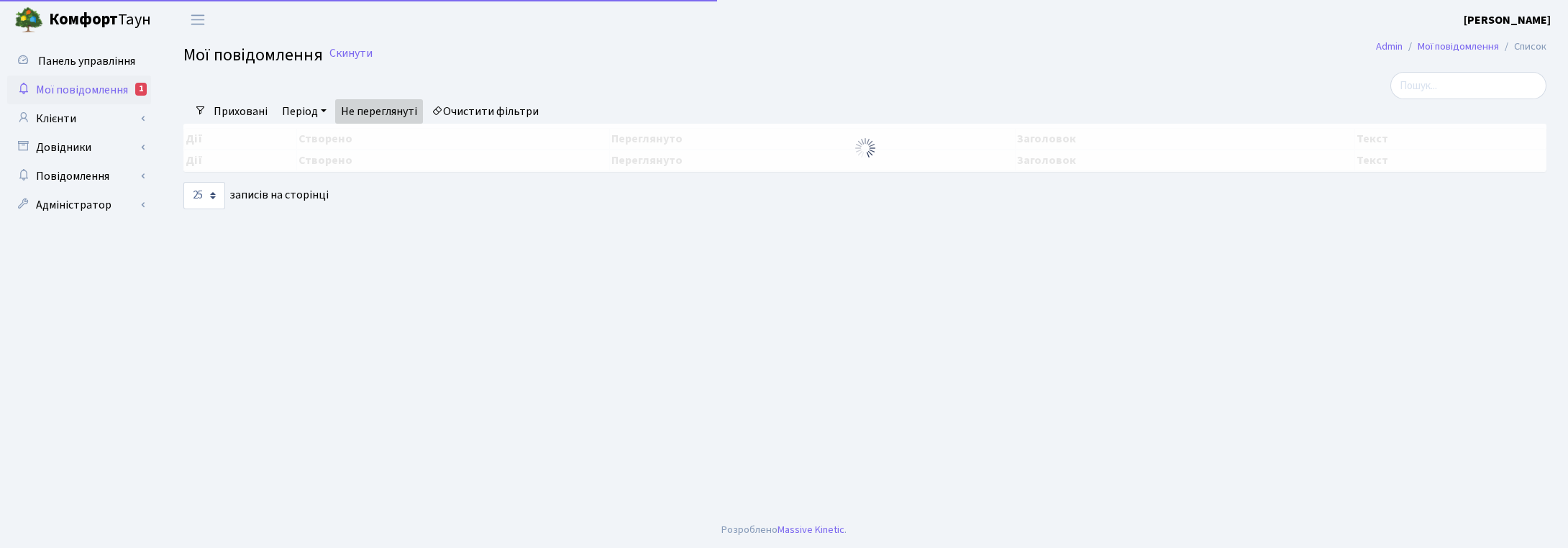
select select "25"
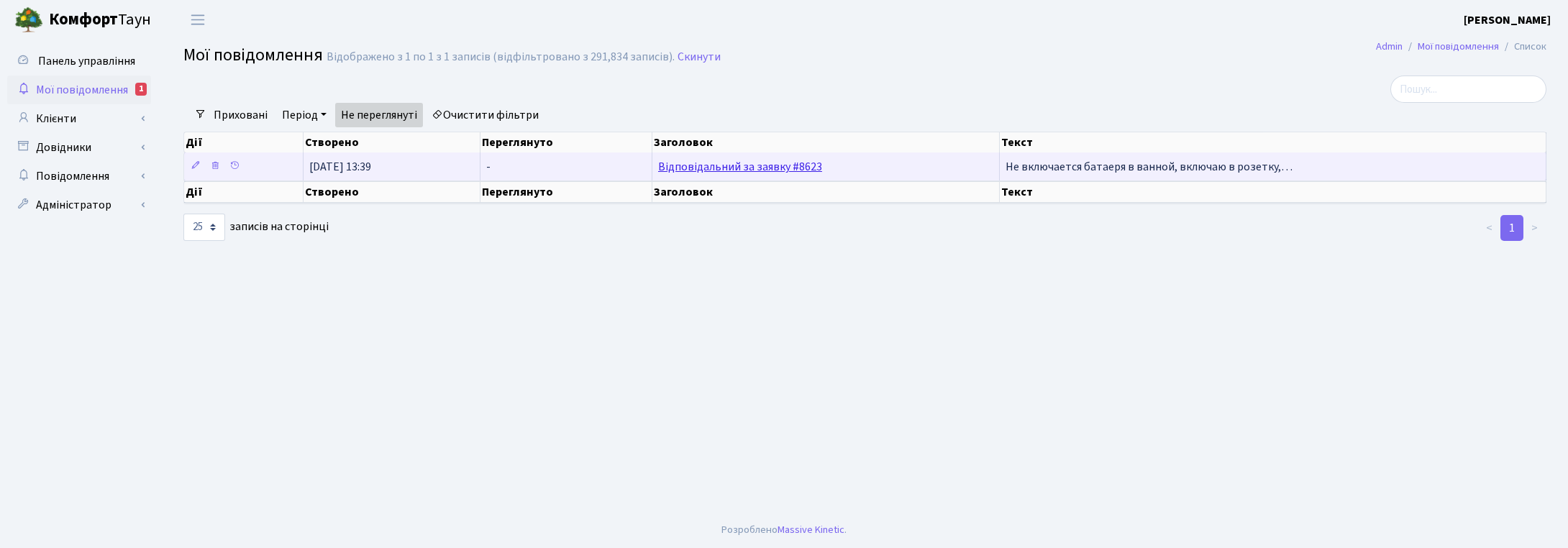
click at [703, 170] on link "Відповідальний за заявку #8623" at bounding box center [740, 167] width 164 height 16
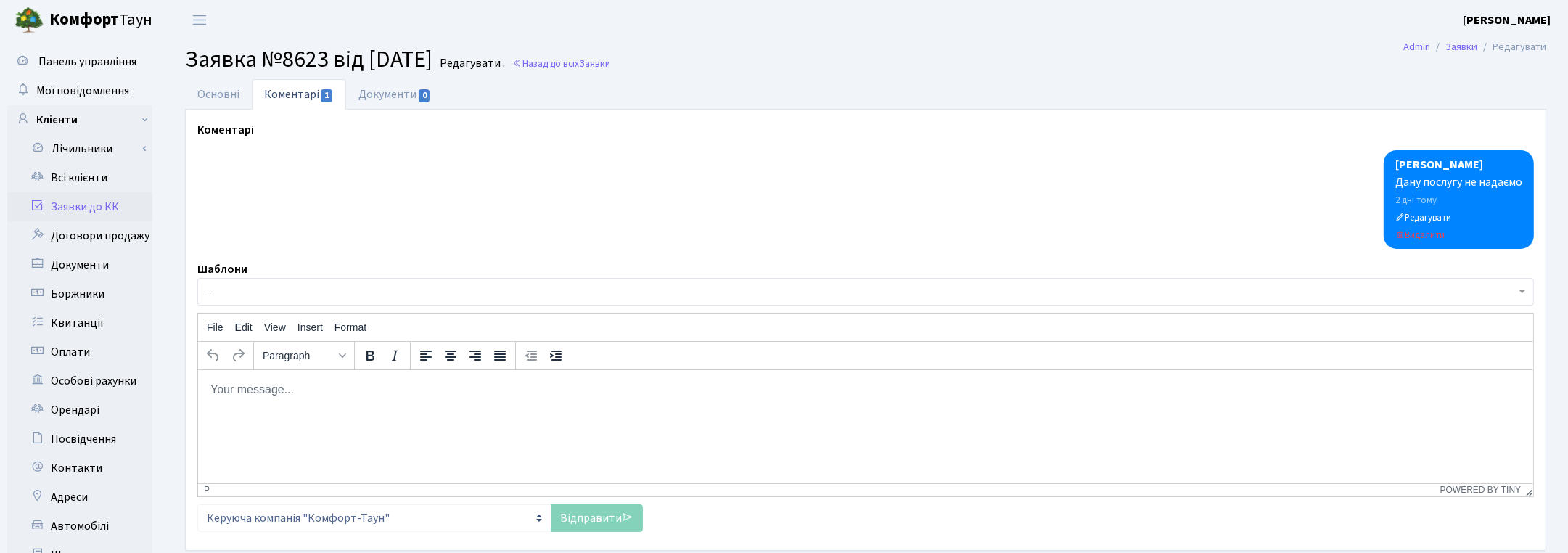
click at [85, 205] on link "Заявки до КК" at bounding box center [79, 207] width 145 height 29
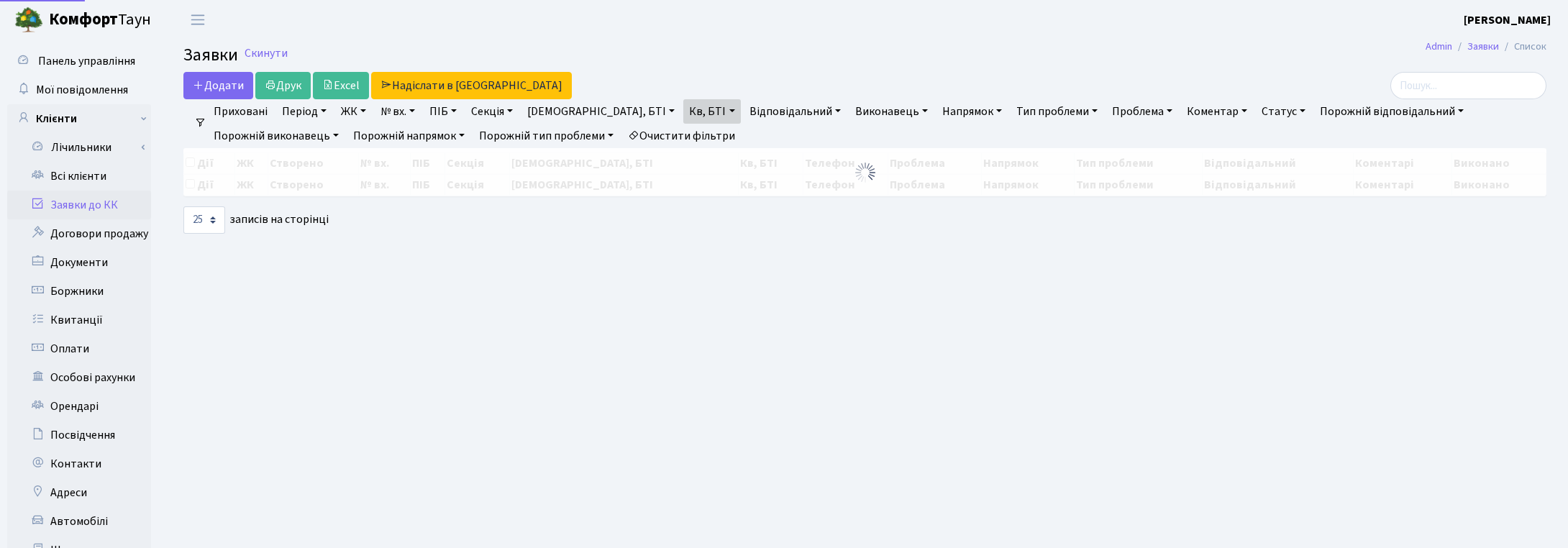
select select "25"
